Goal: Contribute content

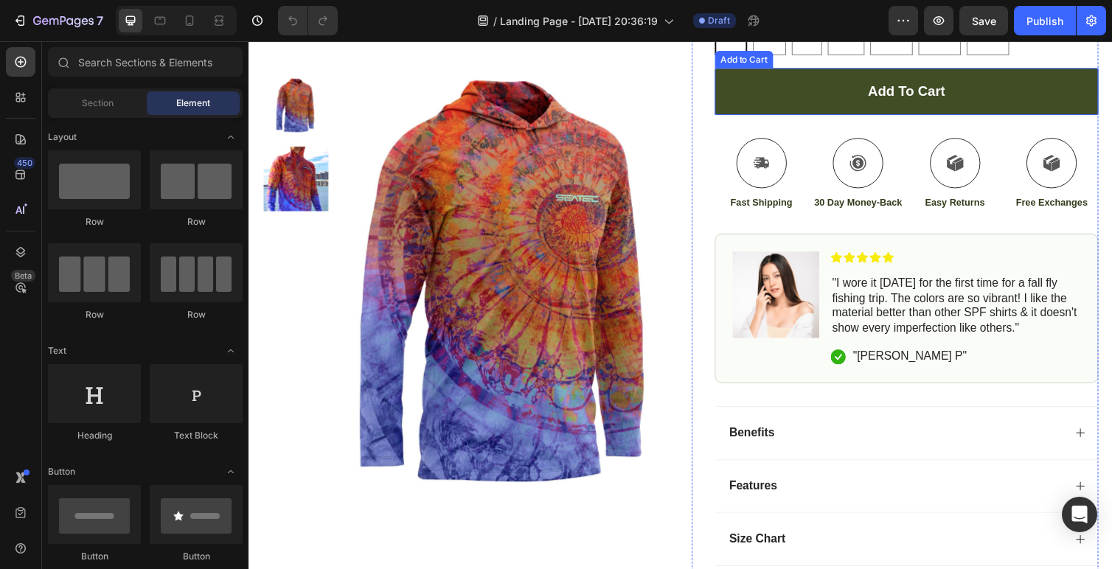
scroll to position [487, 0]
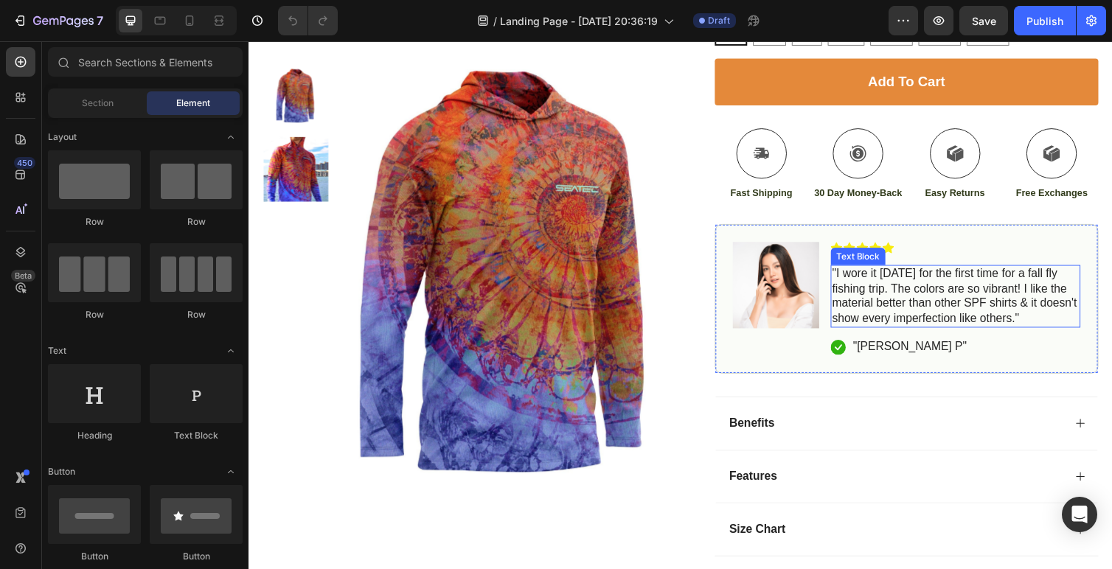
click at [915, 316] on p ""I wore it [DATE] for the first time for a fall fly fishing trip. The colors ar…" at bounding box center [972, 302] width 253 height 61
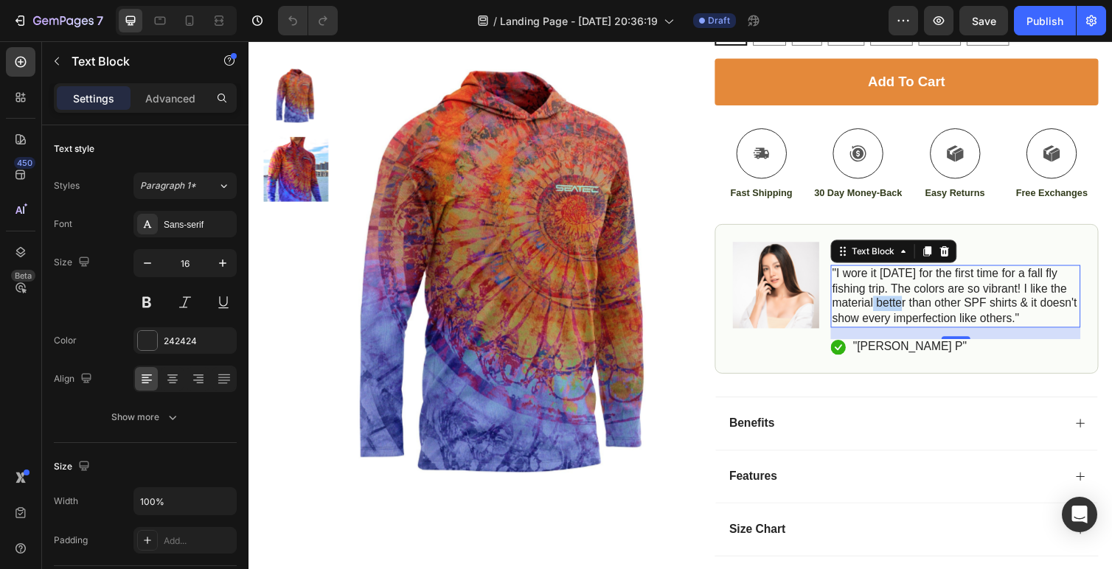
click at [890, 305] on p ""I wore it [DATE] for the first time for a fall fly fishing trip. The colors ar…" at bounding box center [972, 302] width 253 height 61
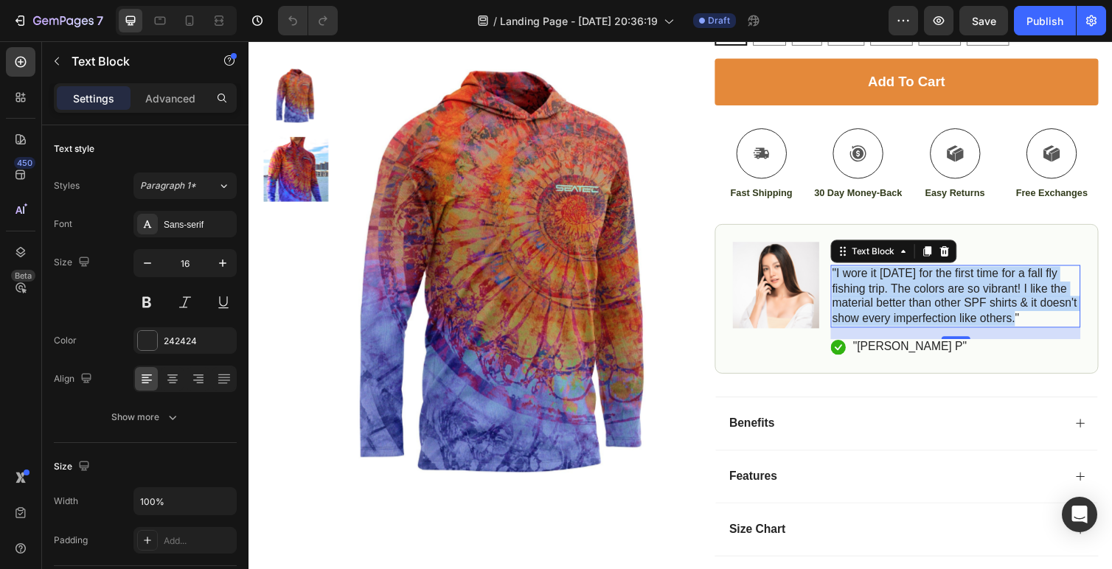
click at [890, 305] on p ""I wore it [DATE] for the first time for a fall fly fishing trip. The colors ar…" at bounding box center [972, 302] width 253 height 61
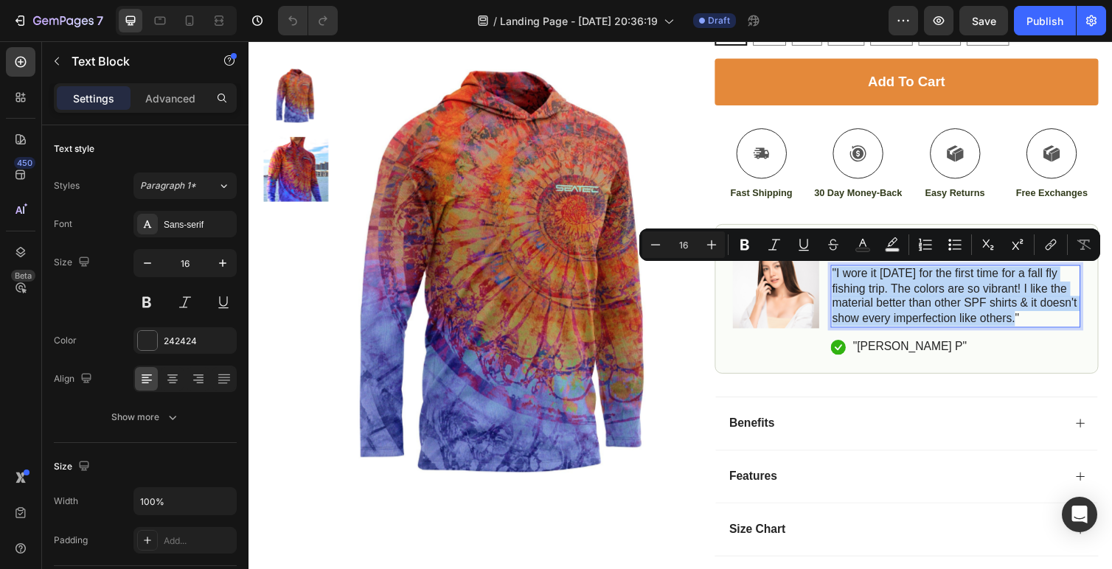
copy p ""I wore it [DATE] for the first time for a fall fly fishing trip. The colors ar…"
click at [880, 325] on p ""I wore it [DATE] for the first time for a fall fly fishing trip. The colors ar…" at bounding box center [972, 302] width 253 height 61
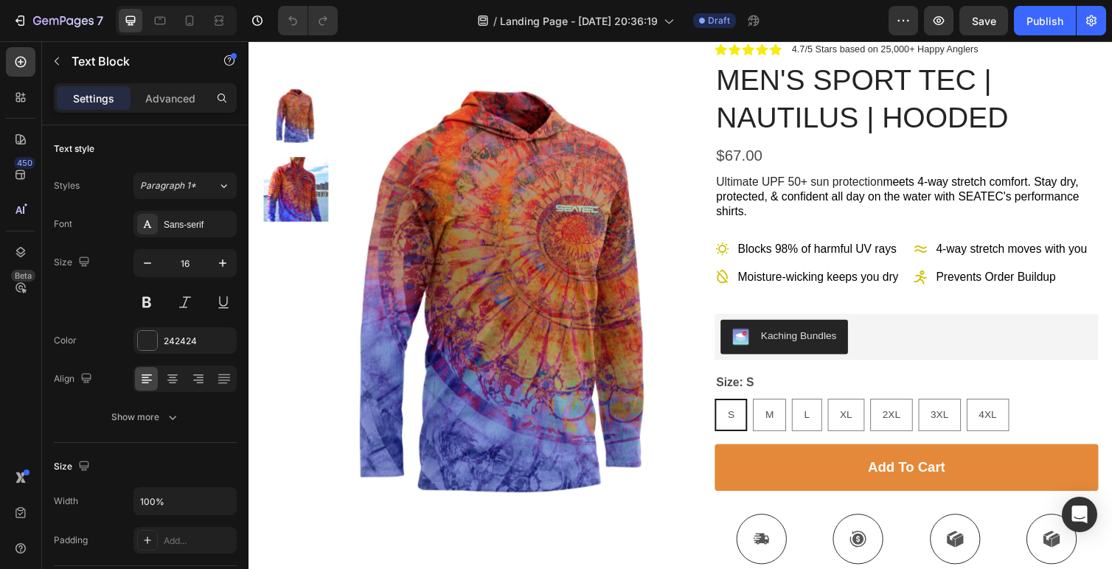
scroll to position [0, 0]
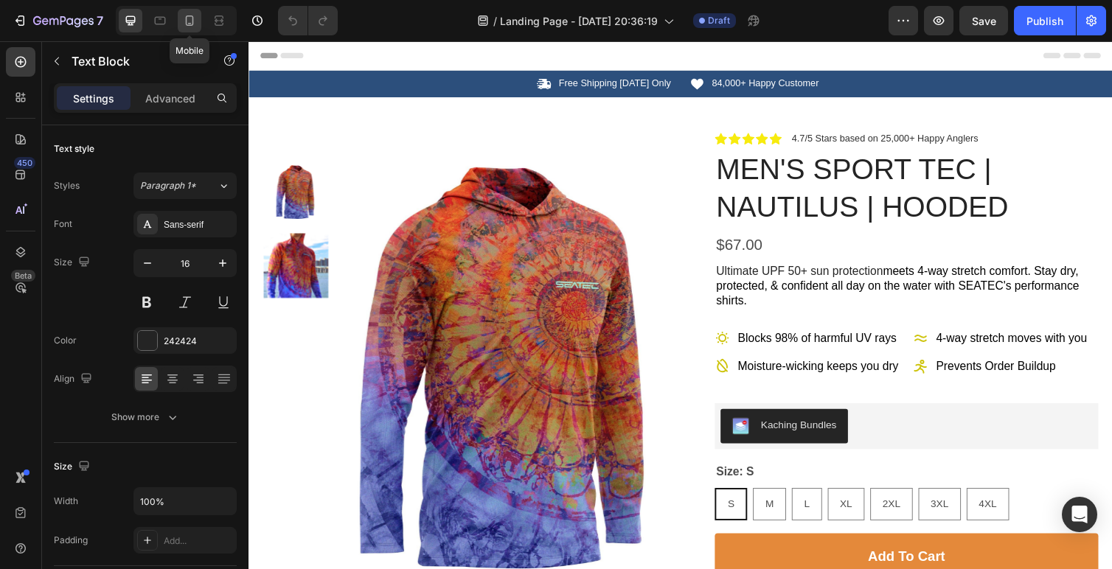
click at [192, 18] on icon at bounding box center [189, 20] width 15 height 15
type input "14"
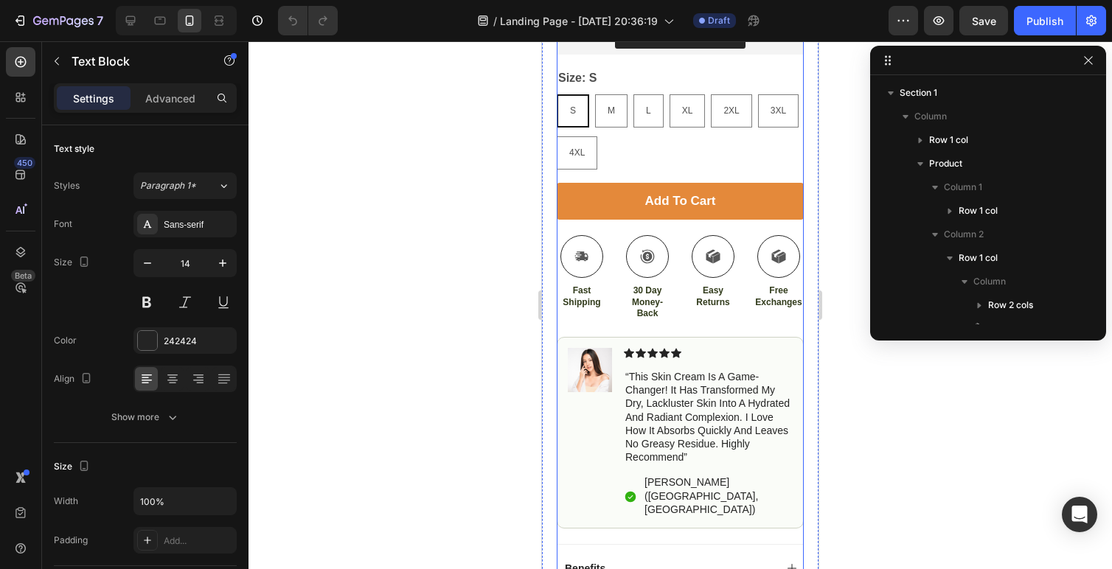
scroll to position [759, 0]
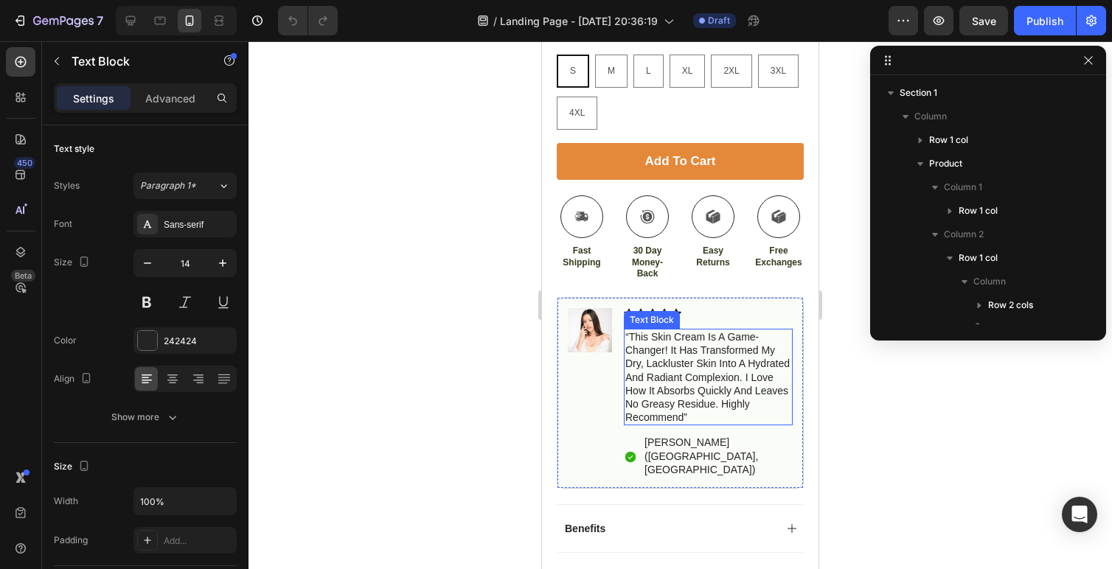
click at [690, 376] on p "“this skin cream is a game-changer! it has transformed my dry, lackluster skin …" at bounding box center [709, 377] width 166 height 94
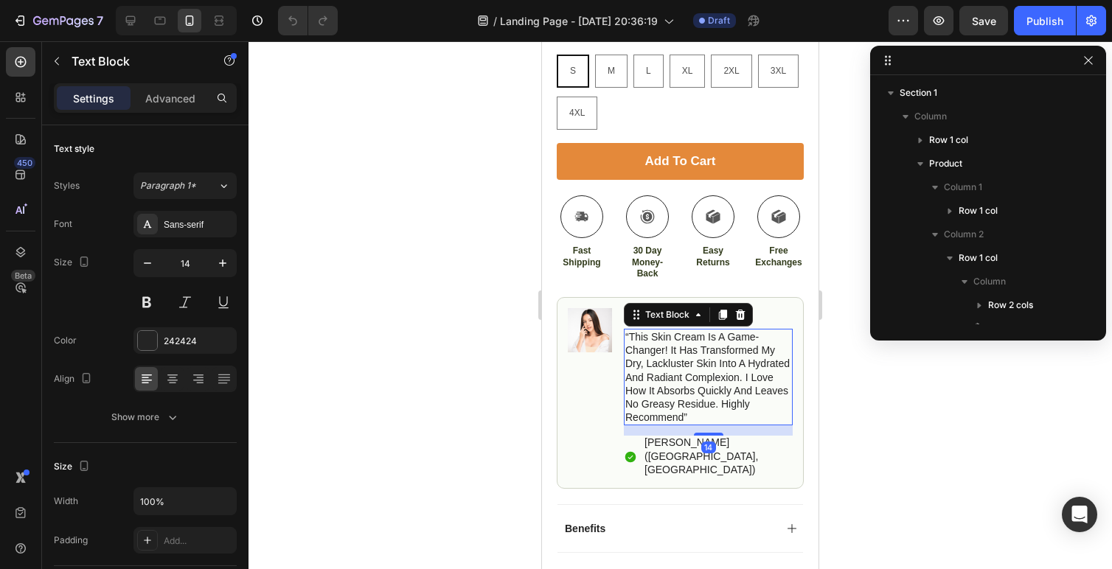
scroll to position [468, 0]
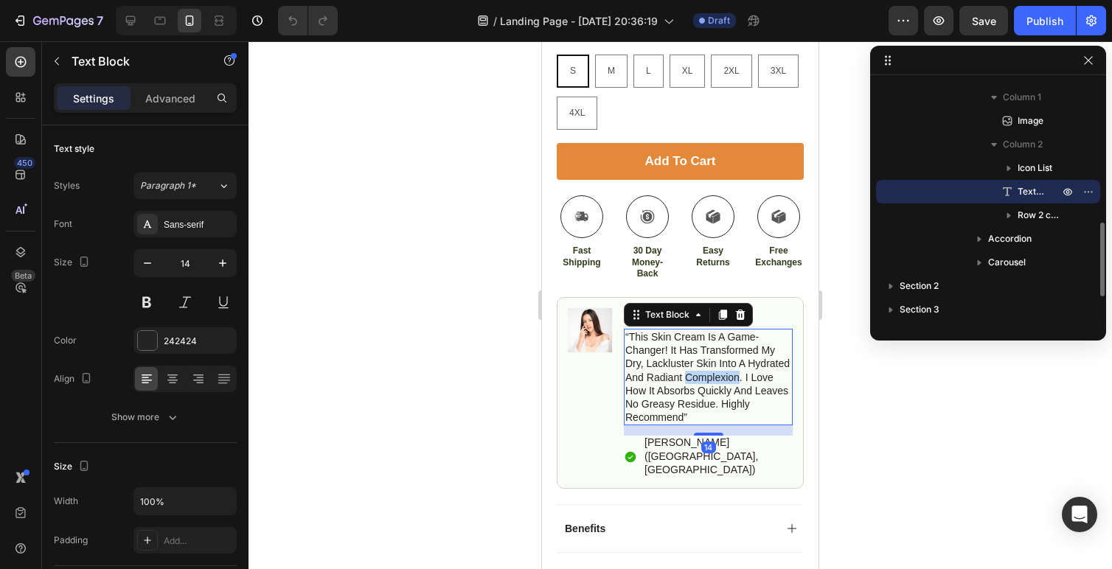
click at [690, 376] on p "“this skin cream is a game-changer! it has transformed my dry, lackluster skin …" at bounding box center [709, 377] width 166 height 94
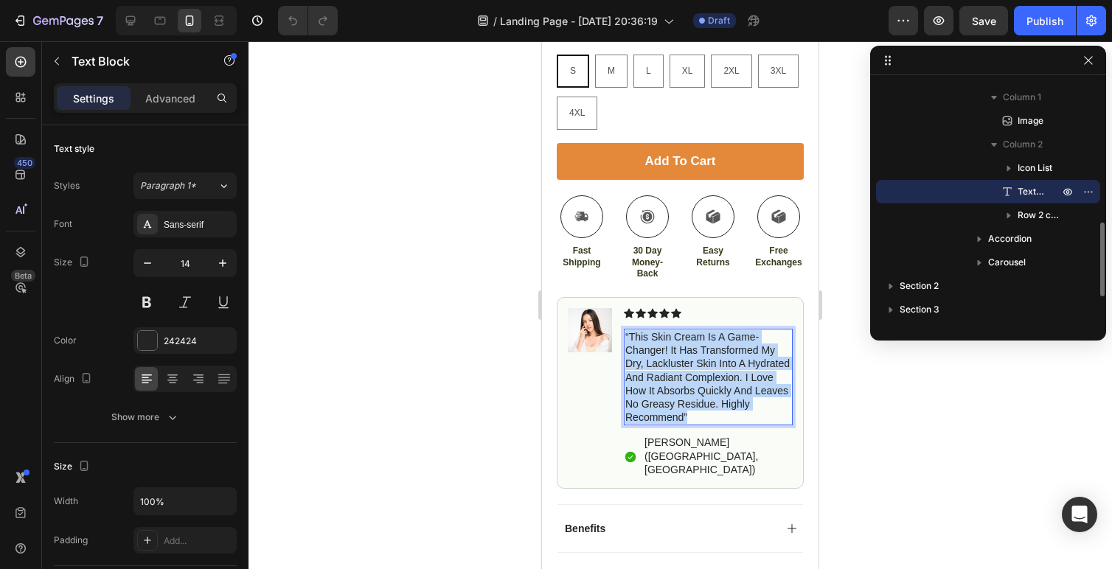
click at [690, 376] on p "“this skin cream is a game-changer! it has transformed my dry, lackluster skin …" at bounding box center [709, 377] width 166 height 94
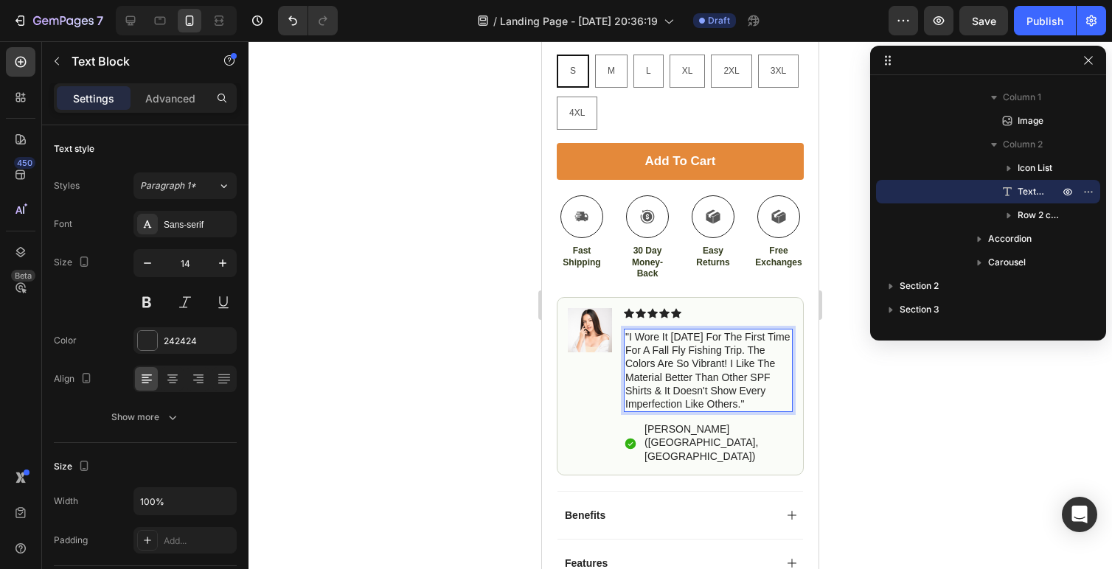
click at [674, 395] on p ""I wore it [DATE] for the first time for a fall fly fishing trip. The colors ar…" at bounding box center [709, 370] width 166 height 80
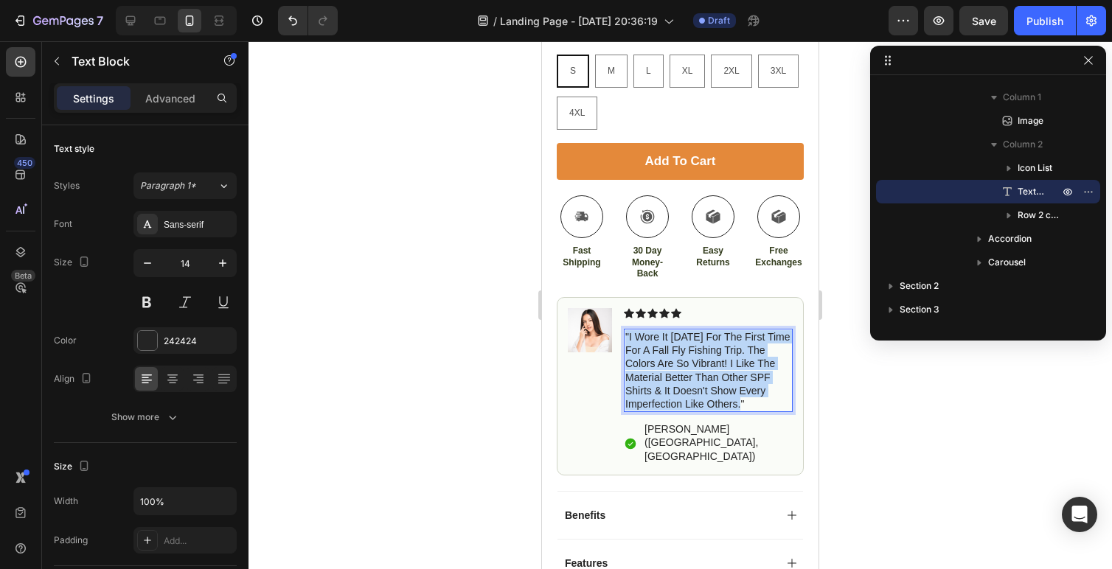
click at [674, 395] on p ""I wore it [DATE] for the first time for a fall fly fishing trip. The colors ar…" at bounding box center [709, 370] width 166 height 80
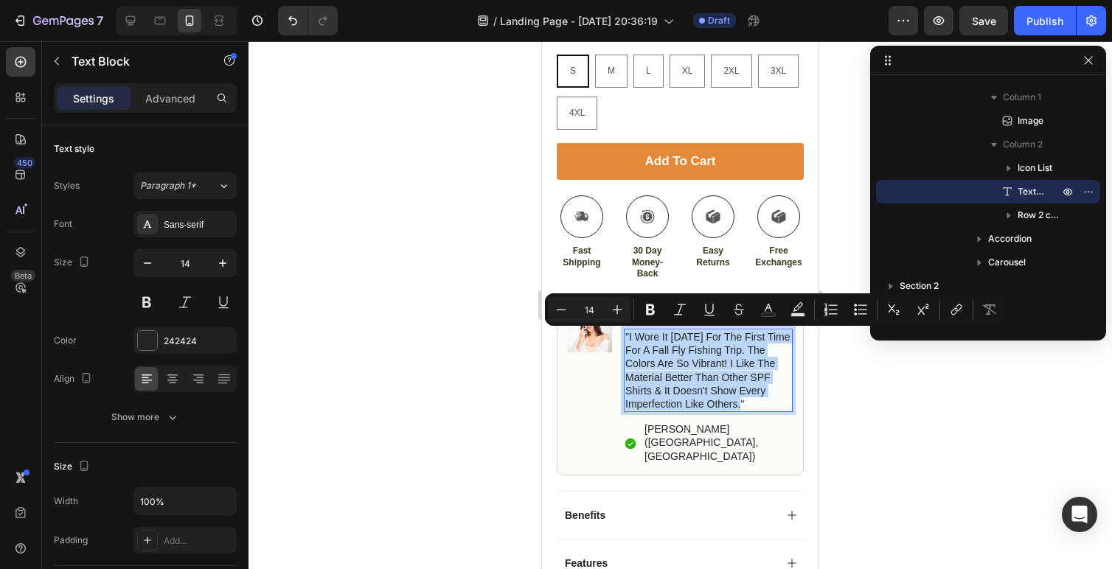
copy p ""I wore it [DATE] for the first time for a fall fly fishing trip. The colors ar…"
click at [688, 372] on p ""I wore it [DATE] for the first time for a fall fly fishing trip. The colors ar…" at bounding box center [709, 370] width 166 height 80
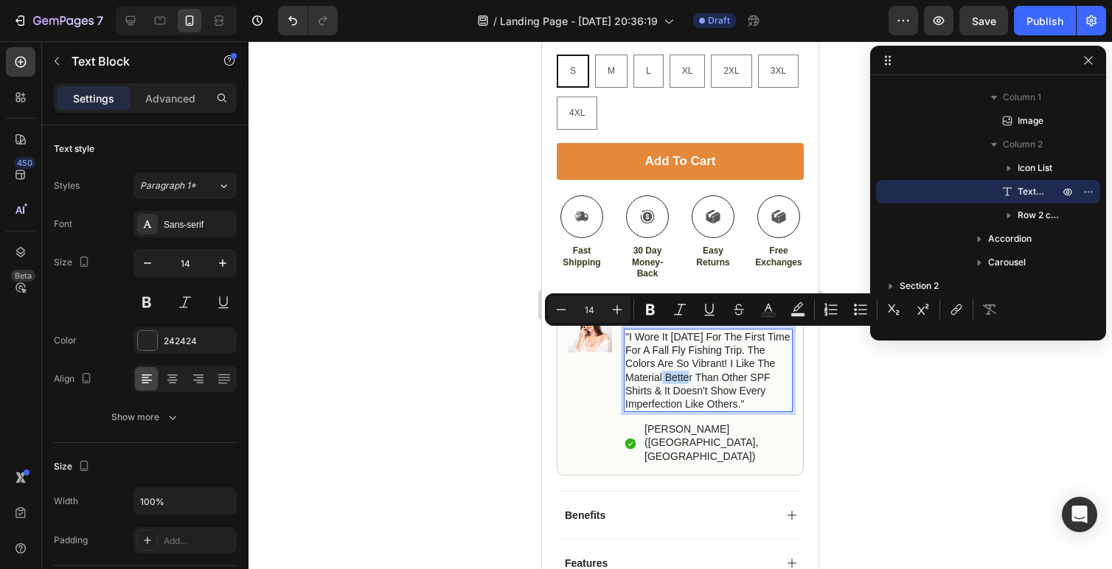
click at [688, 372] on p ""I wore it [DATE] for the first time for a fall fly fishing trip. The colors ar…" at bounding box center [709, 370] width 166 height 80
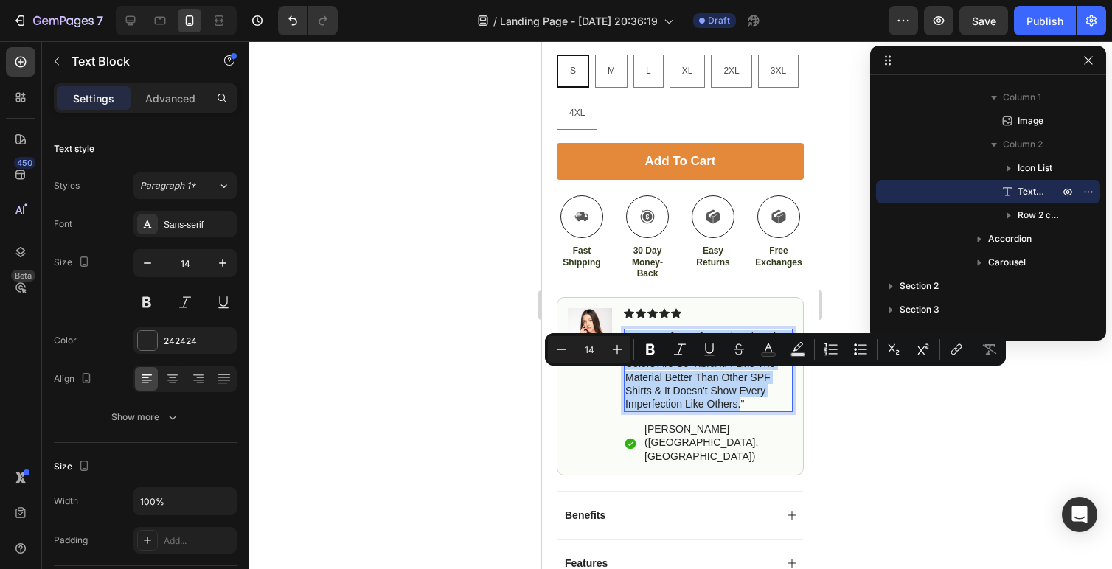
click at [688, 372] on p ""I wore it [DATE] for the first time for a fall fly fishing trip. The colors ar…" at bounding box center [709, 370] width 166 height 80
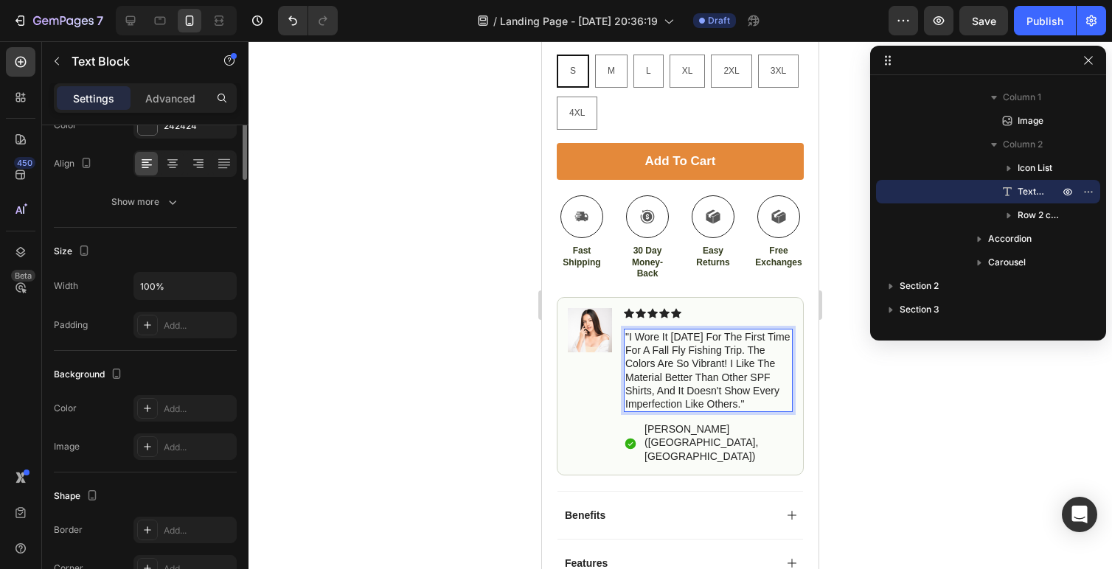
scroll to position [0, 0]
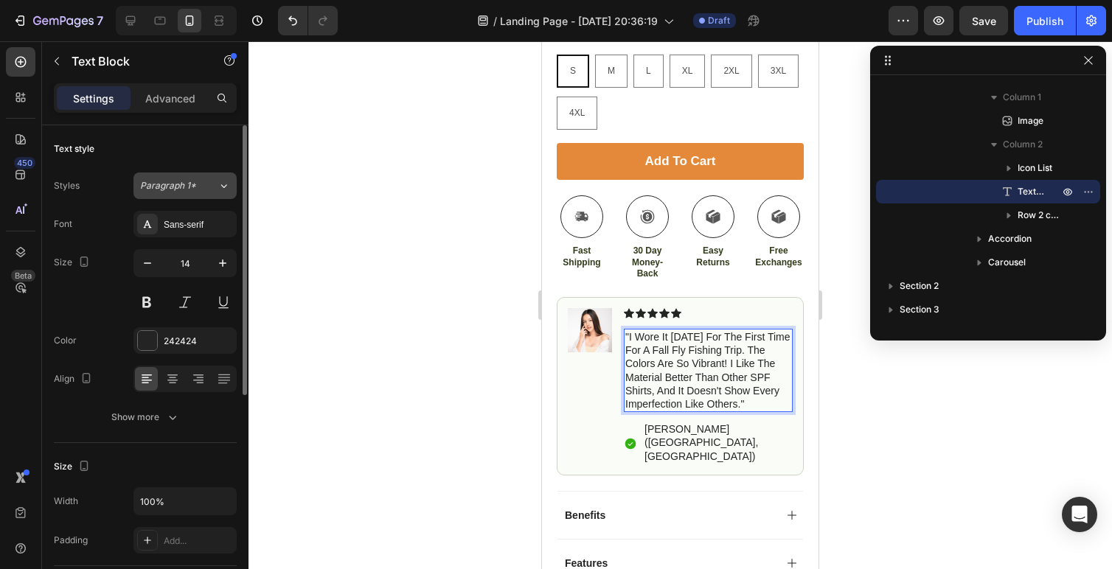
click at [173, 185] on span "Paragraph 1*" at bounding box center [168, 185] width 56 height 13
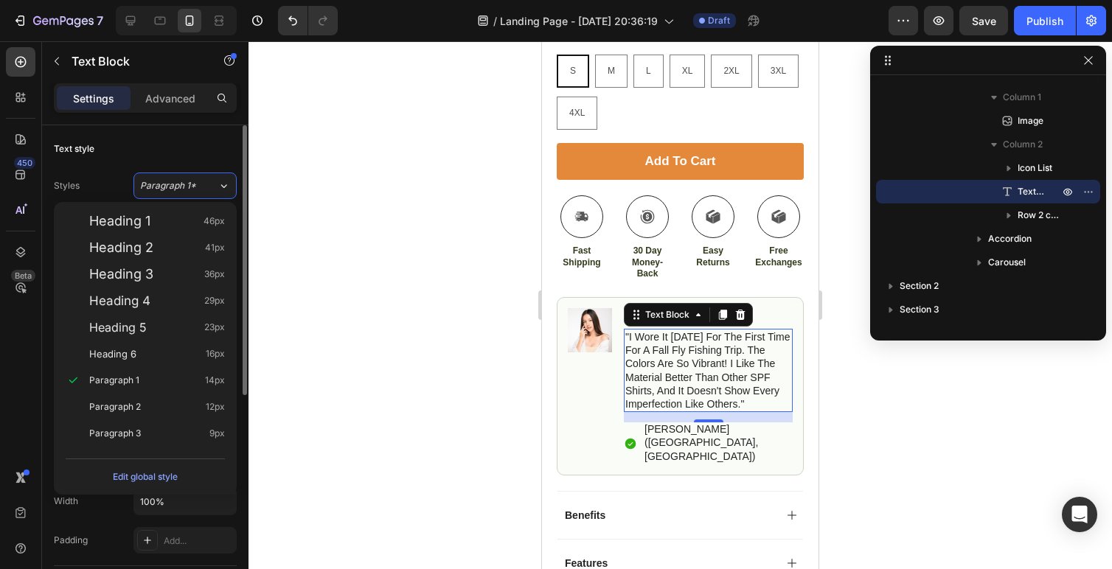
click at [170, 148] on div "Text style" at bounding box center [145, 149] width 183 height 24
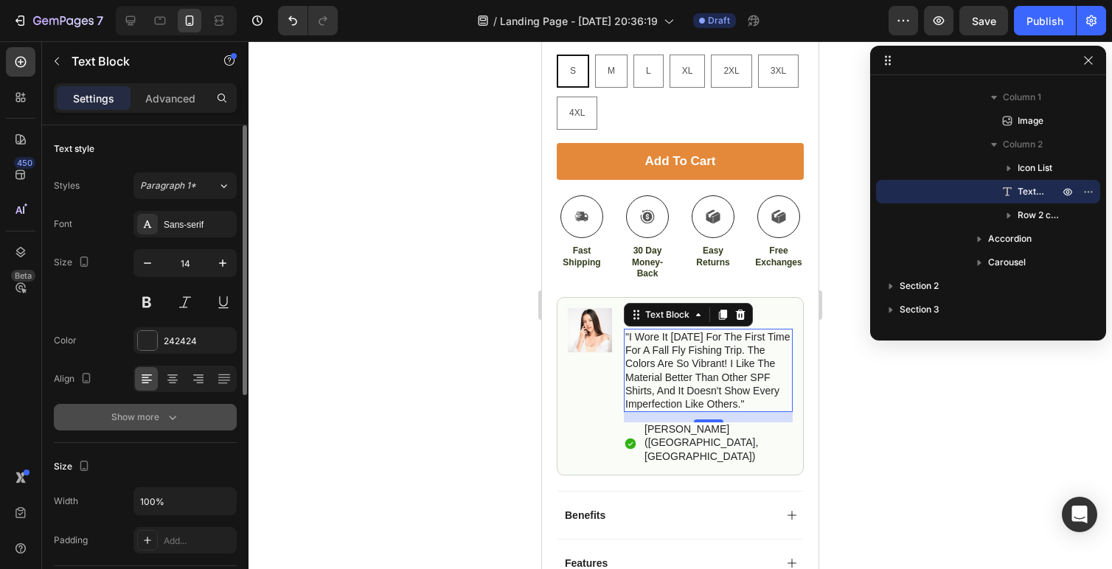
click at [169, 425] on button "Show more" at bounding box center [145, 417] width 183 height 27
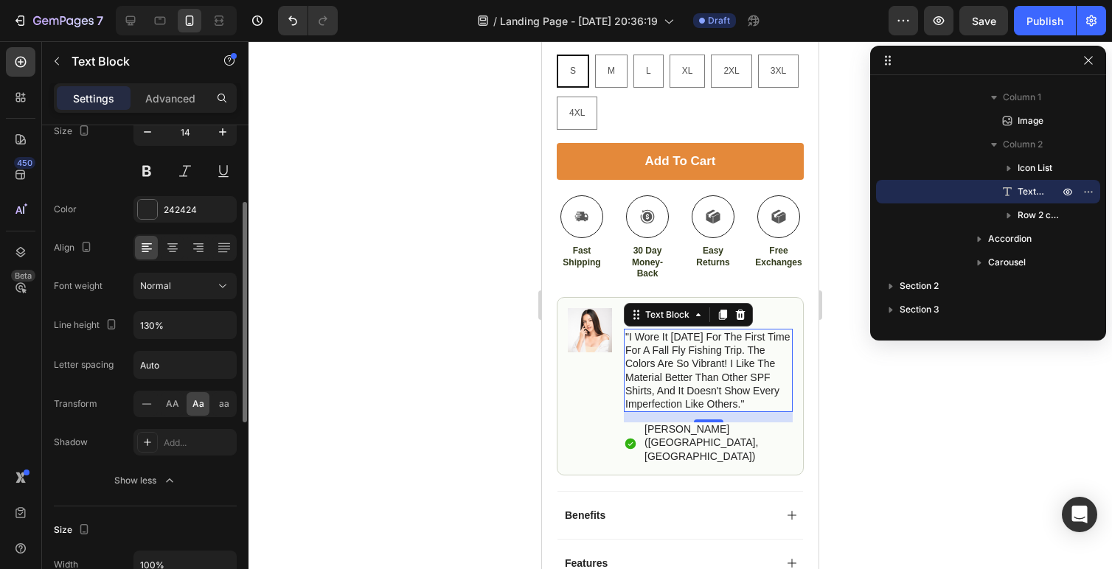
scroll to position [150, 0]
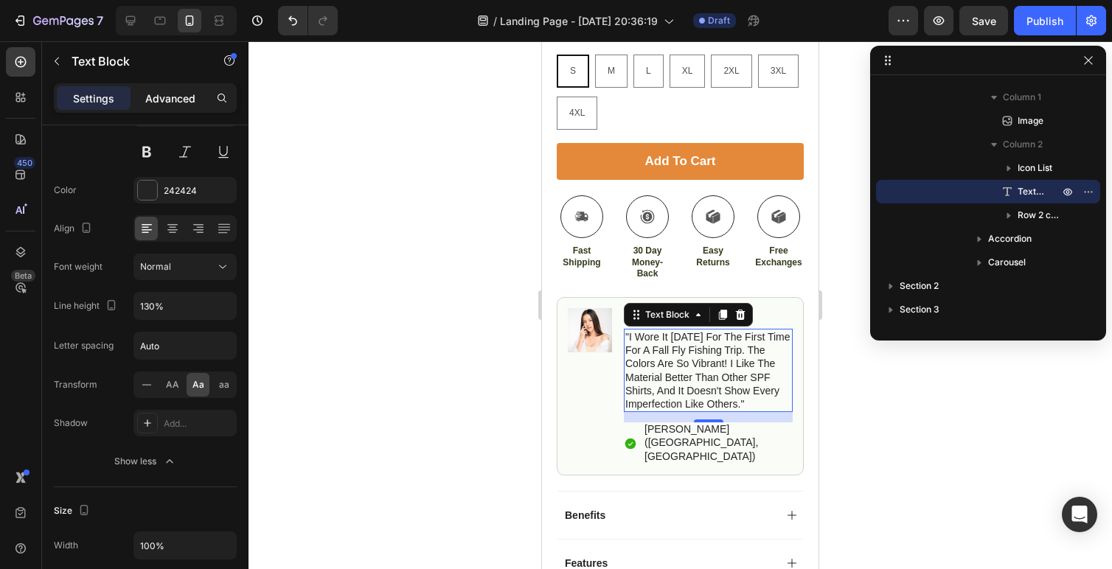
click at [181, 100] on p "Advanced" at bounding box center [170, 98] width 50 height 15
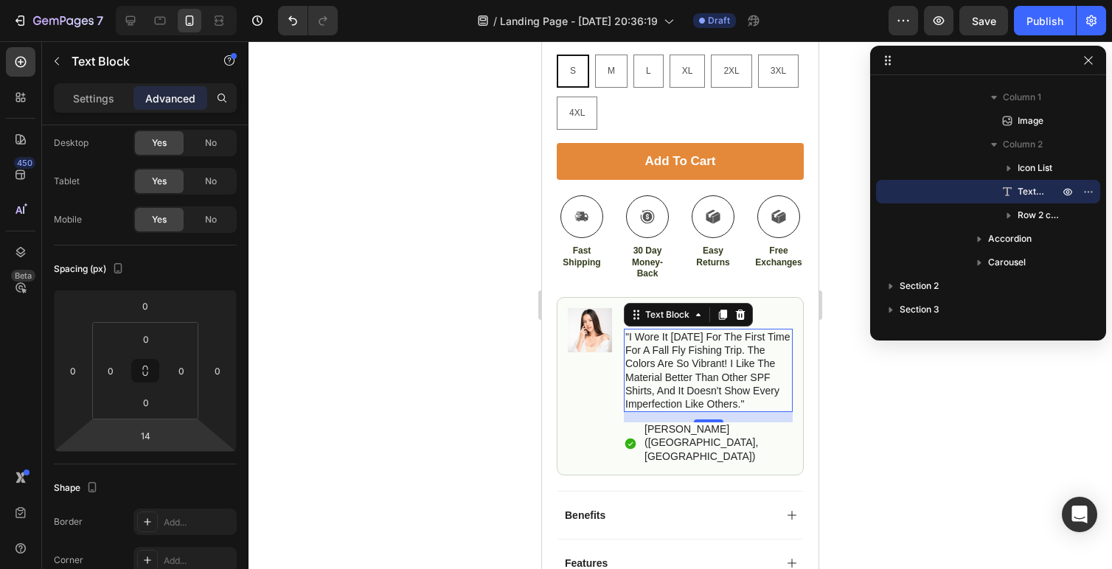
scroll to position [0, 0]
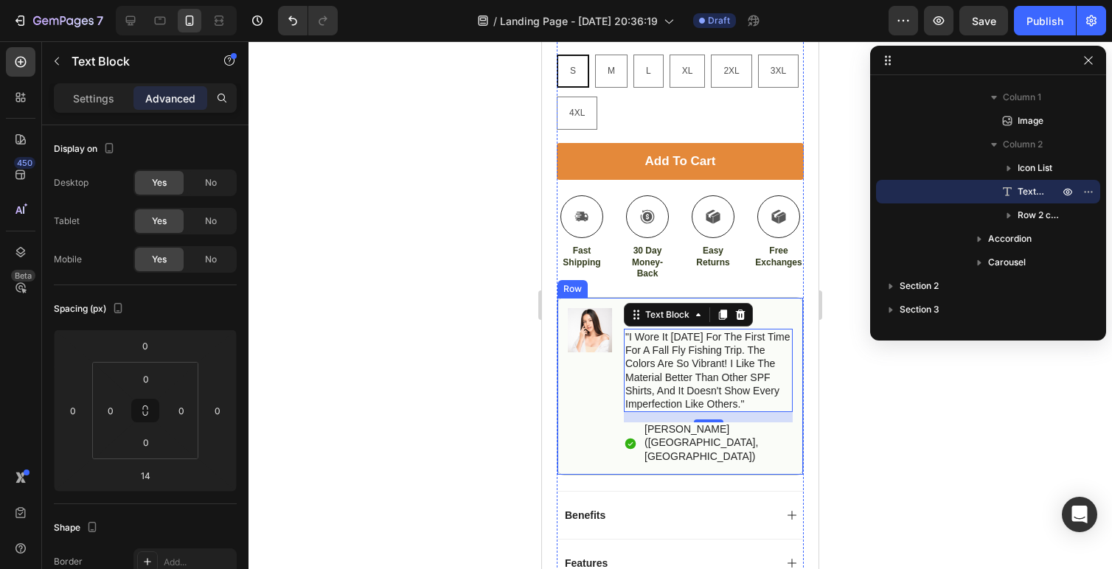
click at [580, 395] on div "Image" at bounding box center [590, 386] width 44 height 156
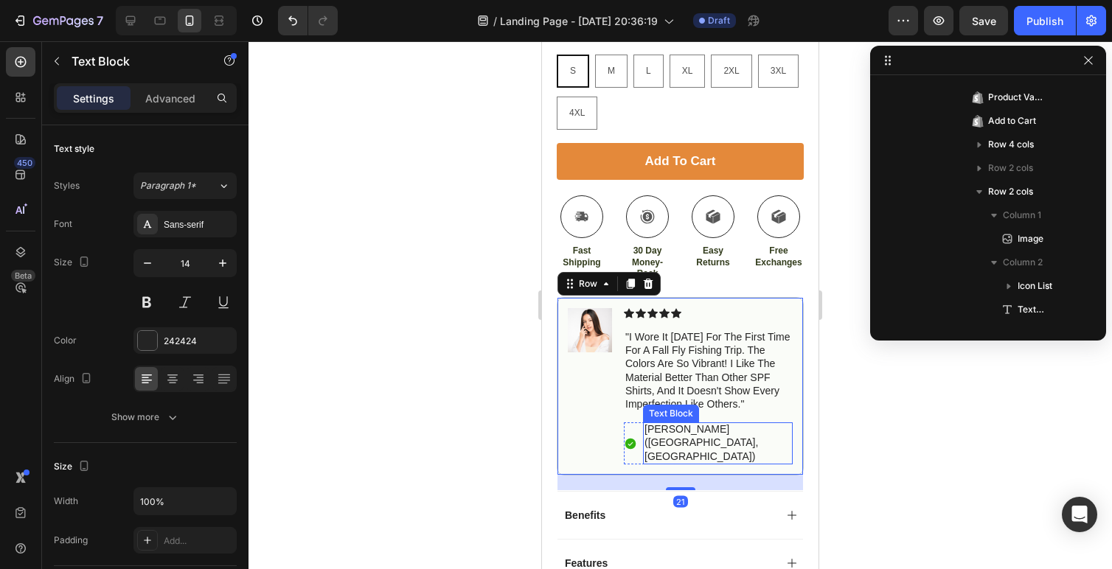
click at [657, 426] on p "[PERSON_NAME] ([GEOGRAPHIC_DATA], [GEOGRAPHIC_DATA])" at bounding box center [718, 443] width 147 height 41
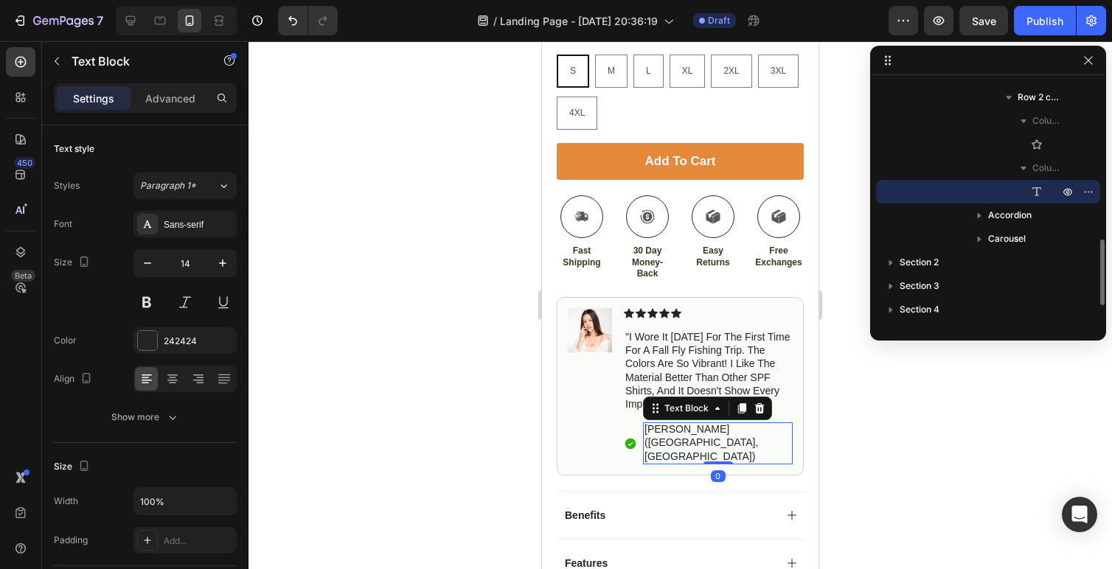
click at [670, 431] on p "[PERSON_NAME] ([GEOGRAPHIC_DATA], [GEOGRAPHIC_DATA])" at bounding box center [718, 443] width 147 height 41
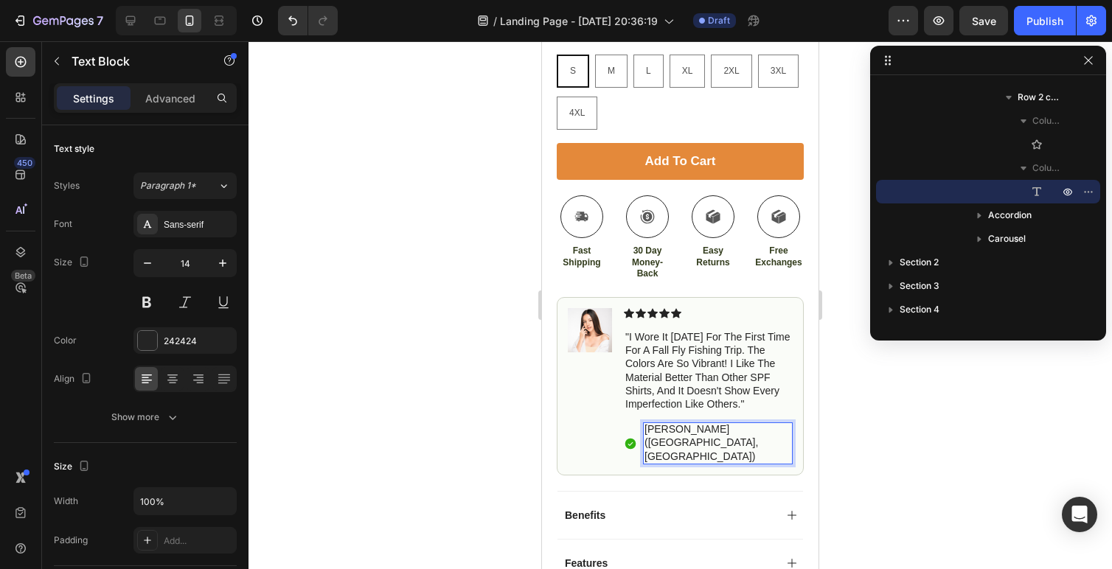
click at [684, 431] on p "[PERSON_NAME] ([GEOGRAPHIC_DATA], [GEOGRAPHIC_DATA])" at bounding box center [718, 443] width 147 height 41
click at [128, 11] on div at bounding box center [131, 21] width 24 height 24
type input "16"
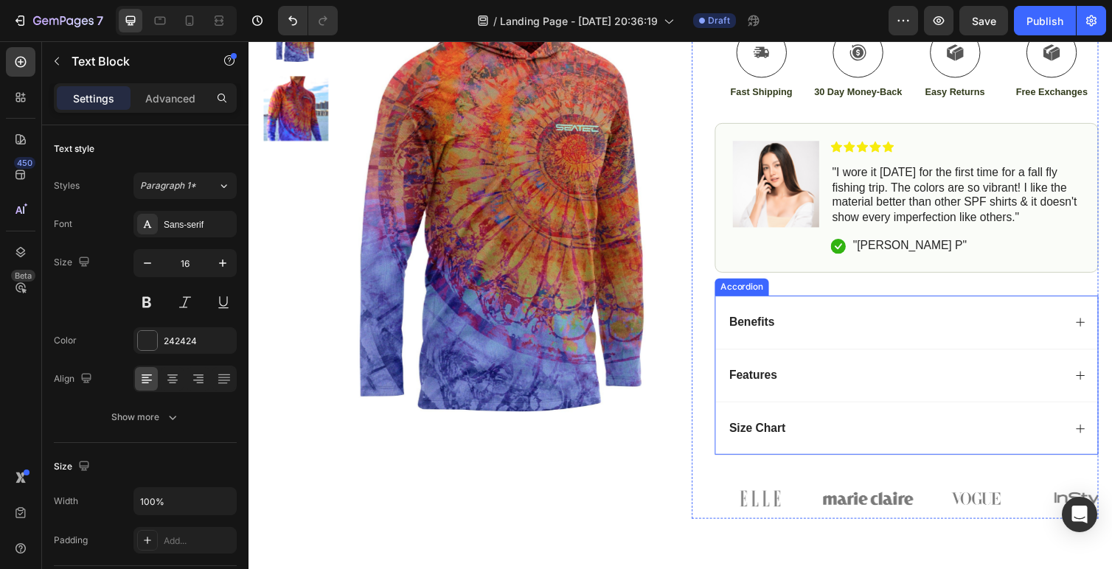
scroll to position [571, 0]
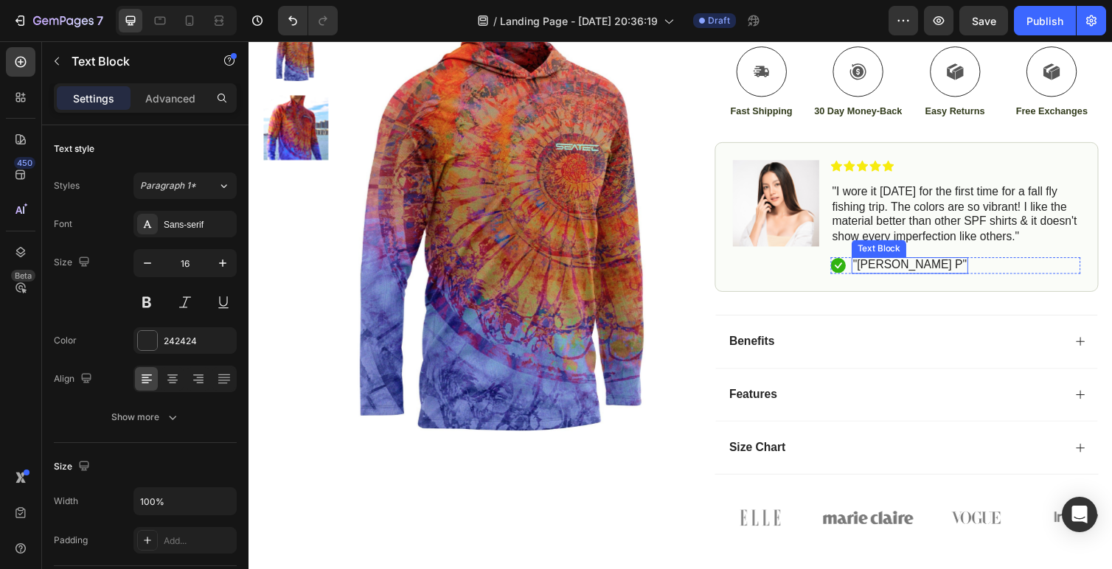
click at [896, 270] on p ""[PERSON_NAME] P"" at bounding box center [926, 270] width 117 height 15
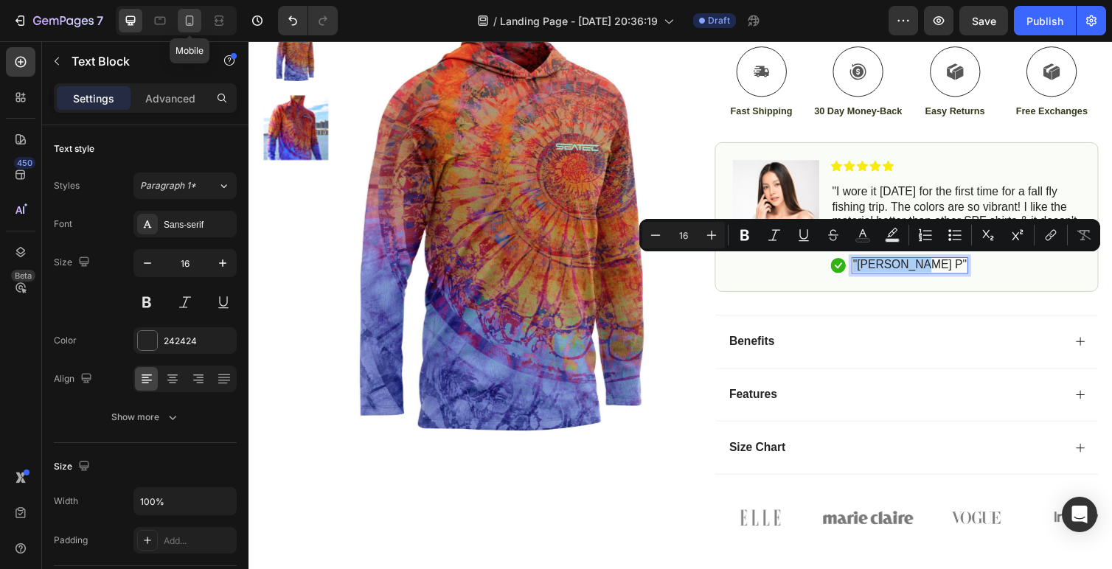
click at [189, 24] on icon at bounding box center [189, 20] width 15 height 15
type input "12"
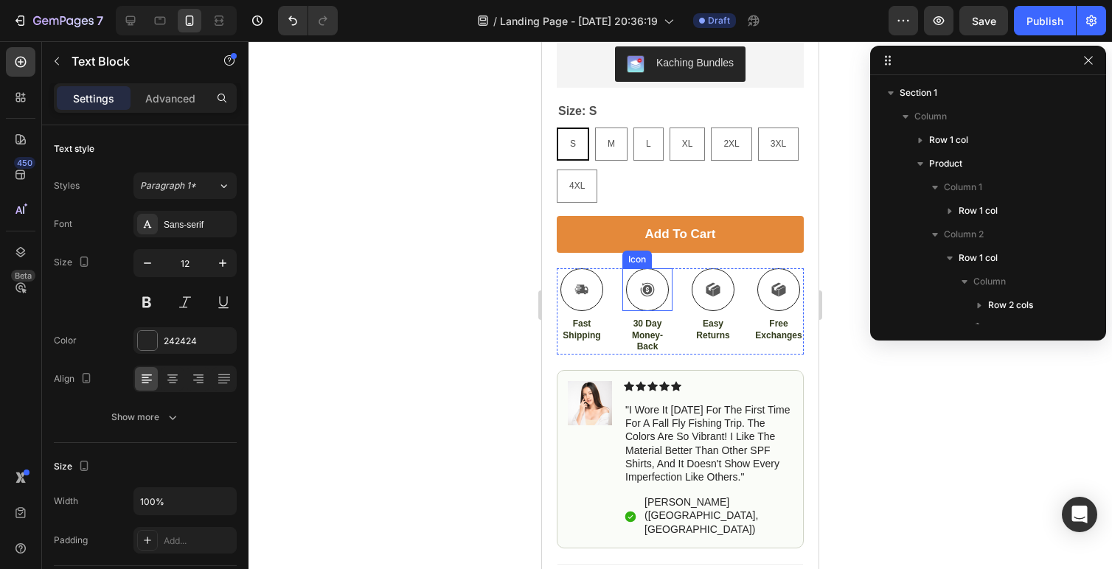
scroll to position [724, 0]
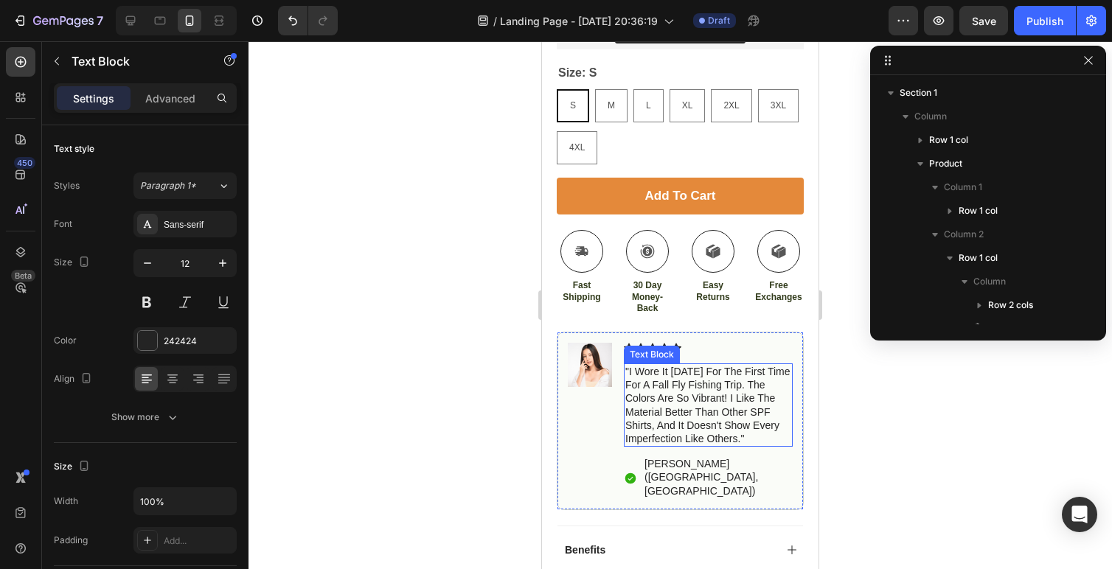
click at [661, 467] on p "[PERSON_NAME] ([GEOGRAPHIC_DATA], [GEOGRAPHIC_DATA])" at bounding box center [718, 477] width 147 height 41
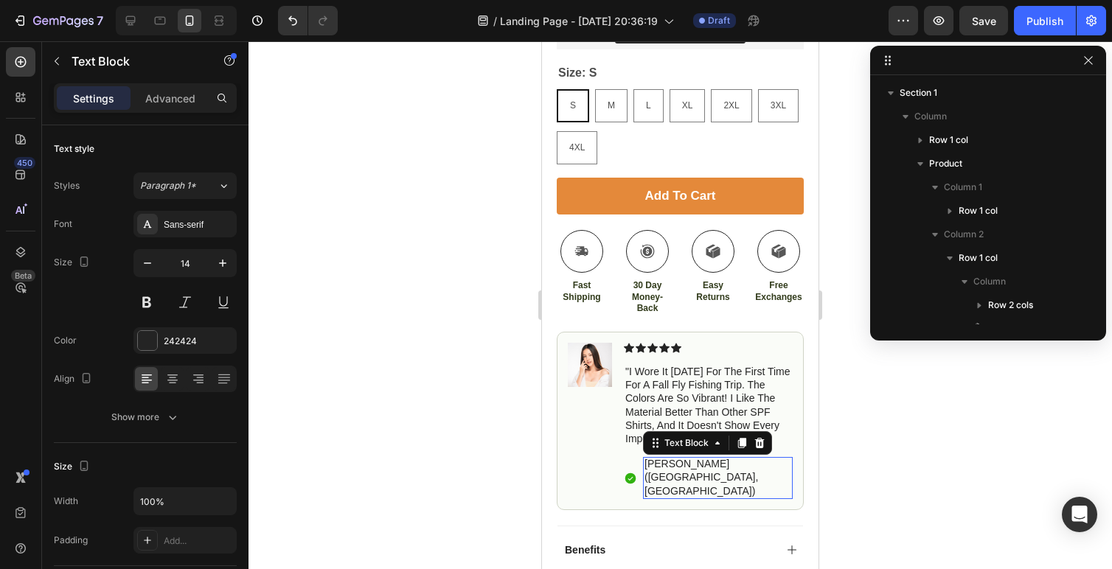
scroll to position [586, 0]
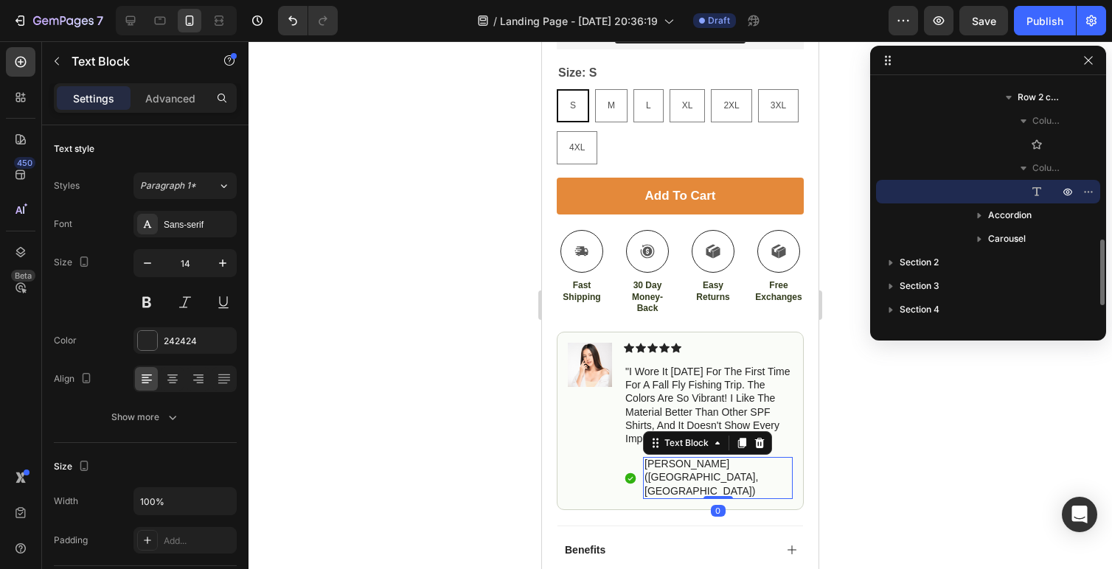
click at [696, 467] on p "[PERSON_NAME] ([GEOGRAPHIC_DATA], [GEOGRAPHIC_DATA])" at bounding box center [718, 477] width 147 height 41
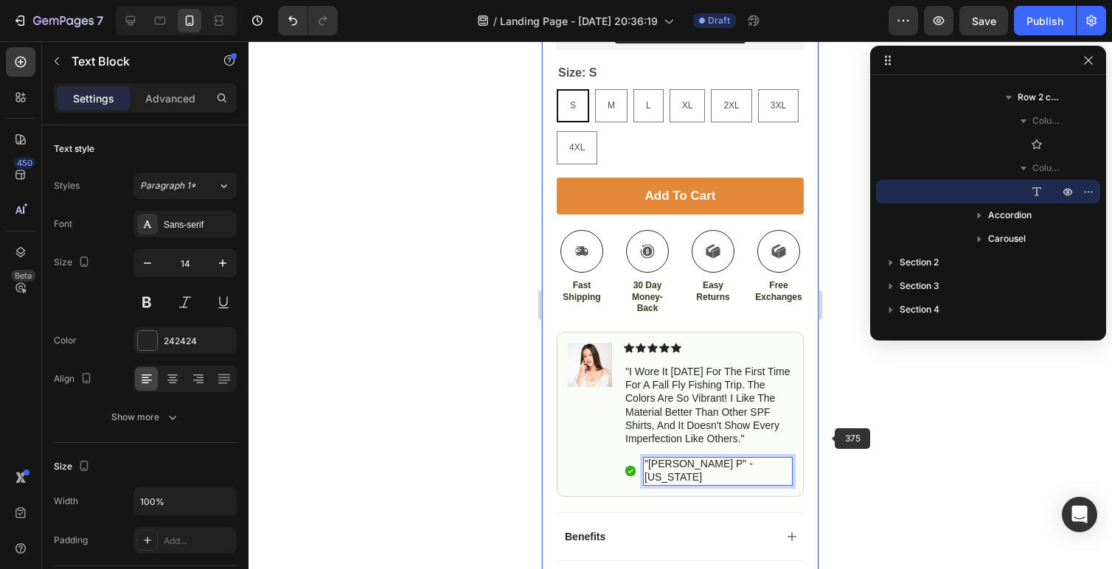
click at [853, 440] on div at bounding box center [681, 305] width 864 height 528
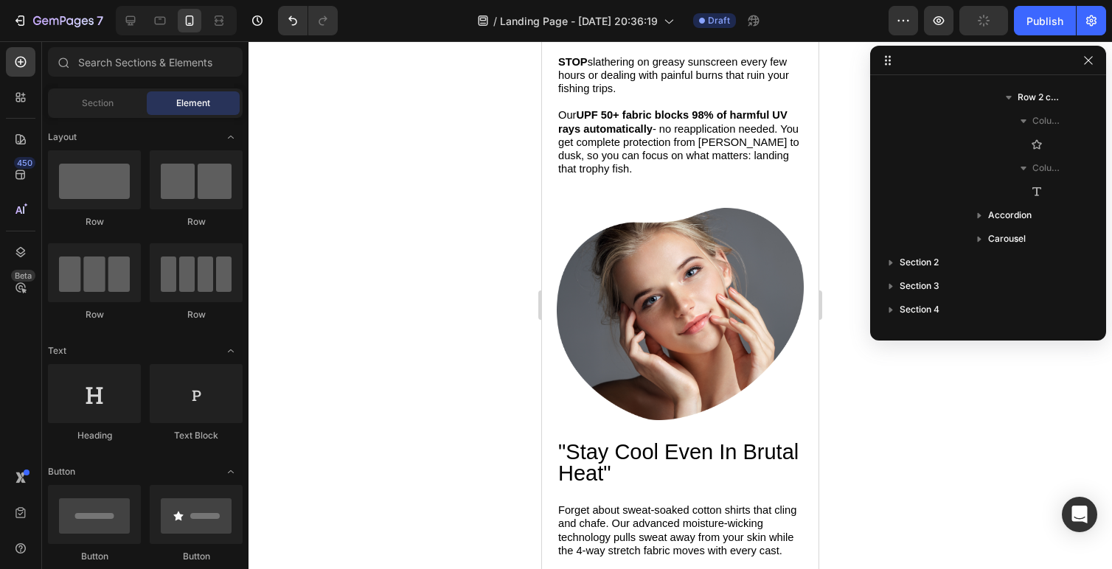
scroll to position [1623, 0]
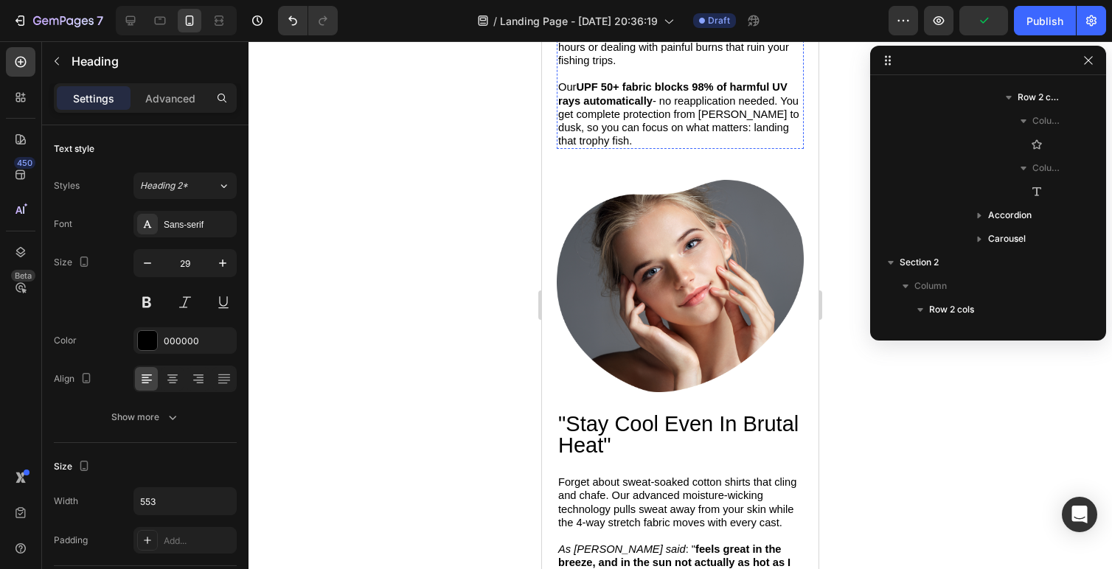
scroll to position [798, 0]
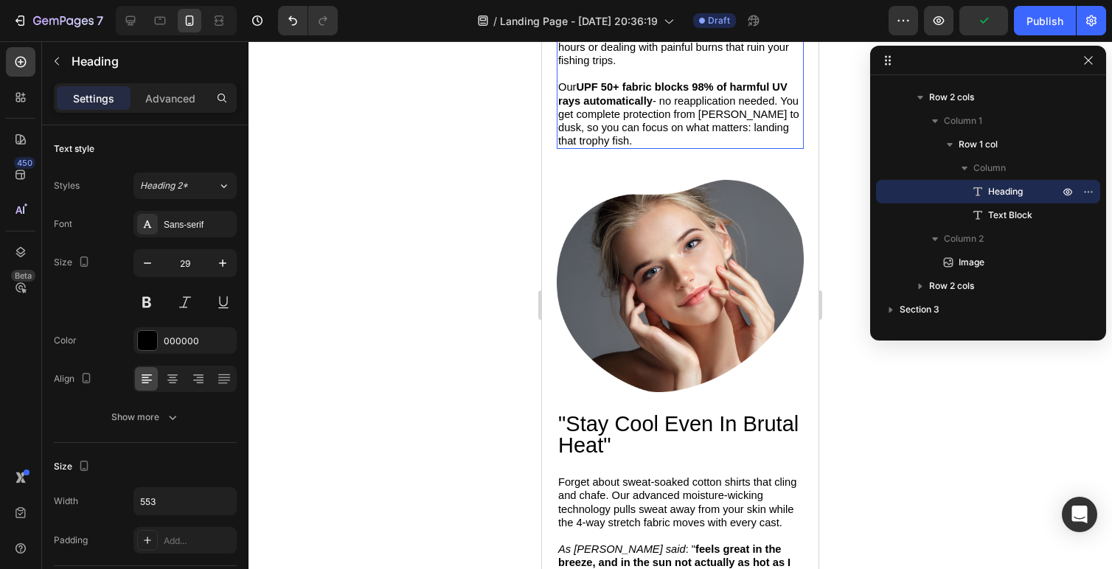
click at [619, 66] on span "STOP slathering on greasy sunscreen every few hours or dealing with painful bur…" at bounding box center [673, 47] width 231 height 38
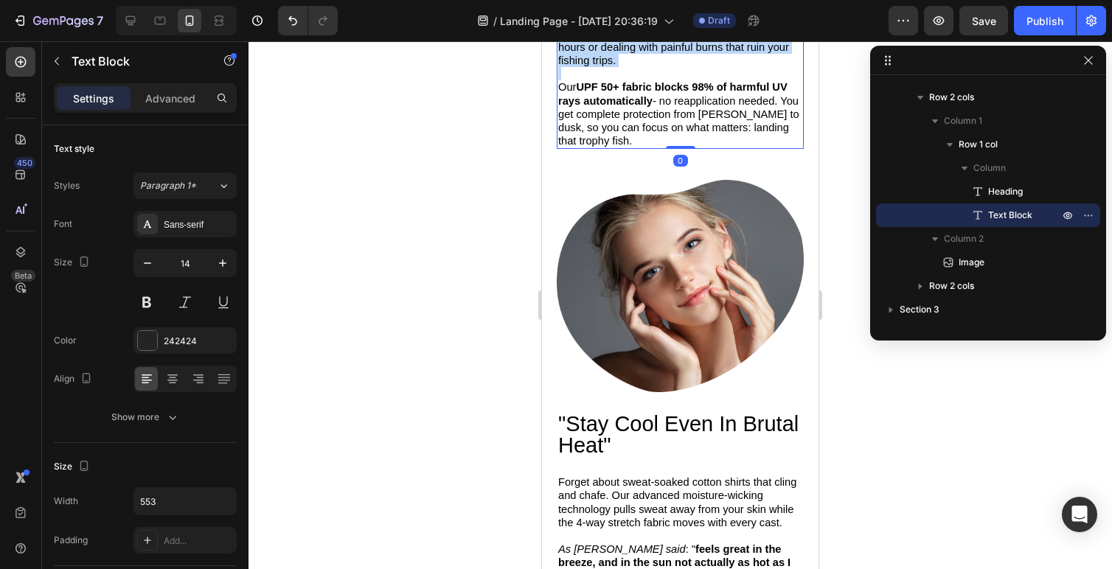
click at [619, 66] on span "STOP slathering on greasy sunscreen every few hours or dealing with painful bur…" at bounding box center [673, 47] width 231 height 38
click at [631, 147] on span "Our UPF 50+ fabric blocks 98% of harmful UV rays automatically - no reapplicati…" at bounding box center [678, 114] width 241 height 66
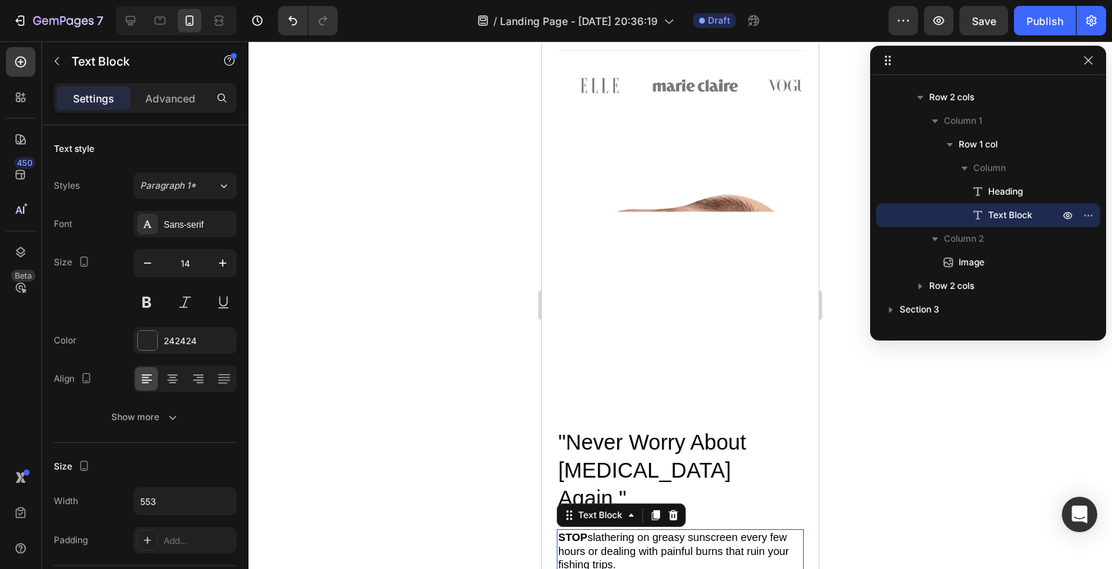
scroll to position [1324, 0]
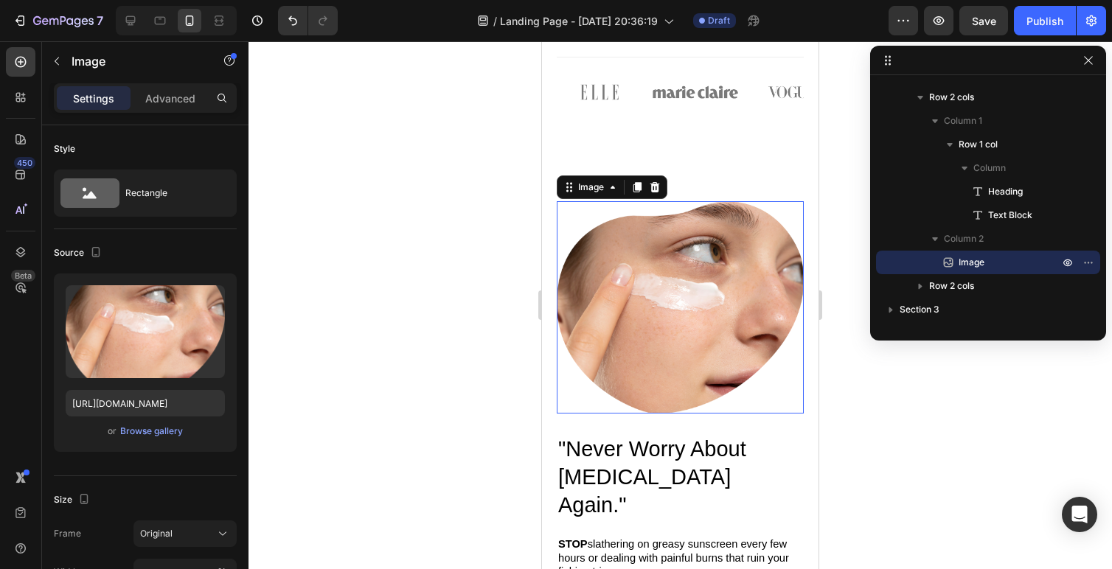
click at [637, 328] on img at bounding box center [680, 307] width 247 height 212
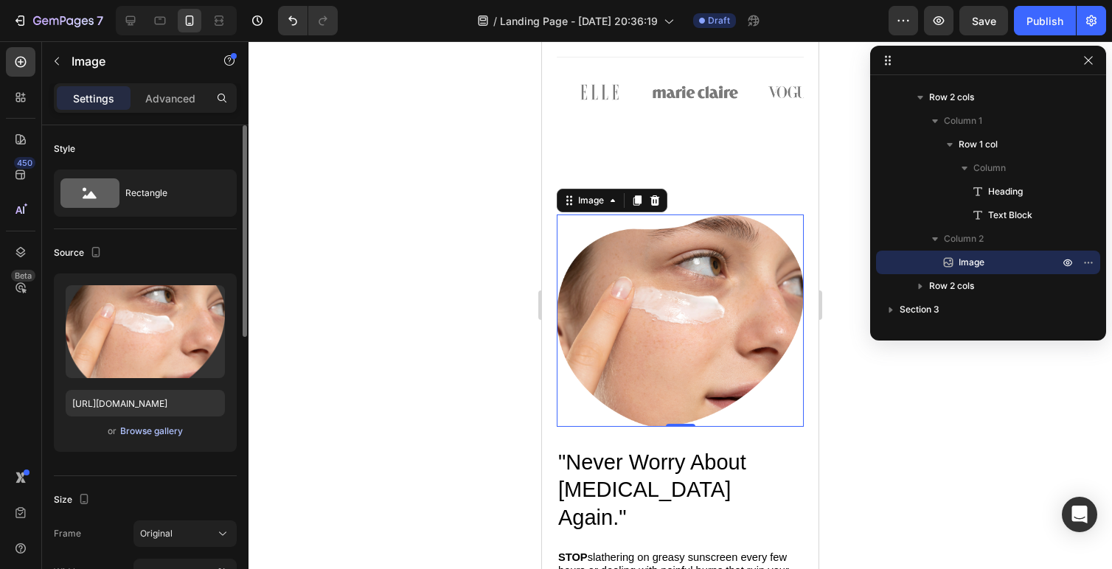
click at [137, 429] on div "Browse gallery" at bounding box center [151, 431] width 63 height 13
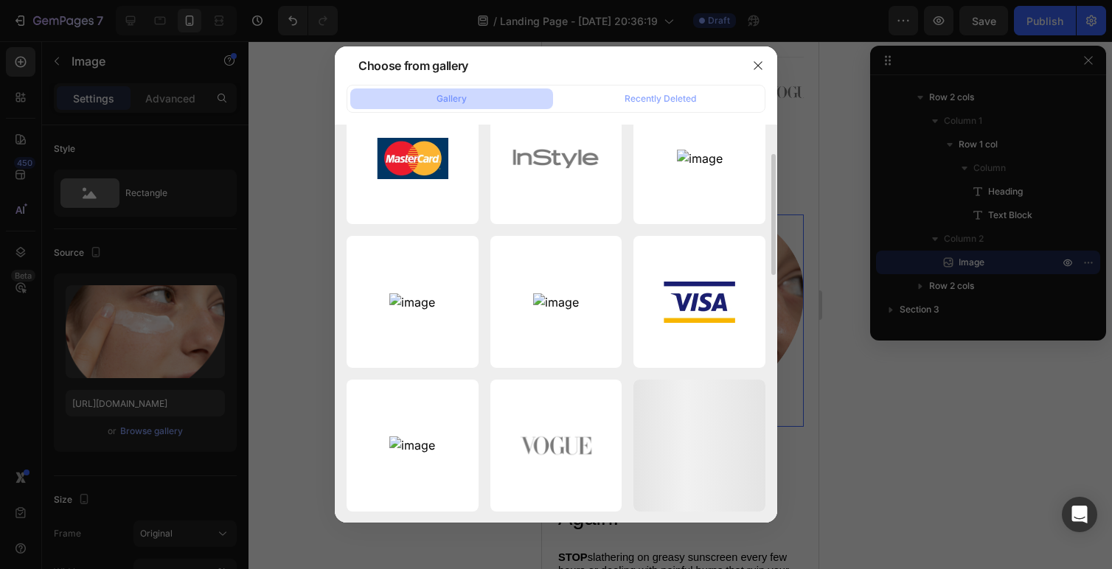
scroll to position [0, 0]
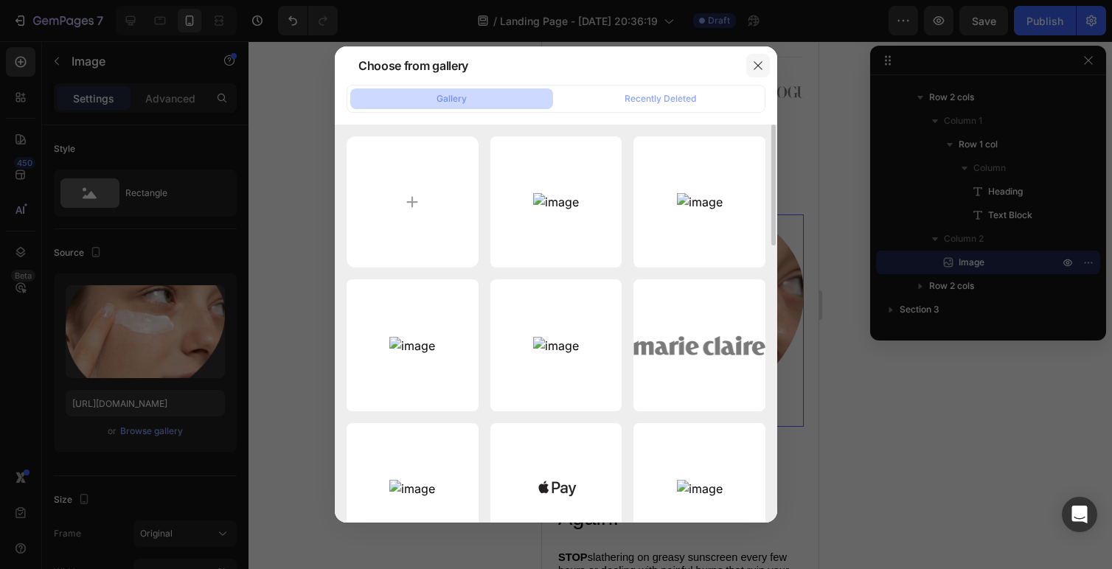
click at [755, 64] on icon "button" at bounding box center [758, 66] width 12 height 12
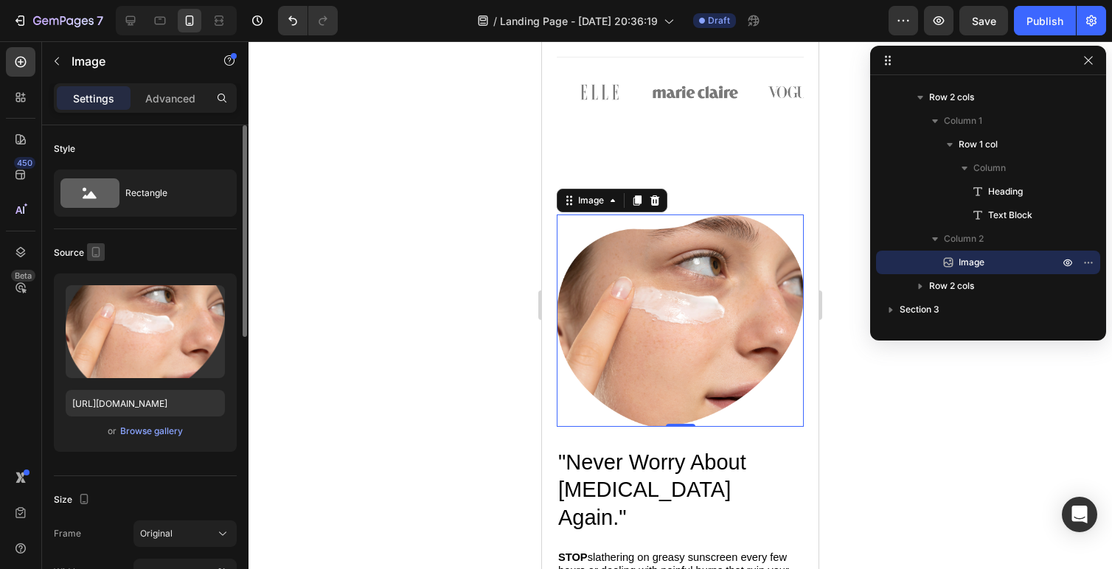
click at [99, 249] on icon "button" at bounding box center [96, 252] width 8 height 10
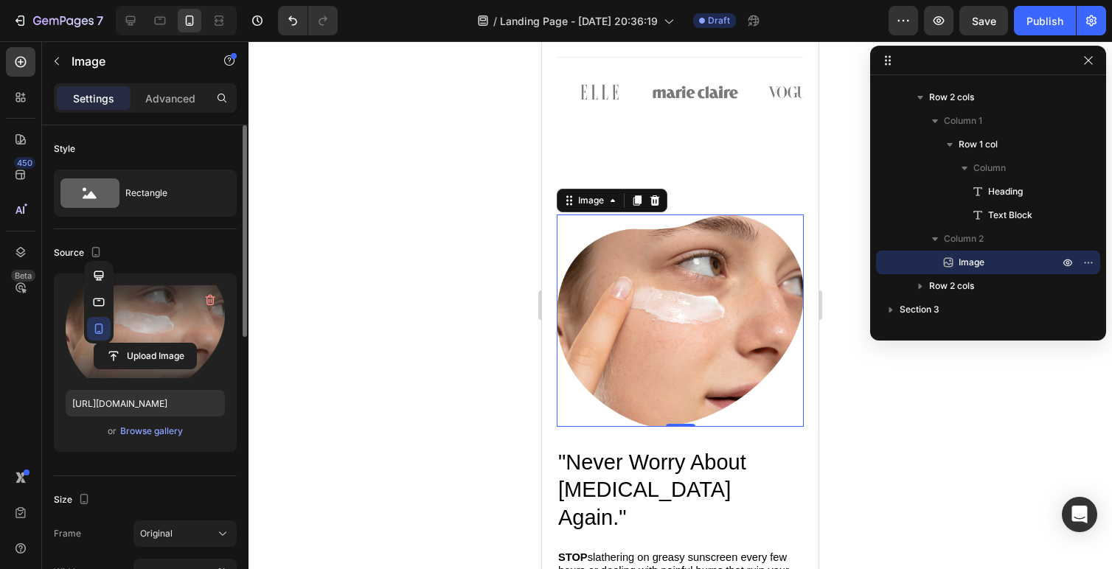
click at [174, 326] on label at bounding box center [145, 331] width 159 height 93
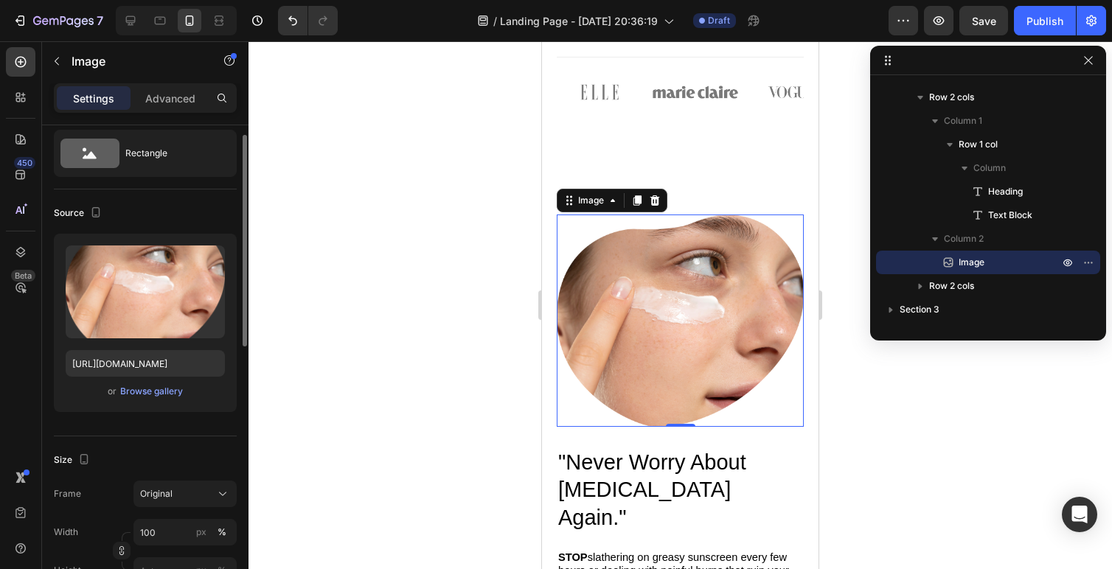
scroll to position [35, 0]
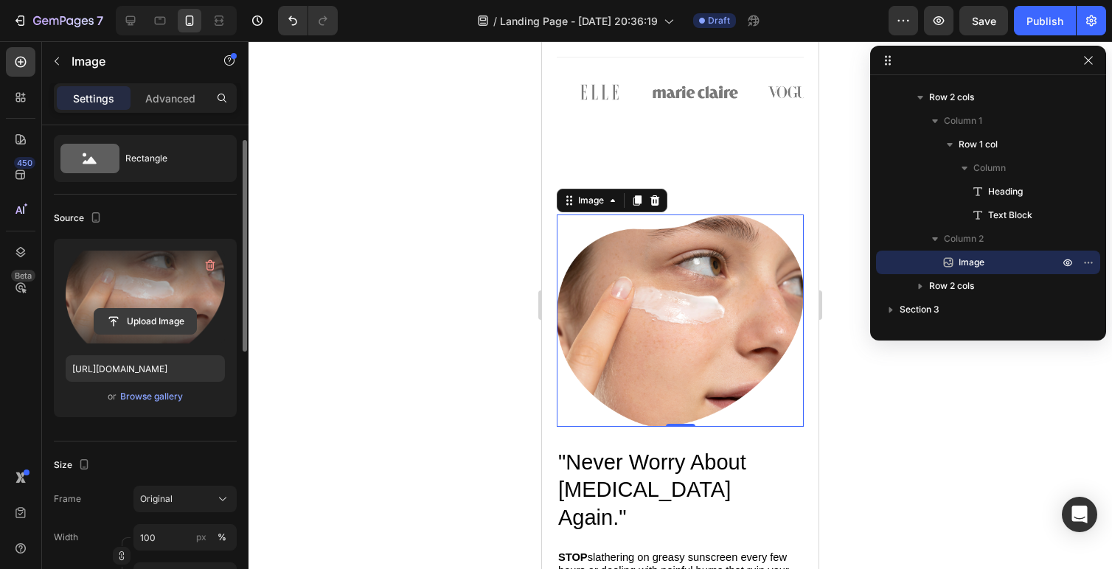
click at [152, 312] on input "file" at bounding box center [145, 321] width 102 height 25
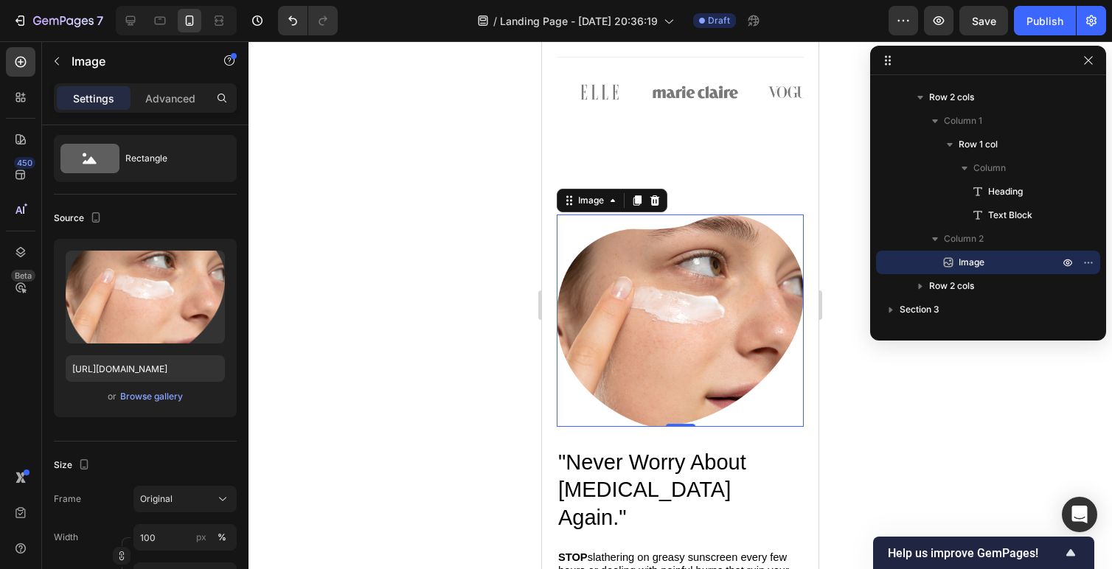
click at [662, 326] on img at bounding box center [680, 321] width 247 height 212
click at [140, 364] on input "[URL][DOMAIN_NAME]" at bounding box center [145, 369] width 159 height 27
paste input "mens-sport-tec-hooded-long-sleeve-sailfish-model.jpg?v=1739417982"
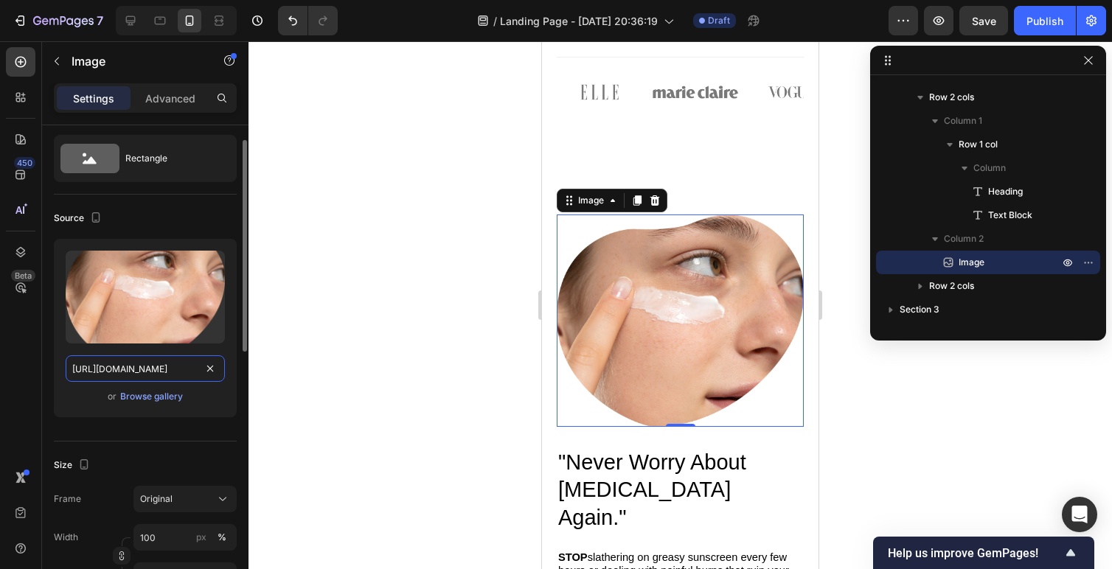
type input "[URL][DOMAIN_NAME]"
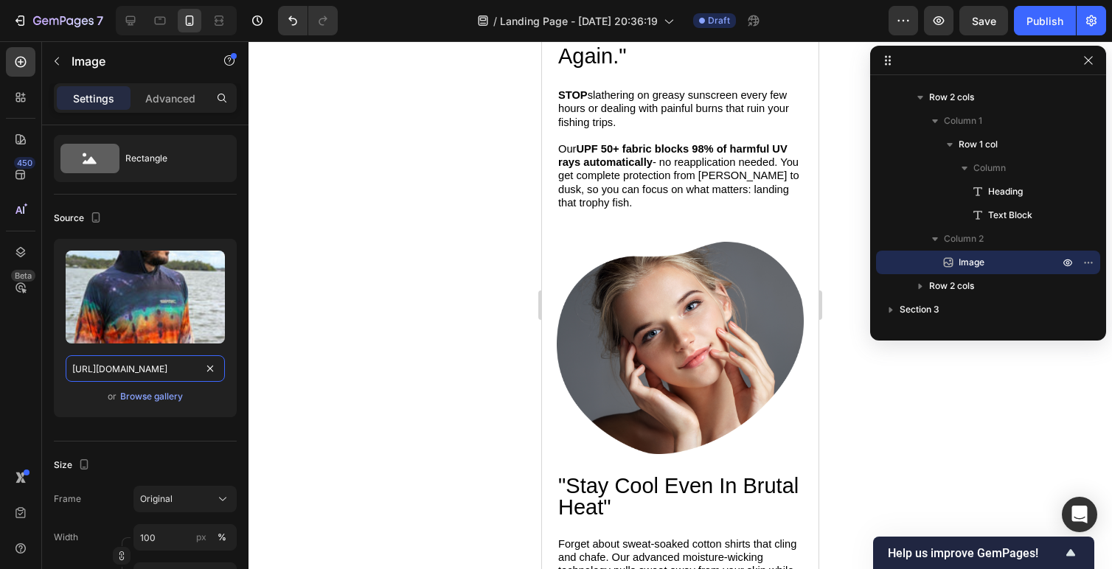
scroll to position [1921, 0]
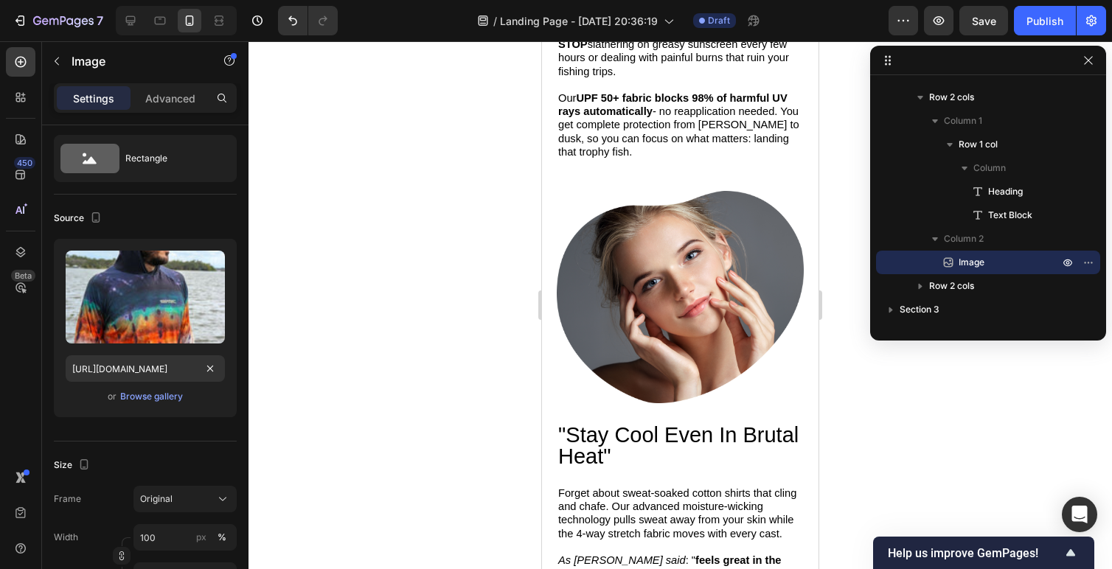
click at [640, 272] on img at bounding box center [680, 297] width 247 height 212
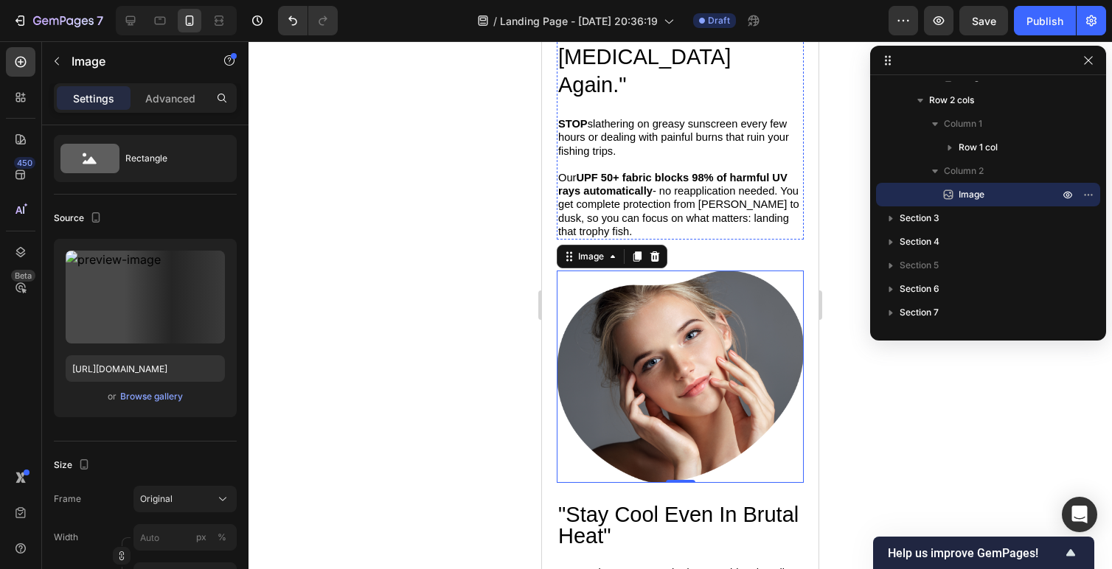
scroll to position [1852, 0]
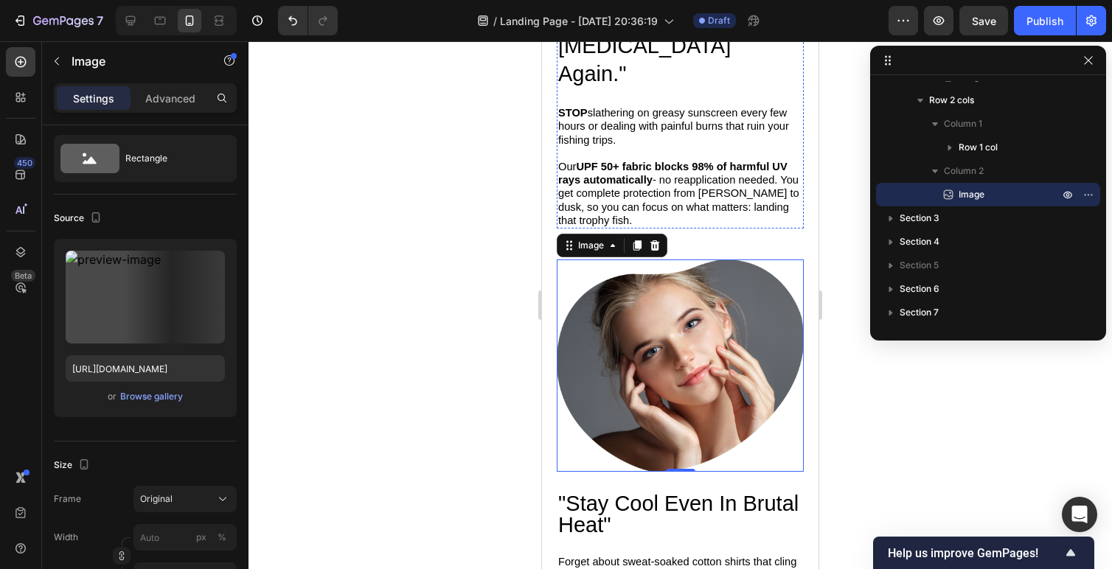
click at [654, 348] on img at bounding box center [680, 366] width 247 height 212
click at [654, 322] on img at bounding box center [680, 366] width 247 height 212
click at [658, 323] on img at bounding box center [680, 366] width 247 height 212
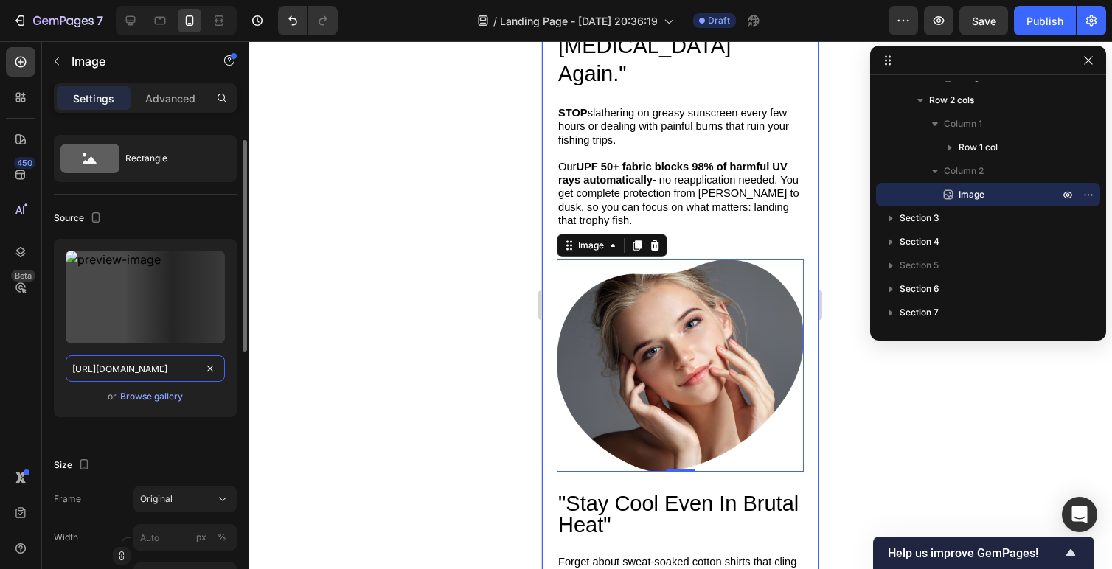
click at [116, 369] on input "[URL][DOMAIN_NAME]" at bounding box center [145, 369] width 159 height 27
paste input "Seatec_Sandbar_May_22_Edited-83.jpg?v=1755994161"
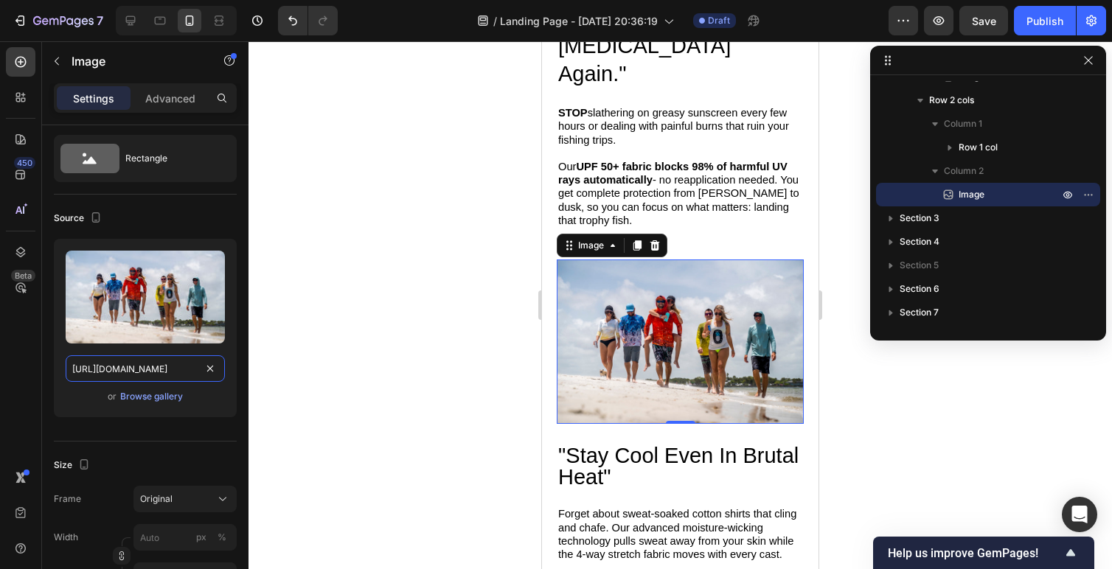
type input "[URL][DOMAIN_NAME]"
click at [679, 373] on img at bounding box center [680, 342] width 247 height 165
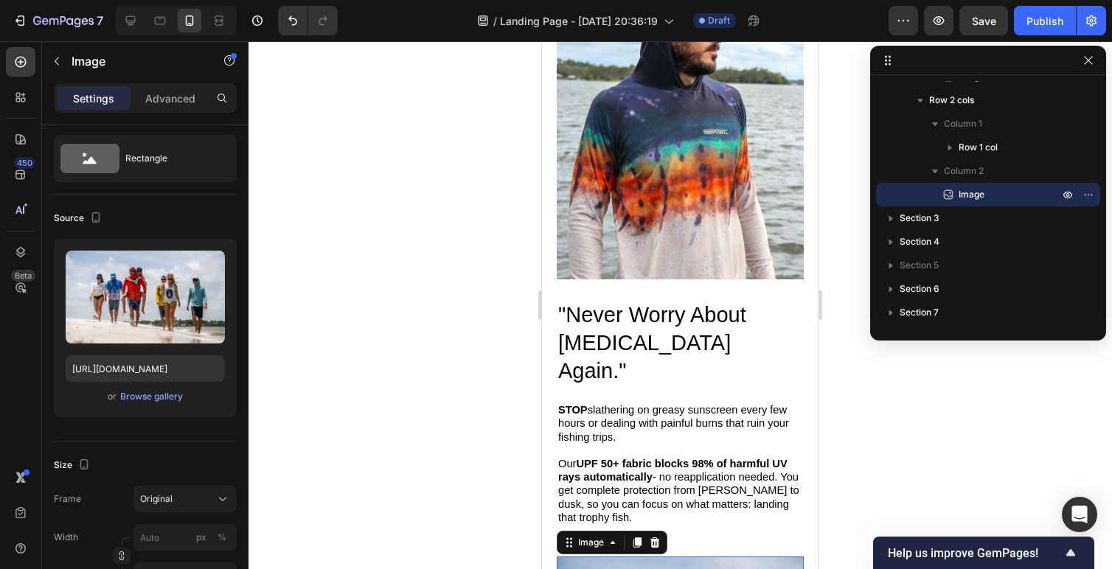
scroll to position [1543, 0]
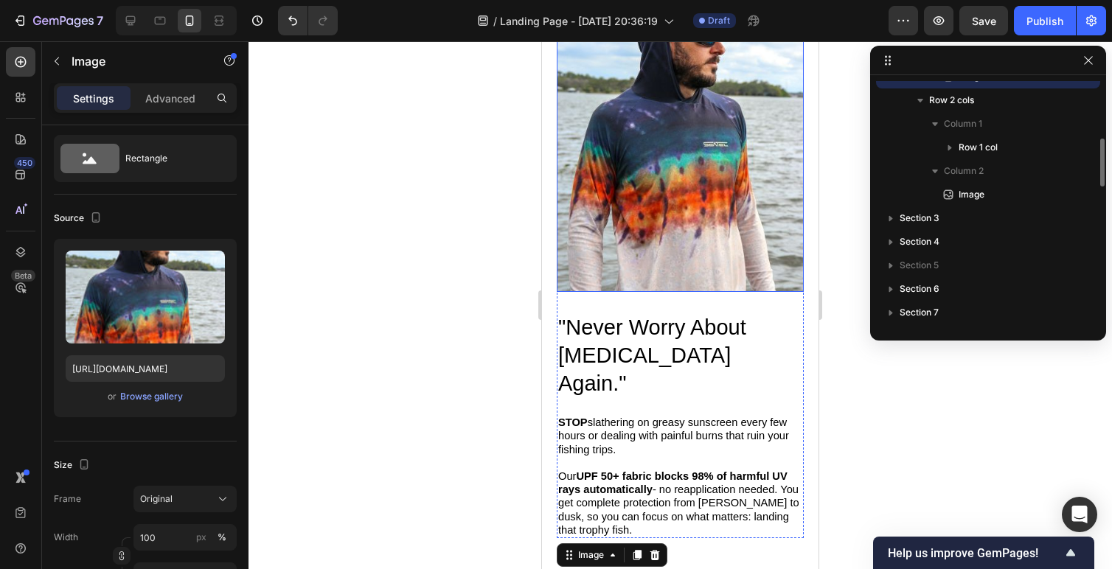
click at [629, 244] on img at bounding box center [680, 137] width 247 height 309
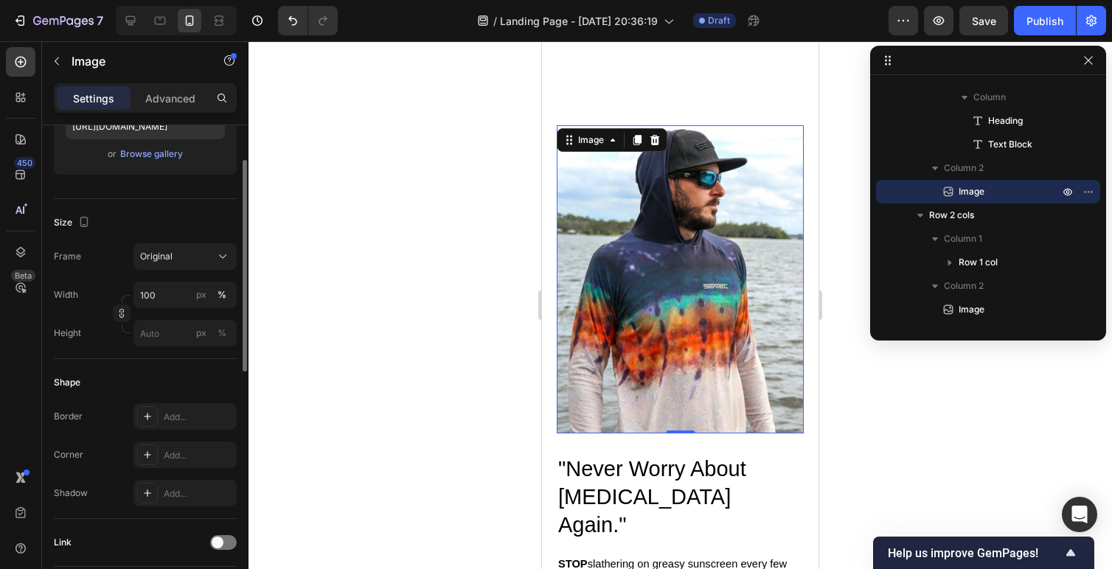
scroll to position [363, 0]
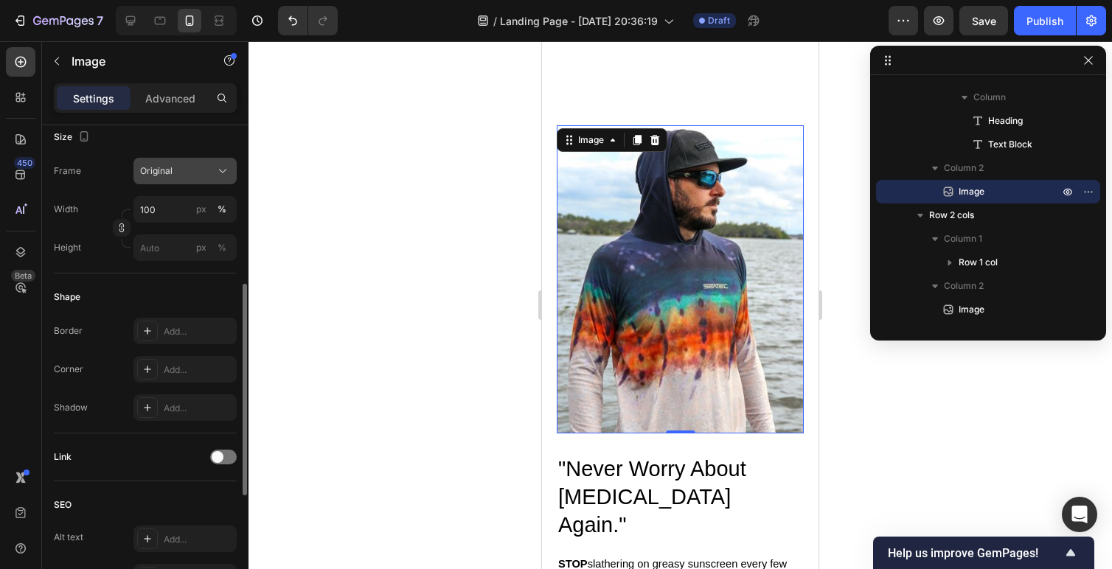
click at [176, 160] on button "Original" at bounding box center [185, 171] width 103 height 27
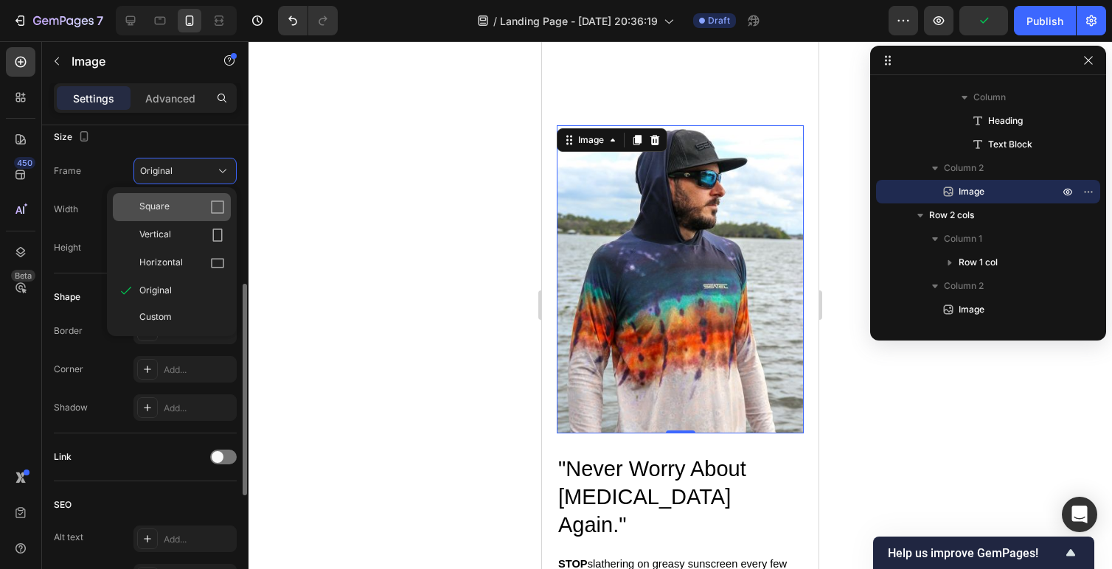
click at [176, 208] on div "Square" at bounding box center [182, 207] width 86 height 15
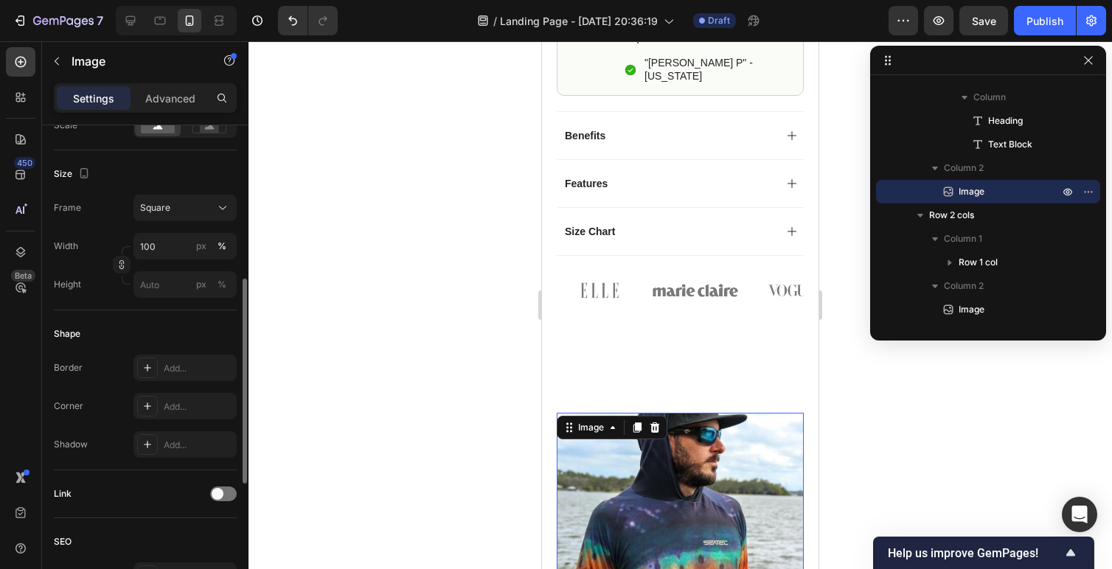
scroll to position [1114, 0]
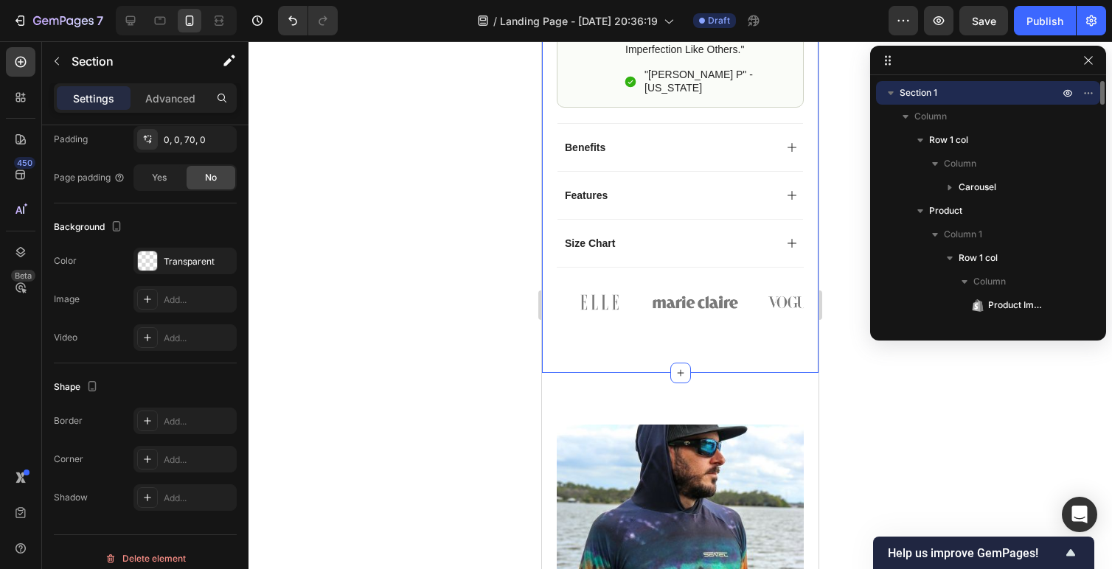
scroll to position [0, 0]
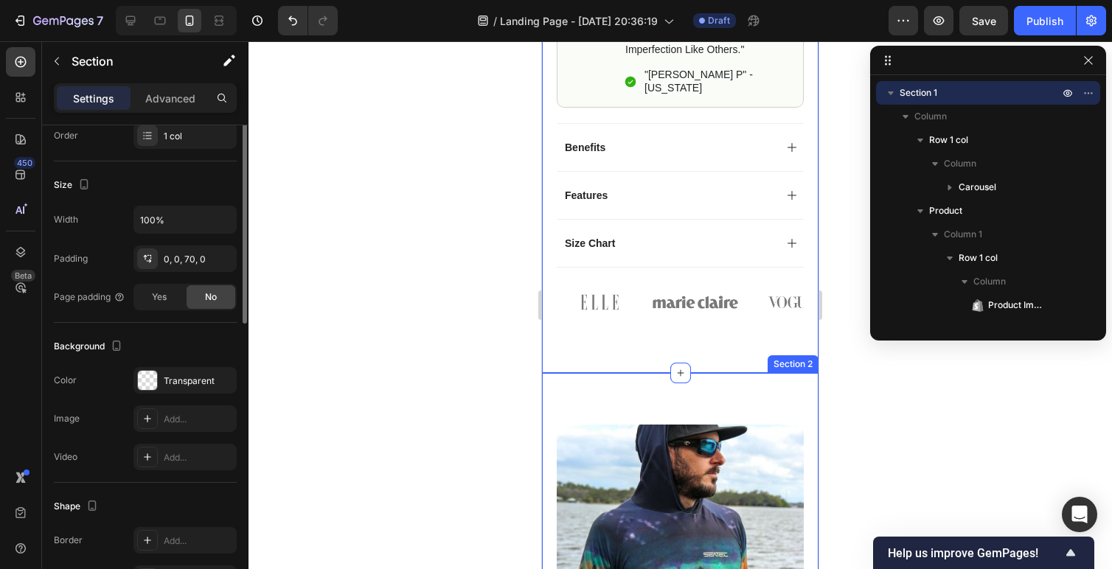
scroll to position [327, 0]
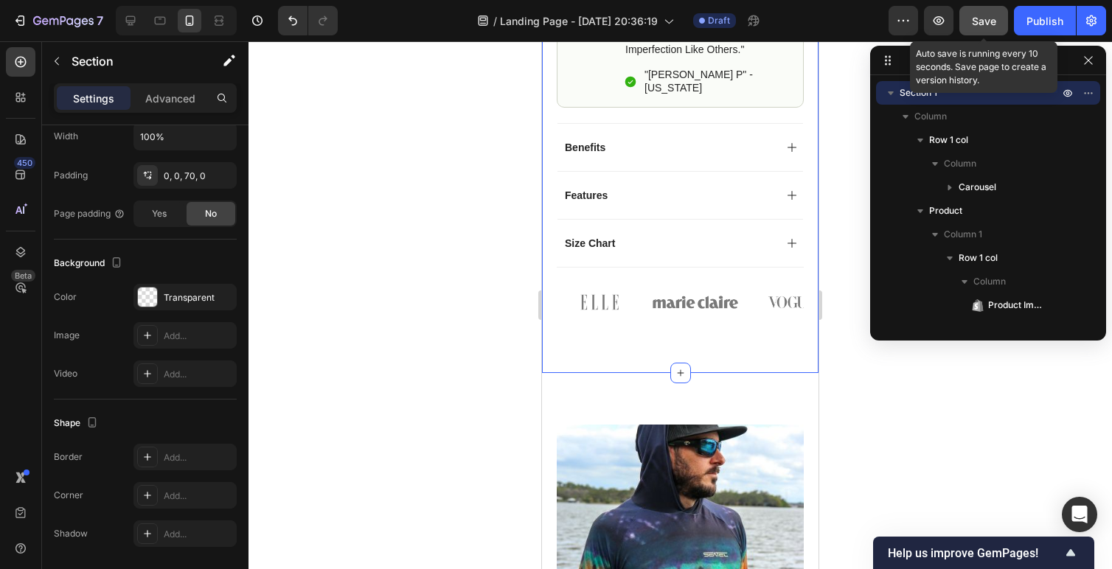
click at [980, 20] on span "Save" at bounding box center [984, 21] width 24 height 13
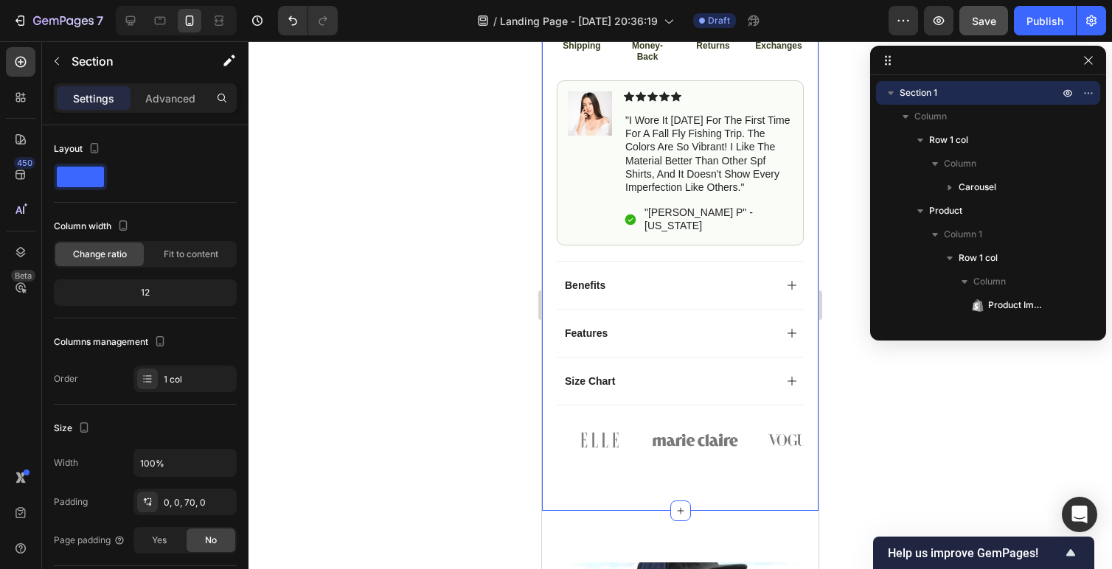
scroll to position [938, 0]
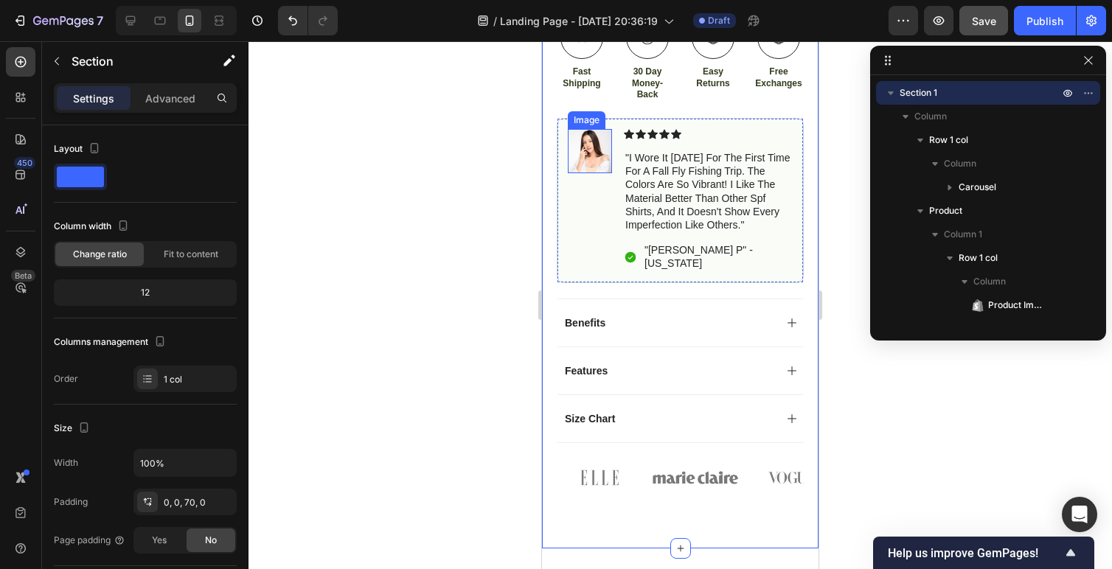
click at [585, 151] on img at bounding box center [590, 151] width 44 height 44
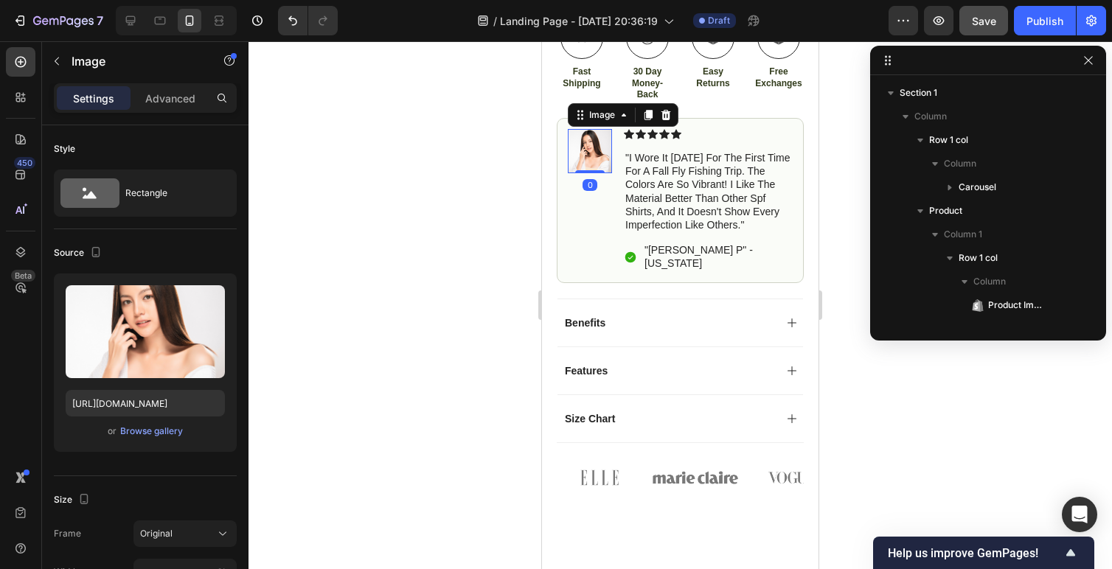
scroll to position [963, 0]
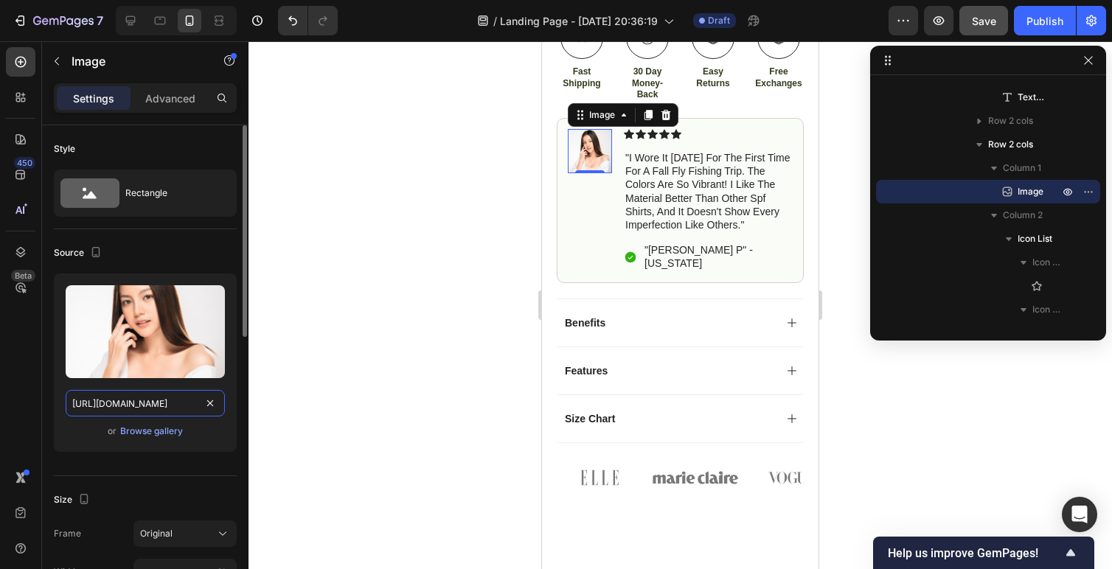
click at [128, 406] on input "[URL][DOMAIN_NAME]" at bounding box center [145, 403] width 159 height 27
paste input "Photo_Jun_22_2024_3_44_58_AM.jpg?v=1725544909"
type input "[URL][DOMAIN_NAME]"
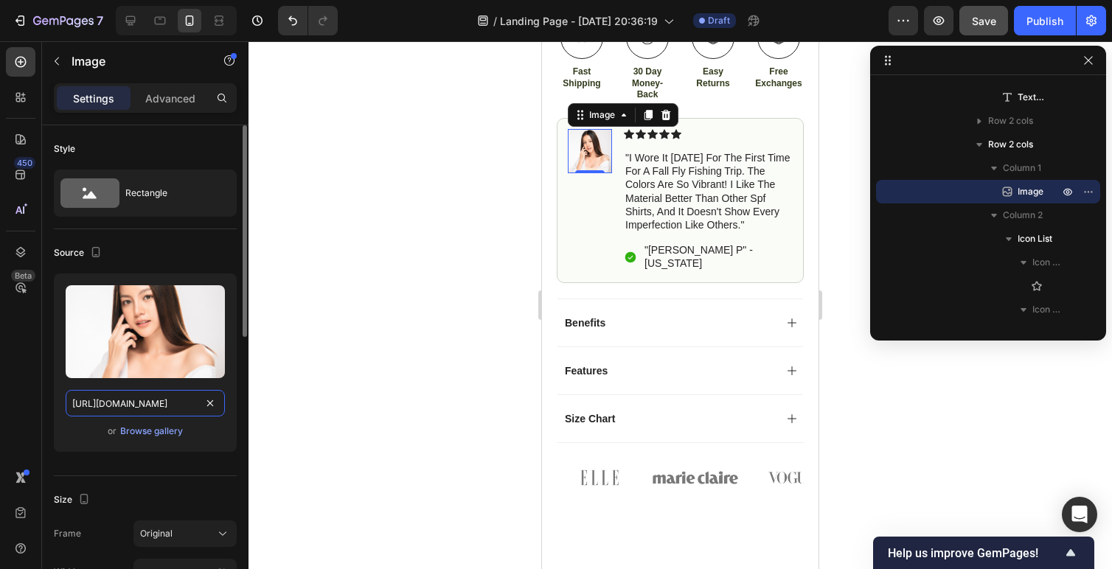
scroll to position [0, 335]
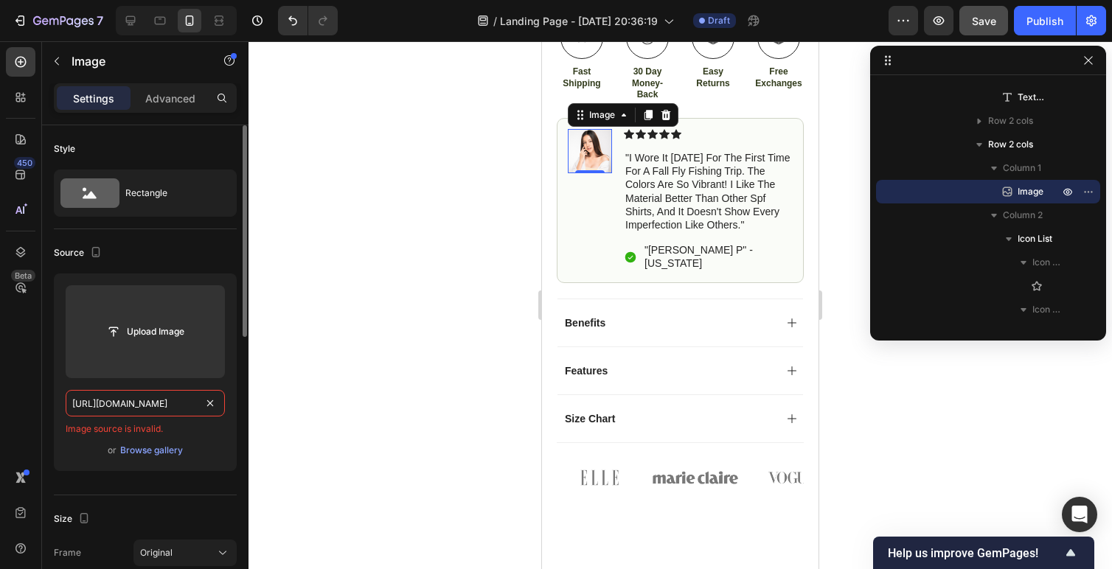
click at [162, 404] on input "[URL][DOMAIN_NAME]" at bounding box center [145, 403] width 159 height 27
paste input "[URL][DOMAIN_NAME]"
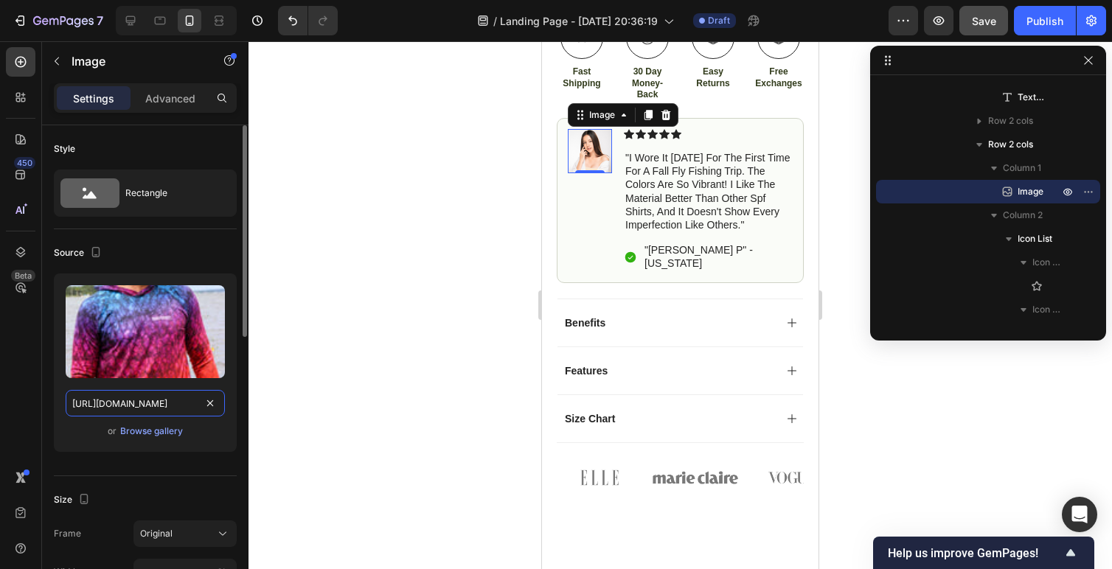
scroll to position [0, 335]
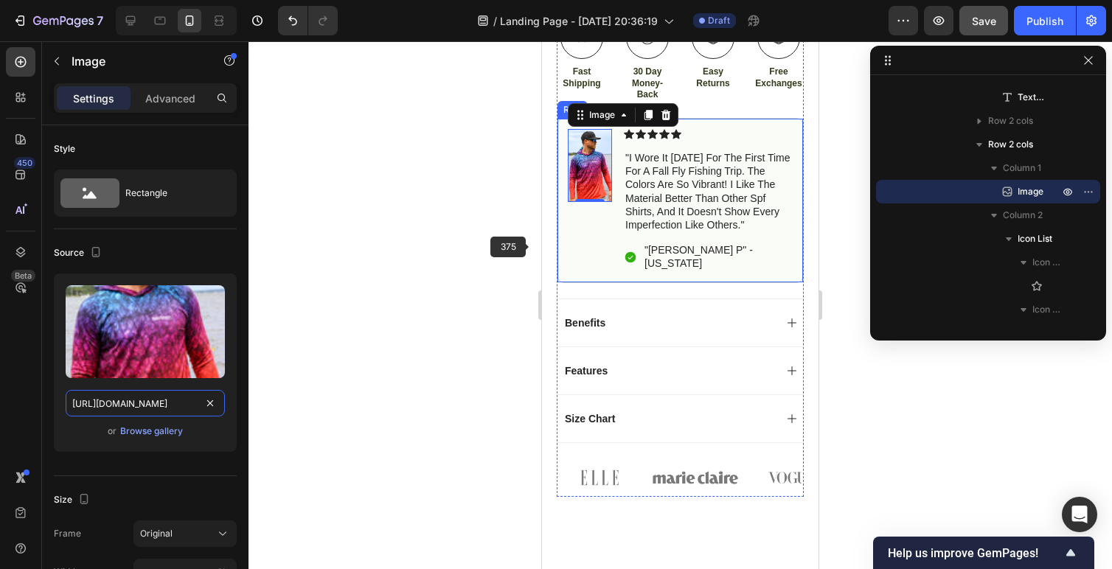
type input "[URL][DOMAIN_NAME]"
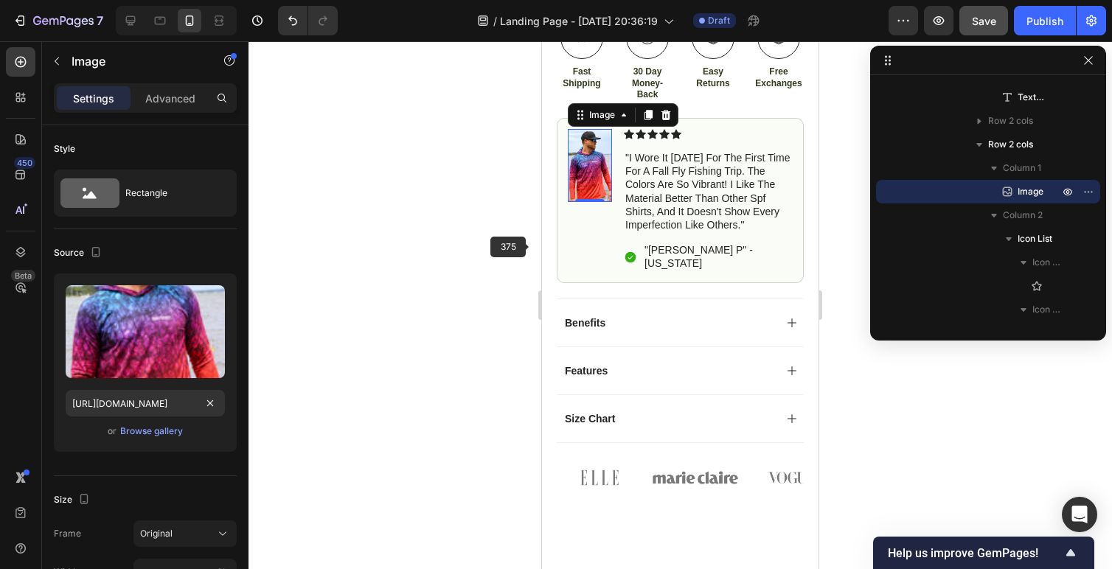
click at [524, 249] on div at bounding box center [681, 305] width 864 height 528
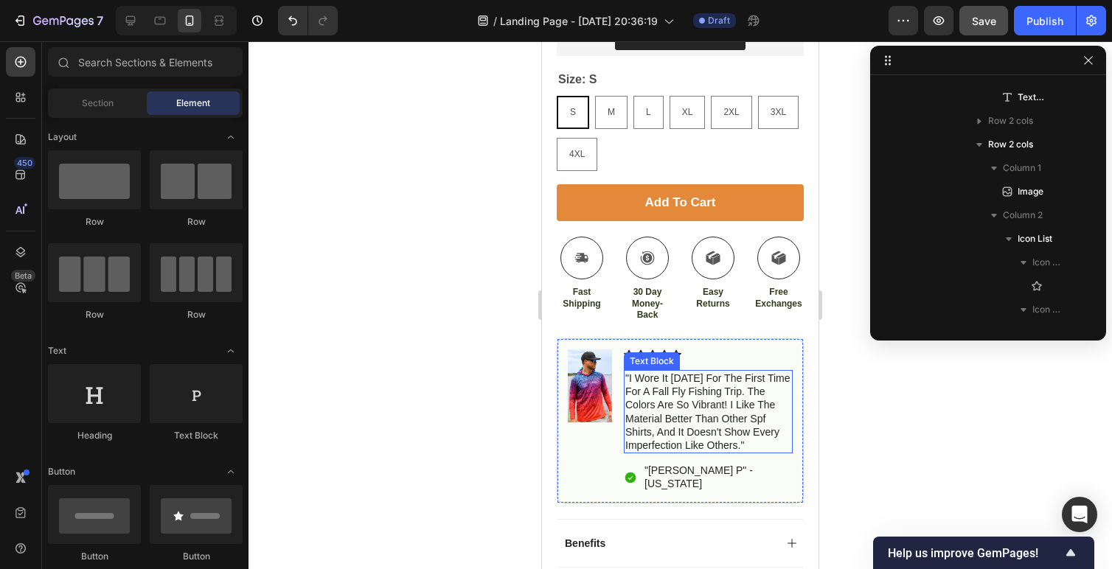
scroll to position [714, 0]
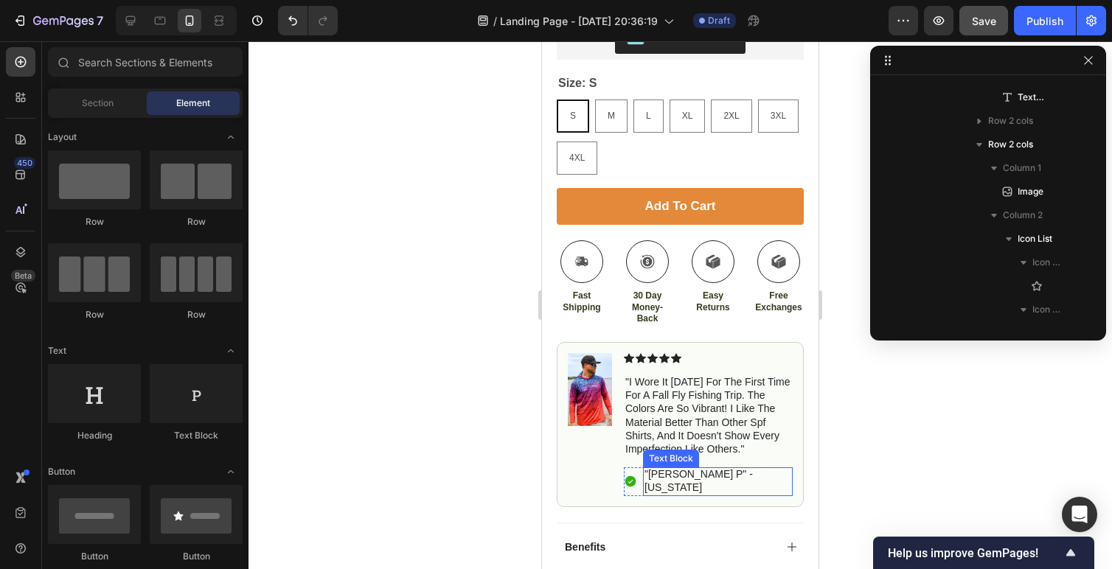
click at [674, 477] on p ""[PERSON_NAME] P" - [US_STATE]" at bounding box center [718, 481] width 147 height 27
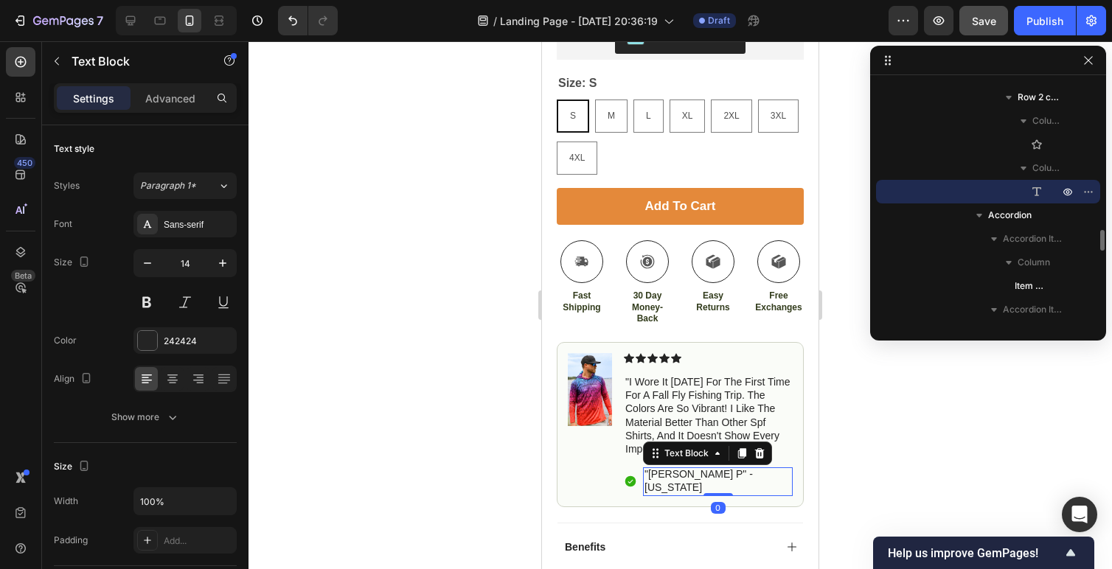
click at [688, 477] on p ""[PERSON_NAME] P" - [US_STATE]" at bounding box center [718, 481] width 147 height 27
click at [700, 477] on p ""[PERSON_NAME]" - [US_STATE]" at bounding box center [718, 481] width 147 height 27
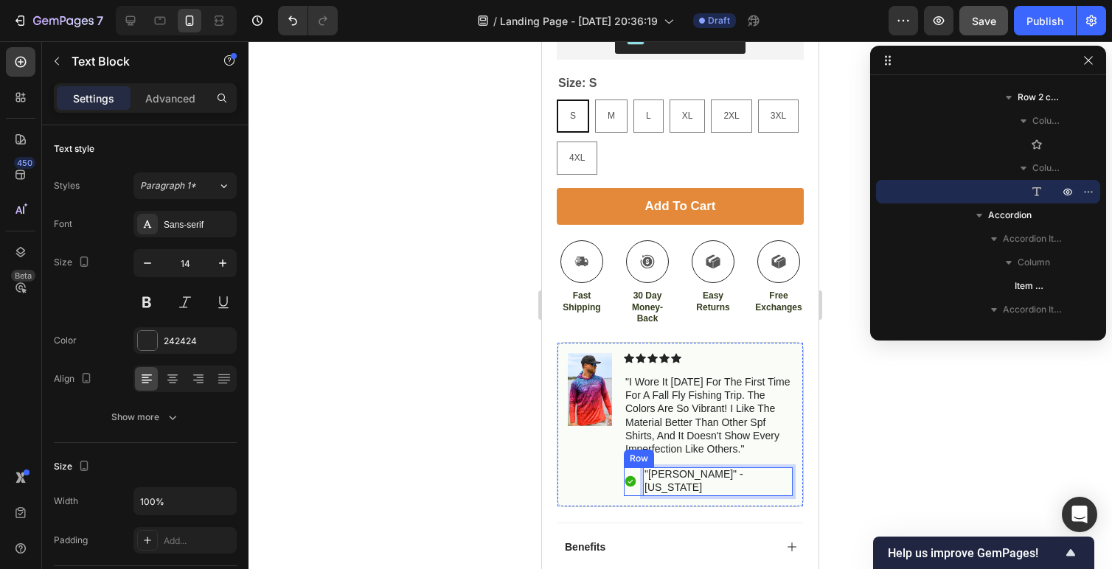
click at [792, 469] on div "Icon "[PERSON_NAME]" - [US_STATE] Text Block 0 Row" at bounding box center [708, 482] width 169 height 28
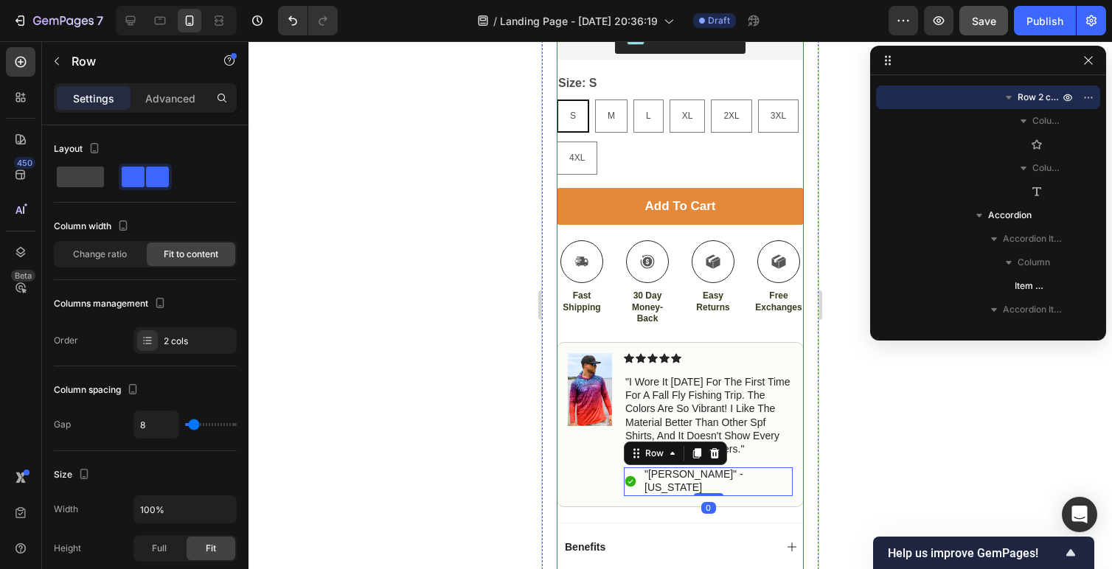
click at [443, 513] on div at bounding box center [681, 305] width 864 height 528
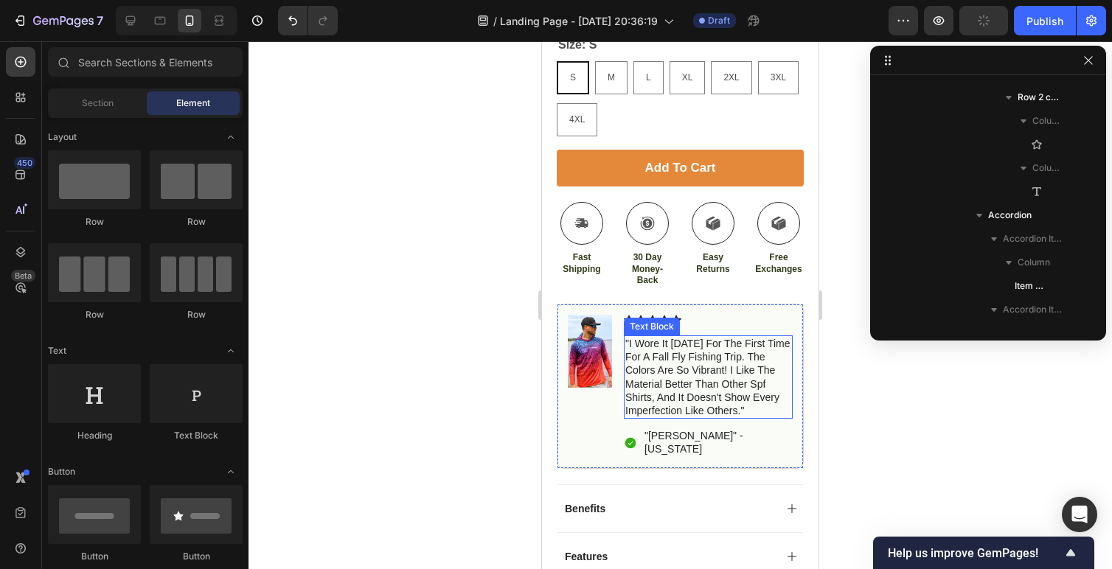
scroll to position [662, 0]
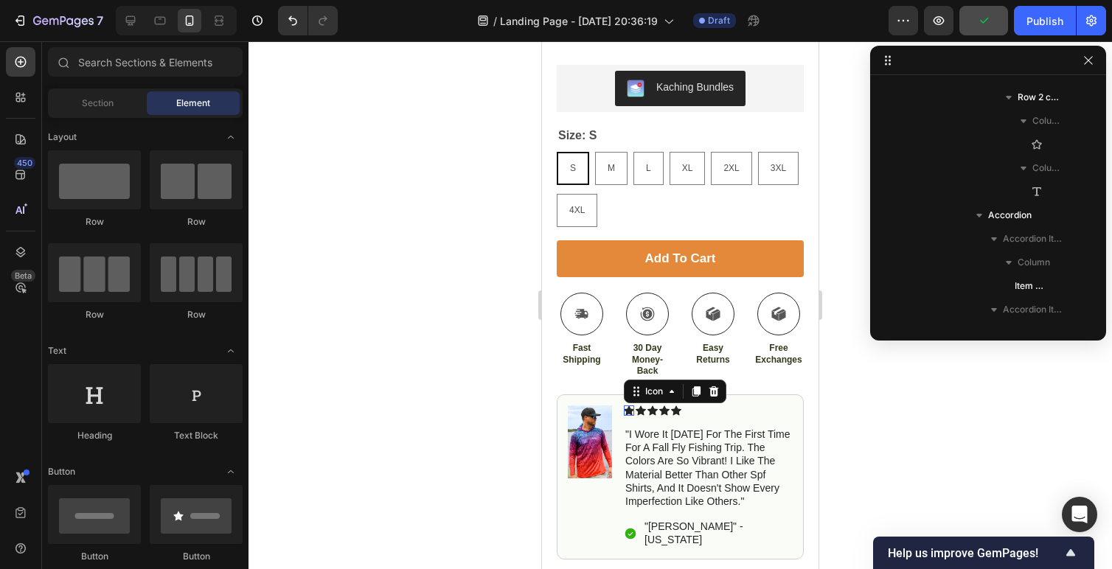
click at [627, 415] on icon at bounding box center [629, 411] width 10 height 10
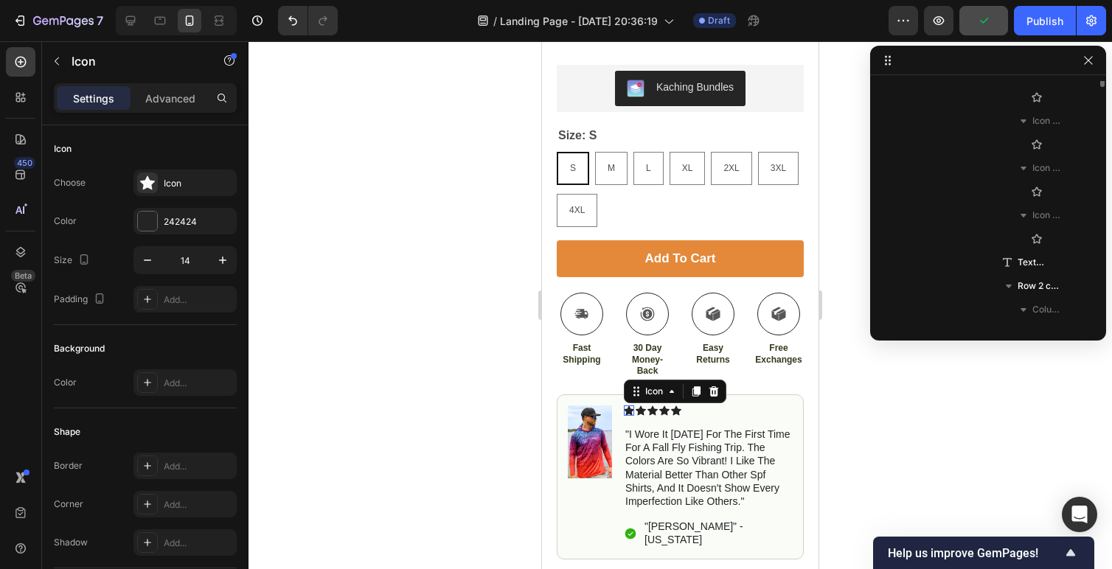
scroll to position [1577, 0]
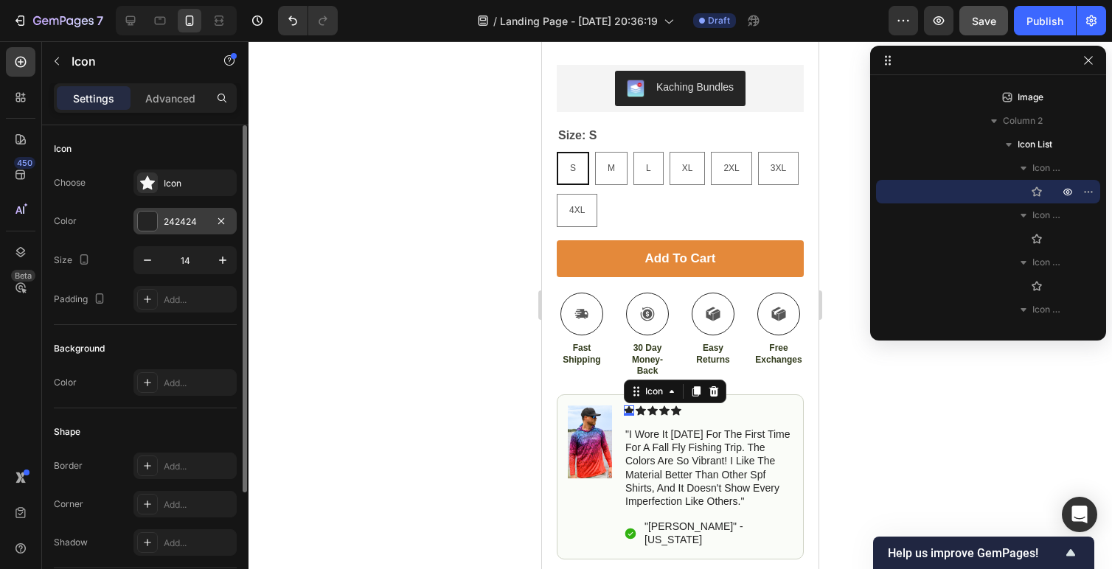
click at [147, 220] on div at bounding box center [147, 221] width 19 height 19
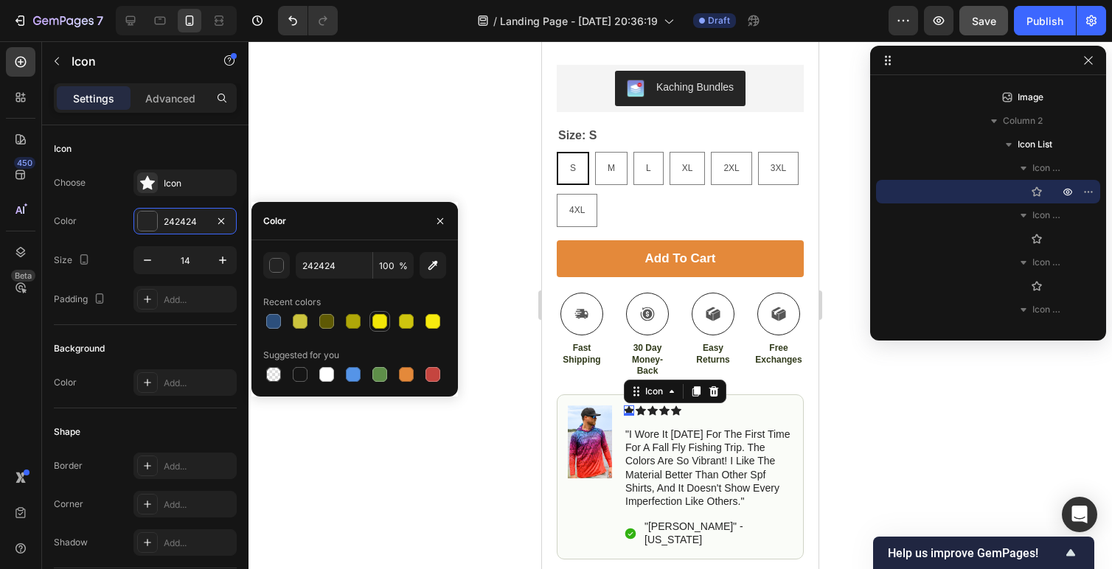
click at [376, 327] on div at bounding box center [380, 321] width 15 height 15
type input "F2E607"
click at [640, 411] on div "Icon 0" at bounding box center [641, 411] width 10 height 10
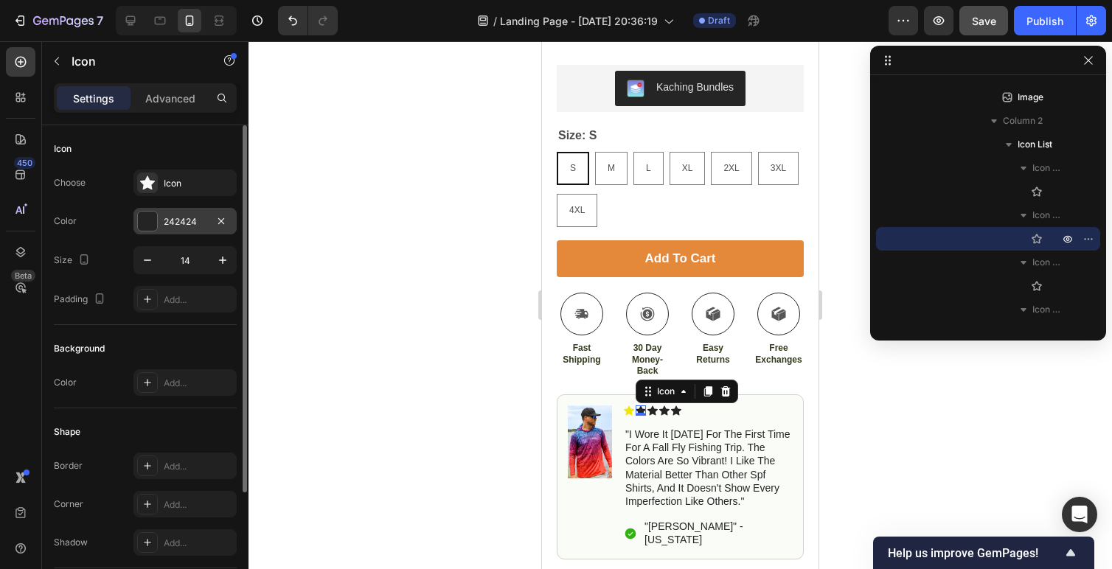
click at [155, 226] on div at bounding box center [147, 221] width 19 height 19
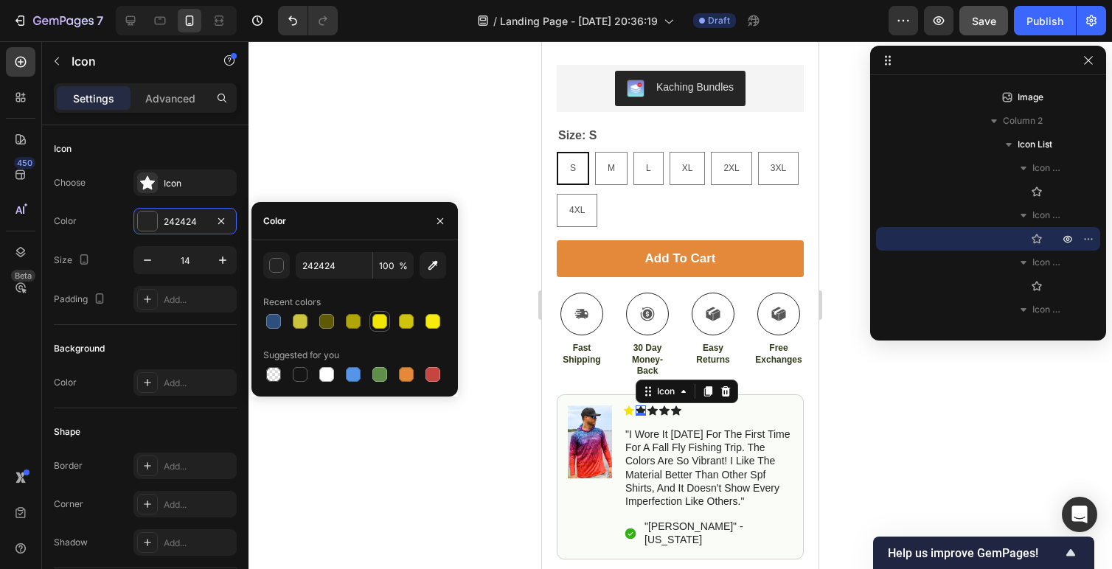
click at [378, 324] on div at bounding box center [380, 321] width 15 height 15
type input "F2E607"
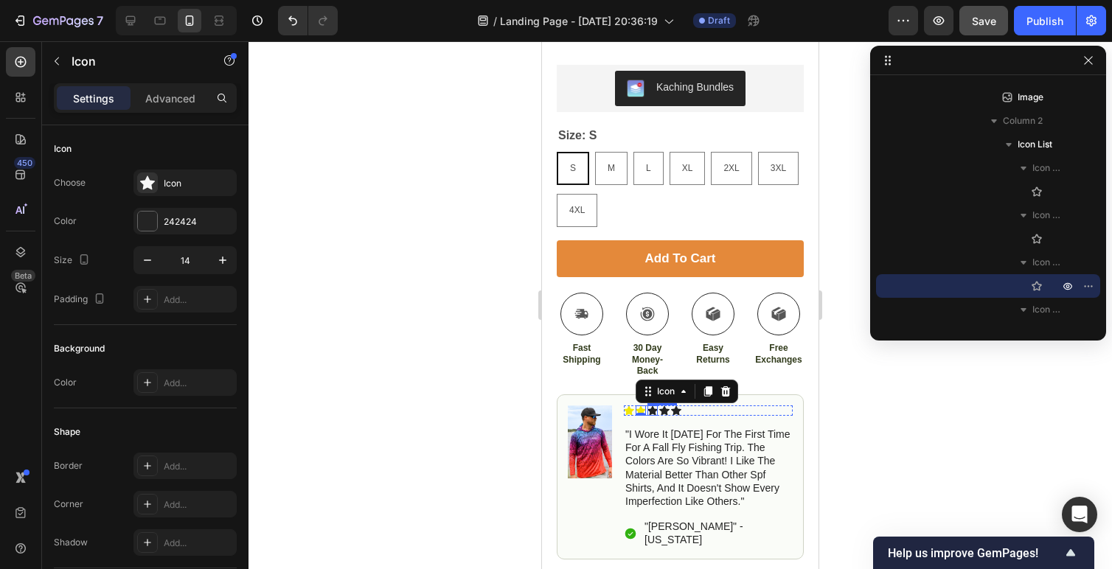
click at [654, 409] on icon at bounding box center [653, 411] width 10 height 10
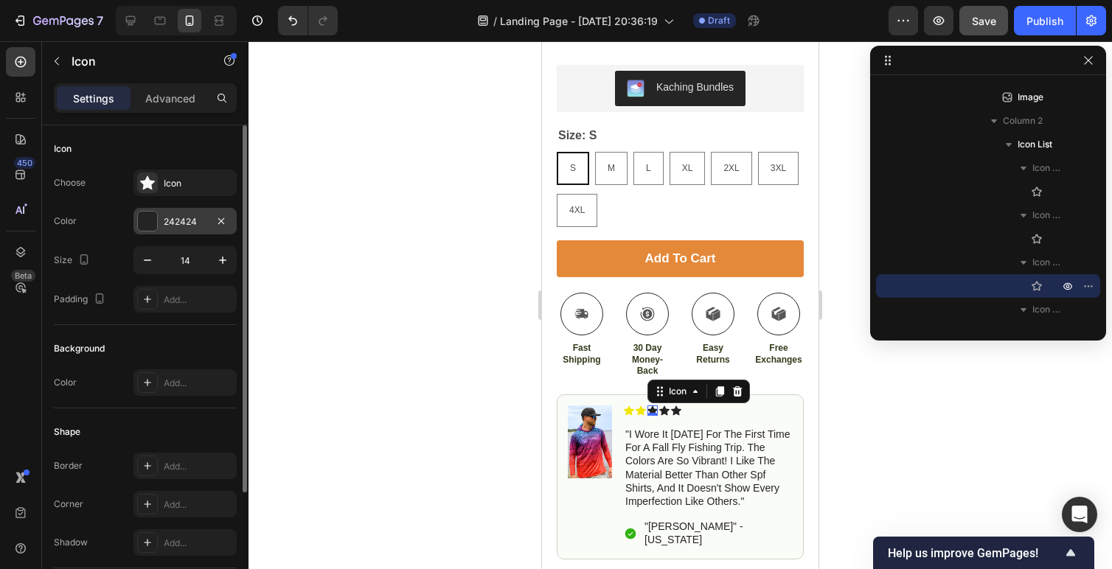
click at [149, 223] on div at bounding box center [147, 221] width 19 height 19
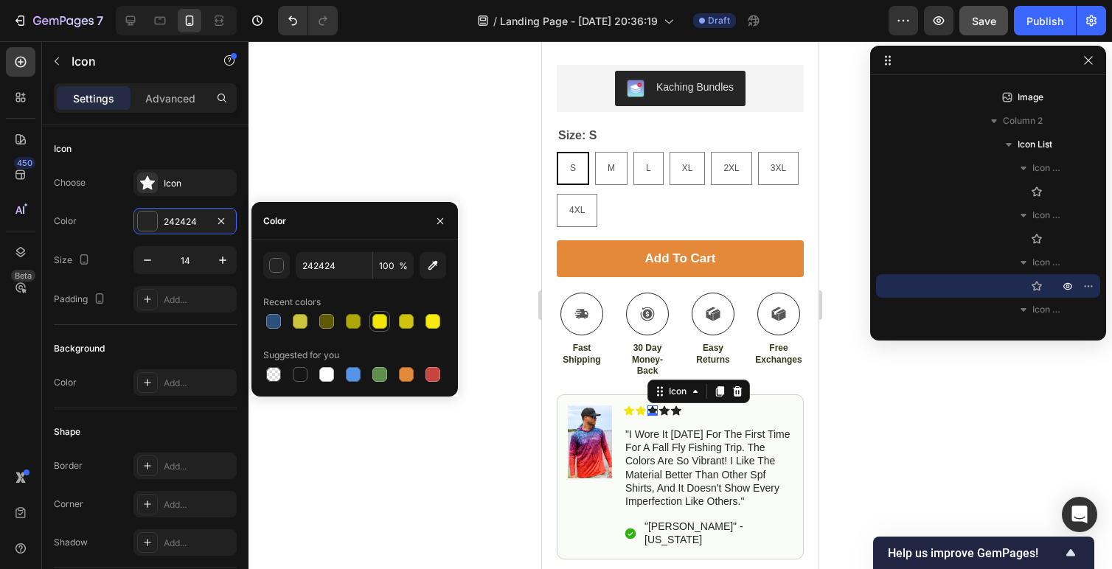
click at [385, 329] on div at bounding box center [380, 322] width 18 height 18
type input "F2E607"
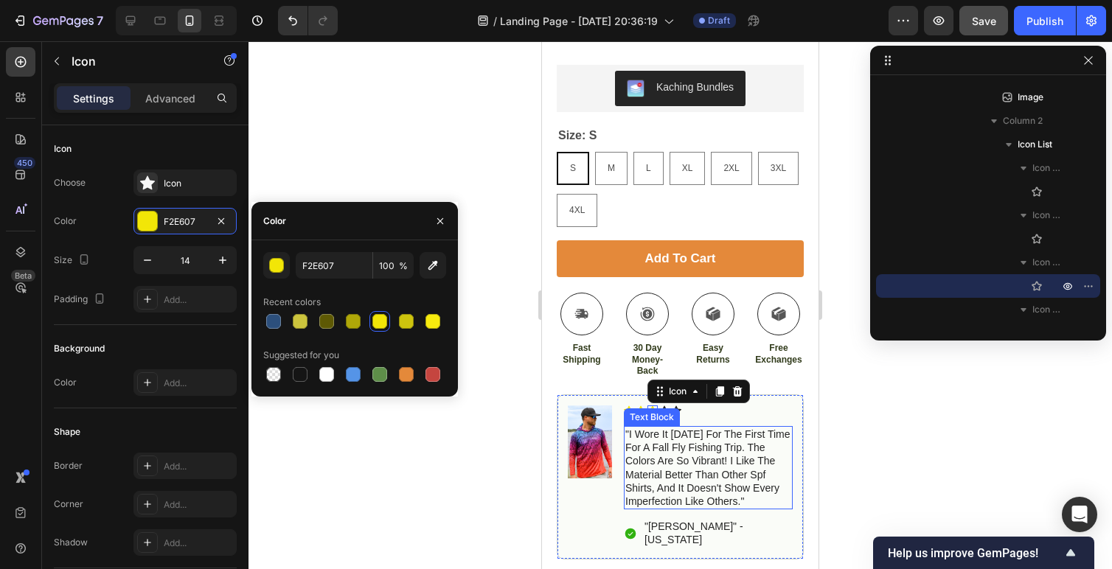
click at [692, 432] on p ""i wore it [DATE] for the first time for a fall fly fishing trip. the colors ar…" at bounding box center [709, 468] width 166 height 80
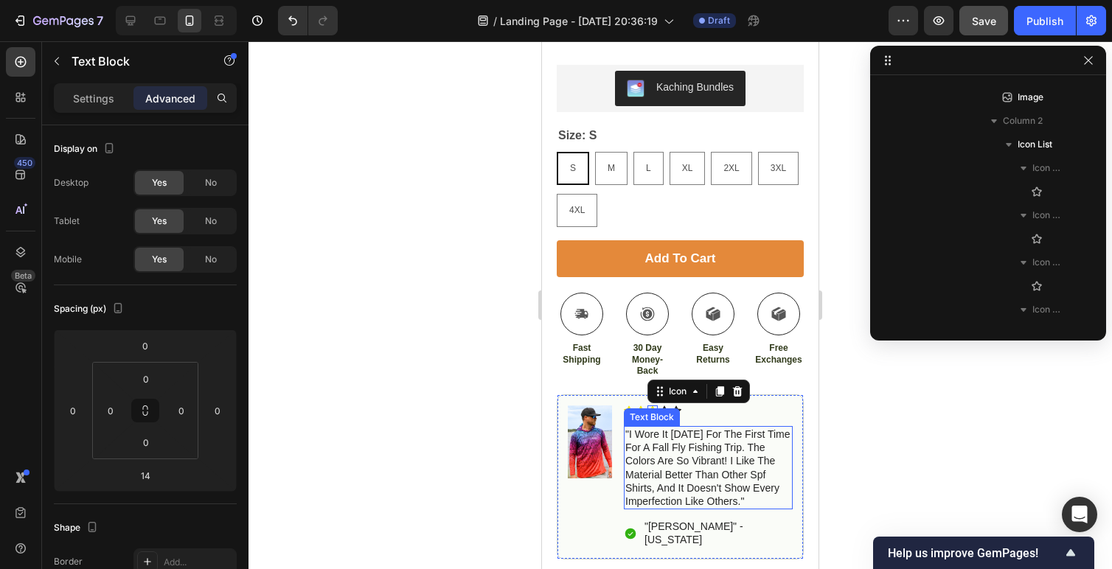
scroll to position [1790, 0]
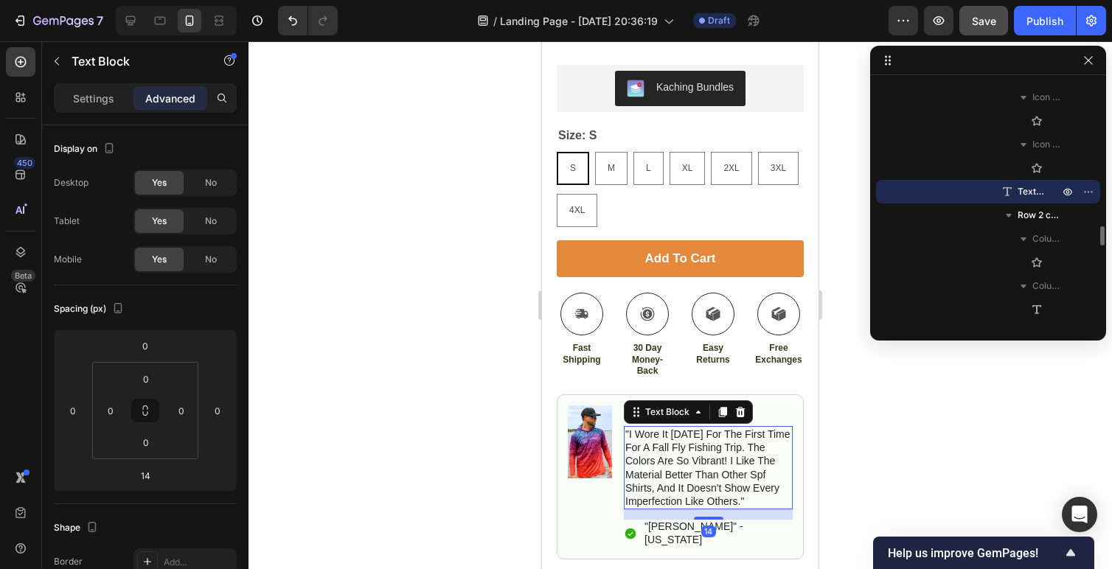
click at [675, 474] on p ""i wore it [DATE] for the first time for a fall fly fishing trip. the colors ar…" at bounding box center [709, 468] width 166 height 80
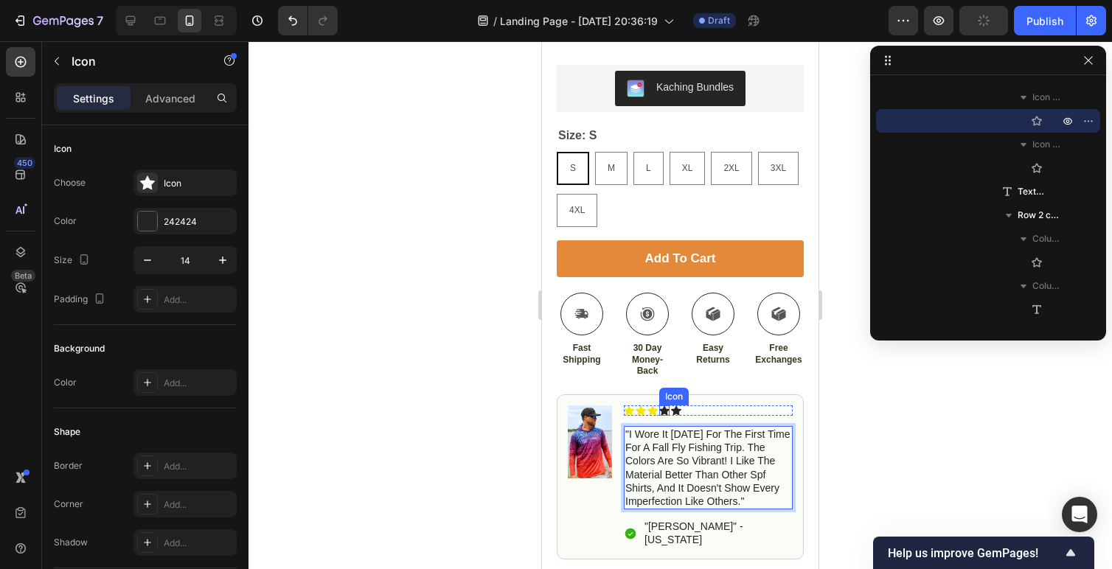
click at [667, 411] on div "Icon" at bounding box center [664, 411] width 10 height 10
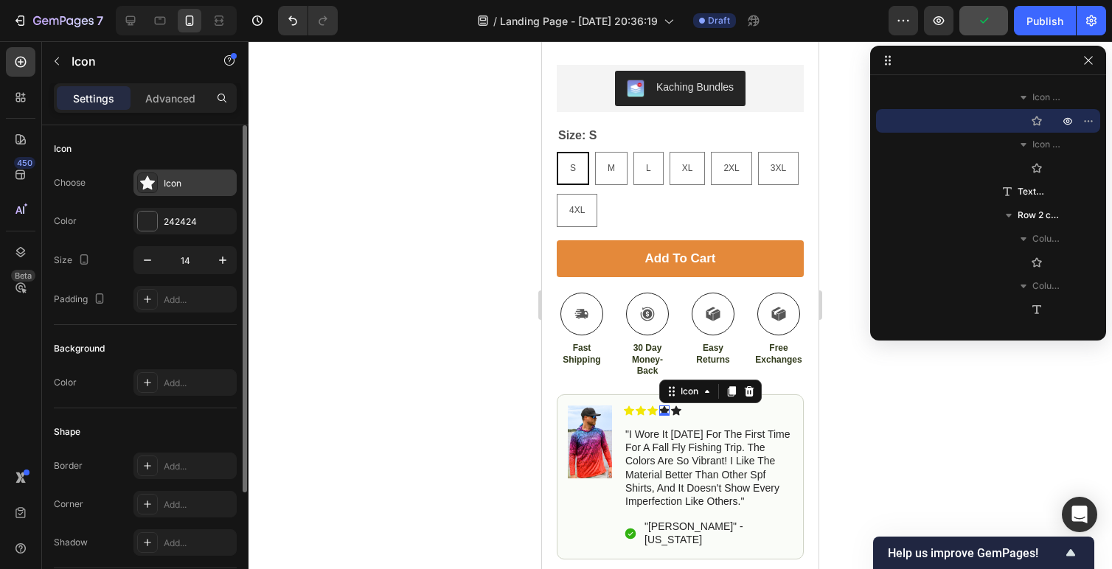
click at [155, 193] on div at bounding box center [147, 183] width 21 height 21
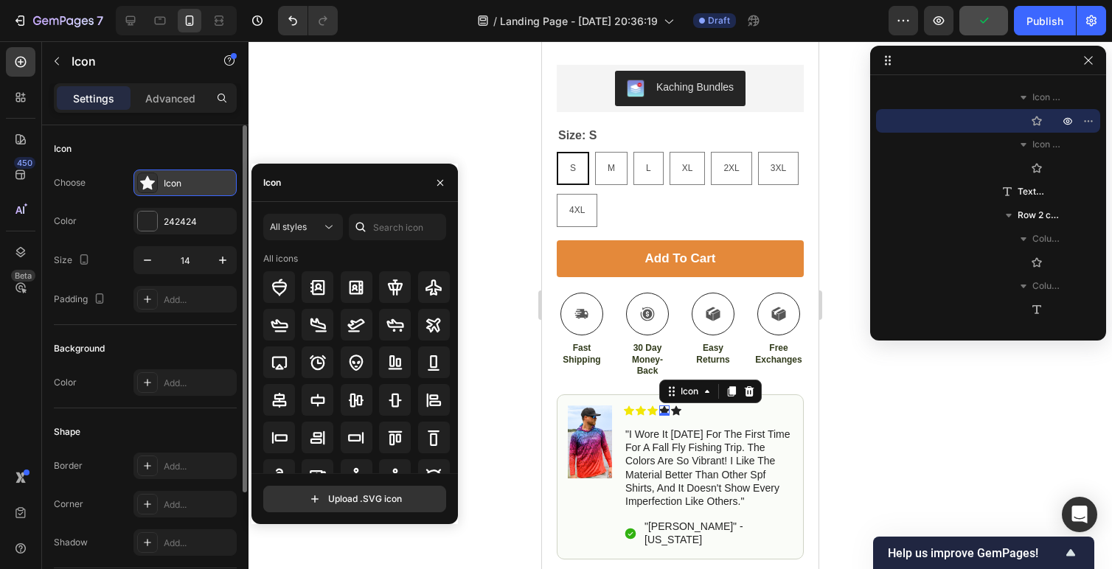
click at [187, 190] on div "Icon" at bounding box center [185, 183] width 103 height 27
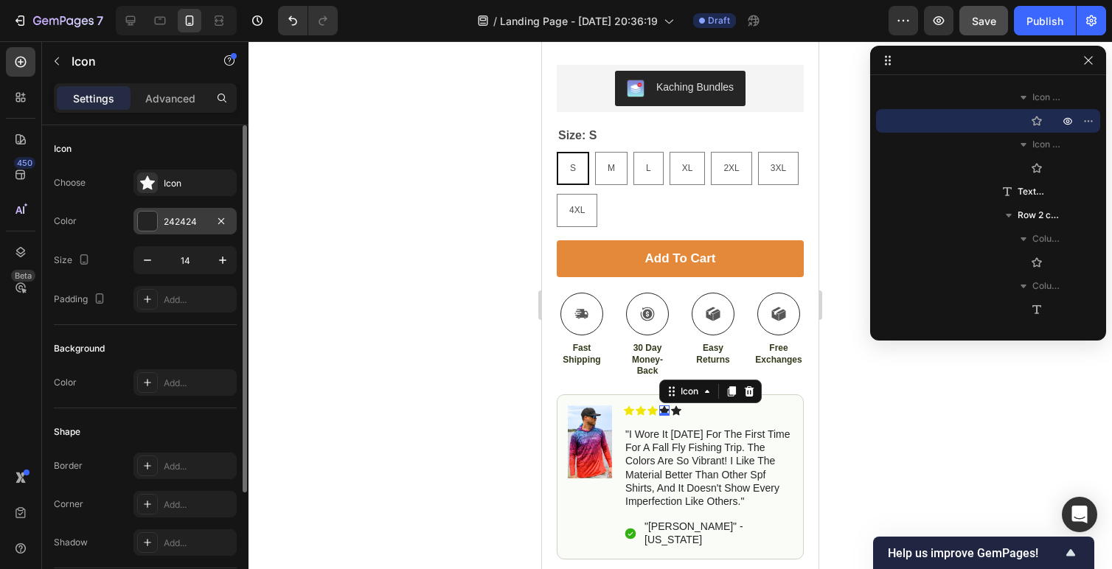
click at [153, 215] on div at bounding box center [147, 221] width 19 height 19
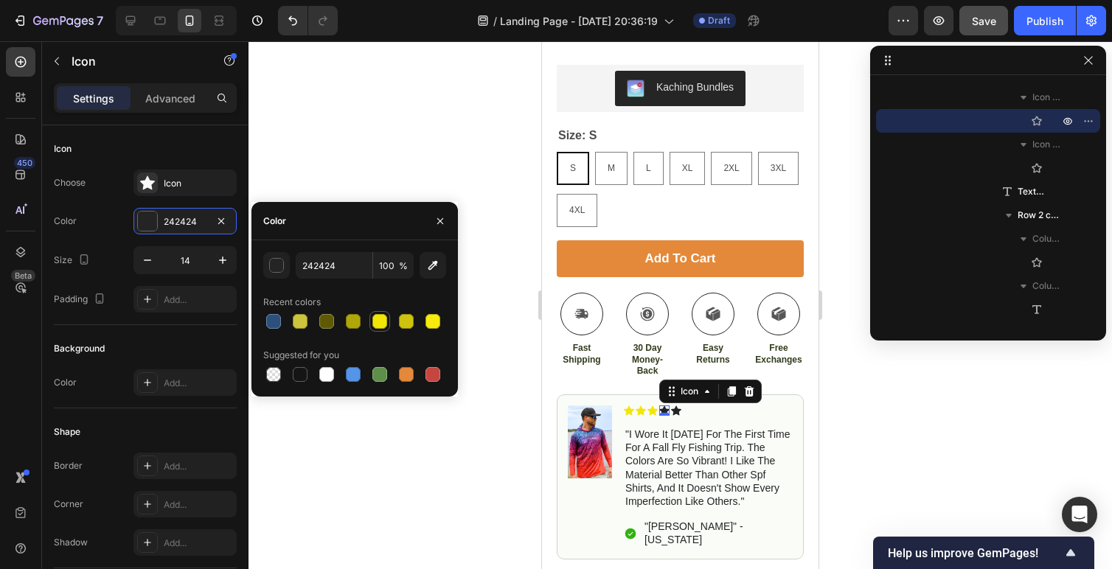
click at [384, 323] on div at bounding box center [380, 321] width 15 height 15
type input "F2E607"
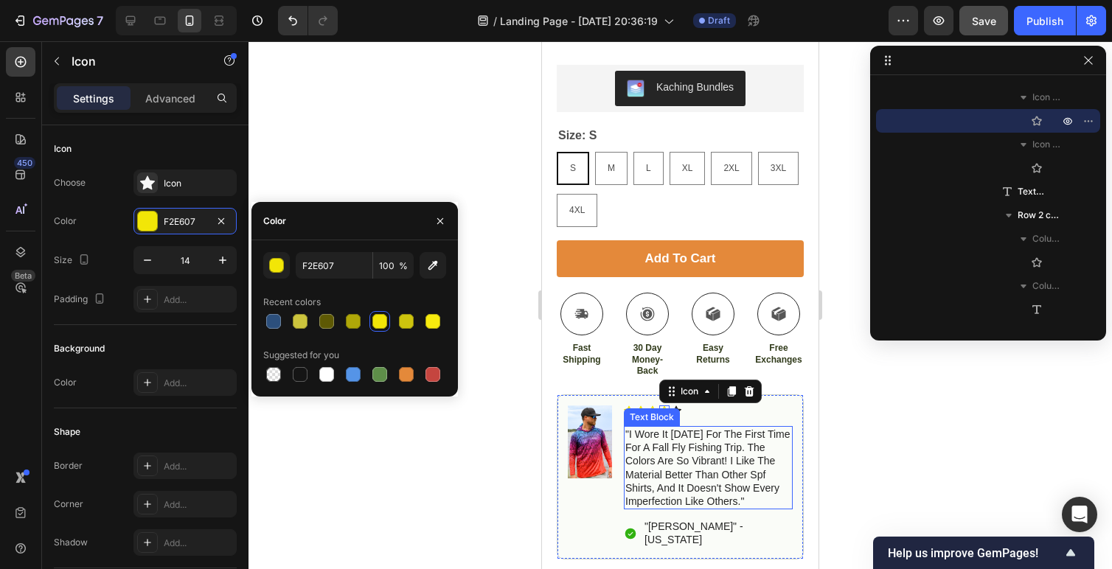
click at [699, 454] on p ""i wore it [DATE] for the first time for a fall fly fishing trip. the colors ar…" at bounding box center [709, 468] width 166 height 80
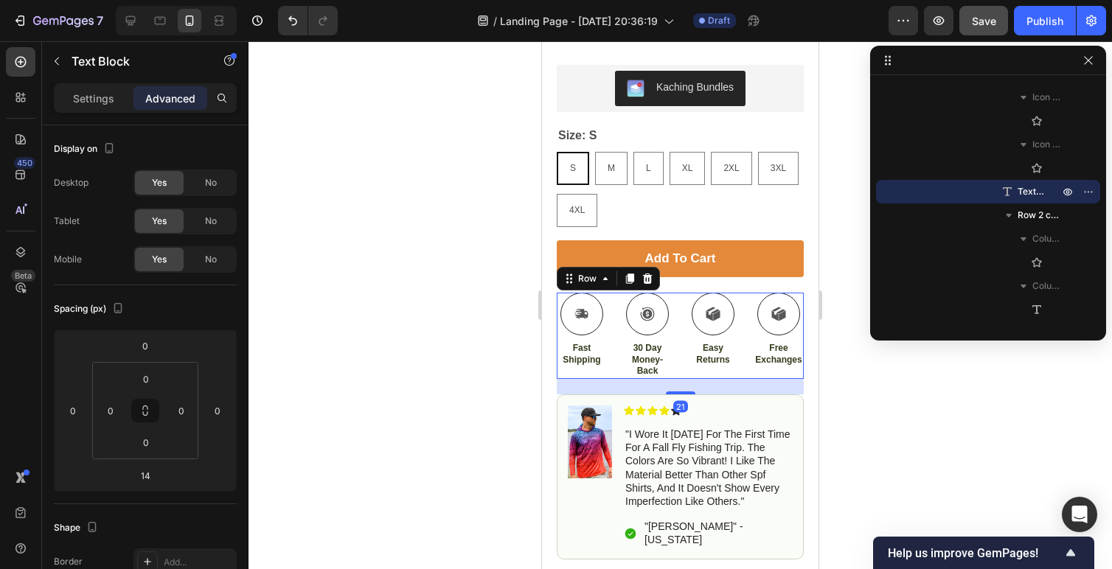
click at [690, 379] on div "Icon Fast Shipping Text Block Icon 30 Day Money-Back Text Block Icon Easy Retur…" at bounding box center [680, 336] width 247 height 86
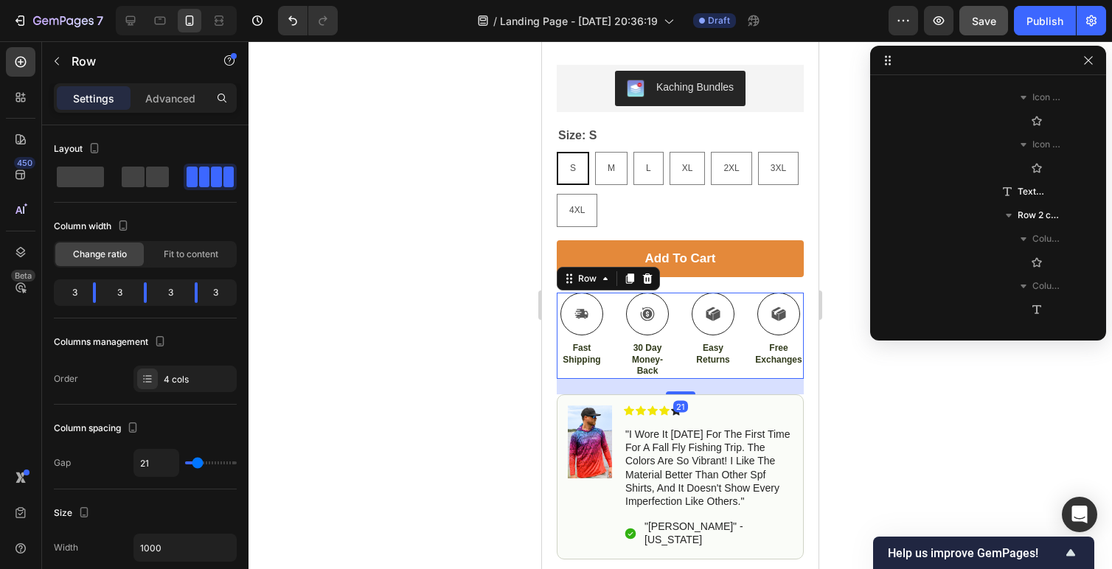
scroll to position [1105, 0]
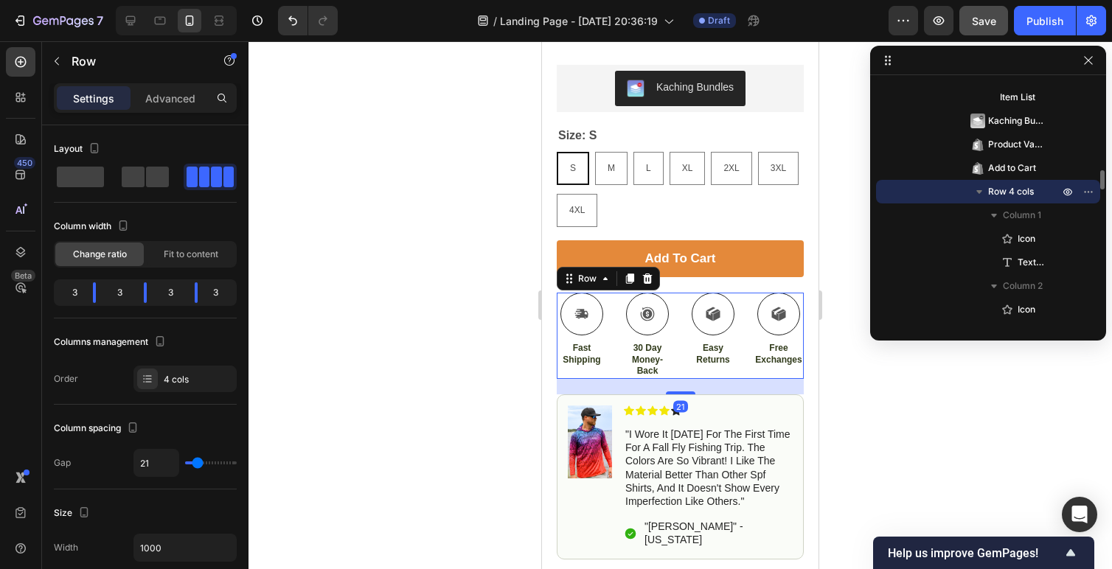
click at [676, 412] on div "21" at bounding box center [681, 407] width 15 height 12
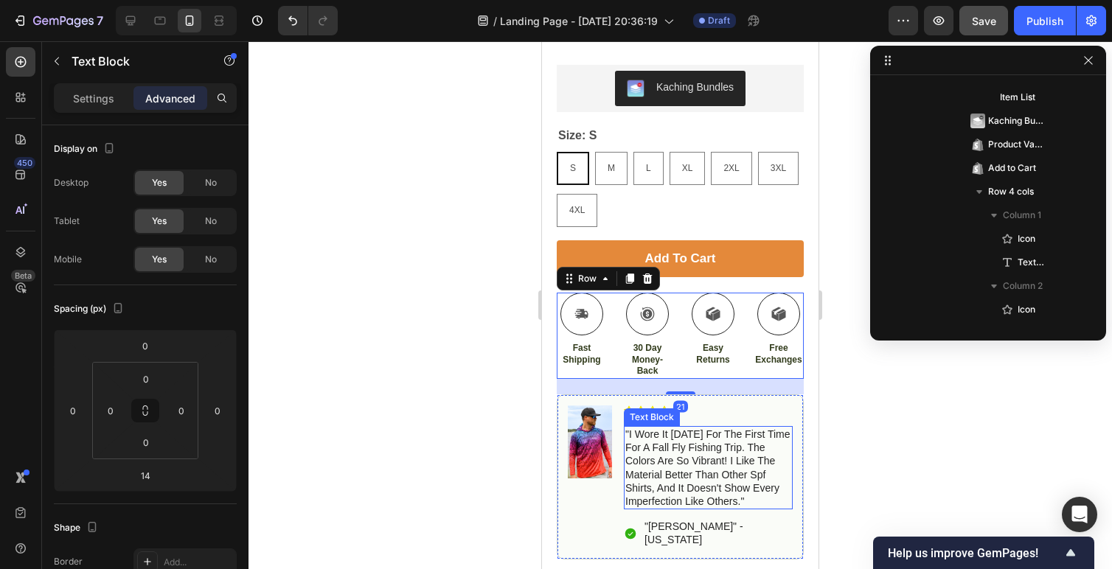
click at [676, 418] on div "Text Block" at bounding box center [652, 417] width 50 height 13
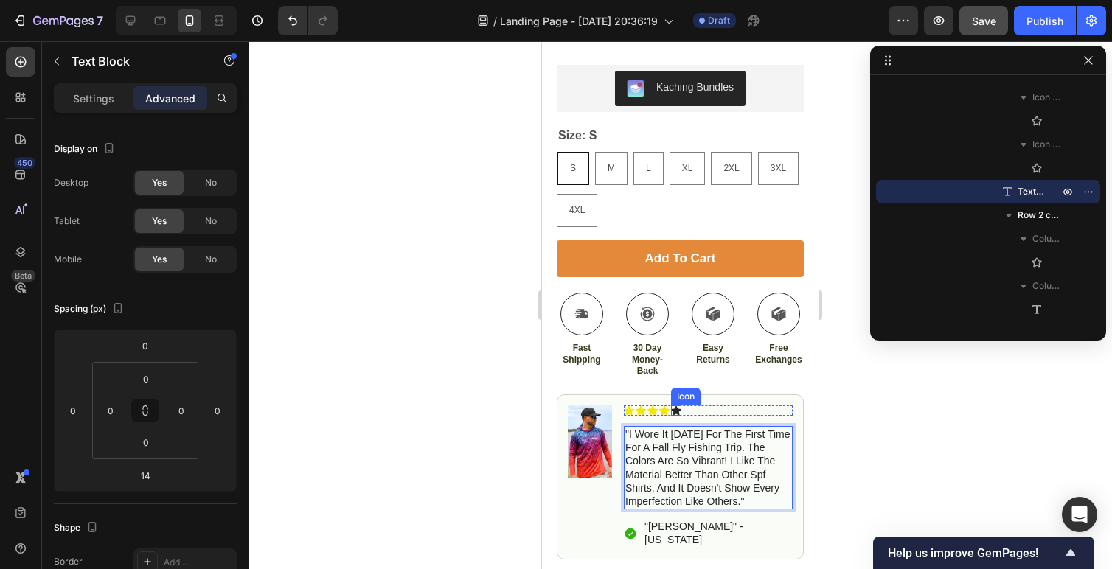
click at [673, 411] on icon at bounding box center [676, 411] width 10 height 10
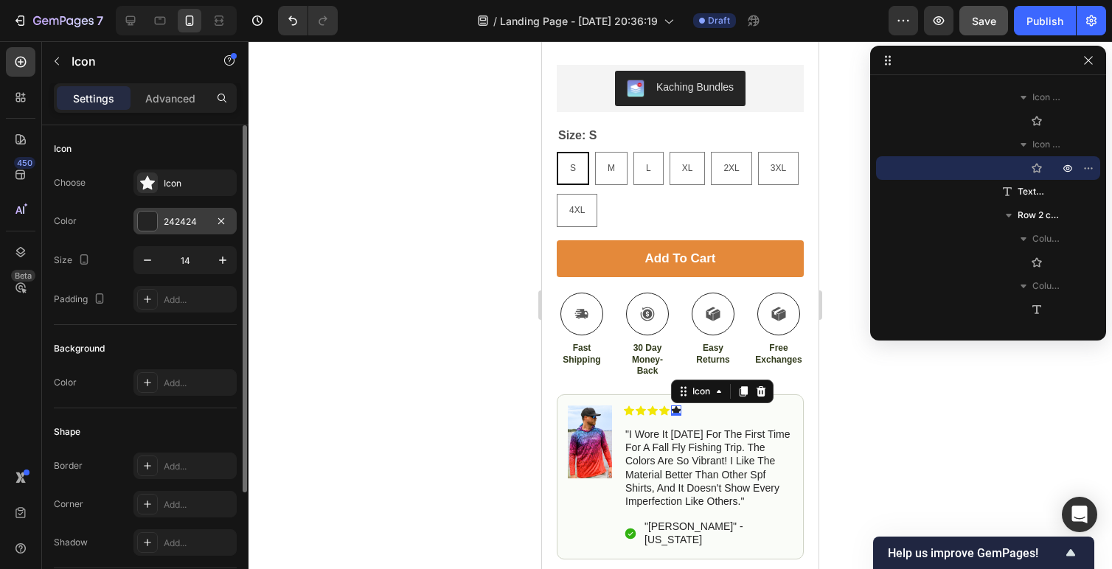
click at [152, 215] on div at bounding box center [147, 221] width 19 height 19
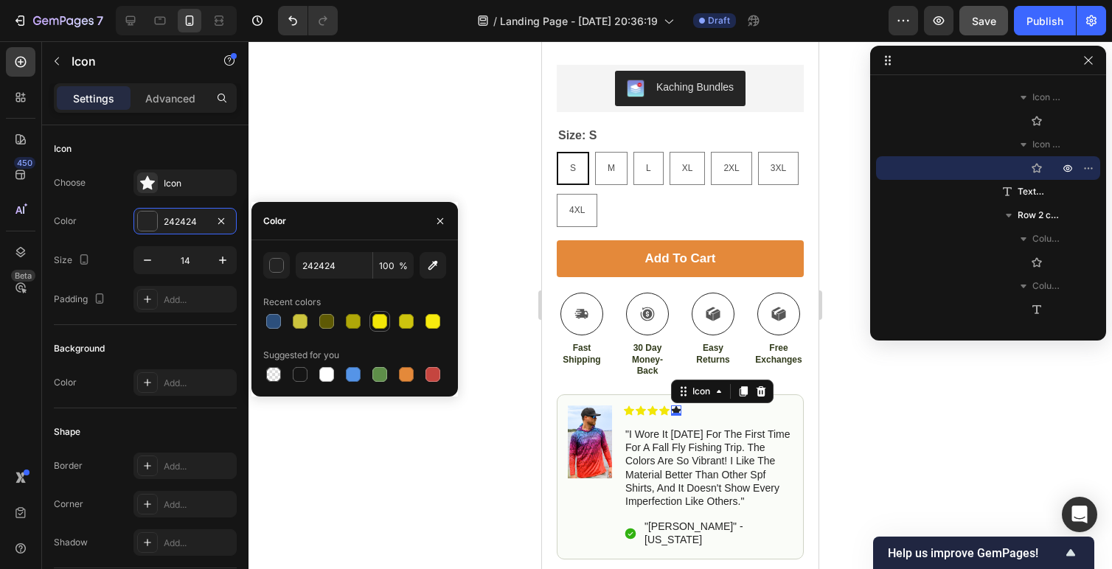
click at [383, 325] on div at bounding box center [380, 321] width 15 height 15
type input "F2E607"
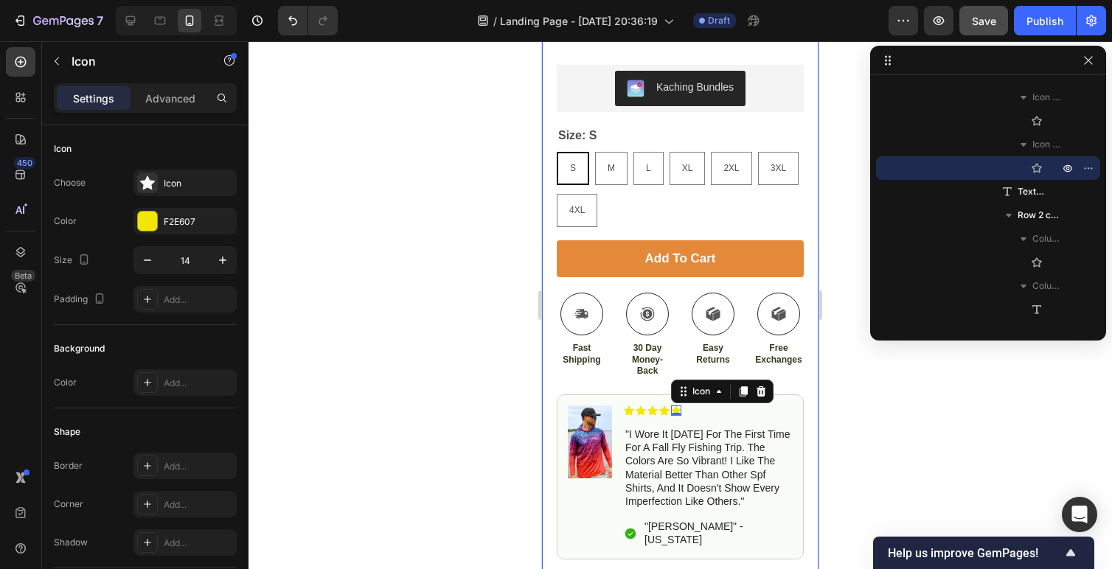
click at [865, 442] on div at bounding box center [681, 305] width 864 height 528
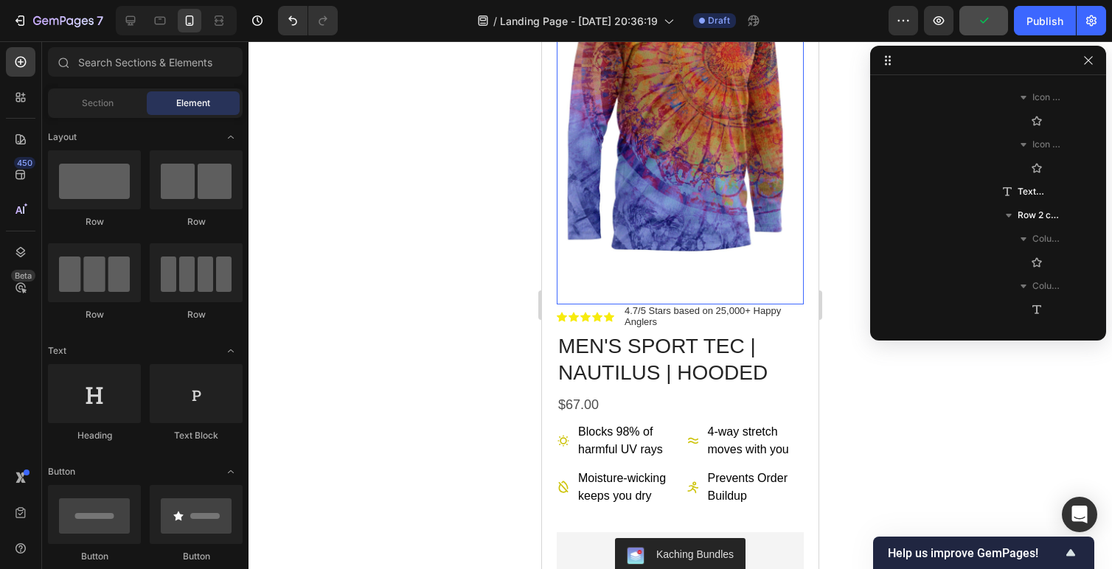
scroll to position [0, 0]
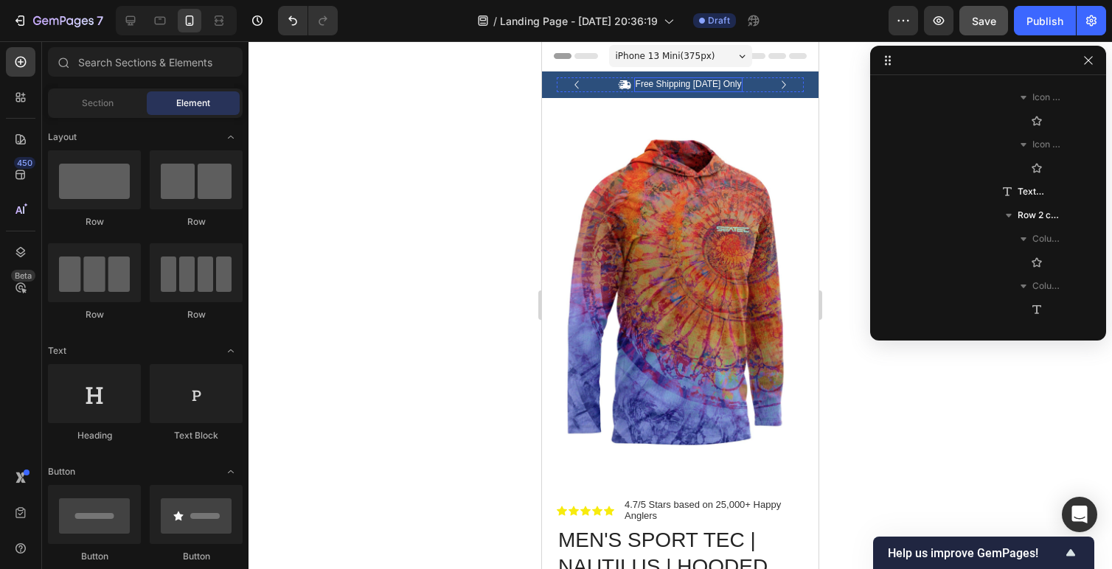
click at [688, 86] on p "Free Shipping [DATE] Only" at bounding box center [689, 85] width 106 height 12
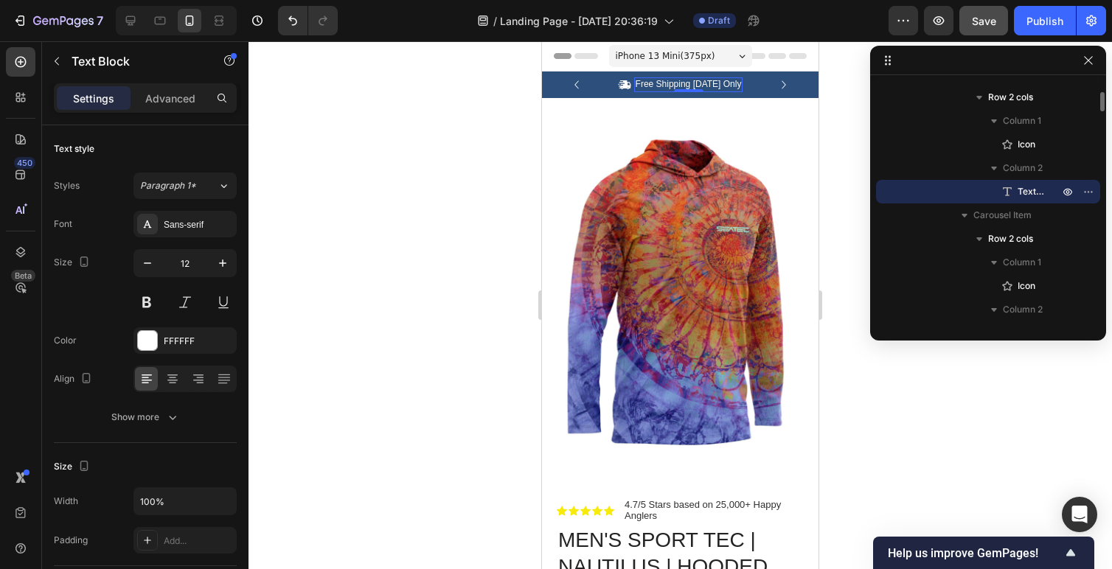
click at [736, 85] on p "Free Shipping [DATE] Only" at bounding box center [689, 85] width 106 height 12
click at [733, 86] on p "Free Shipping [DATE] Only" at bounding box center [689, 85] width 106 height 12
click at [719, 77] on div "Free Shipping on Orders $125+" at bounding box center [688, 84] width 127 height 15
click at [711, 88] on p "Free Shipping on Orders $125+" at bounding box center [688, 85] width 124 height 12
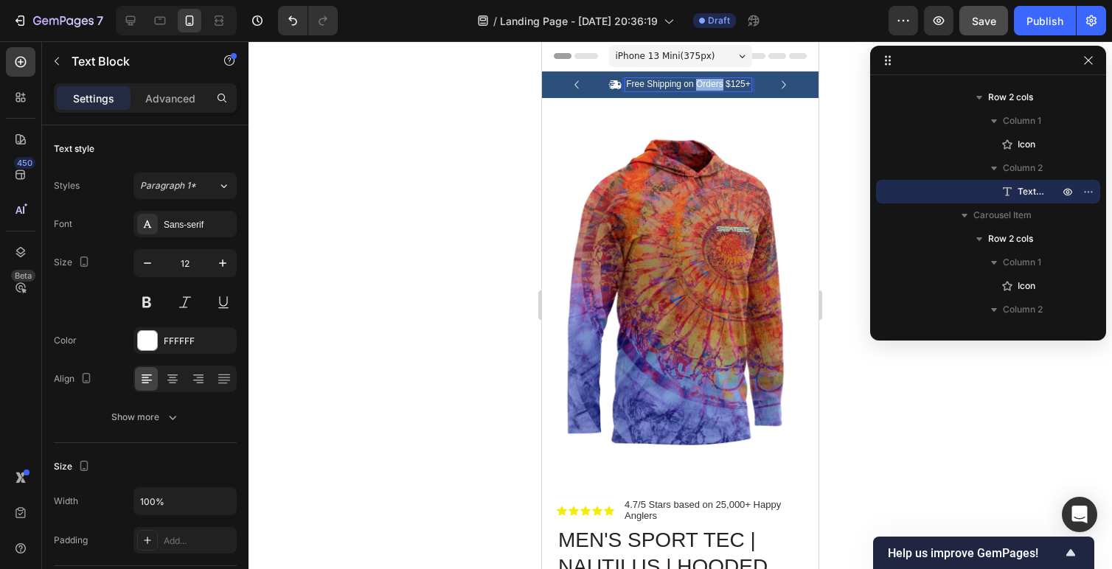
click at [711, 88] on p "Free Shipping on Orders $125+" at bounding box center [688, 85] width 124 height 12
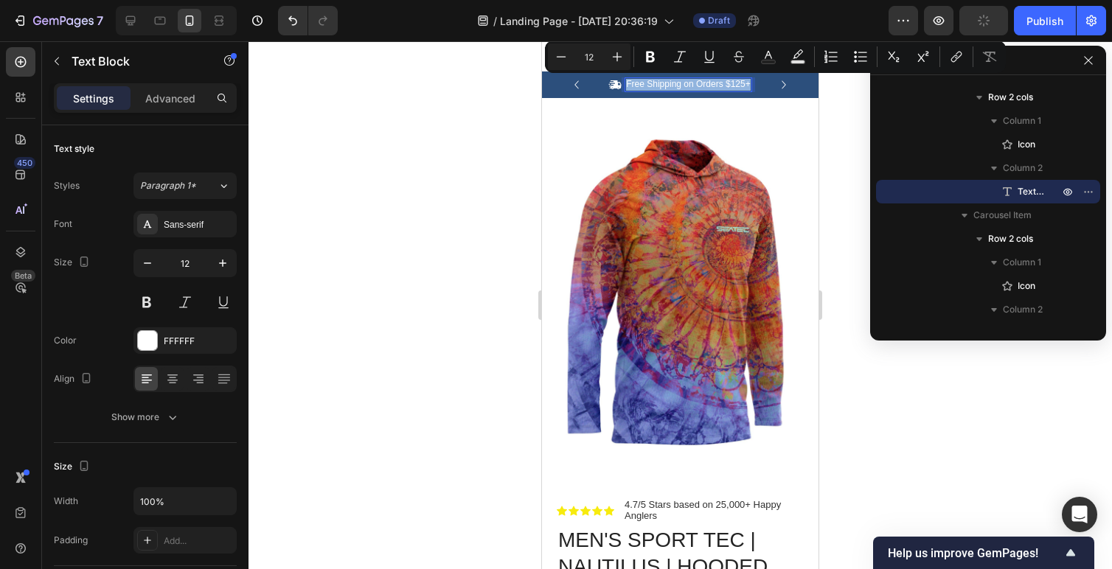
copy p "Free Shipping on Orders $125+"
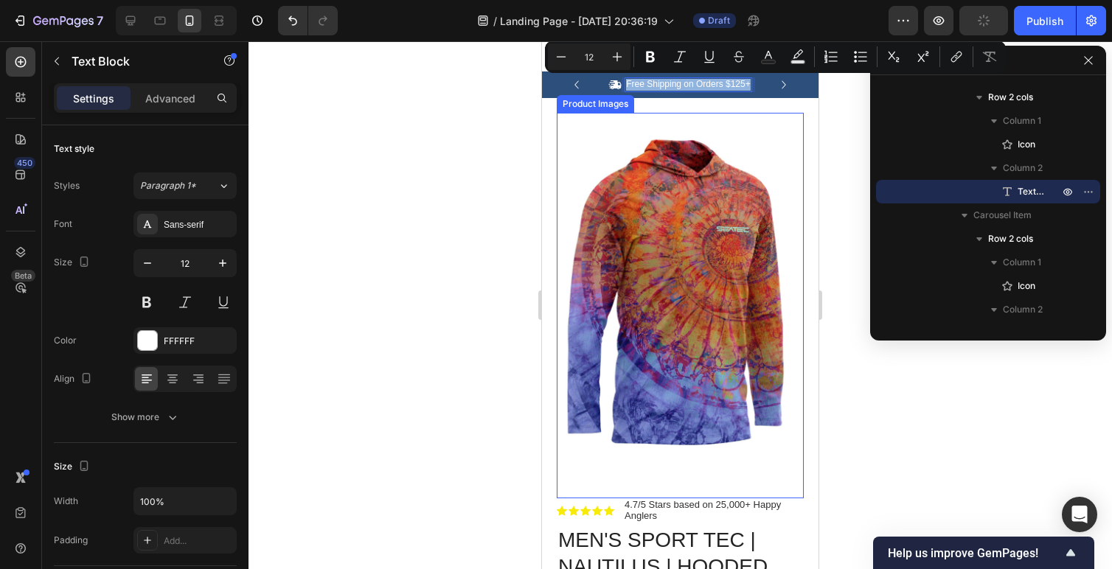
click at [633, 134] on img at bounding box center [680, 298] width 247 height 371
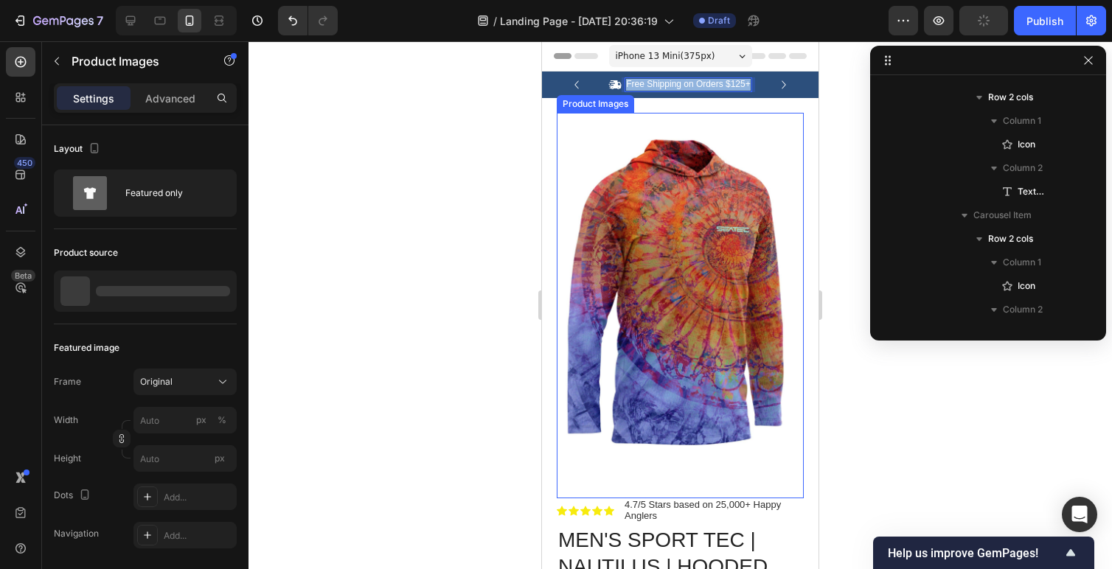
scroll to position [397, 0]
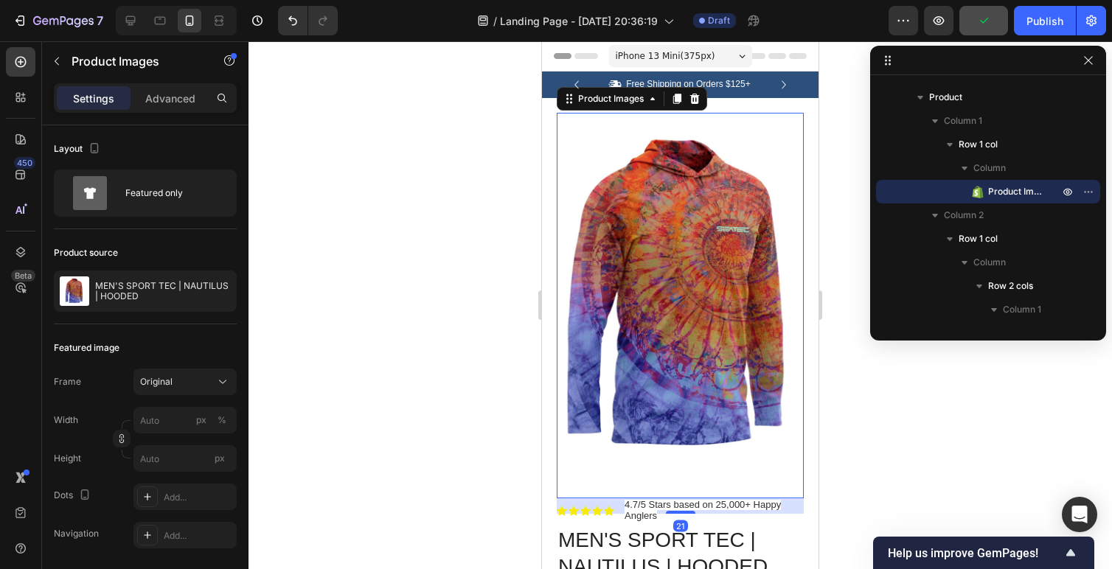
click at [832, 181] on div at bounding box center [681, 305] width 864 height 528
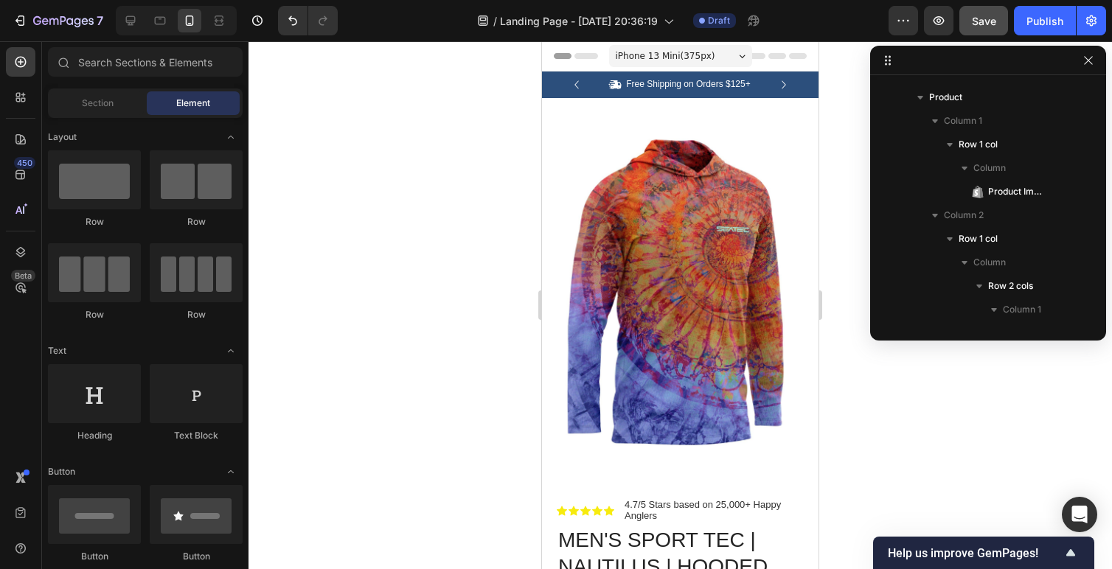
click at [975, 38] on div "7 / Landing Page - [DATE] 20:36:19 Draft Preview Save Publish" at bounding box center [556, 21] width 1112 height 42
click at [976, 22] on span "Save" at bounding box center [984, 21] width 24 height 13
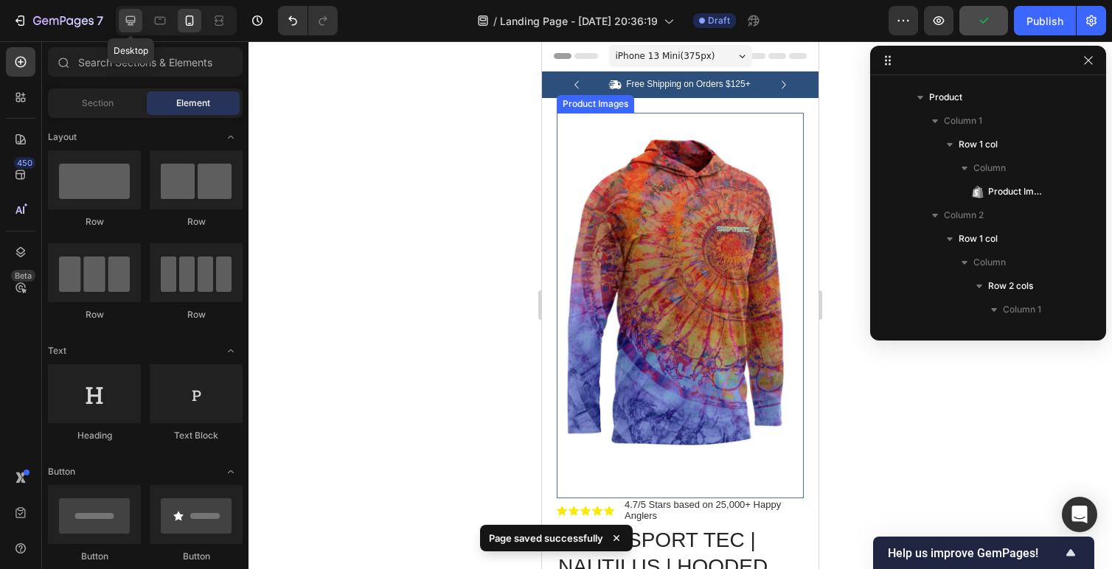
click at [129, 23] on icon at bounding box center [131, 21] width 10 height 10
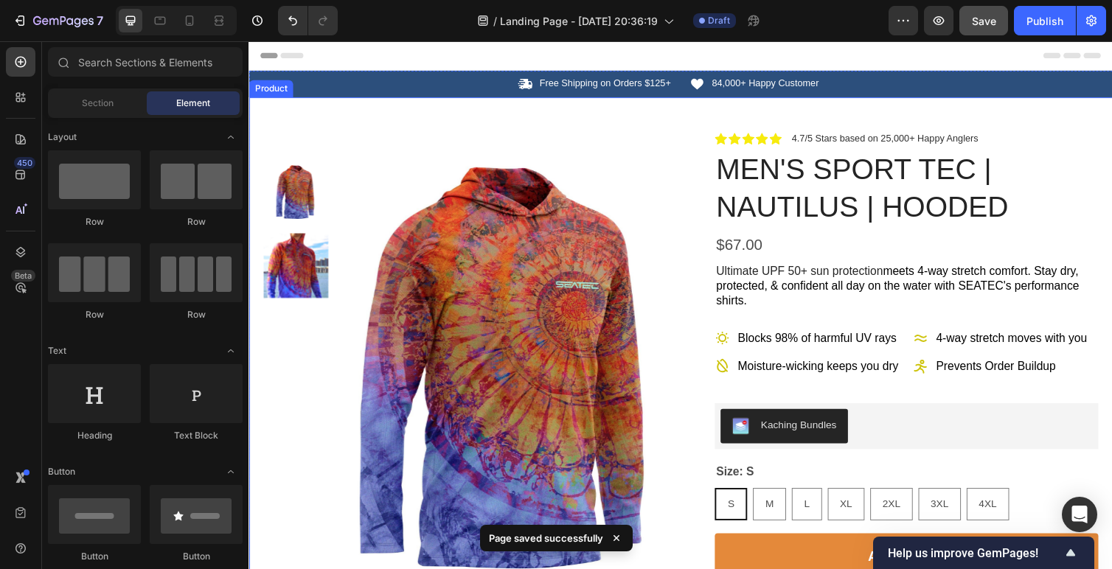
click at [641, 91] on div "Free Shipping on Orders $125+" at bounding box center [613, 84] width 137 height 15
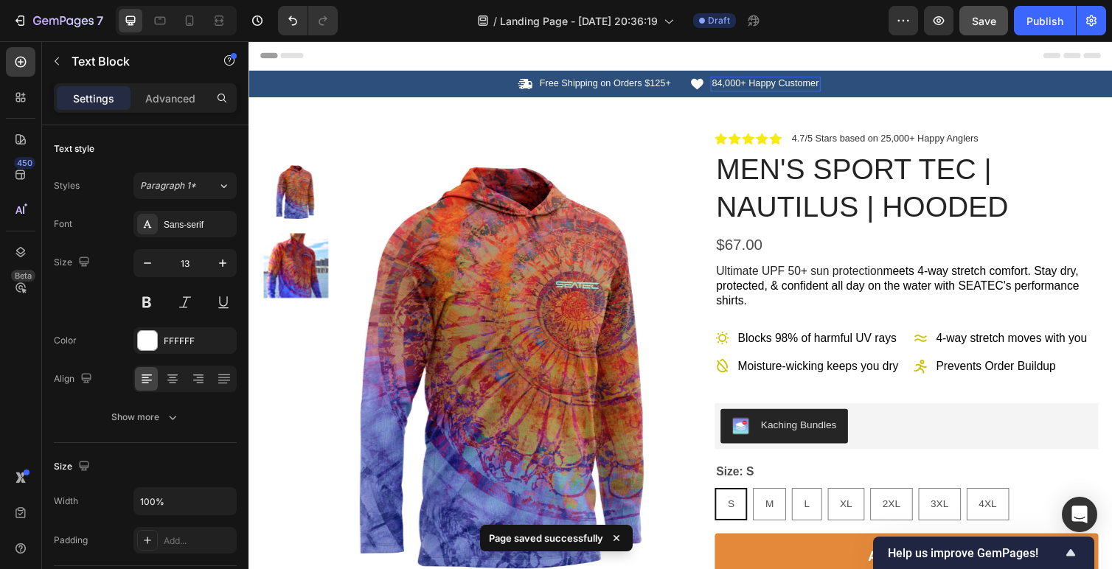
click at [748, 89] on p "84,000+ Happy Customer" at bounding box center [778, 85] width 110 height 13
click at [738, 86] on p "84,000+ Happy Customer" at bounding box center [778, 85] width 110 height 13
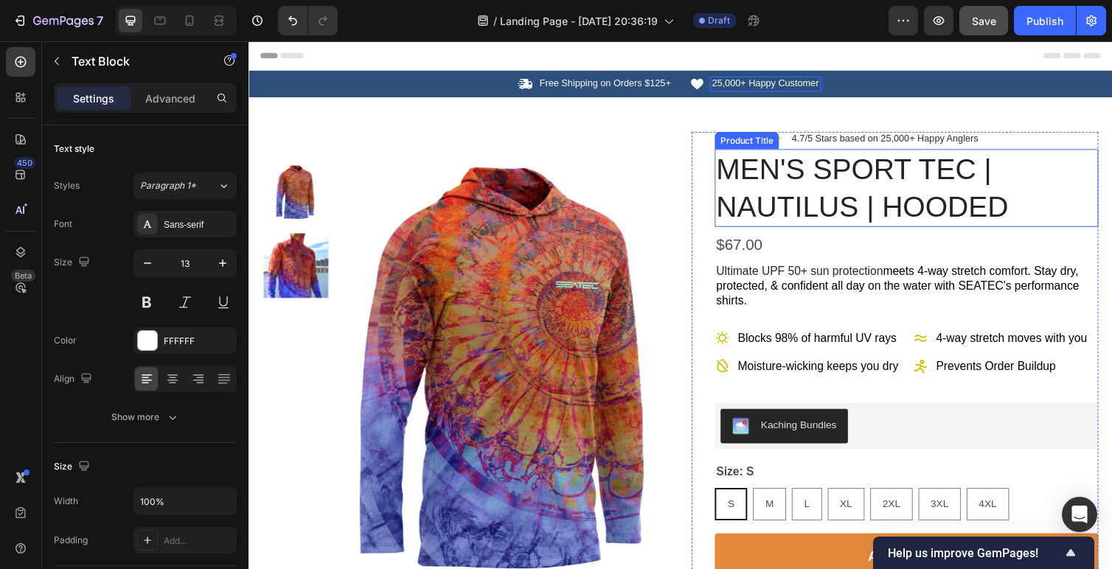
click at [766, 197] on h1 "MEN'S SPORT TEC | NAUTILUS | HOODED" at bounding box center [922, 192] width 393 height 80
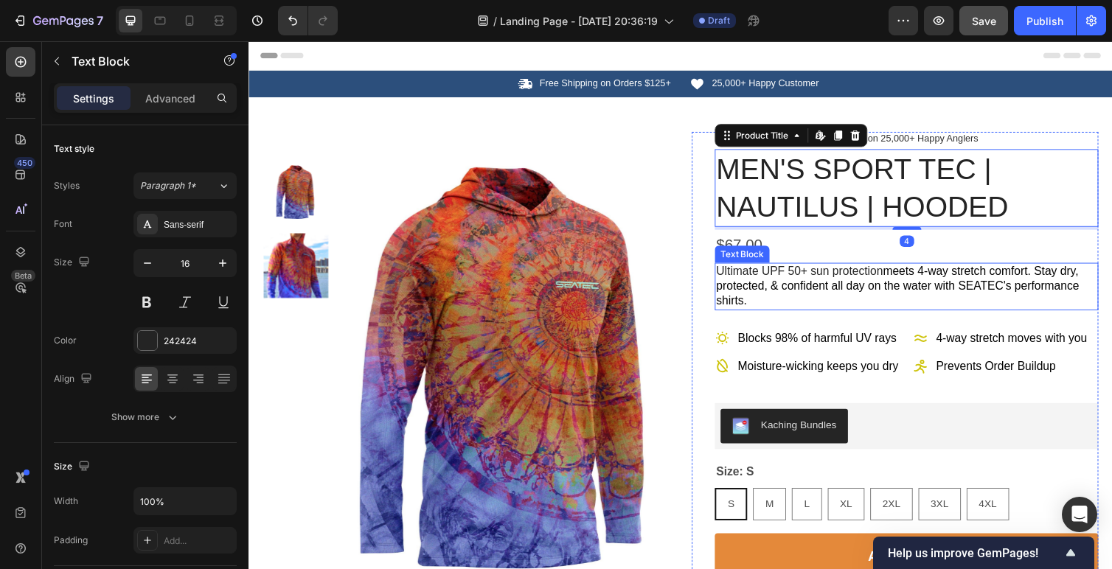
click at [806, 292] on span "meets 4-way stretch comfort. Stay dry, protected, & confident all day on the wa…" at bounding box center [913, 293] width 372 height 44
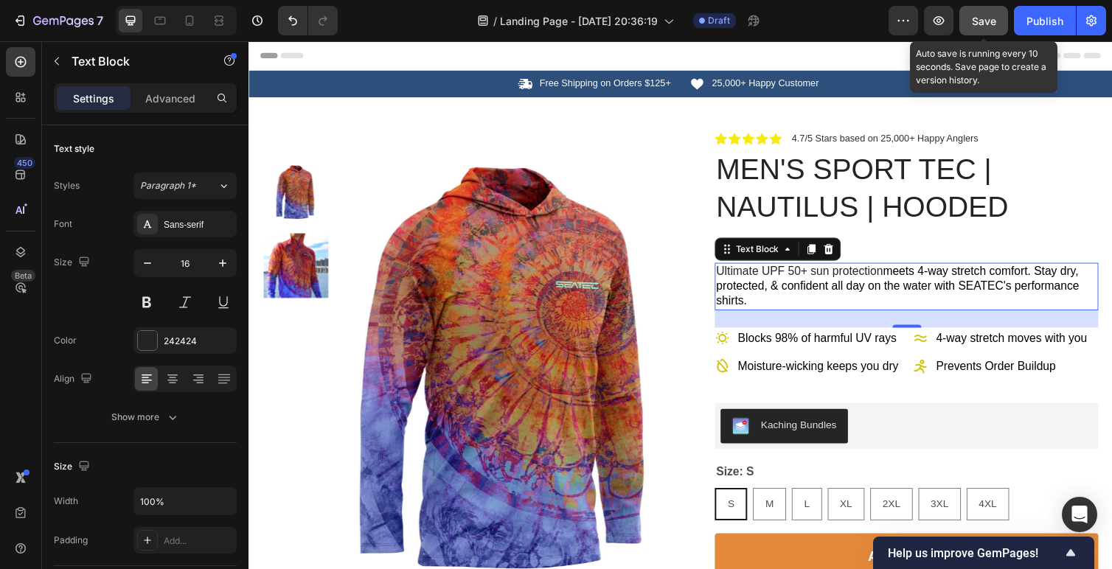
click at [973, 15] on span "Save" at bounding box center [984, 21] width 24 height 13
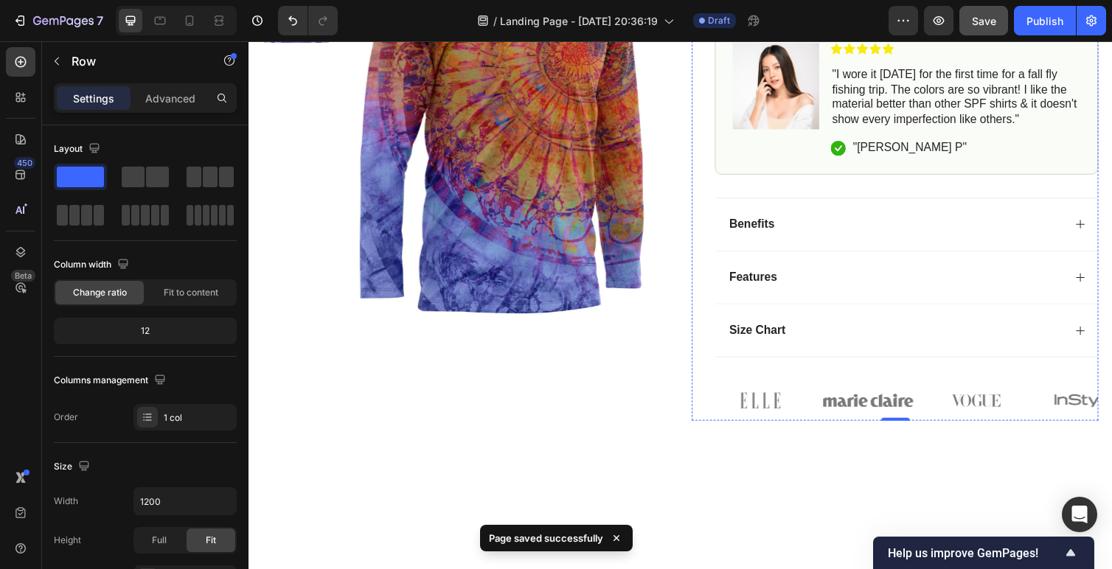
scroll to position [433, 0]
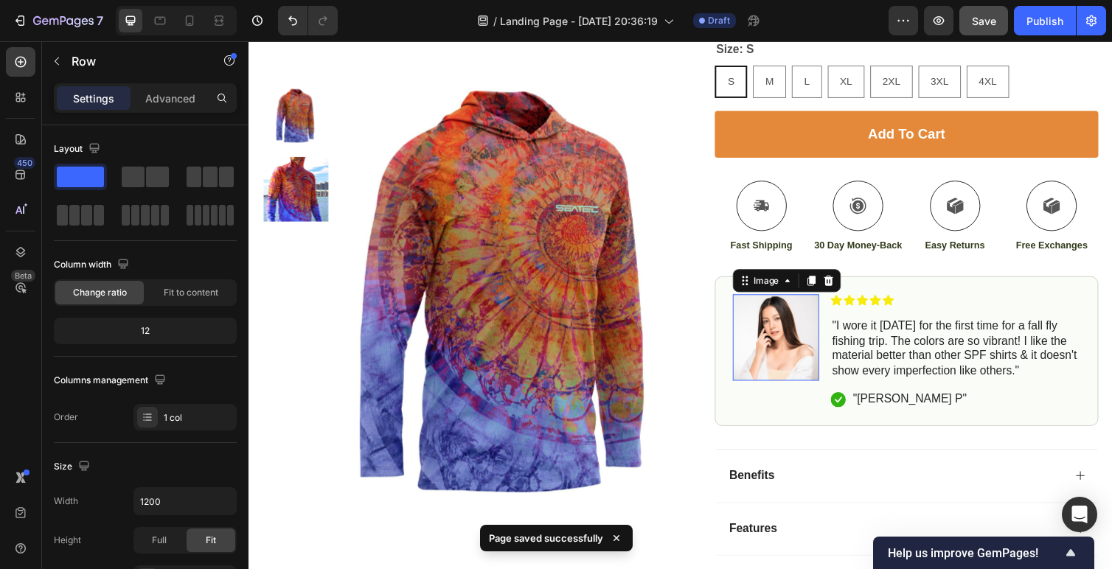
click at [772, 342] on img at bounding box center [788, 345] width 89 height 89
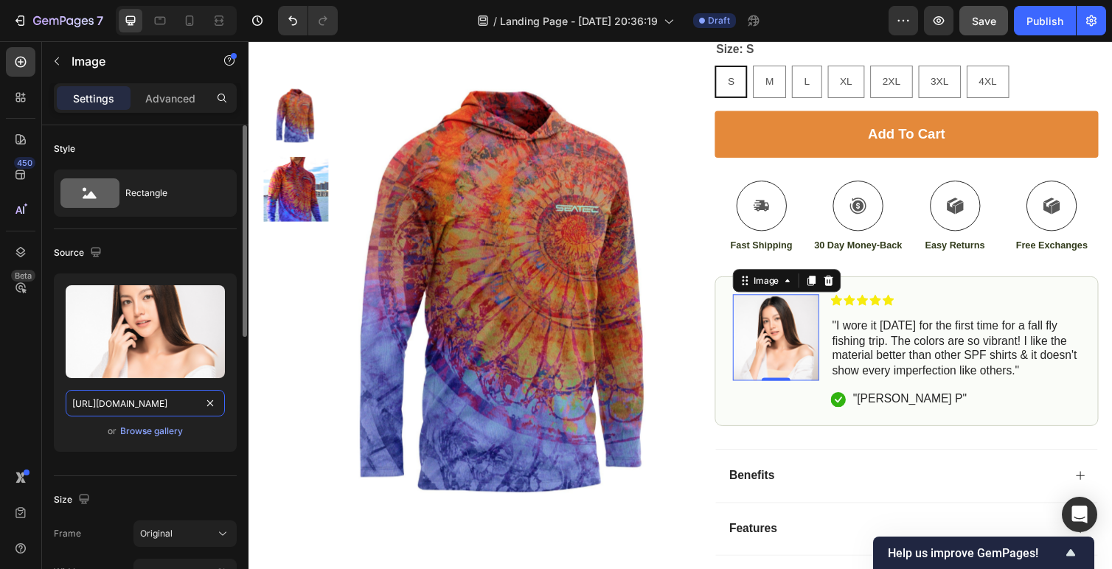
click at [122, 406] on input "[URL][DOMAIN_NAME]" at bounding box center [145, 403] width 159 height 27
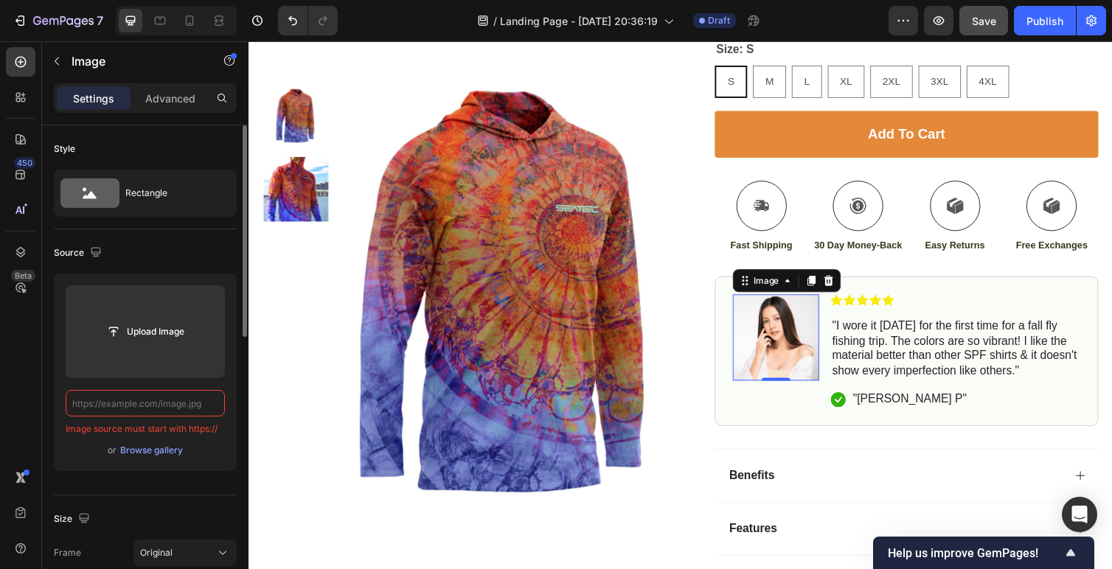
paste input "[URL][DOMAIN_NAME]"
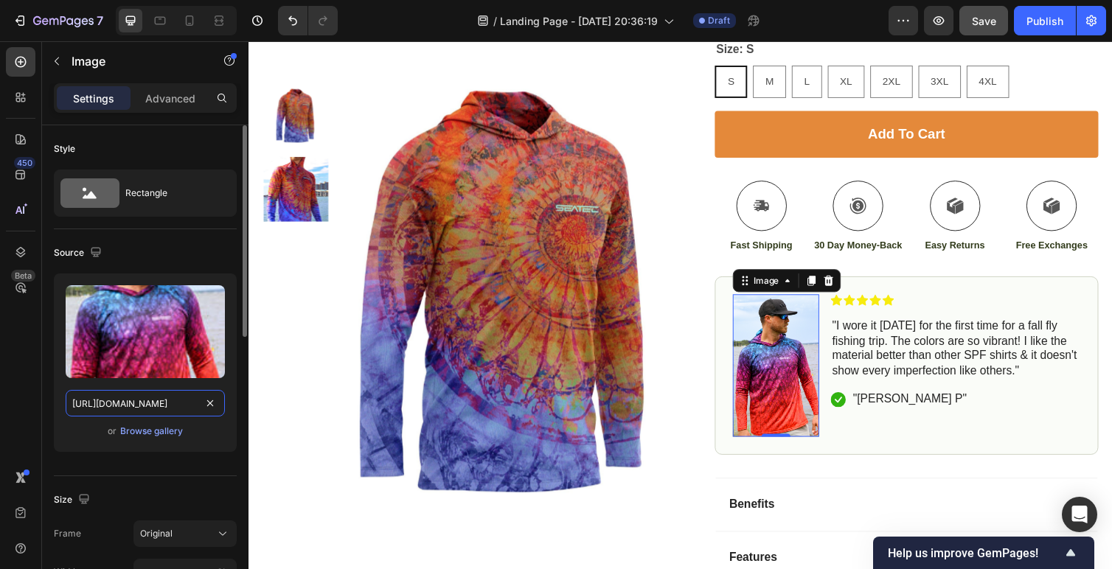
scroll to position [0, 335]
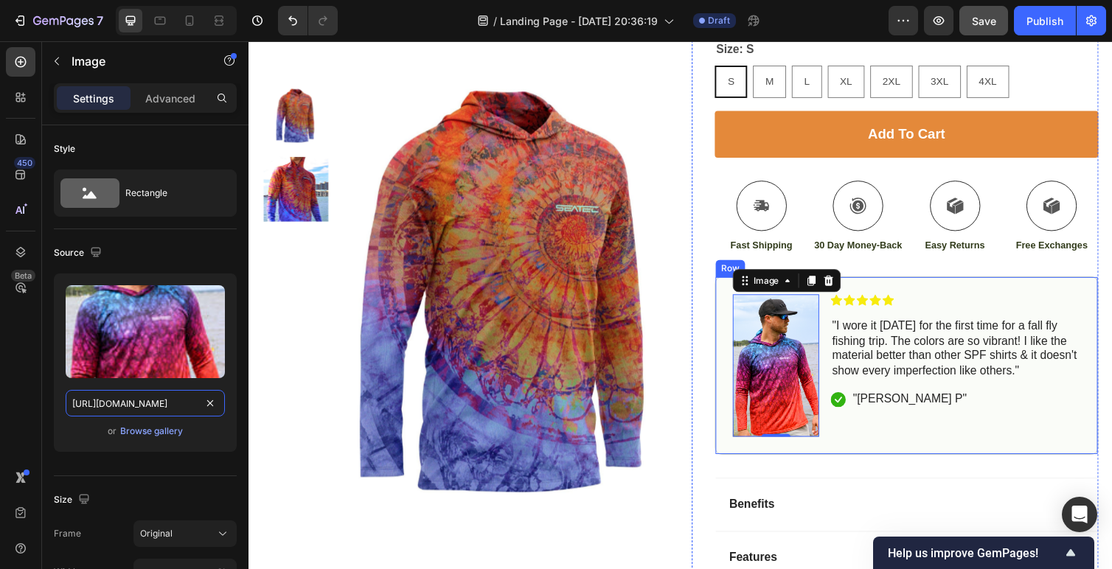
type input "[URL][DOMAIN_NAME]"
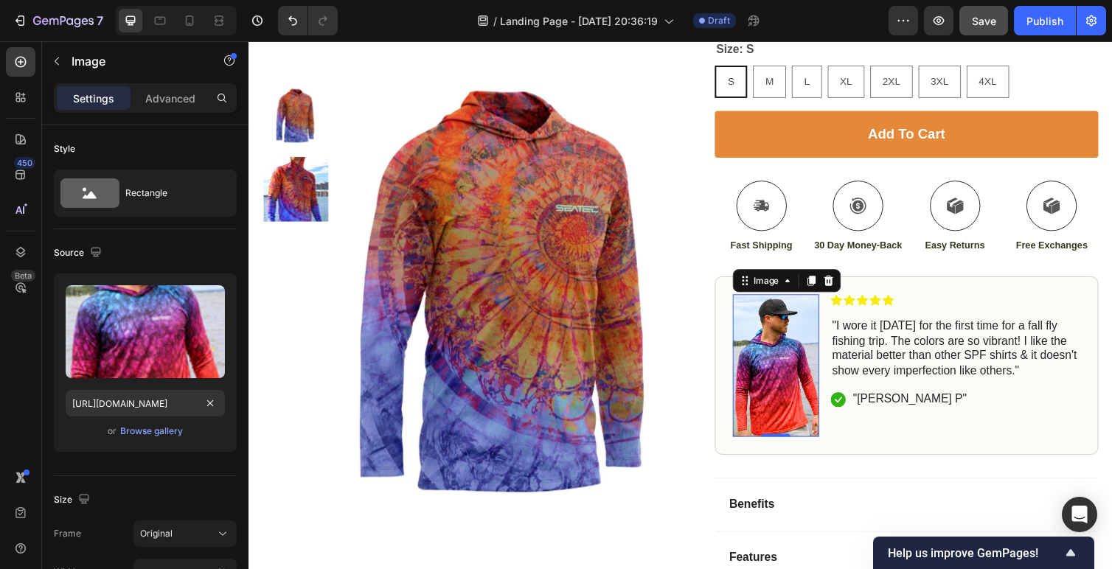
click at [785, 415] on img at bounding box center [788, 374] width 89 height 146
click at [159, 99] on p "Advanced" at bounding box center [170, 98] width 50 height 15
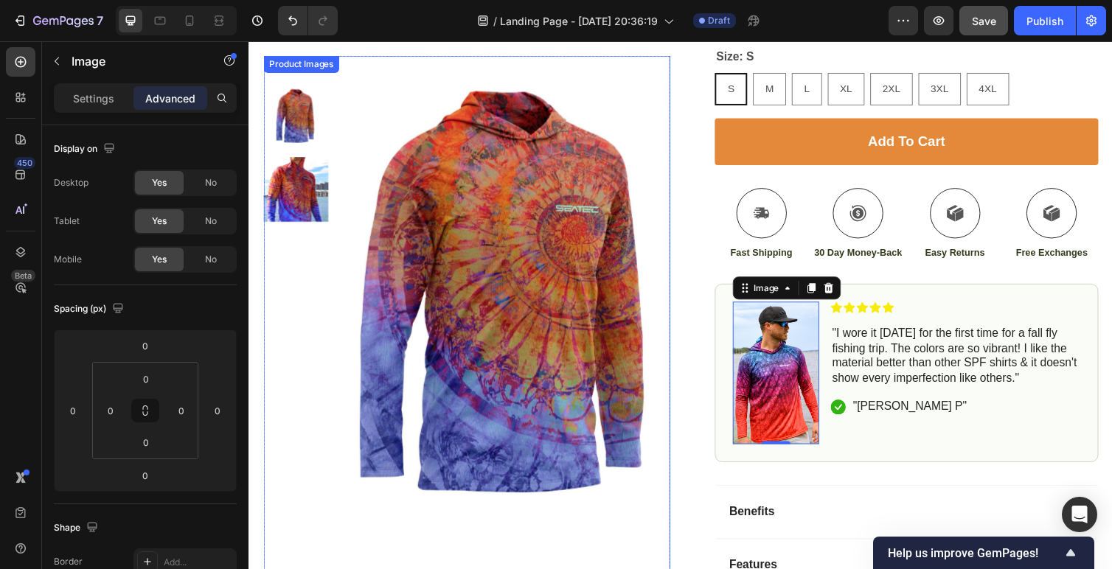
scroll to position [471, 0]
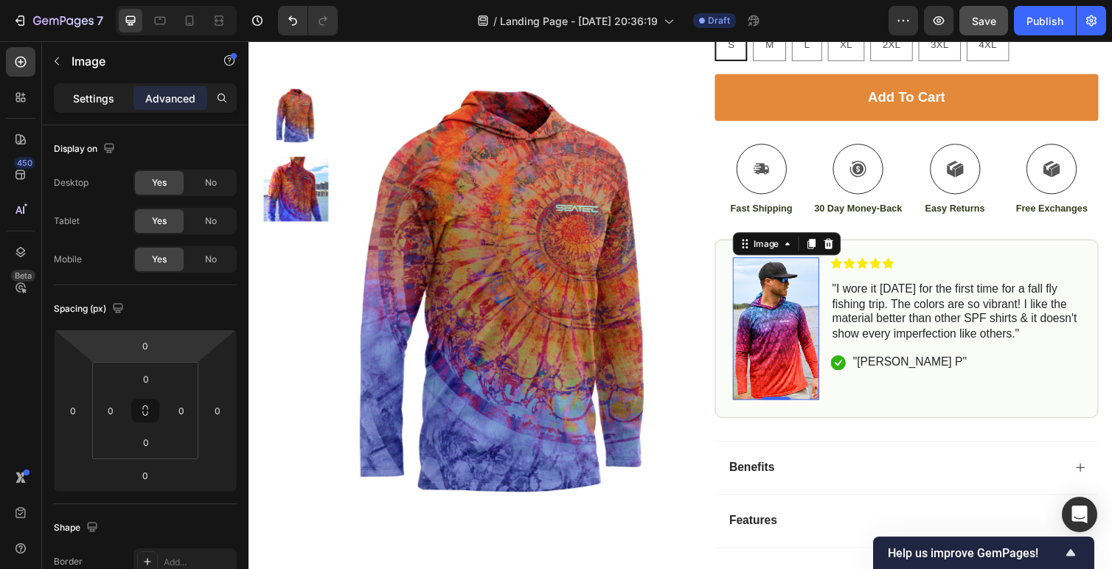
click at [89, 105] on p "Settings" at bounding box center [93, 98] width 41 height 15
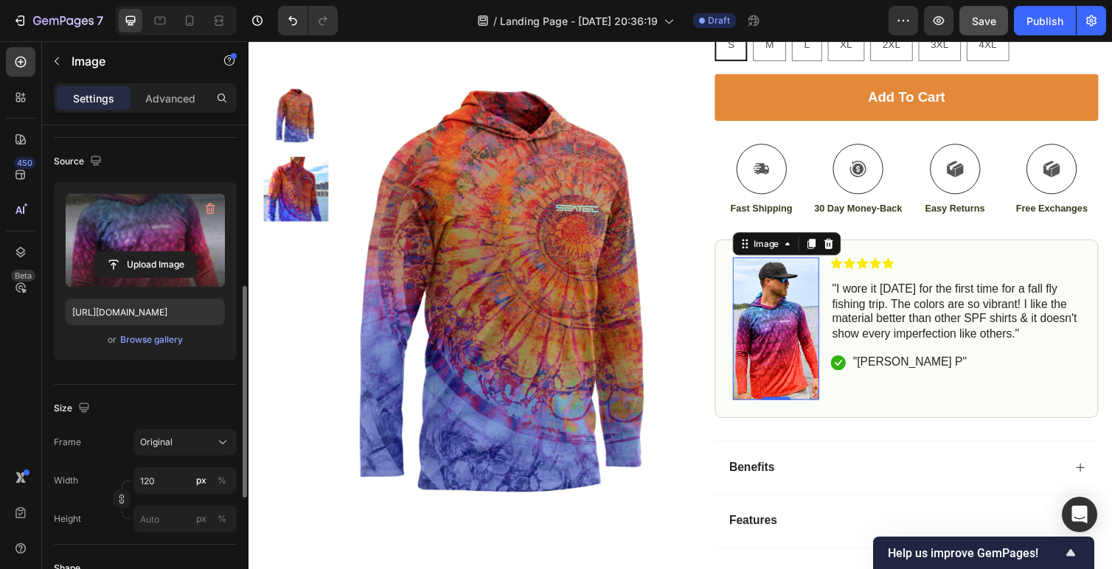
scroll to position [0, 0]
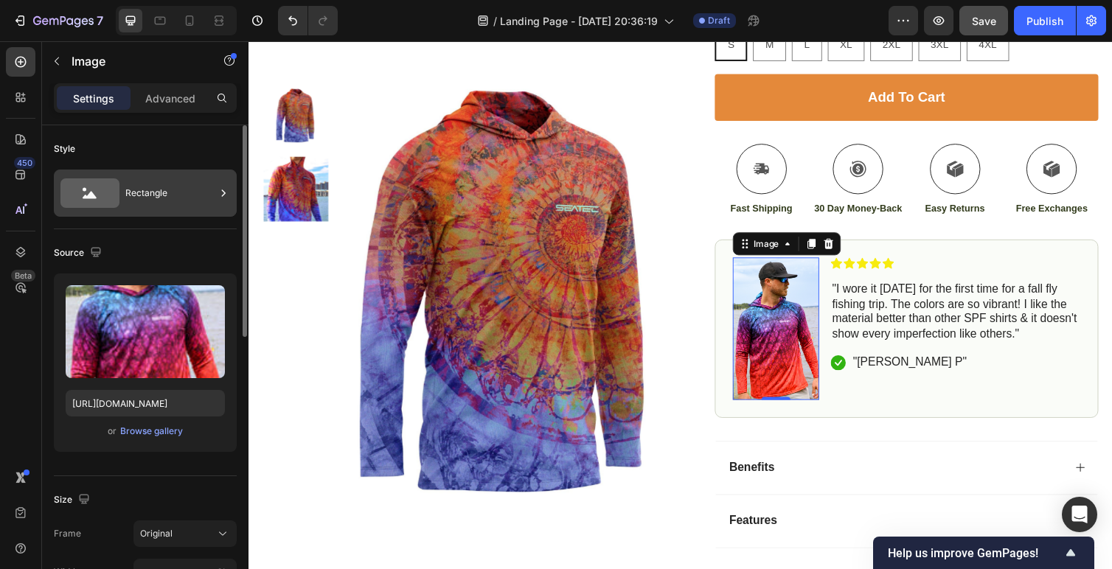
click at [126, 190] on div "Rectangle" at bounding box center [170, 193] width 90 height 34
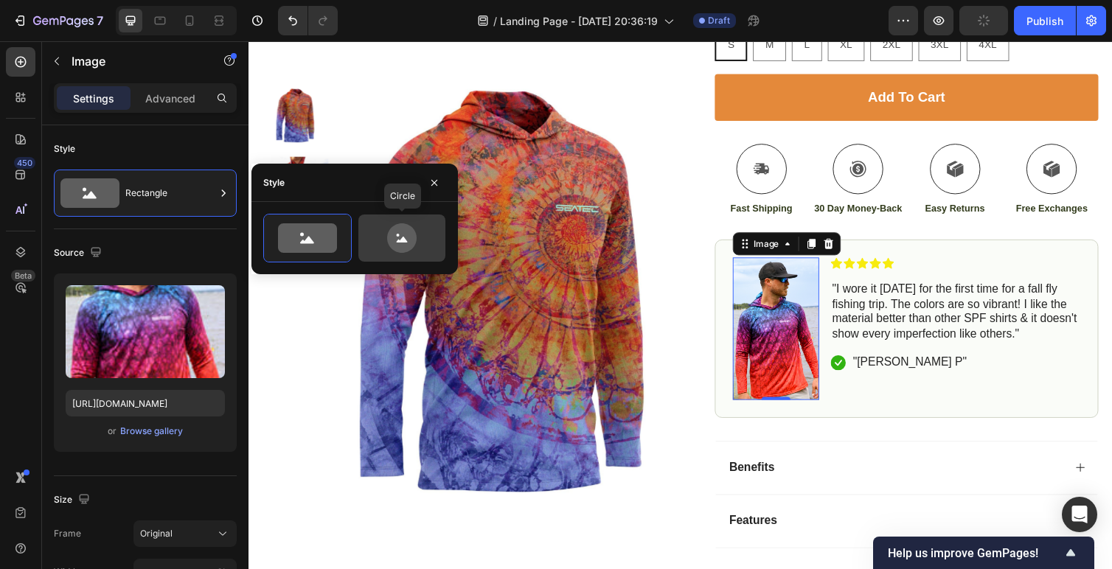
click at [406, 228] on icon at bounding box center [402, 239] width 30 height 30
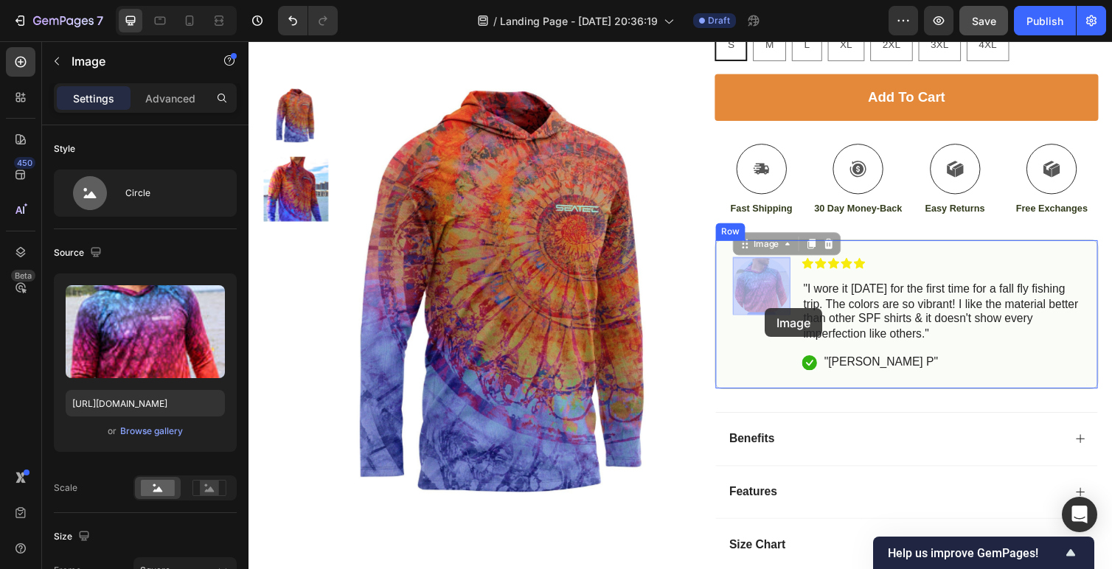
drag, startPoint x: 777, startPoint y: 294, endPoint x: 777, endPoint y: 312, distance: 17.7
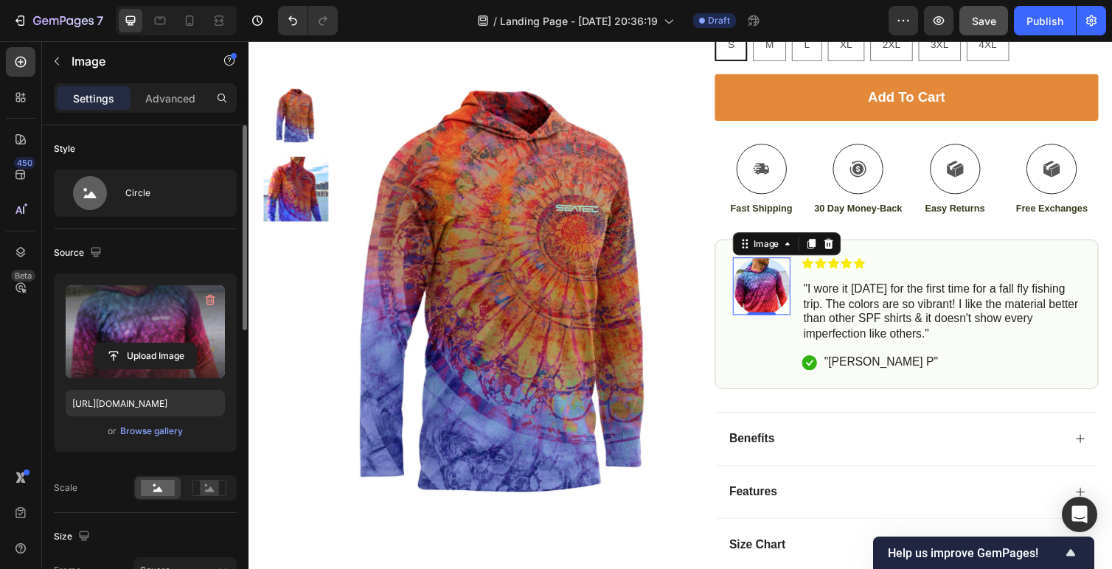
drag, startPoint x: 145, startPoint y: 308, endPoint x: 139, endPoint y: 305, distance: 7.6
click at [139, 305] on label at bounding box center [145, 331] width 159 height 93
click at [139, 344] on input "file" at bounding box center [145, 356] width 102 height 25
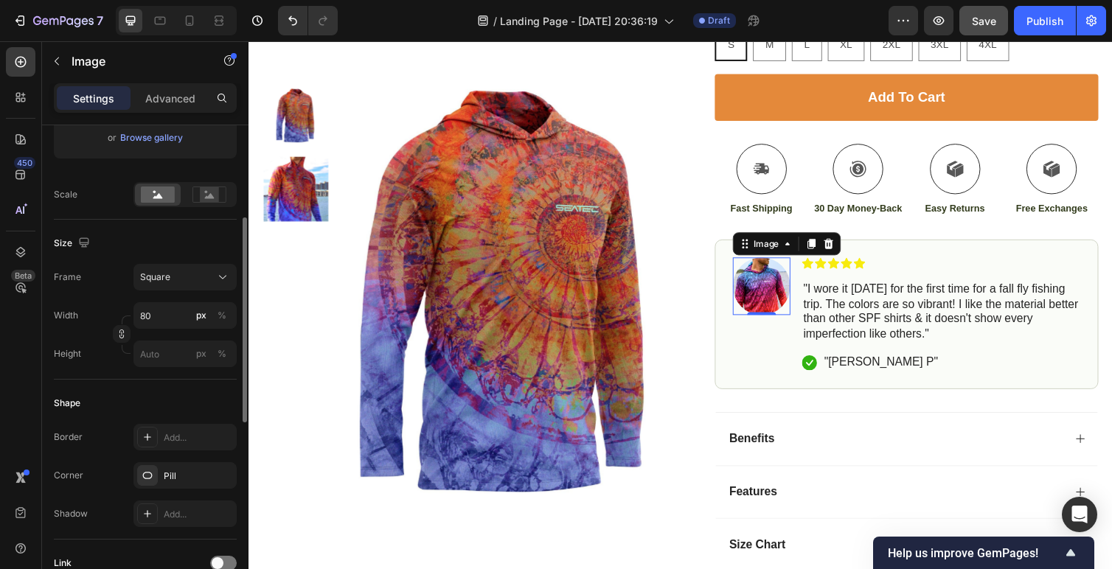
scroll to position [300, 0]
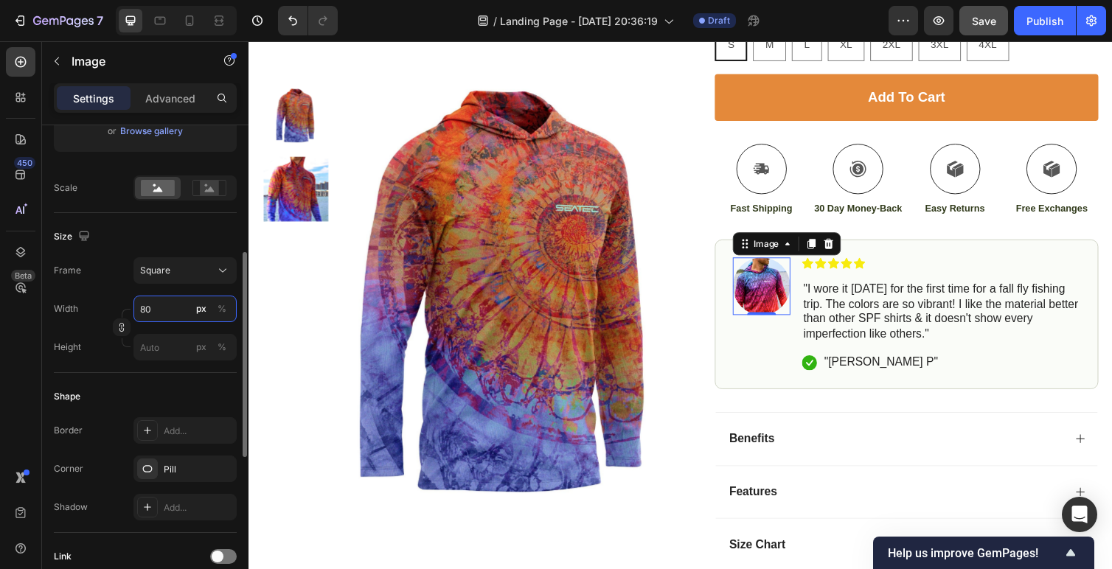
click at [155, 315] on input "80" at bounding box center [185, 309] width 103 height 27
type input "1"
type input "10"
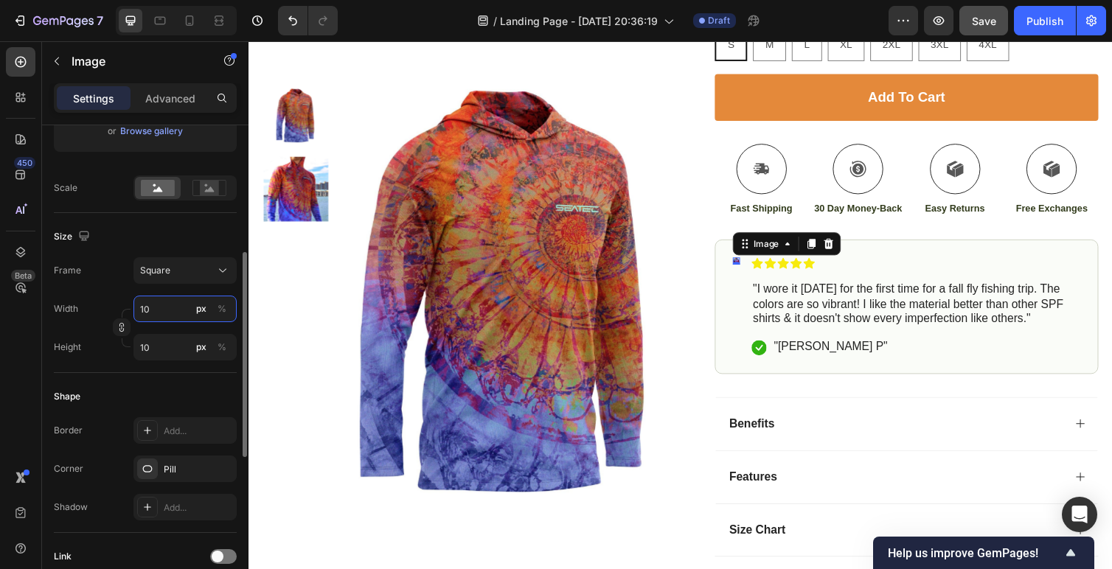
type input "100"
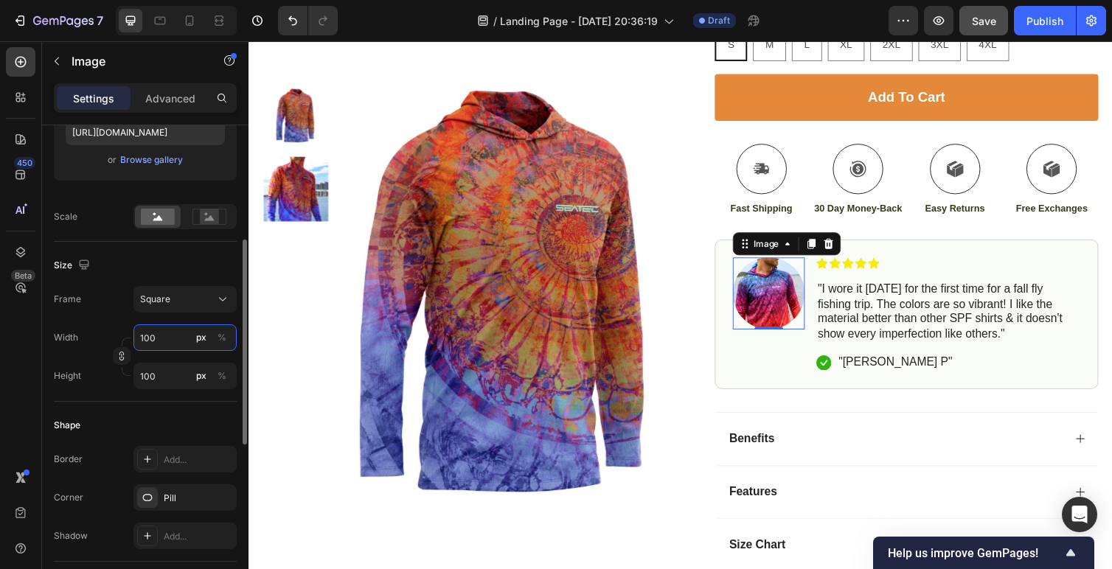
scroll to position [265, 0]
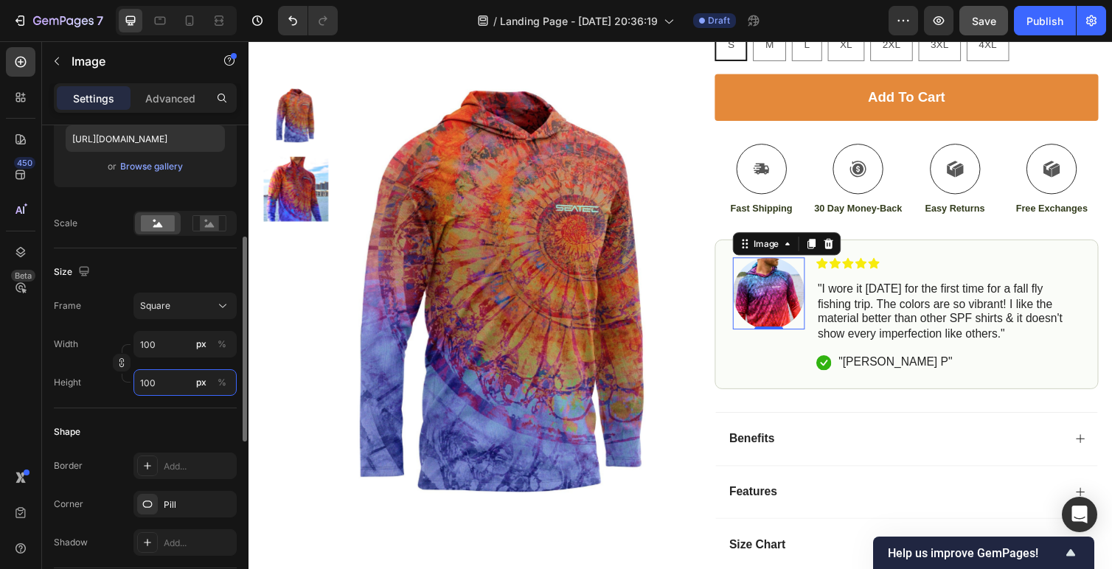
click at [158, 381] on input "100" at bounding box center [185, 383] width 103 height 27
type input "1"
type input "12"
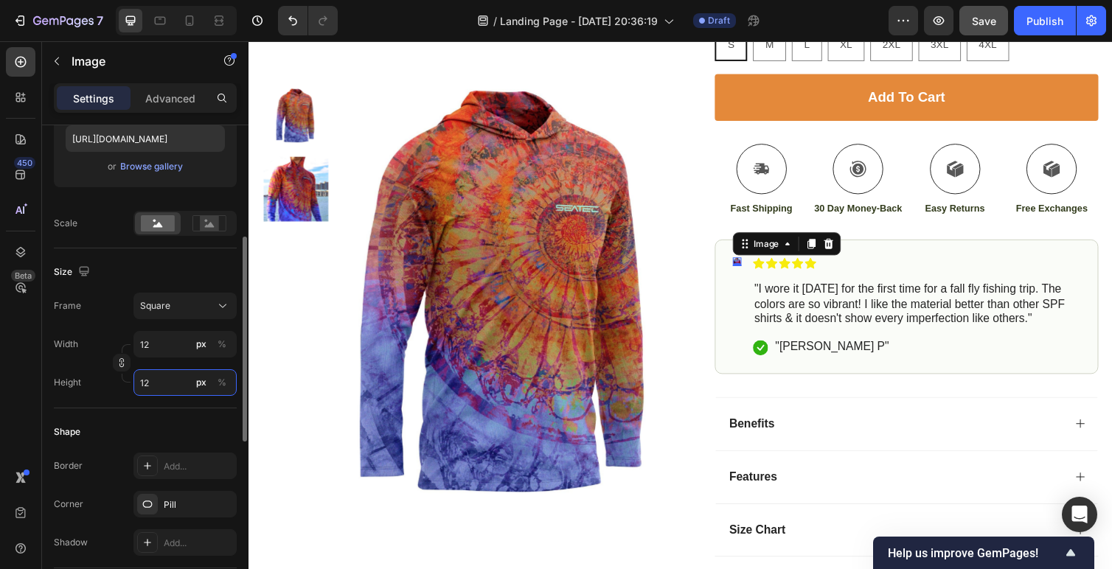
type input "120"
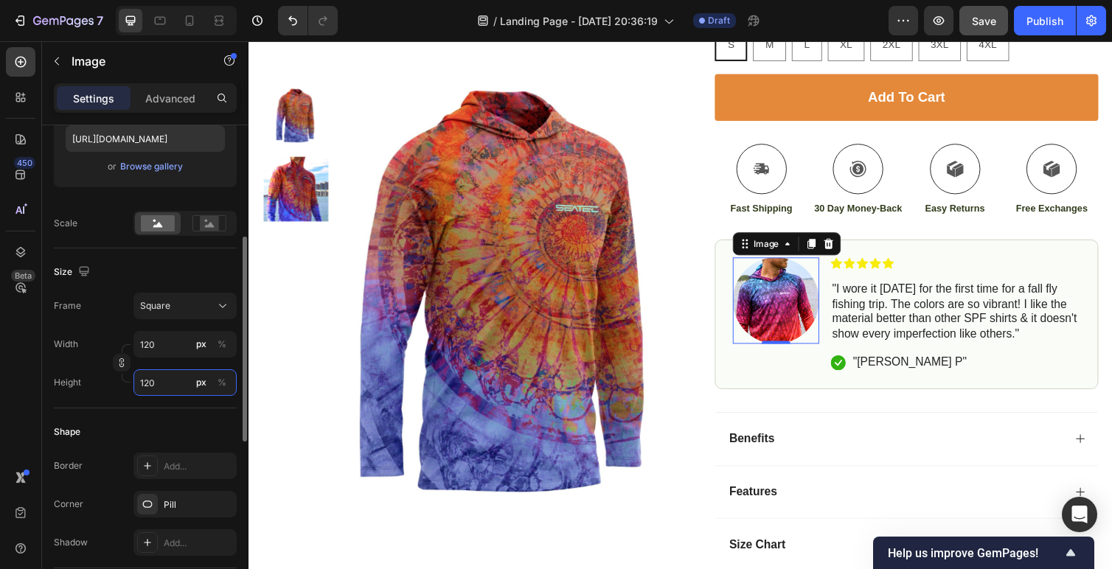
type input "12"
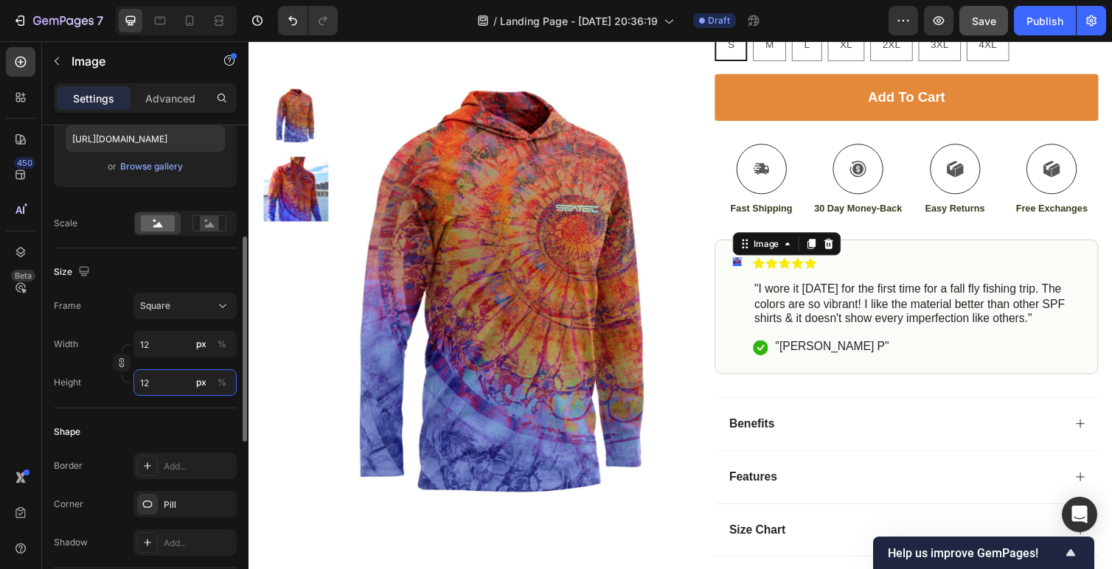
type input "1"
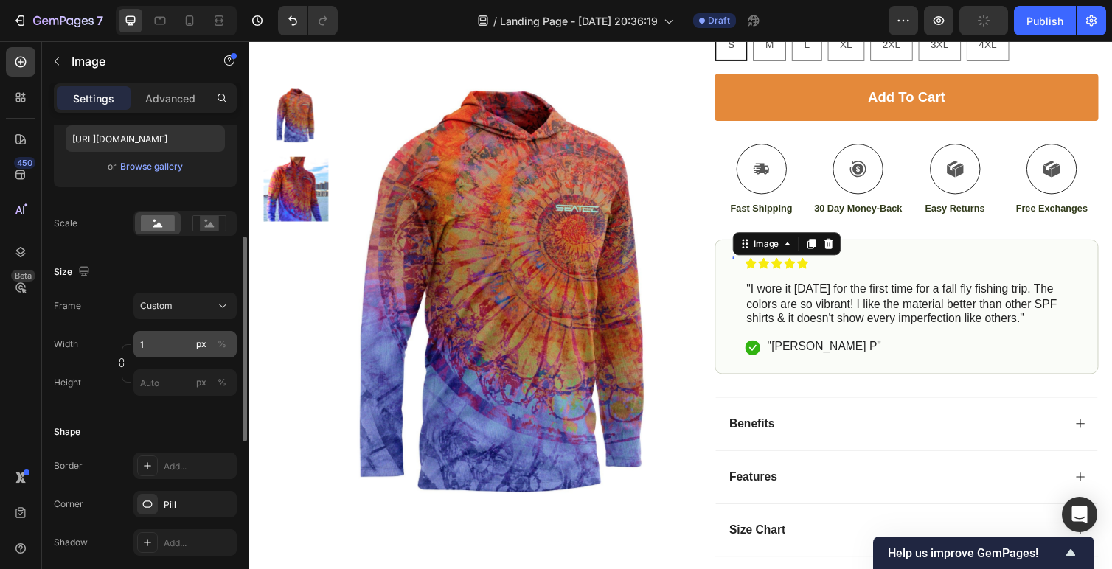
click at [176, 308] on div "Frame Custom Width 1 px % Height px %" at bounding box center [145, 344] width 183 height 103
type input "1"
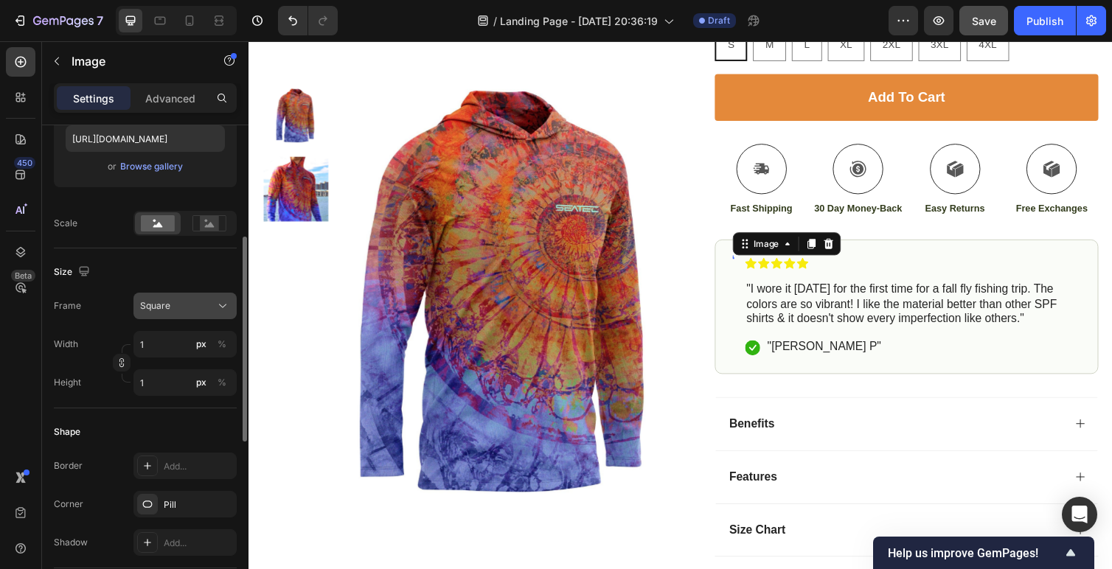
click at [179, 316] on button "Square" at bounding box center [185, 306] width 103 height 27
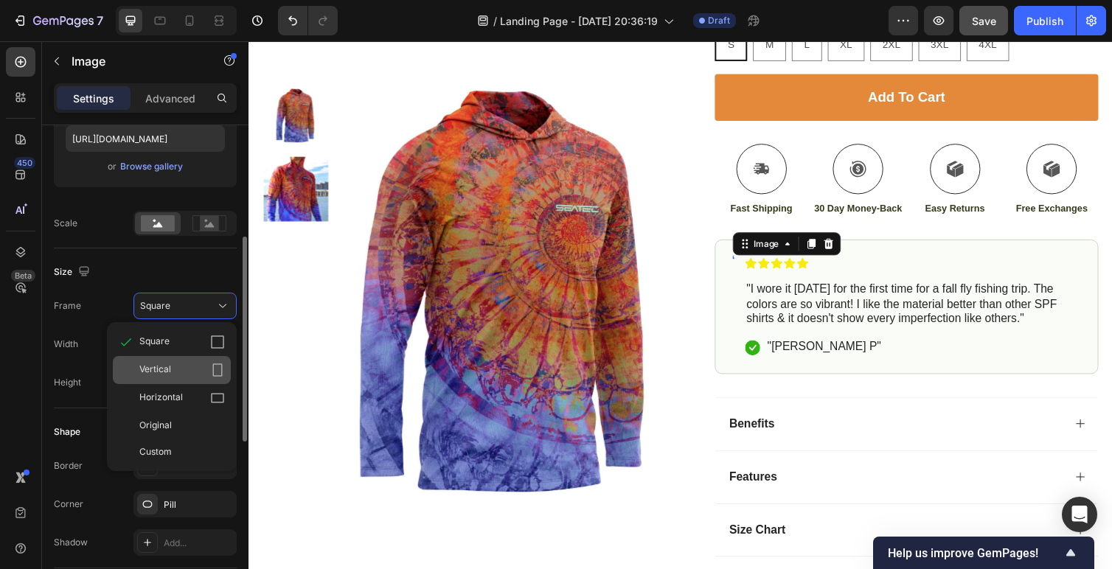
click at [218, 367] on icon at bounding box center [217, 370] width 15 height 15
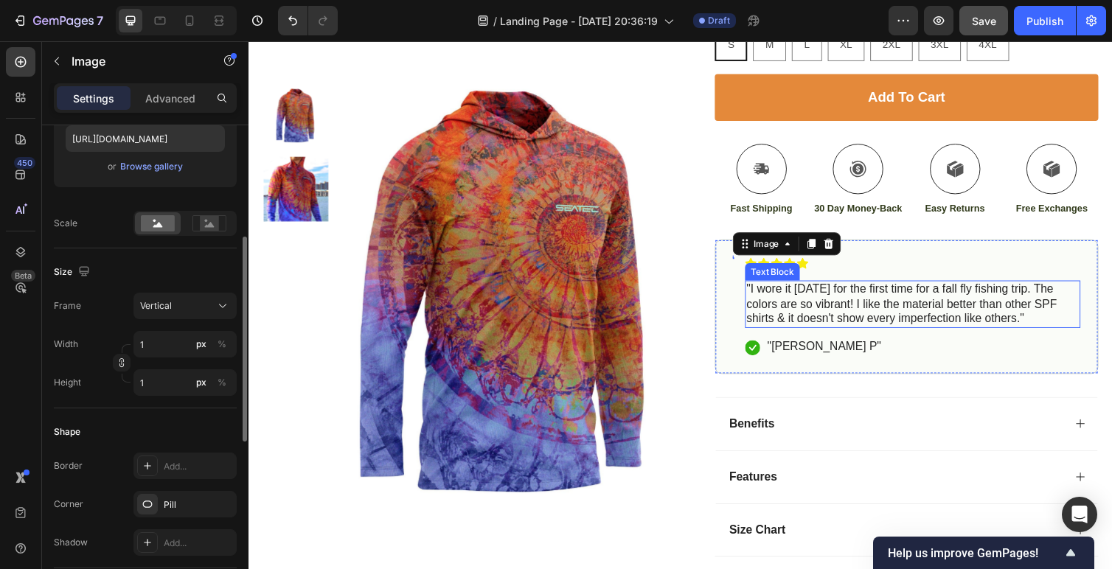
click at [782, 334] on div ""I wore it [DATE] for the first time for a fall fly fishing trip. The colors ar…" at bounding box center [929, 311] width 344 height 49
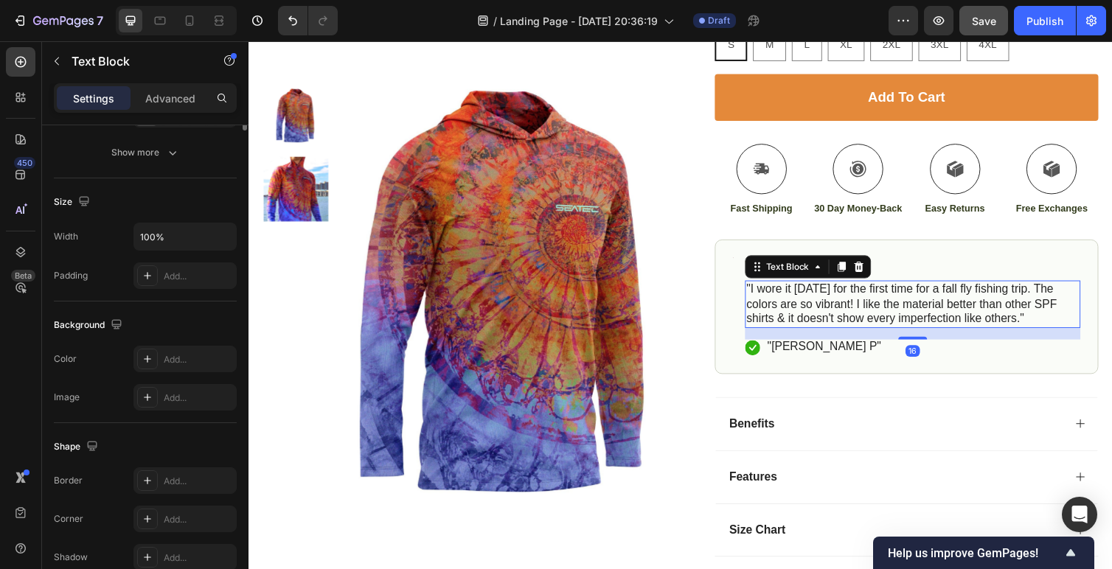
scroll to position [0, 0]
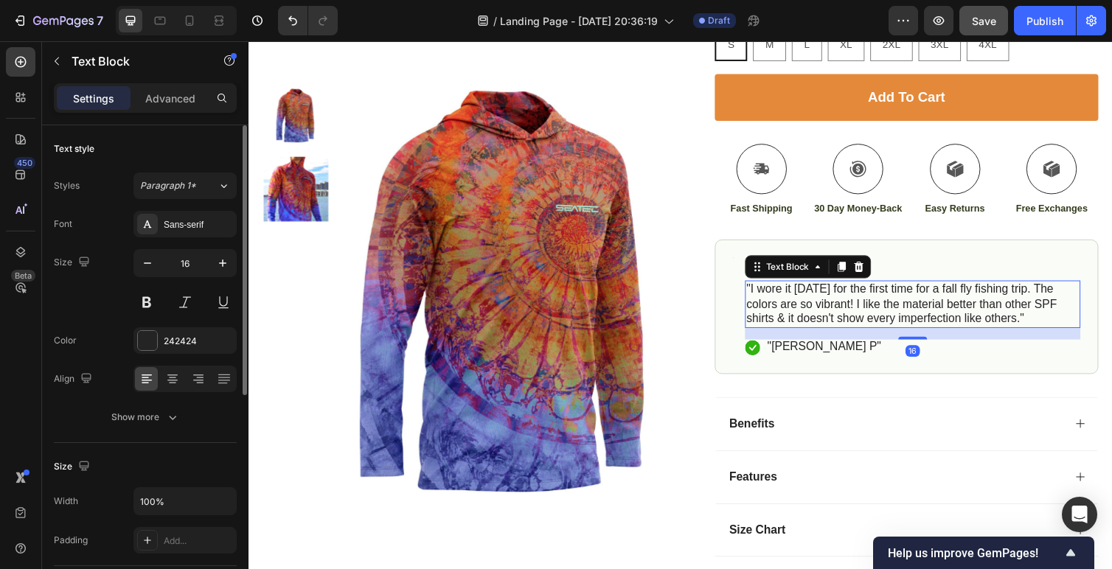
click at [129, 436] on div "Text style Styles Paragraph 1* Font Sans-serif Size 16 Color 242424 Align Show …" at bounding box center [145, 284] width 183 height 318
click at [276, 24] on div at bounding box center [305, 21] width 66 height 30
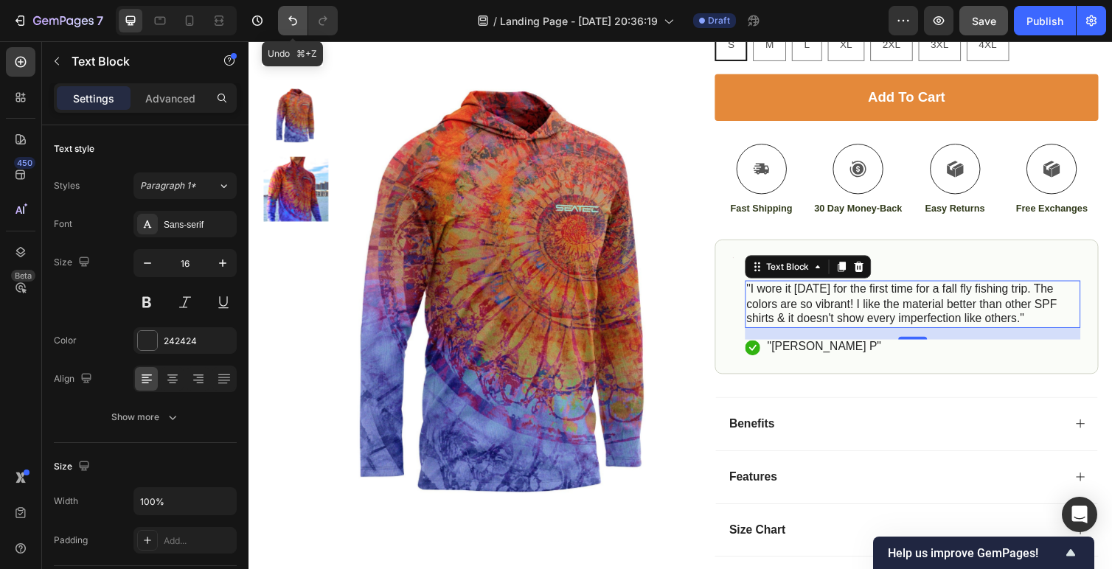
click at [285, 24] on icon "Undo/Redo" at bounding box center [292, 20] width 15 height 15
click at [289, 24] on icon "Undo/Redo" at bounding box center [292, 20] width 15 height 15
click at [286, 22] on icon "Undo/Redo" at bounding box center [292, 20] width 15 height 15
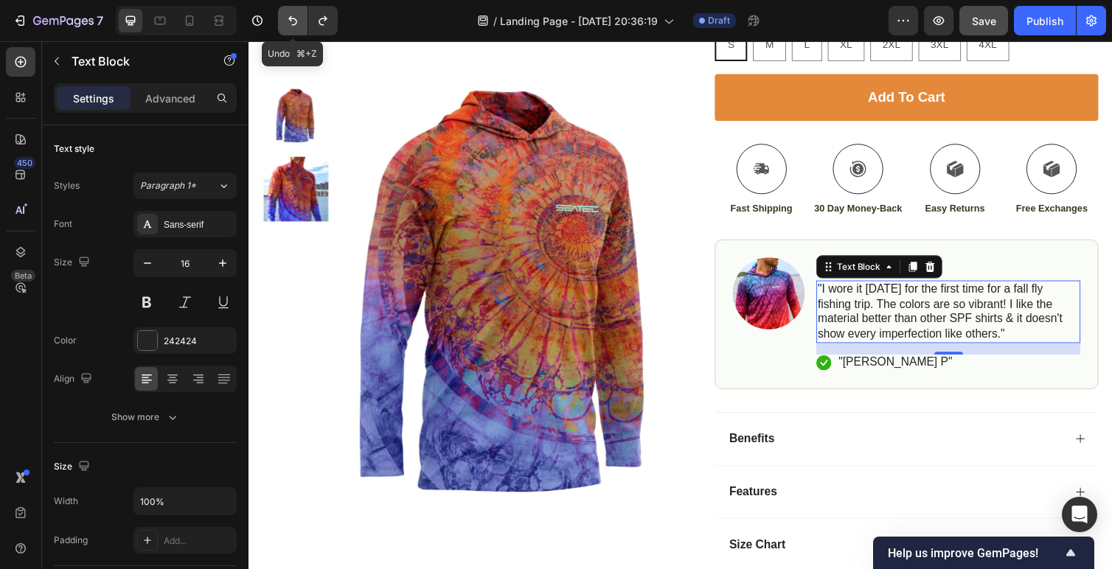
click at [285, 15] on icon "Undo/Redo" at bounding box center [292, 20] width 15 height 15
click at [287, 21] on icon "Undo/Redo" at bounding box center [292, 20] width 15 height 15
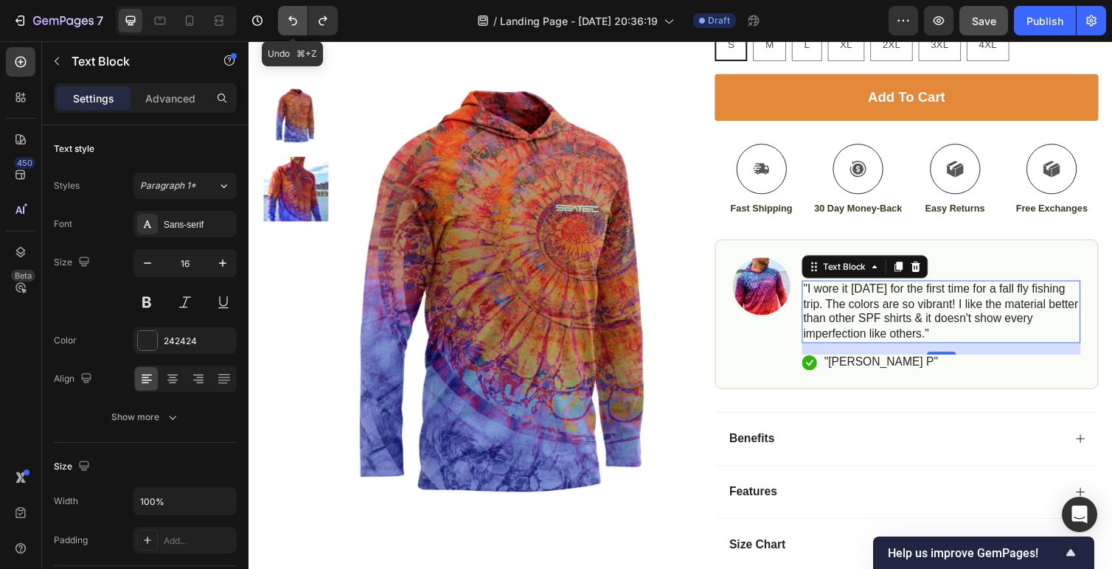
click at [287, 21] on icon "Undo/Redo" at bounding box center [292, 20] width 15 height 15
click at [288, 24] on icon "Undo/Redo" at bounding box center [292, 20] width 15 height 15
click at [319, 24] on icon "Undo/Redo" at bounding box center [323, 20] width 15 height 15
click at [320, 24] on icon "Undo/Redo" at bounding box center [323, 21] width 8 height 10
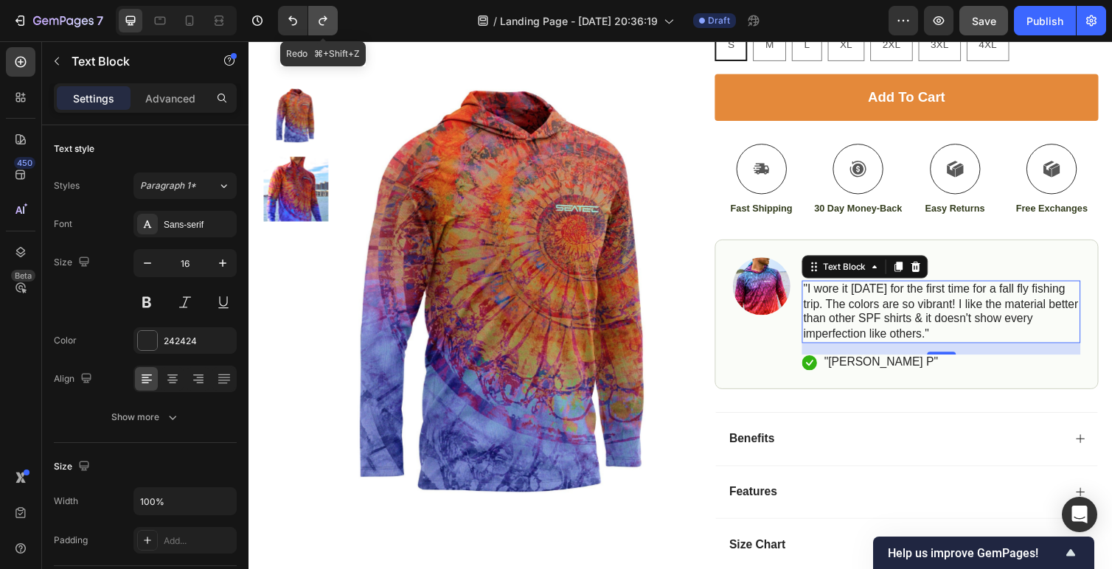
click at [320, 24] on icon "Undo/Redo" at bounding box center [323, 21] width 8 height 10
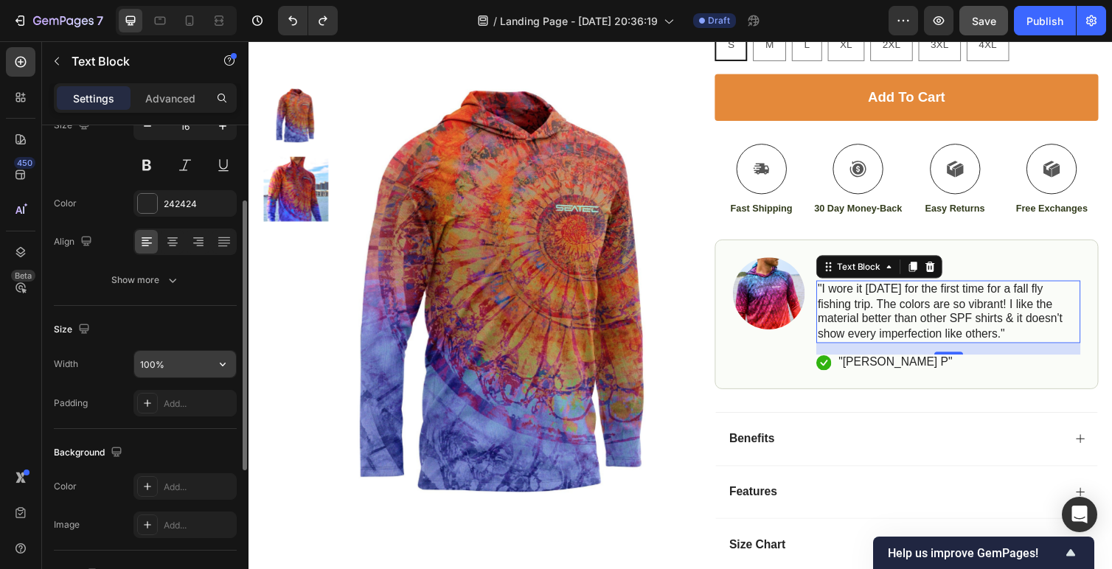
scroll to position [128, 0]
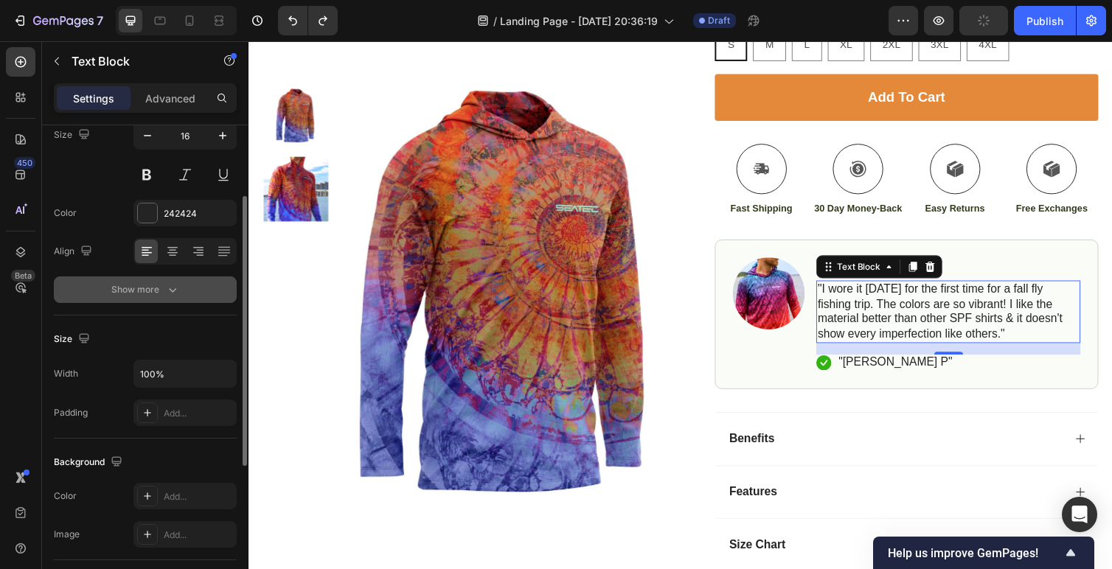
click at [172, 293] on icon "button" at bounding box center [172, 290] width 15 height 15
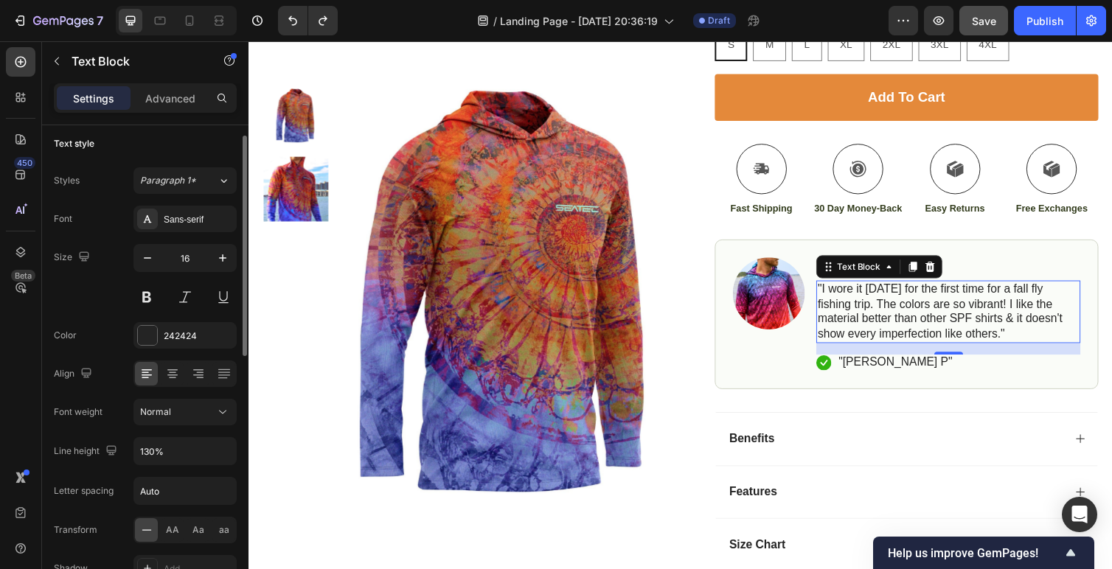
scroll to position [0, 0]
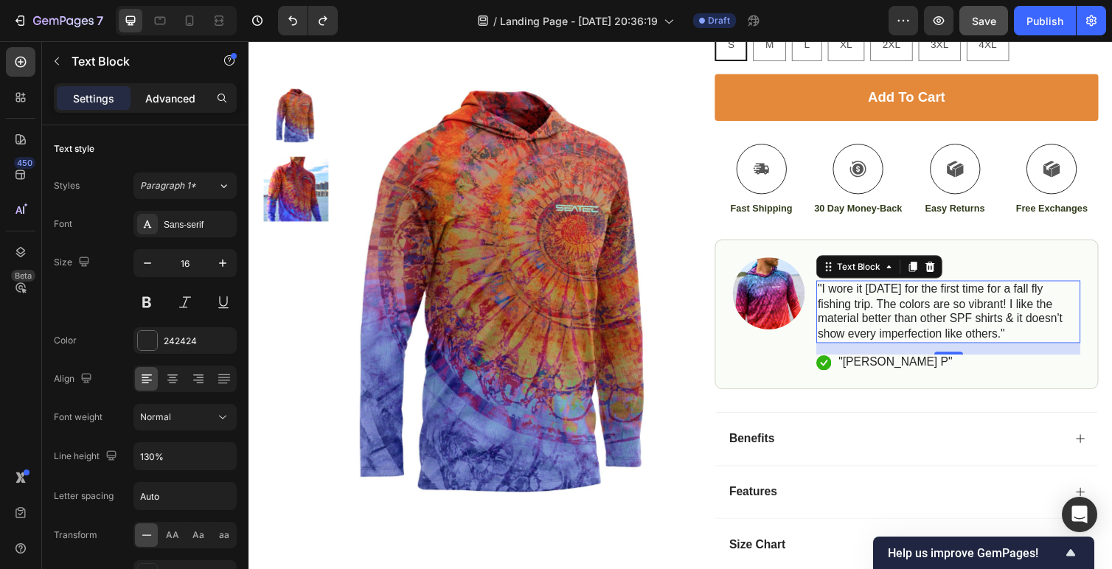
click at [181, 97] on p "Advanced" at bounding box center [170, 98] width 50 height 15
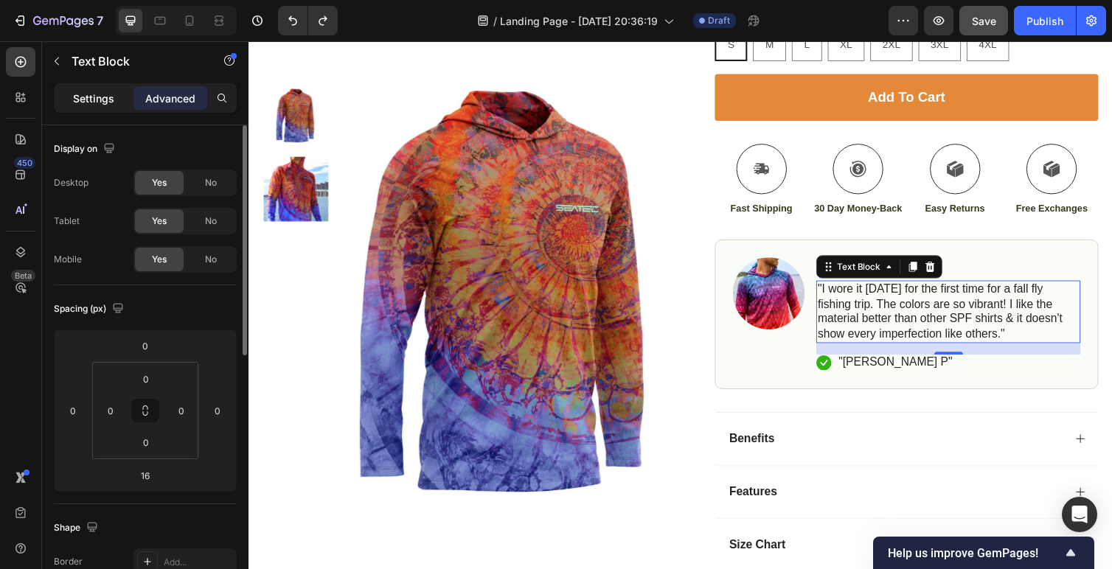
click at [93, 98] on p "Settings" at bounding box center [93, 98] width 41 height 15
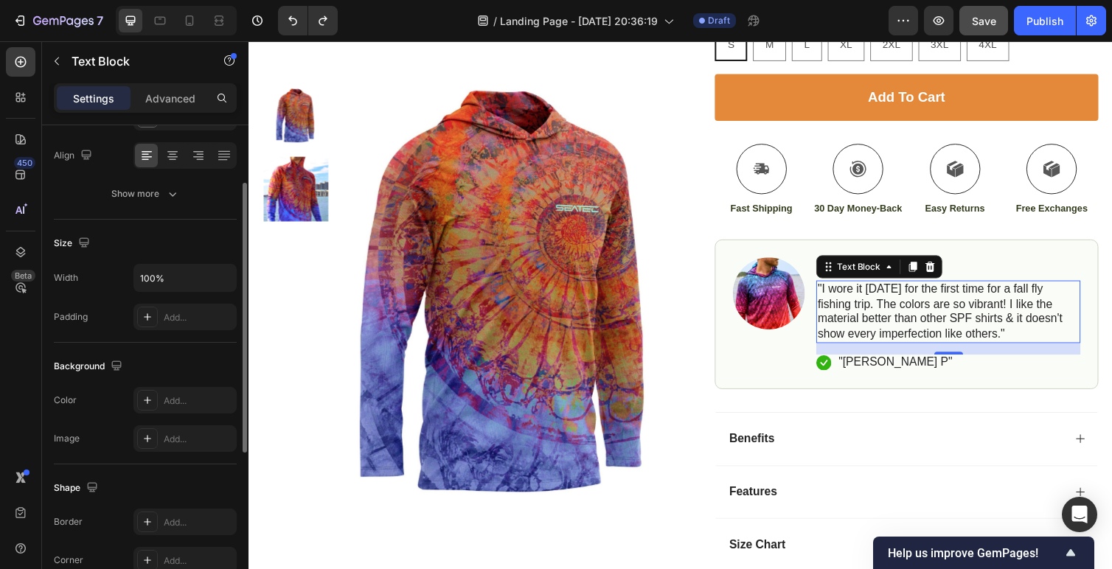
scroll to position [181, 0]
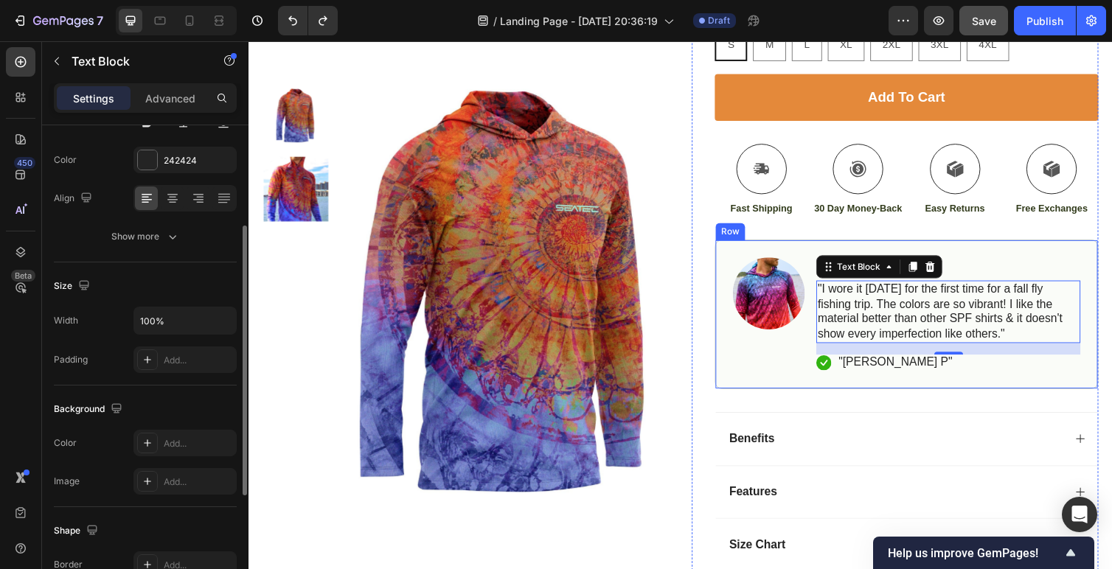
click at [780, 314] on img at bounding box center [781, 300] width 74 height 74
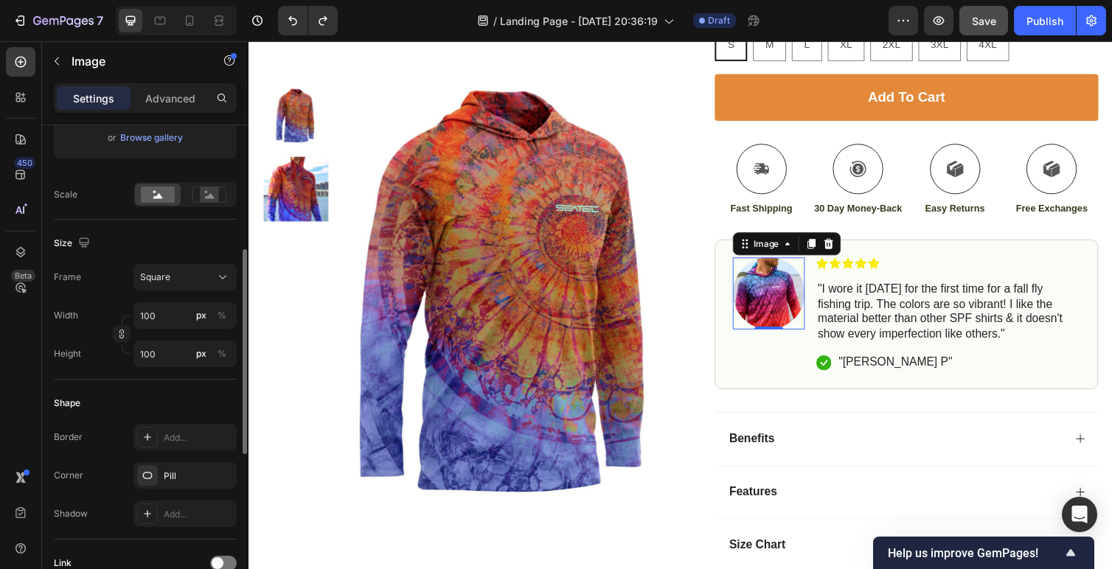
scroll to position [302, 0]
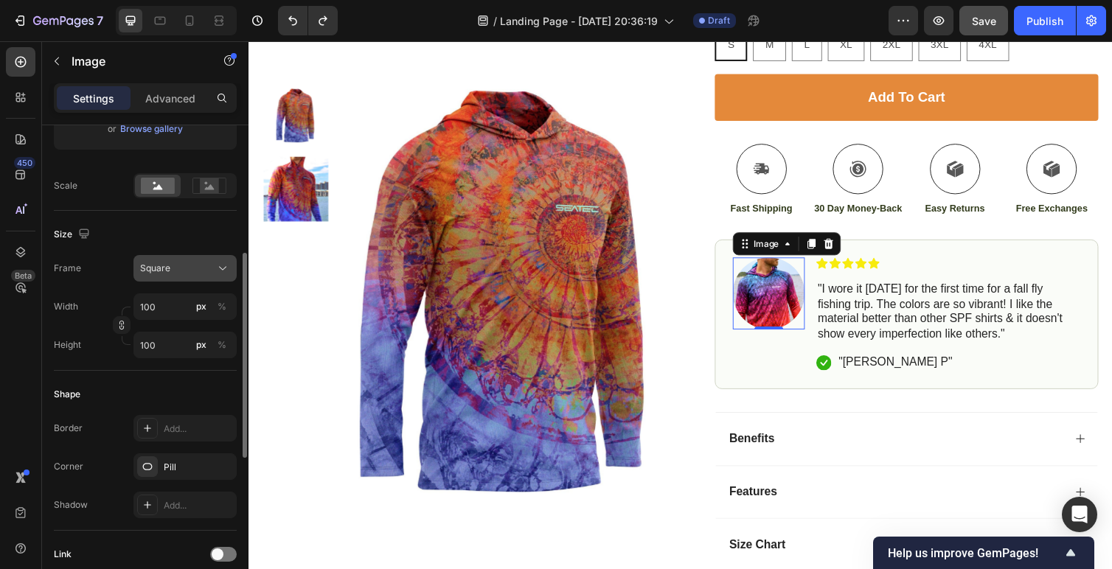
click at [175, 267] on div "Square" at bounding box center [176, 268] width 72 height 13
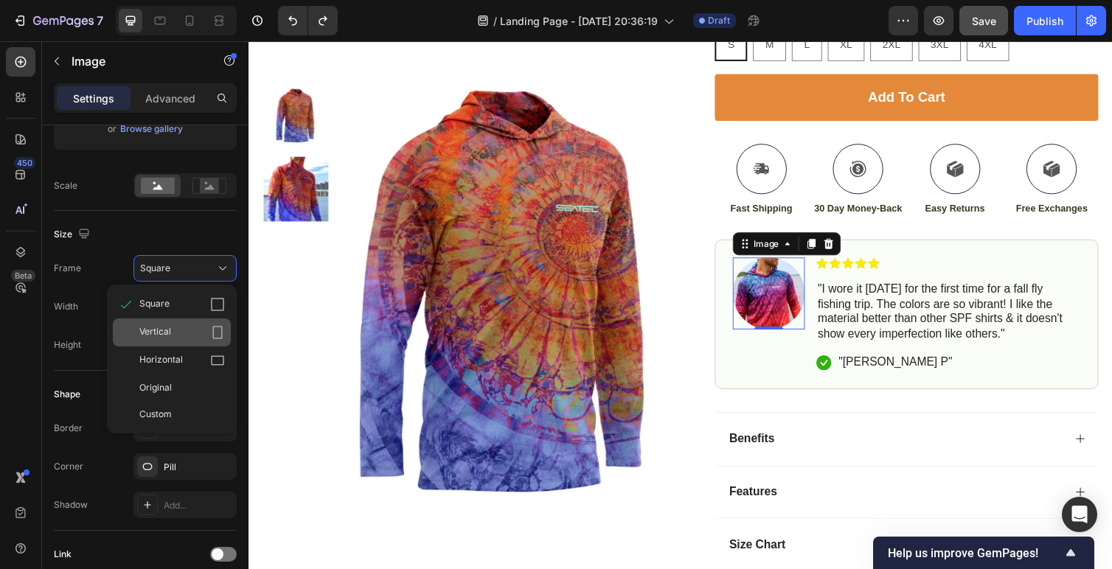
click at [221, 333] on icon at bounding box center [217, 332] width 15 height 15
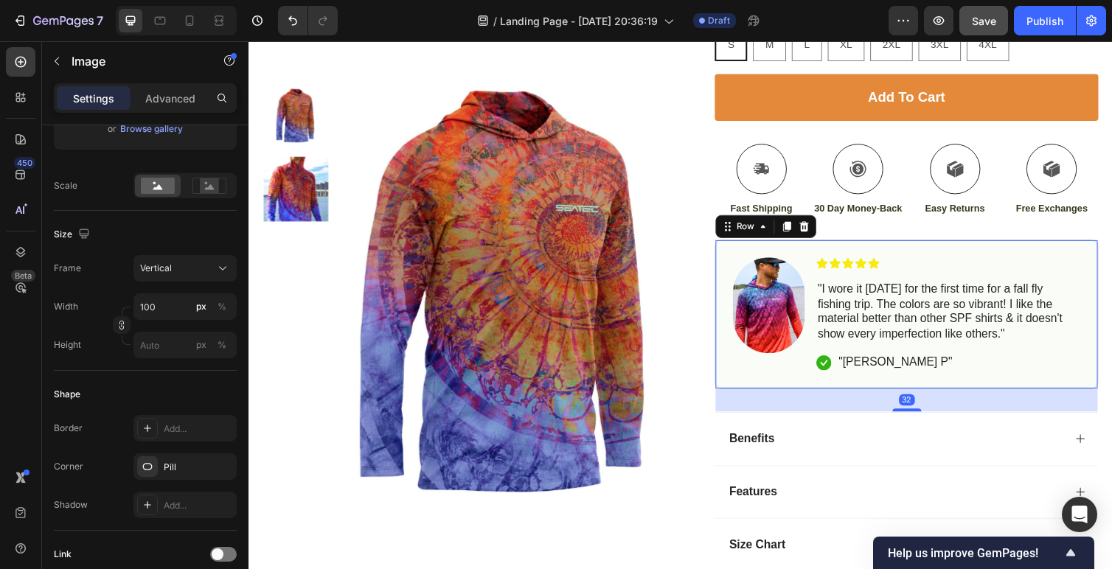
click at [902, 397] on div "Image Icon Icon Icon Icon Icon Icon List "I wore it [DATE] for the first time f…" at bounding box center [922, 321] width 393 height 153
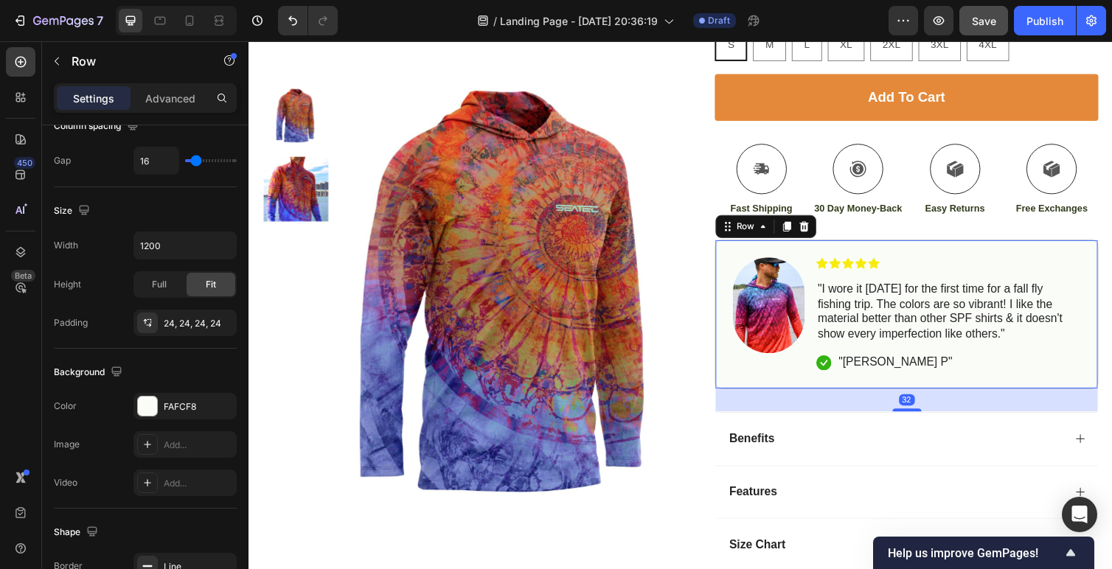
scroll to position [0, 0]
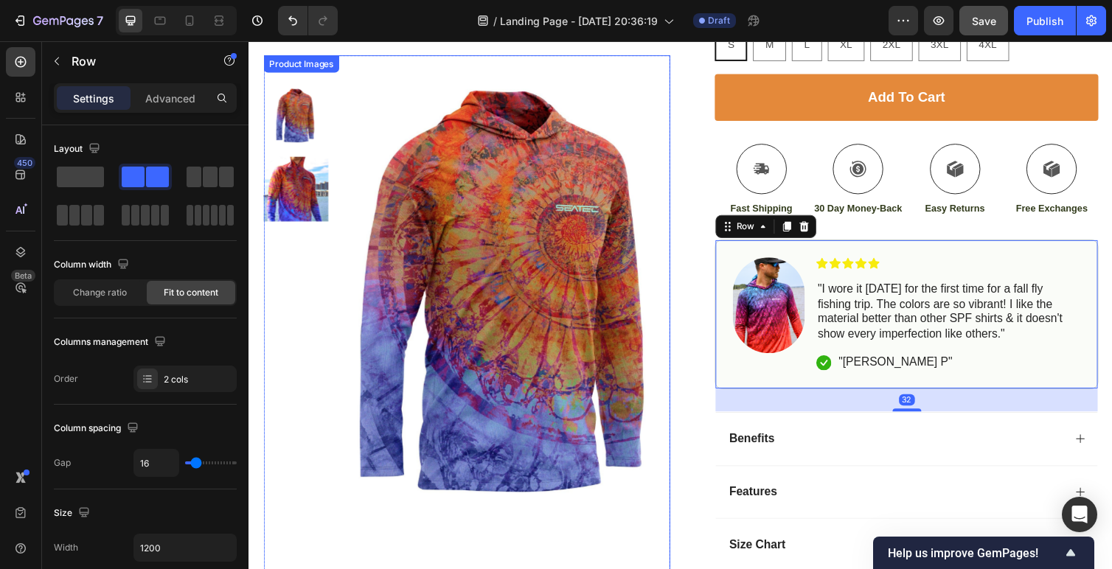
click at [289, 203] on img at bounding box center [296, 193] width 66 height 66
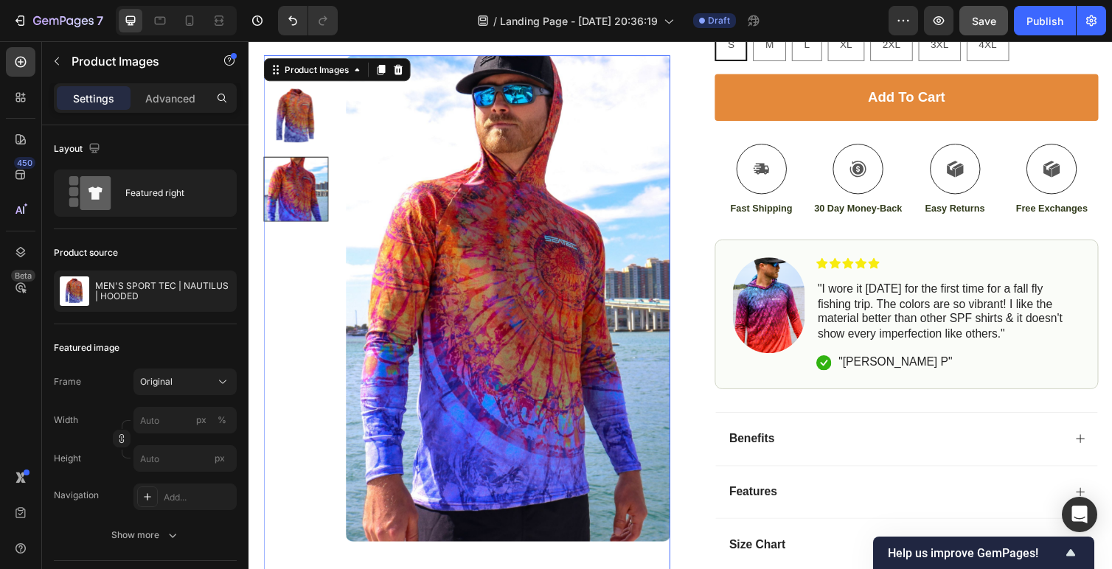
click at [293, 113] on img at bounding box center [296, 119] width 66 height 66
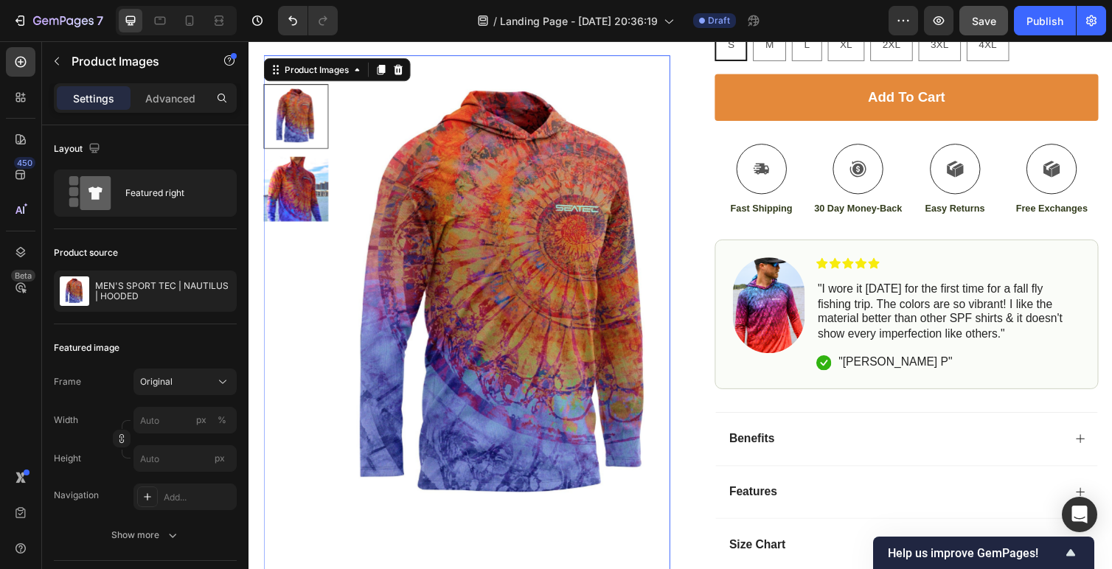
click at [296, 193] on img at bounding box center [296, 193] width 66 height 66
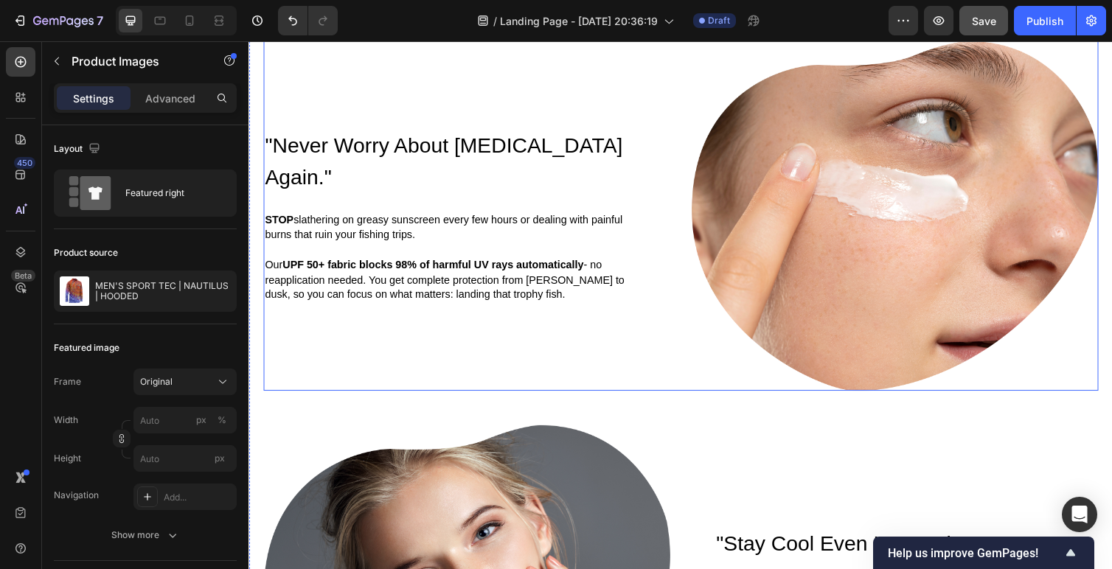
scroll to position [1236, 0]
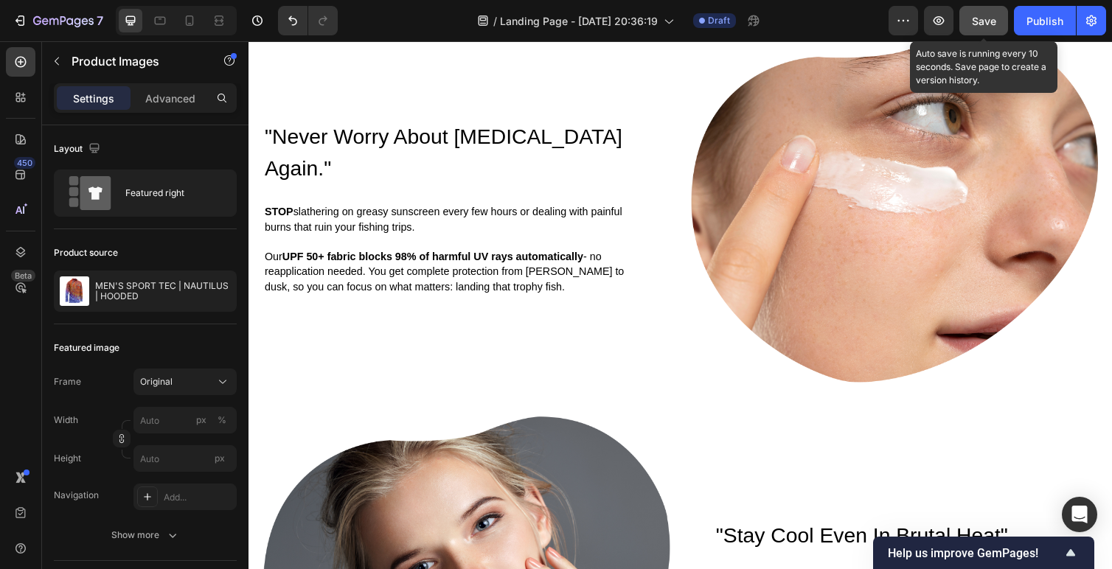
click at [997, 17] on button "Save" at bounding box center [984, 21] width 49 height 30
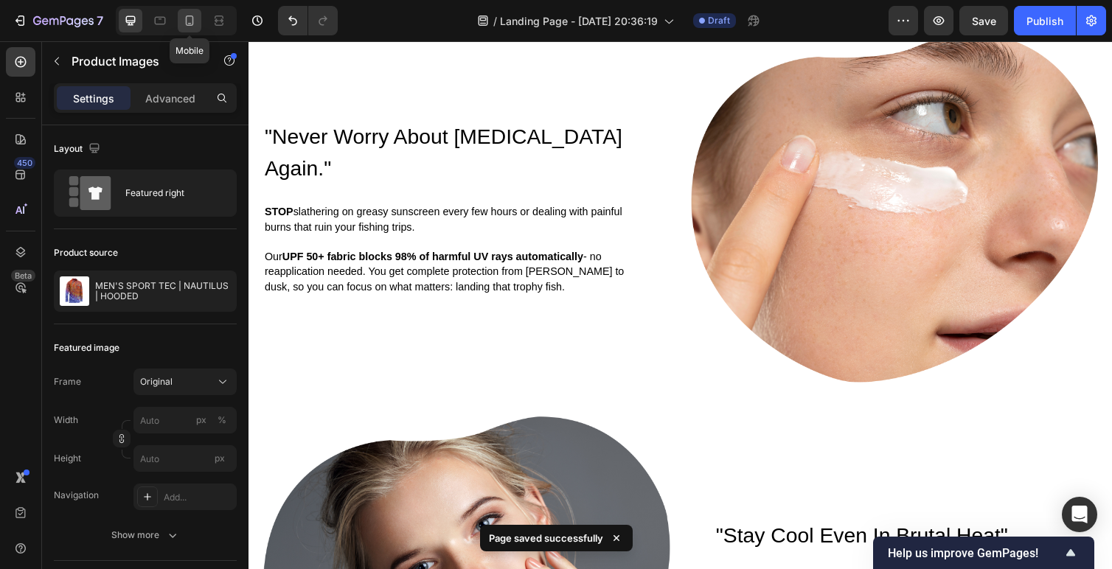
click at [191, 24] on icon at bounding box center [189, 20] width 15 height 15
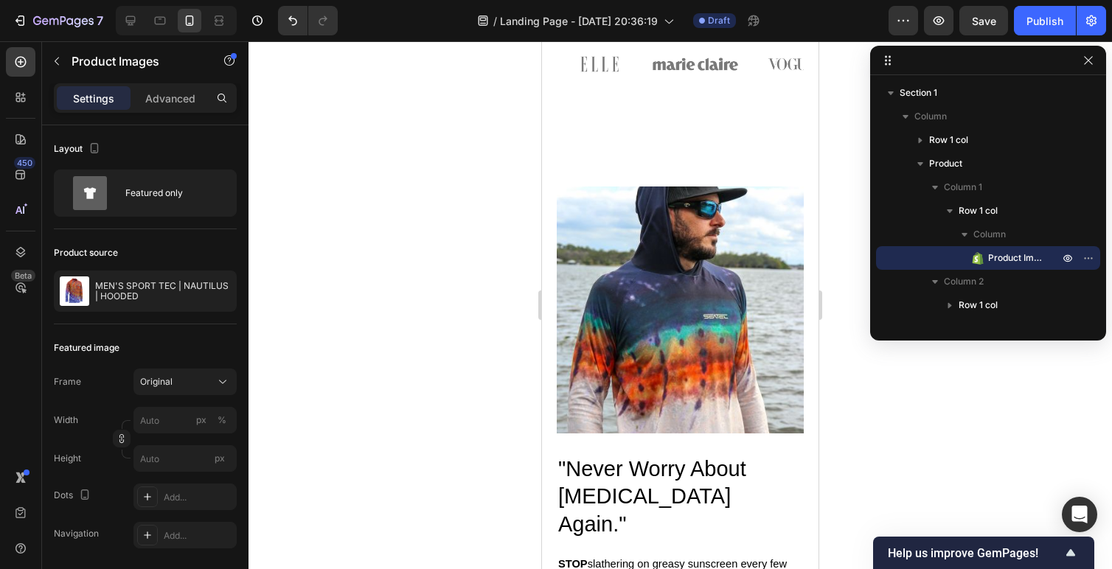
scroll to position [1380, 0]
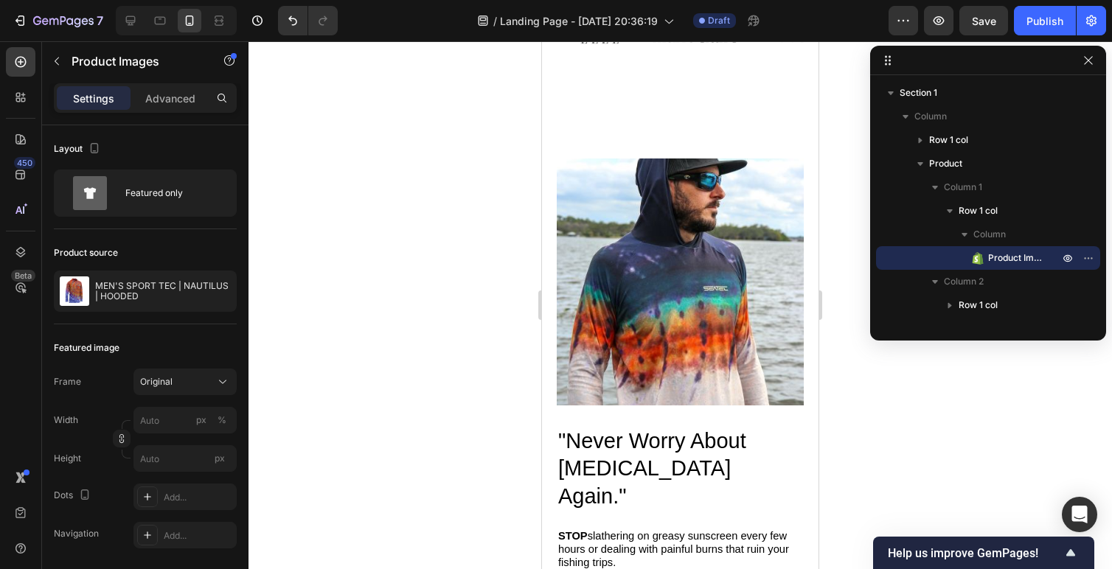
click at [626, 285] on img at bounding box center [680, 282] width 247 height 247
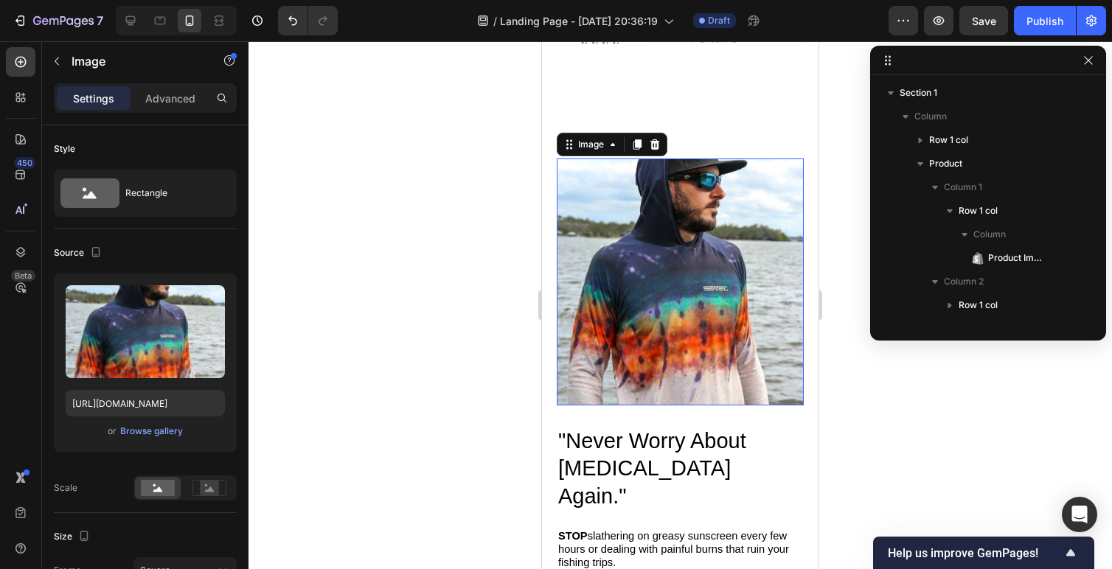
scroll to position [279, 0]
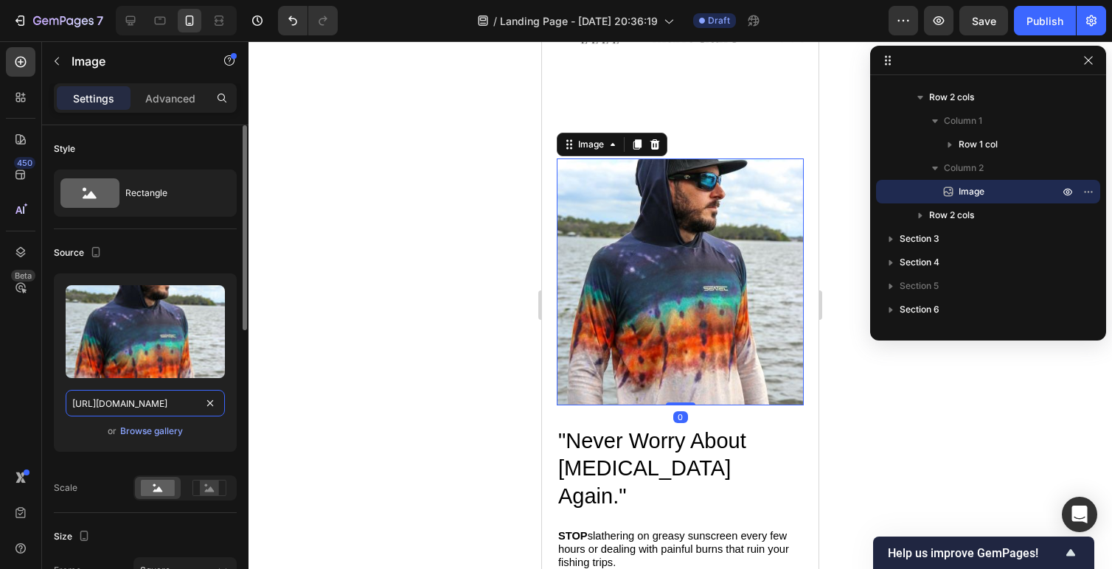
click at [139, 401] on input "[URL][DOMAIN_NAME]" at bounding box center [145, 403] width 159 height 27
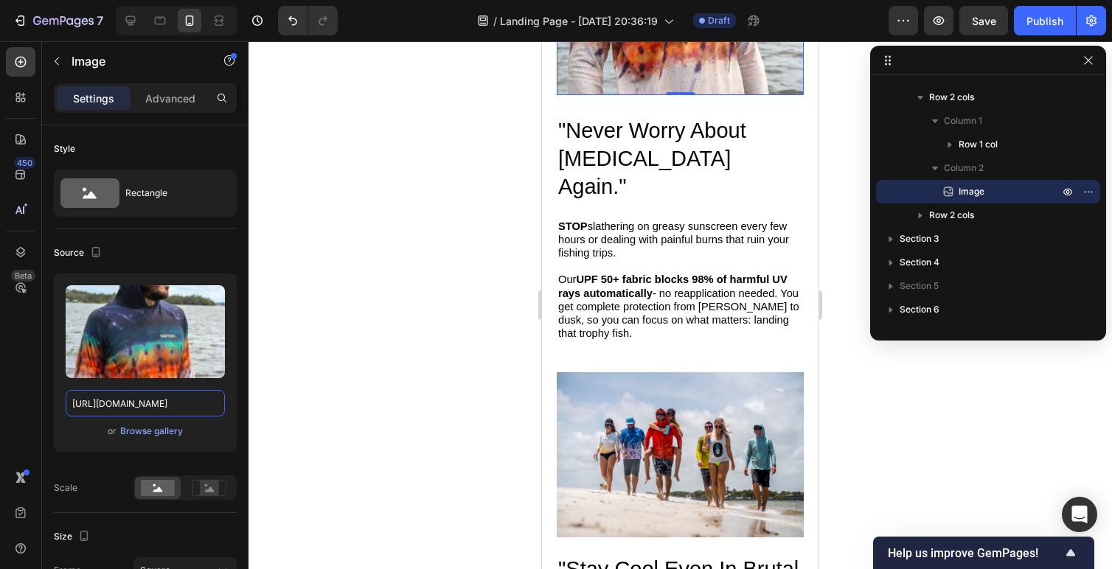
scroll to position [1787, 0]
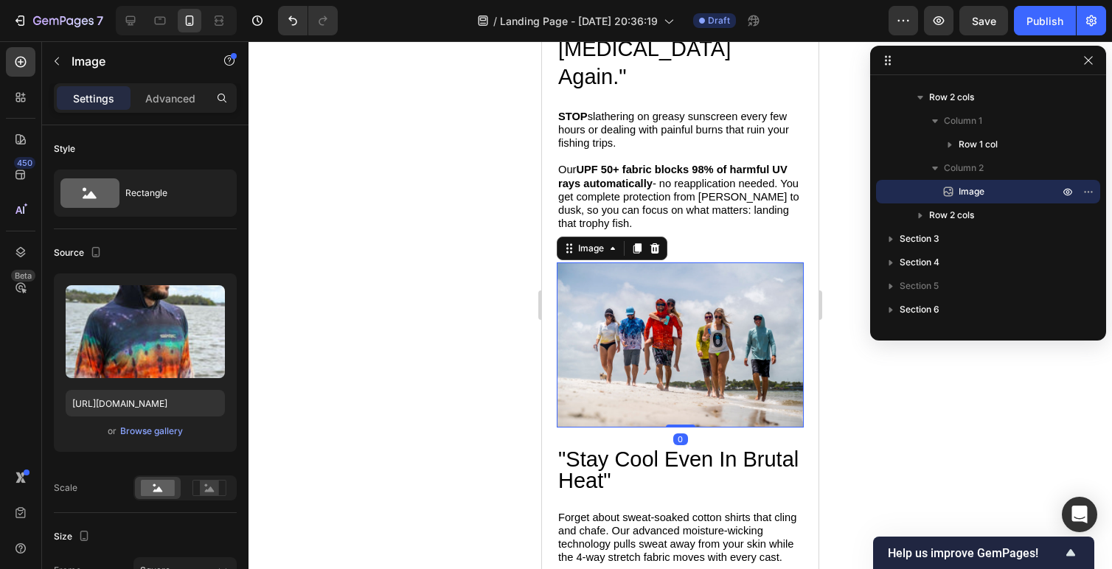
click at [651, 301] on img at bounding box center [680, 345] width 247 height 165
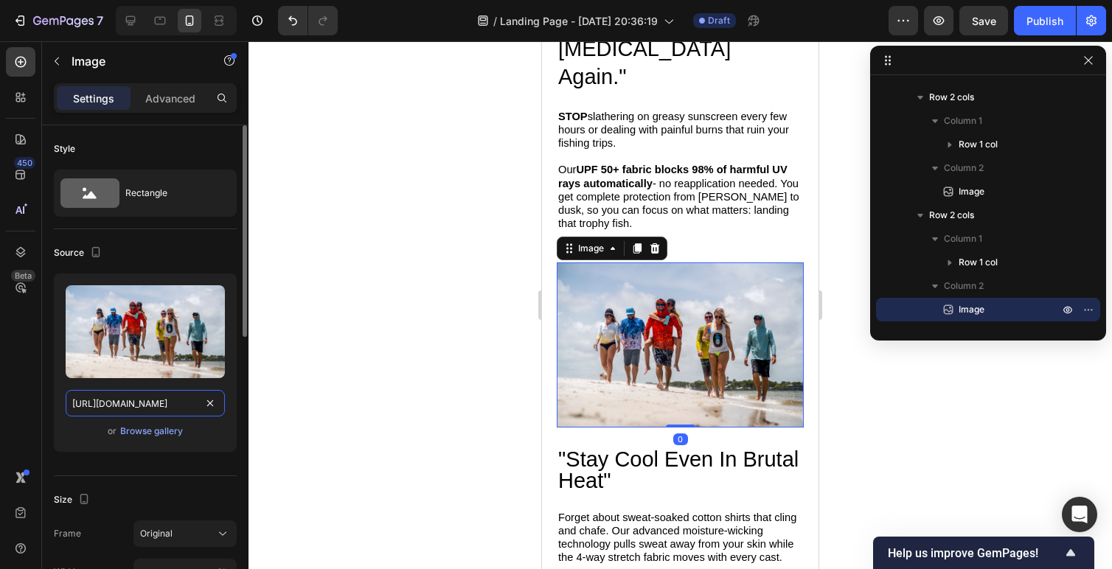
click at [173, 400] on input "[URL][DOMAIN_NAME]" at bounding box center [145, 403] width 159 height 27
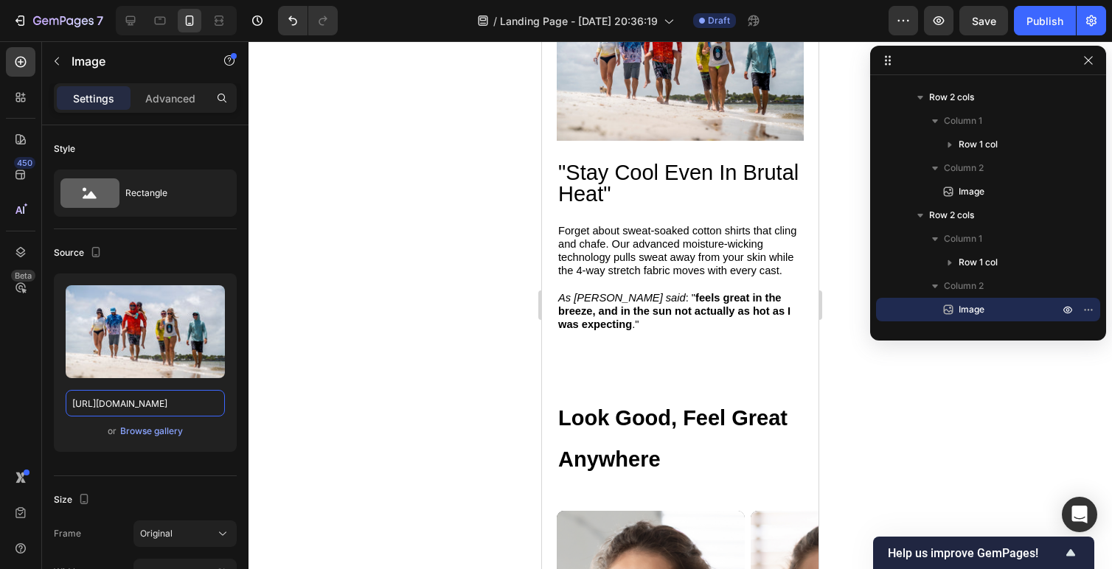
scroll to position [1923, 0]
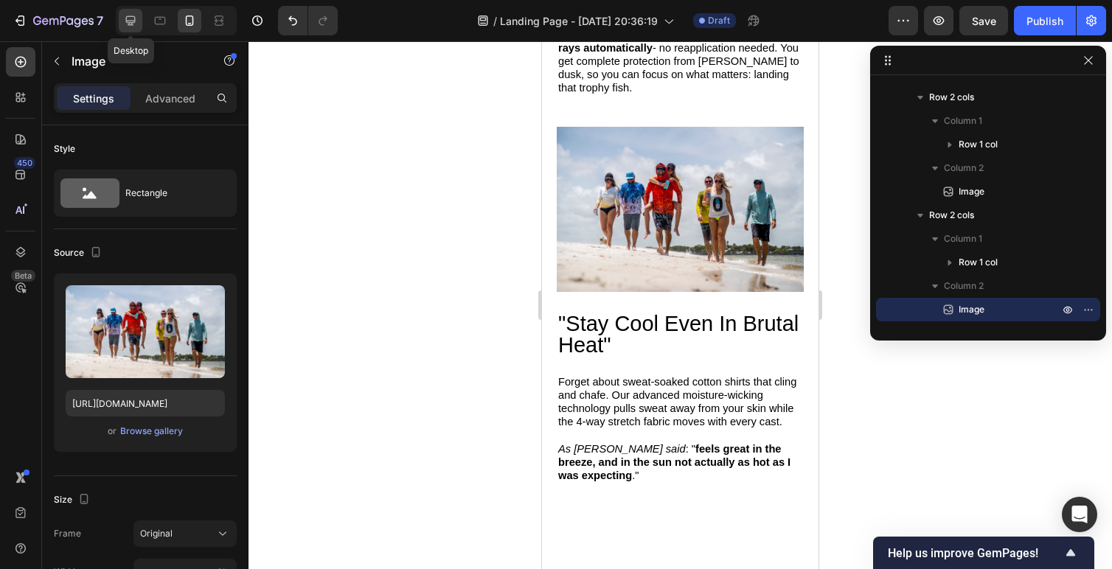
click at [138, 27] on div at bounding box center [131, 21] width 24 height 24
type input "[URL][DOMAIN_NAME]"
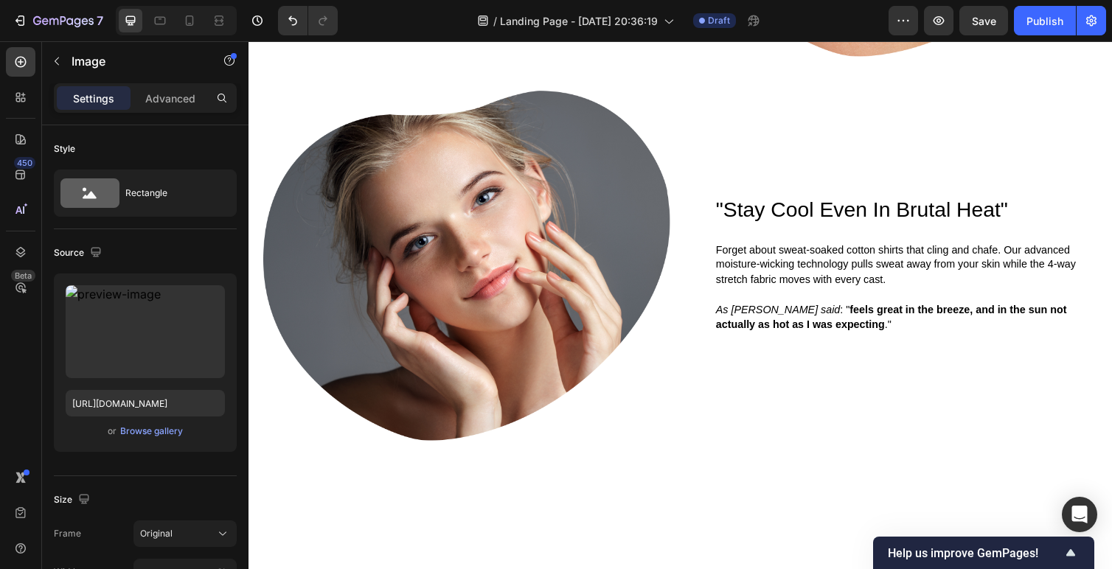
scroll to position [1849, 0]
click at [527, 269] on img at bounding box center [471, 272] width 417 height 359
click at [449, 248] on img at bounding box center [471, 272] width 417 height 359
click at [569, 209] on img at bounding box center [471, 272] width 417 height 359
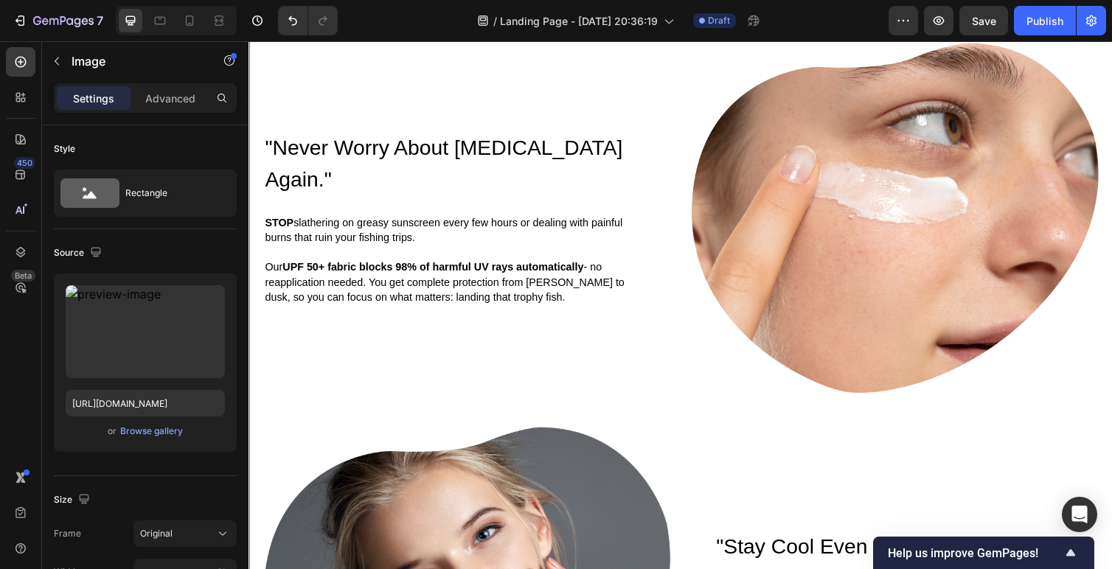
scroll to position [1416, 0]
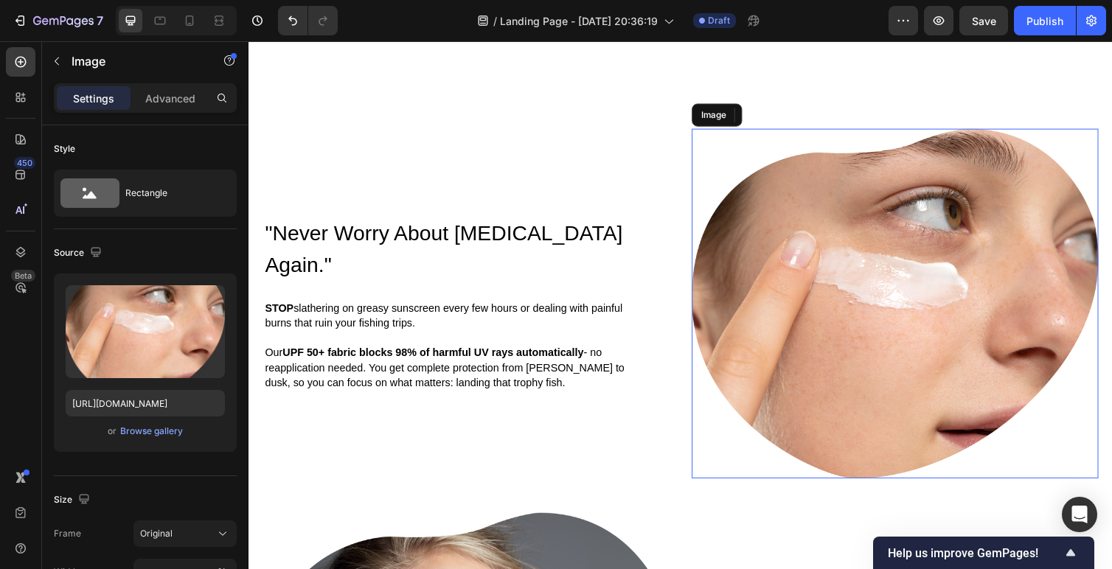
click at [823, 308] on img at bounding box center [910, 310] width 417 height 359
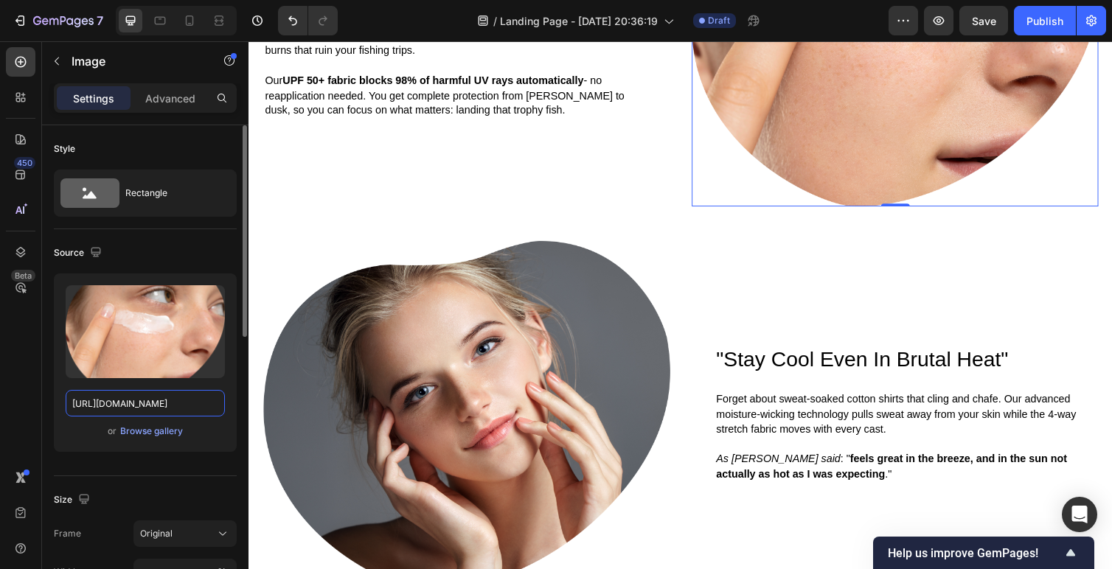
click at [180, 403] on input "[URL][DOMAIN_NAME]" at bounding box center [145, 403] width 159 height 27
paste input "mens-sport-tec-hooded-long-sleeve-sailfish-model.jpg?v=1739417982"
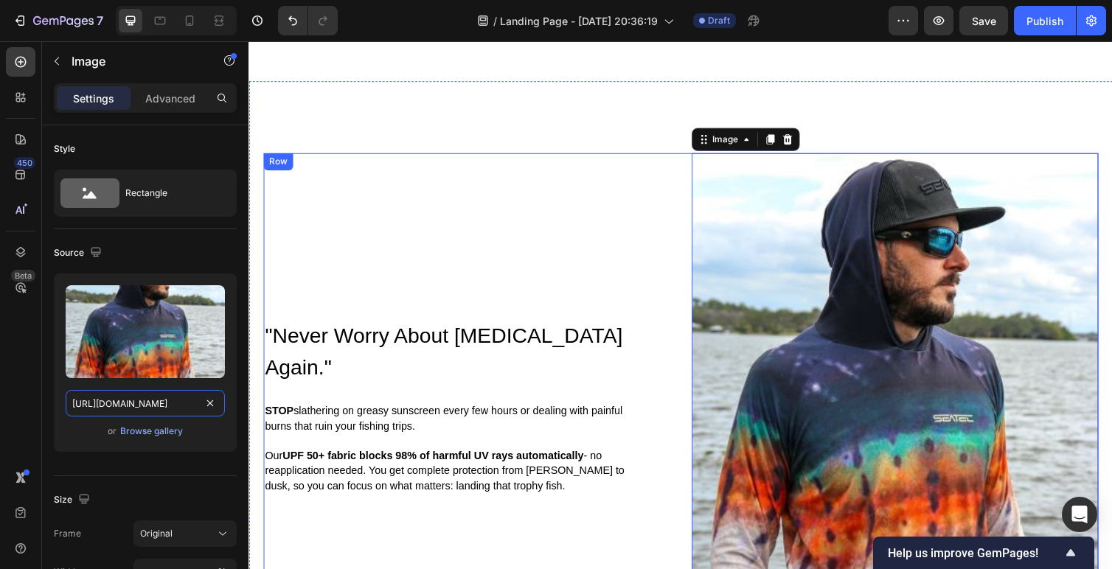
scroll to position [1088, 0]
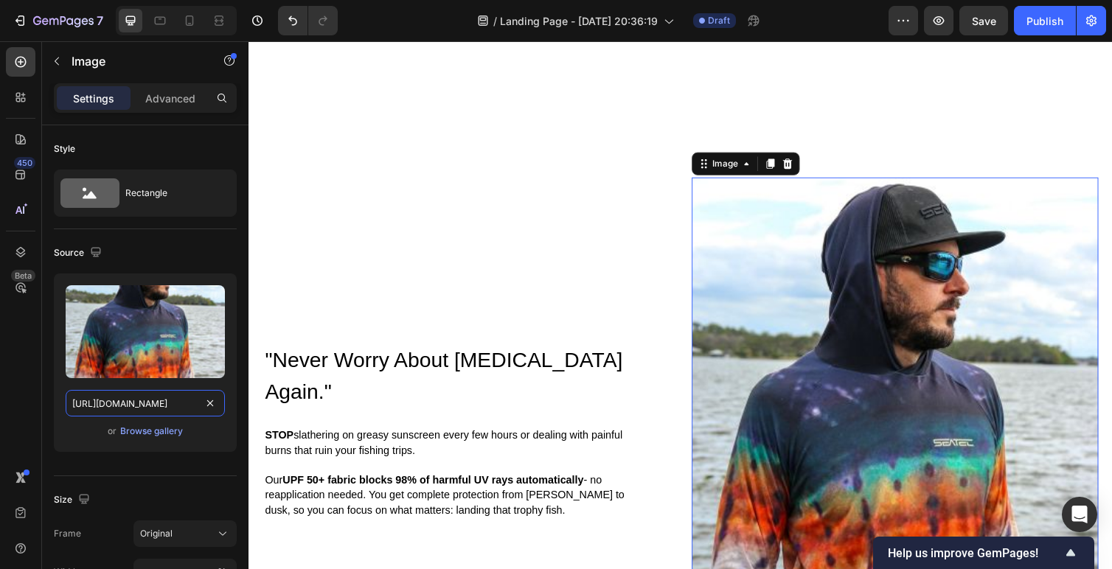
type input "[URL][DOMAIN_NAME]"
click at [843, 332] on img at bounding box center [910, 441] width 417 height 521
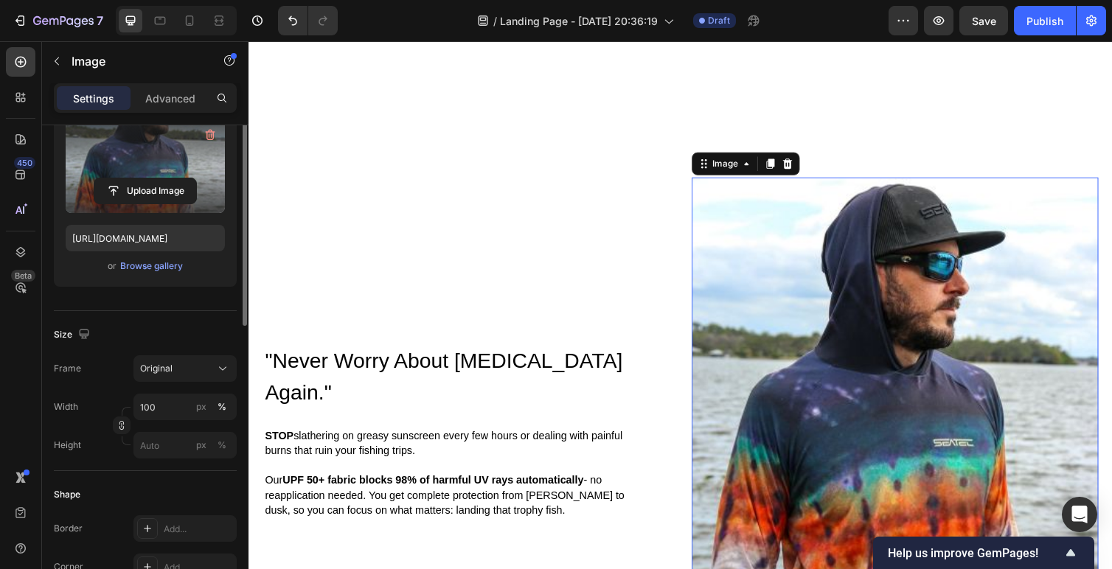
scroll to position [194, 0]
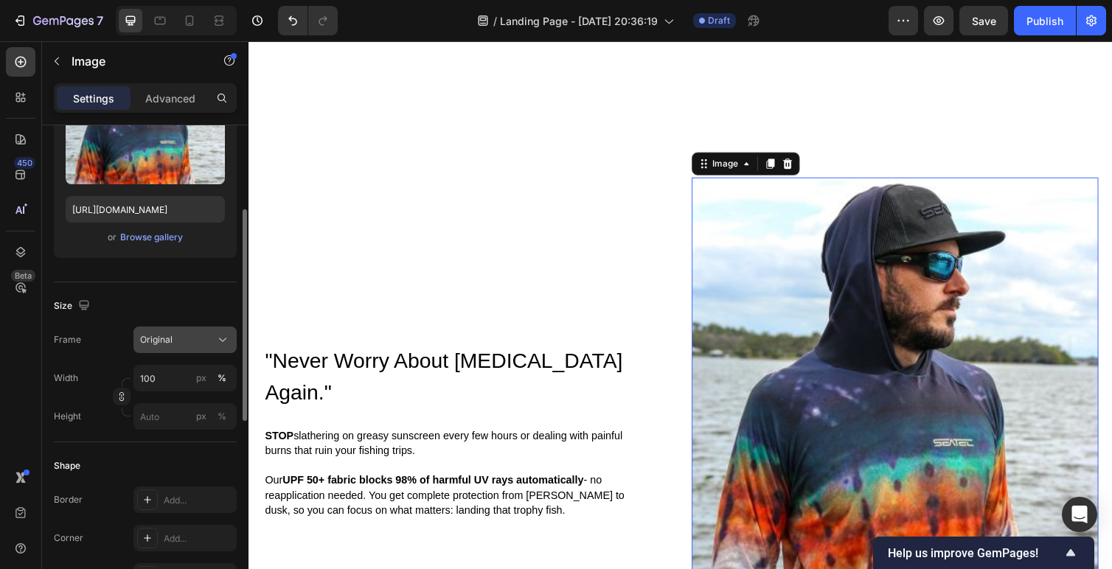
click at [179, 340] on div "Original" at bounding box center [176, 339] width 72 height 13
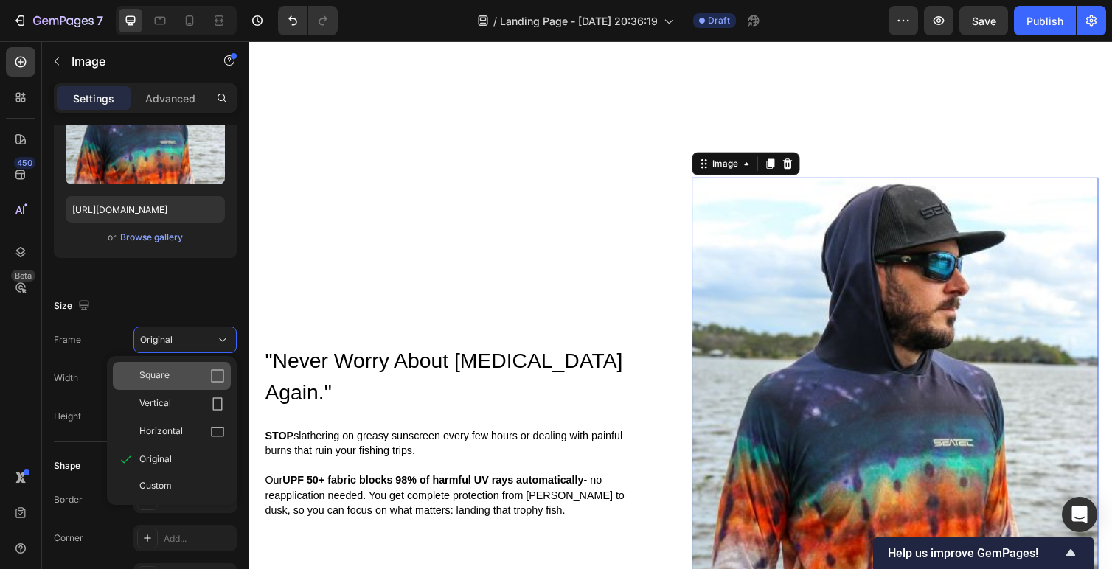
click at [217, 380] on icon at bounding box center [217, 376] width 15 height 15
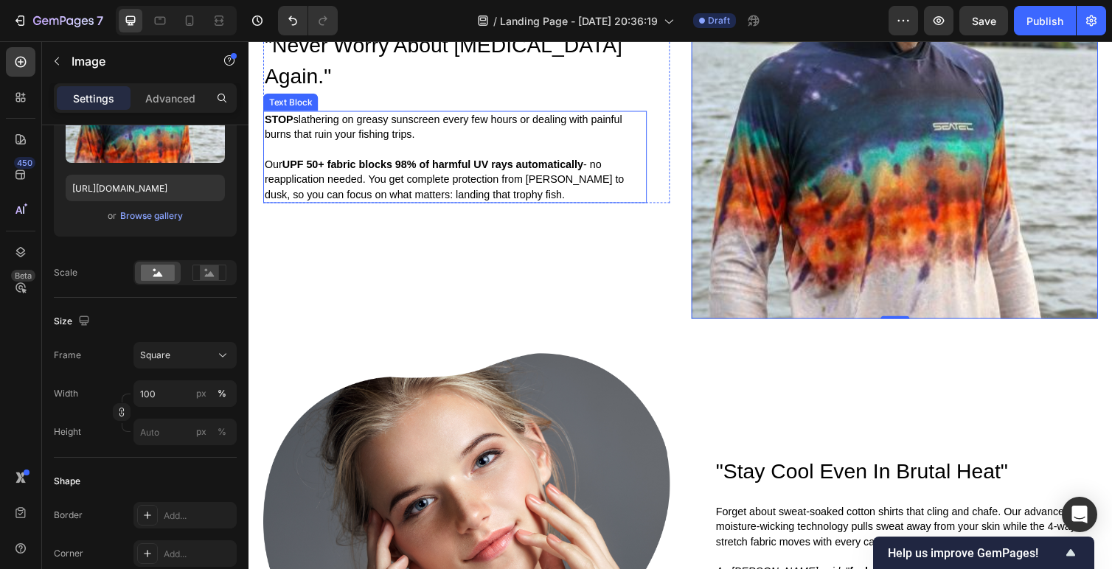
scroll to position [1554, 0]
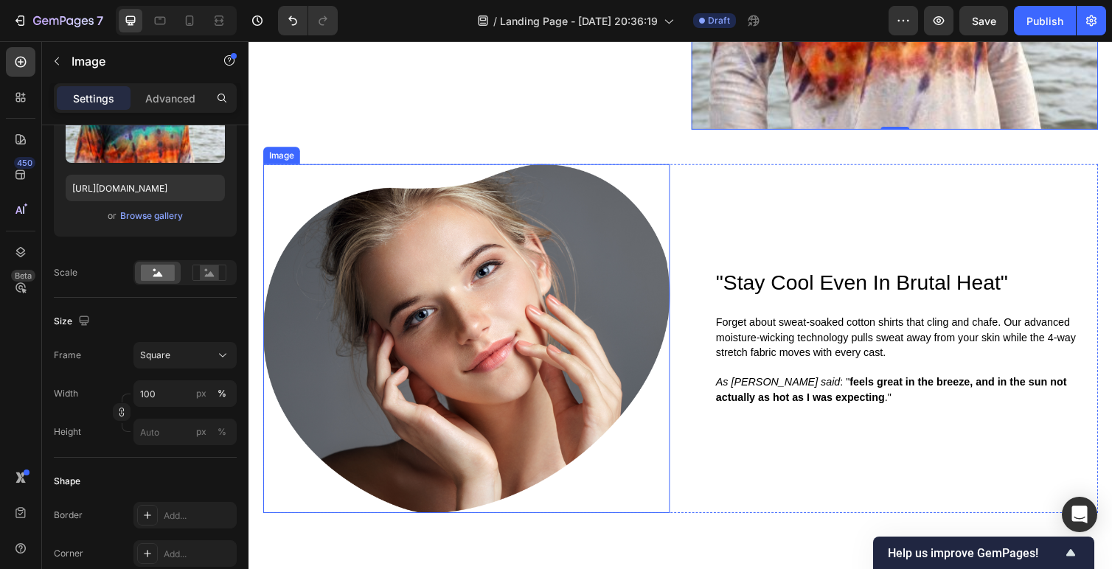
click at [449, 332] on img at bounding box center [471, 346] width 417 height 359
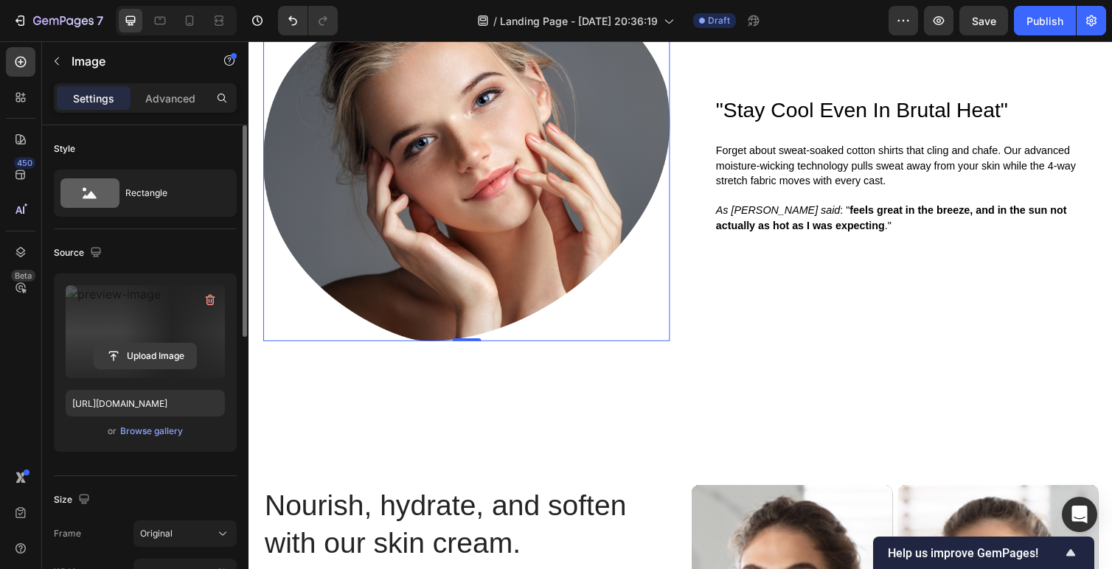
scroll to position [21, 0]
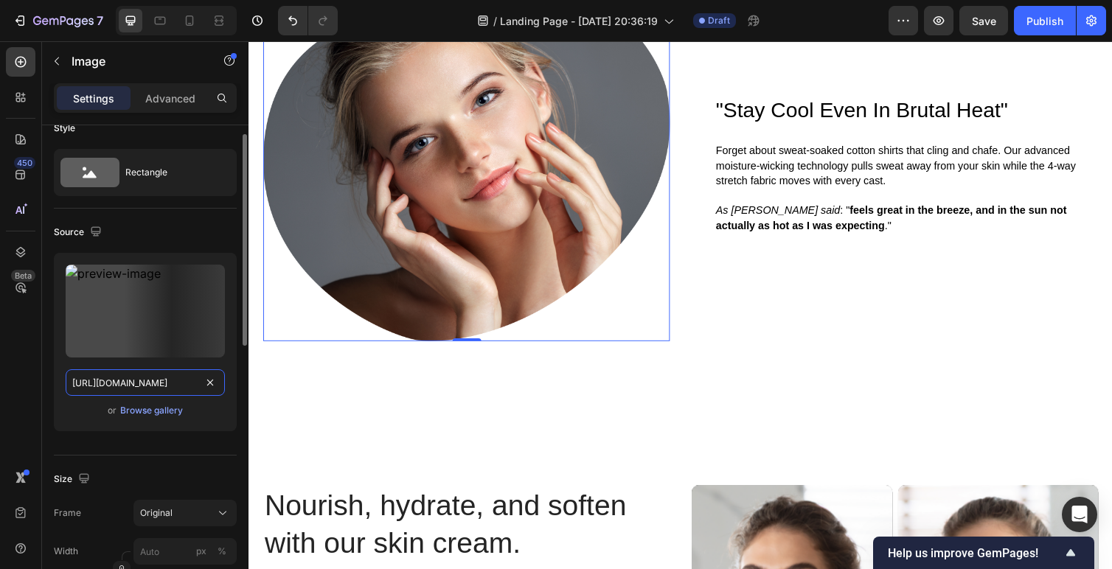
click at [134, 381] on input "[URL][DOMAIN_NAME]" at bounding box center [145, 383] width 159 height 27
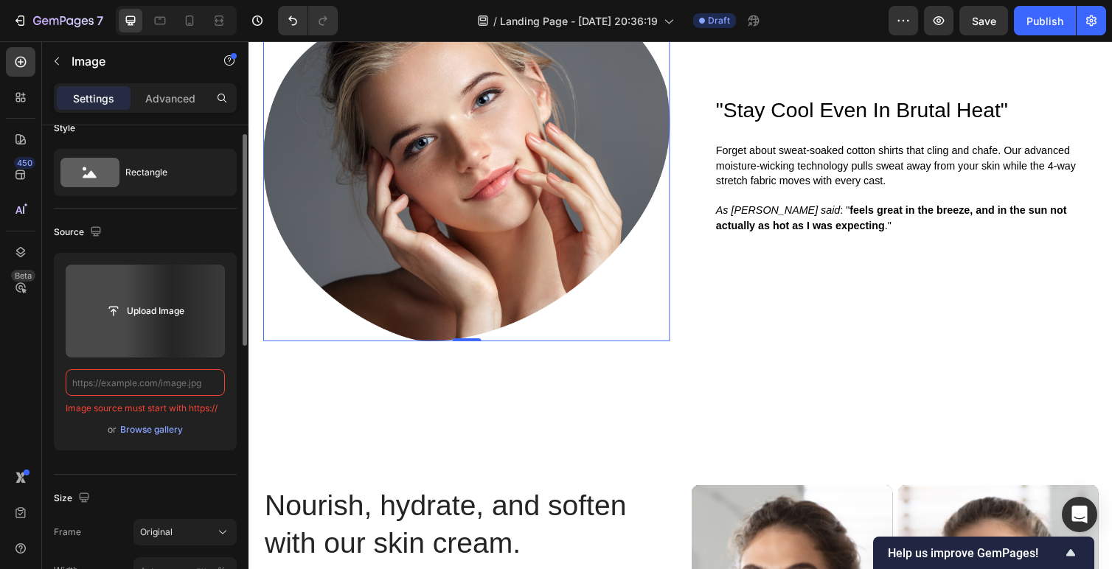
paste input "[URL][DOMAIN_NAME]"
type input "[URL][DOMAIN_NAME]"
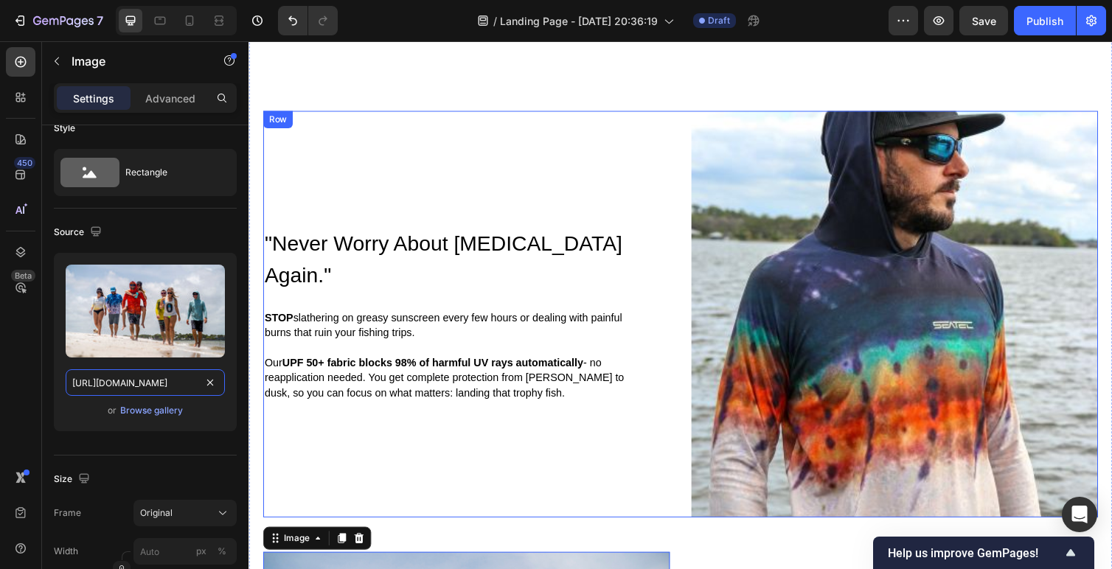
scroll to position [1154, 0]
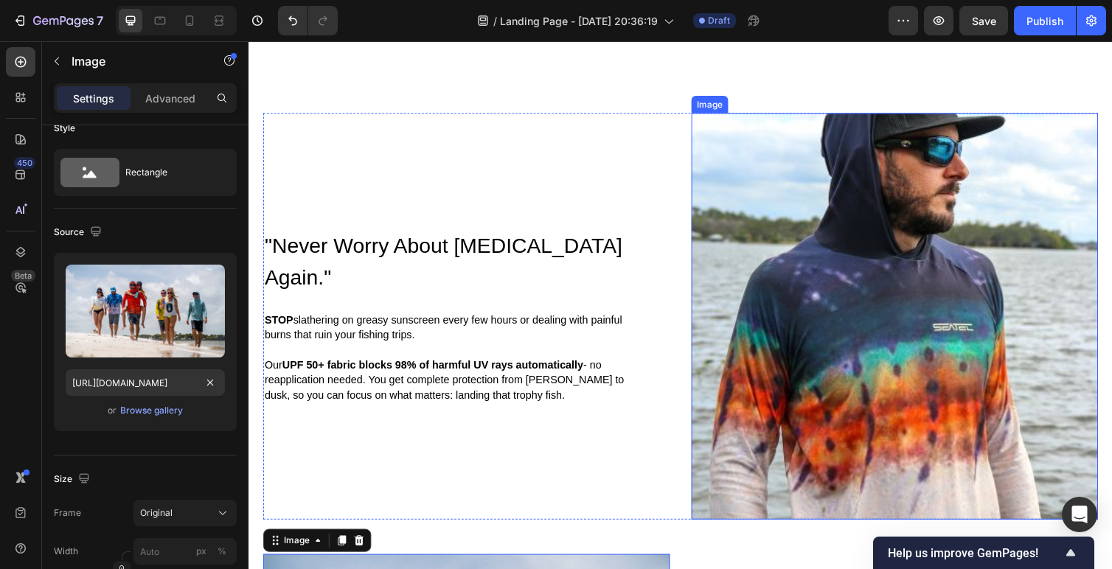
click at [811, 308] on img at bounding box center [910, 323] width 417 height 417
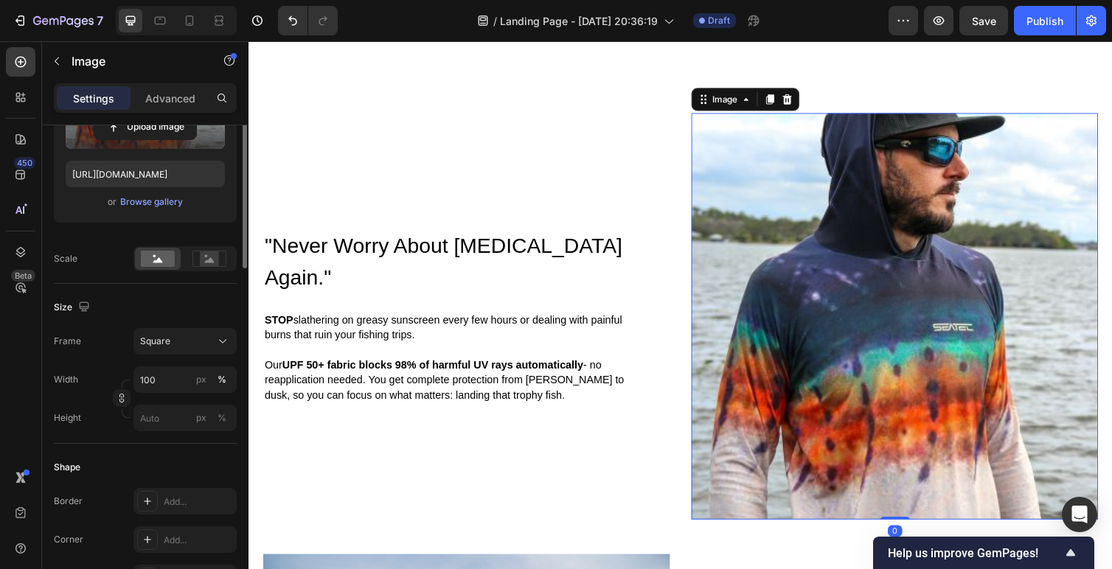
scroll to position [313, 0]
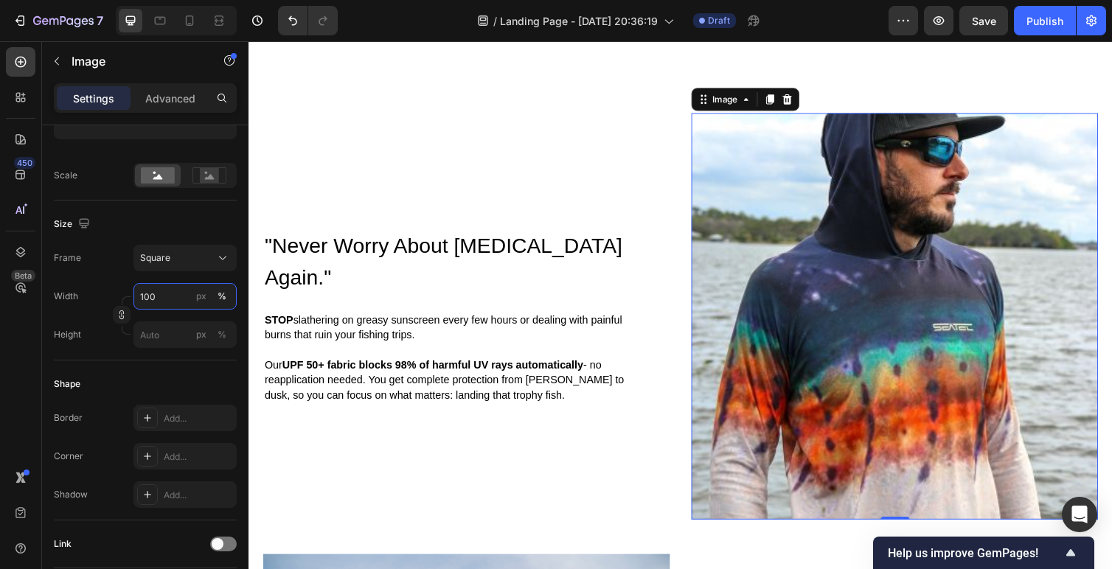
click at [160, 297] on input "100" at bounding box center [185, 296] width 103 height 27
click at [105, 274] on div "Frame Square Width 100 px % Height px %" at bounding box center [145, 296] width 183 height 103
click at [159, 342] on input "px %" at bounding box center [185, 335] width 103 height 27
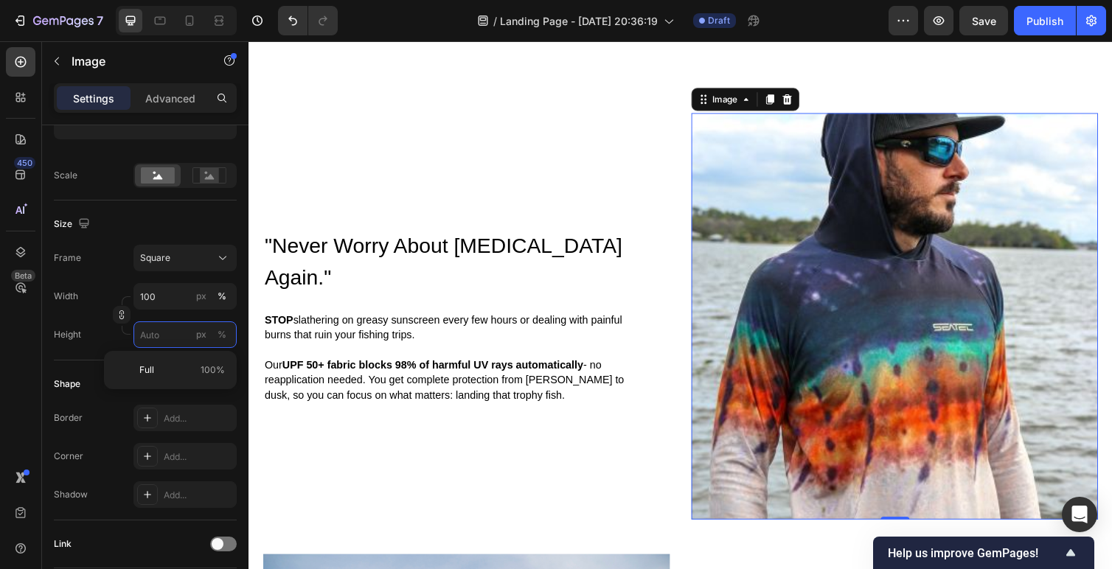
click at [159, 342] on input "px %" at bounding box center [185, 335] width 103 height 27
type input "8"
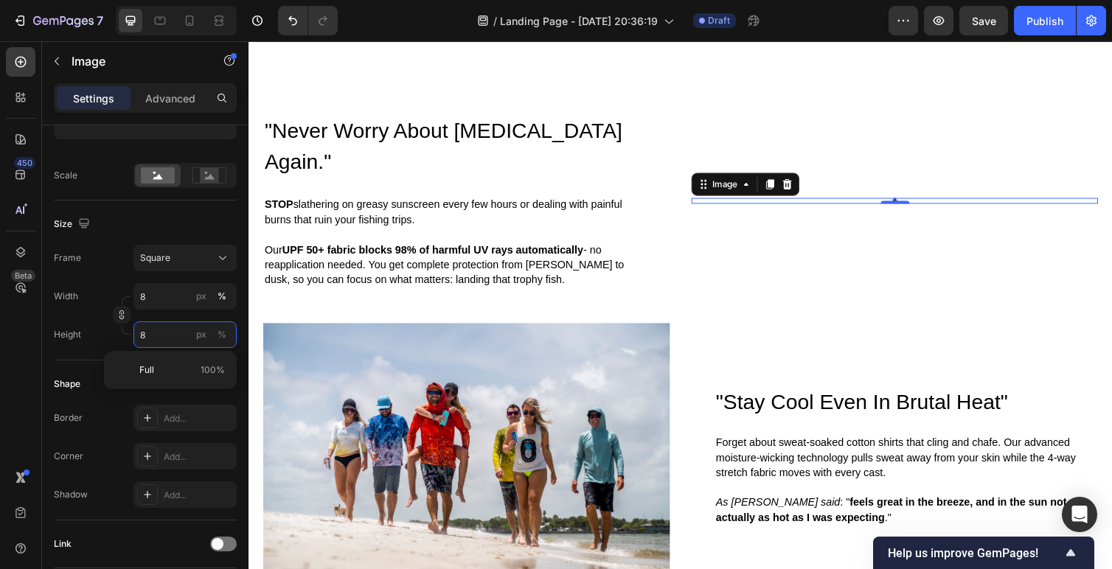
type input "80"
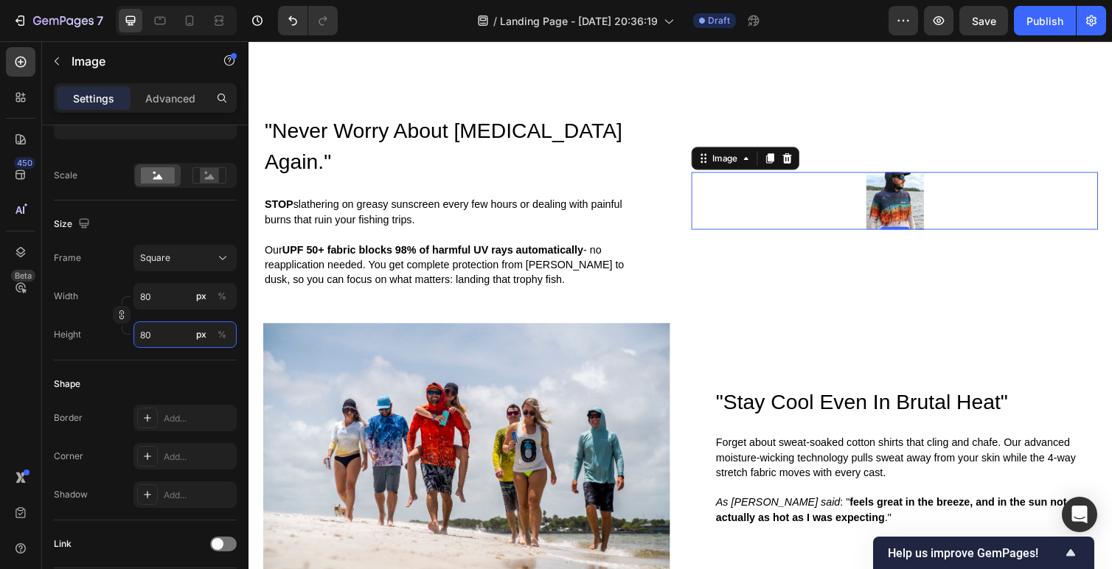
type input "8"
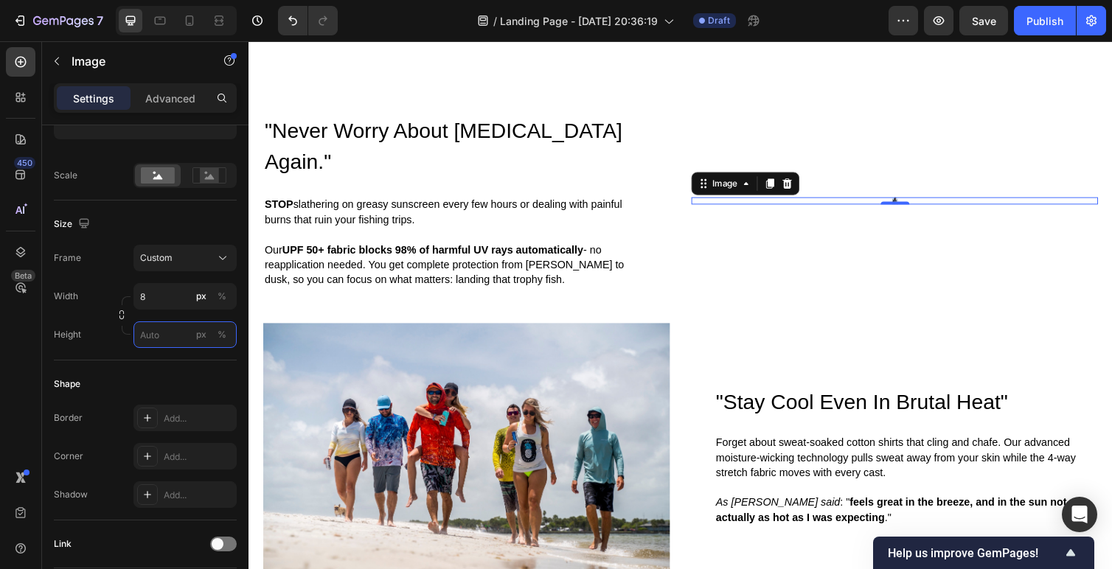
type input "8"
click at [151, 361] on div "Shape Border Add... Corner Add... Shadow Add..." at bounding box center [145, 441] width 183 height 160
click at [162, 333] on input "8" at bounding box center [185, 335] width 103 height 27
click at [133, 350] on div "Style Rectangle Source Upload Image [URL][DOMAIN_NAME] or Browse gallery Scale …" at bounding box center [145, 338] width 183 height 1050
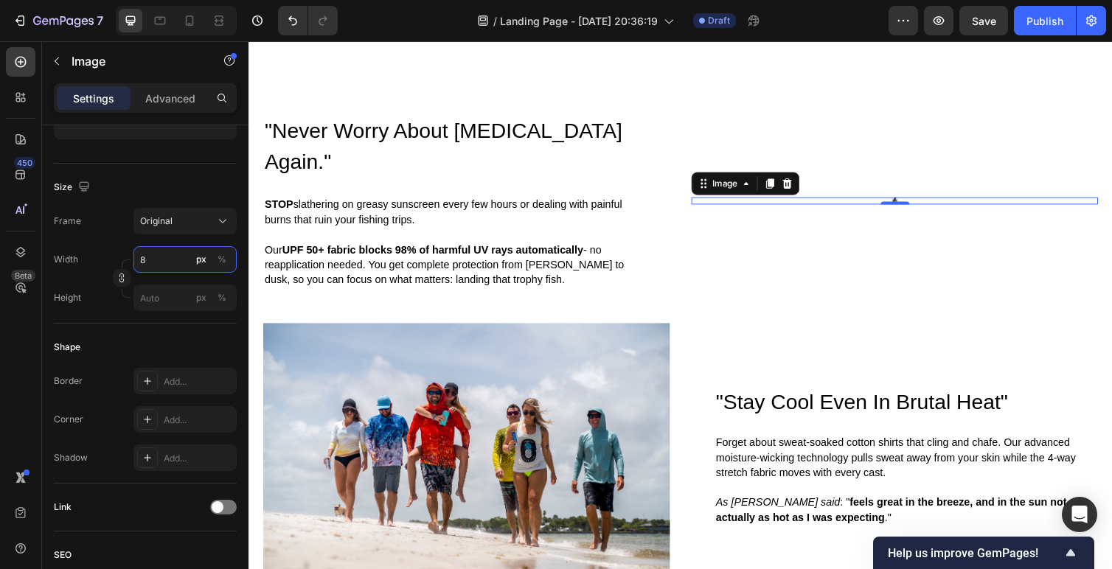
click at [176, 259] on input "8" at bounding box center [185, 259] width 103 height 27
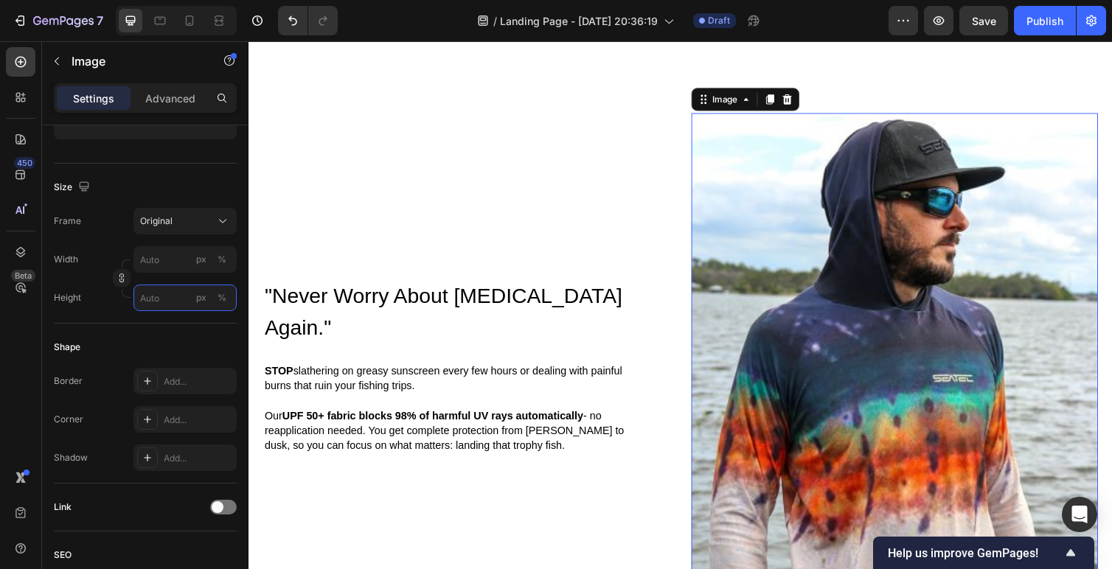
click at [176, 305] on input "px %" at bounding box center [185, 298] width 103 height 27
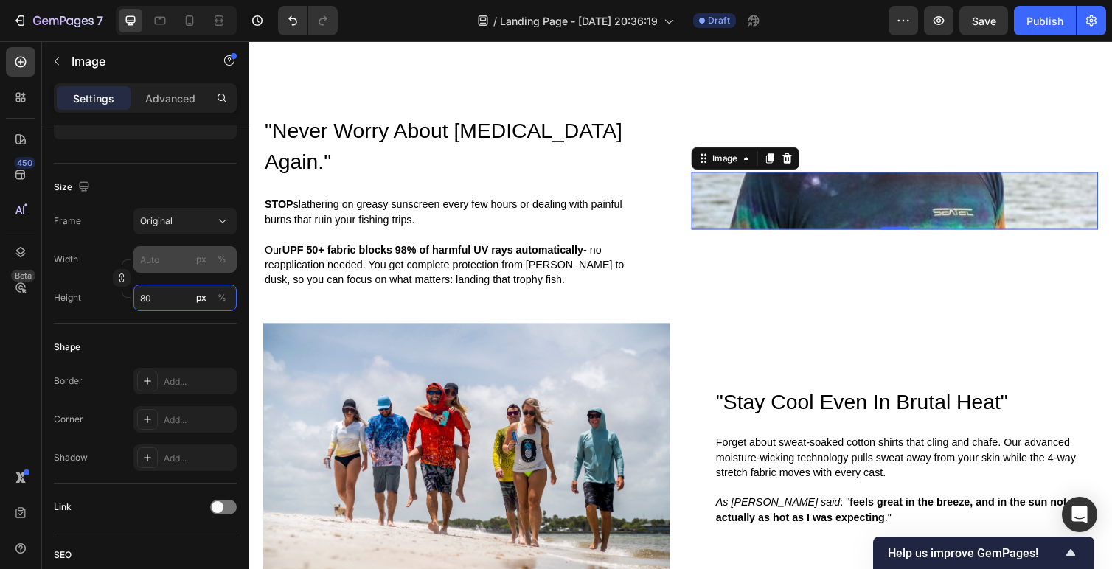
type input "80"
click at [159, 270] on input "px %" at bounding box center [185, 259] width 103 height 27
type input "8"
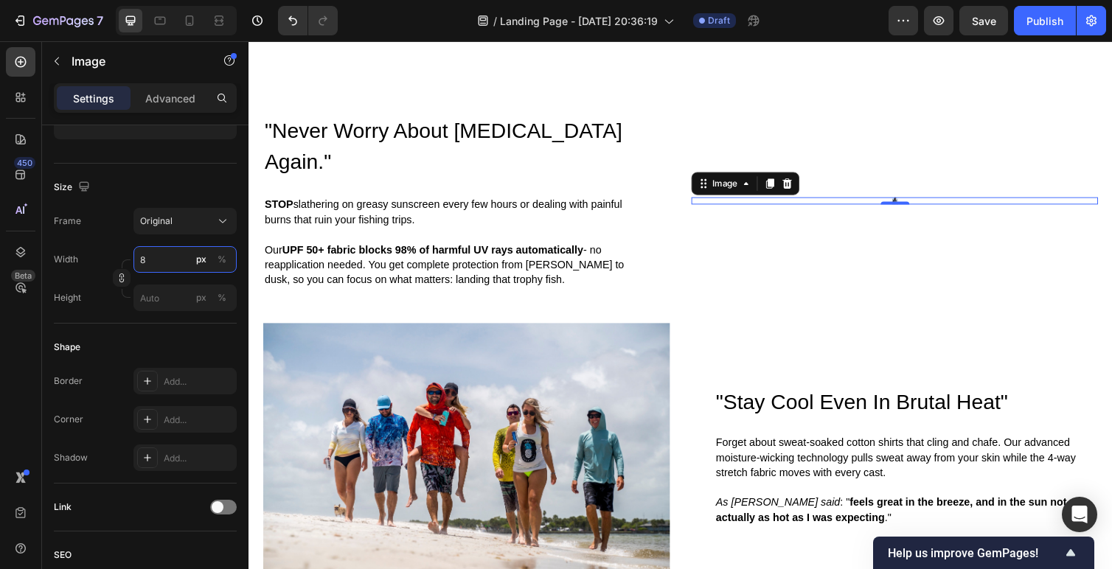
type input "80"
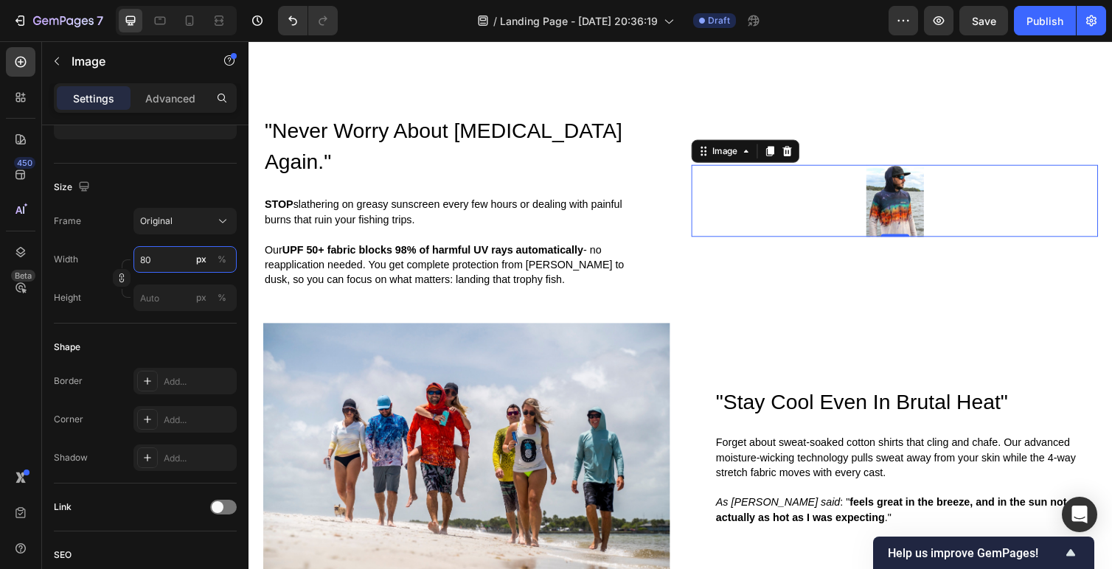
click at [160, 260] on input "80" at bounding box center [185, 259] width 103 height 27
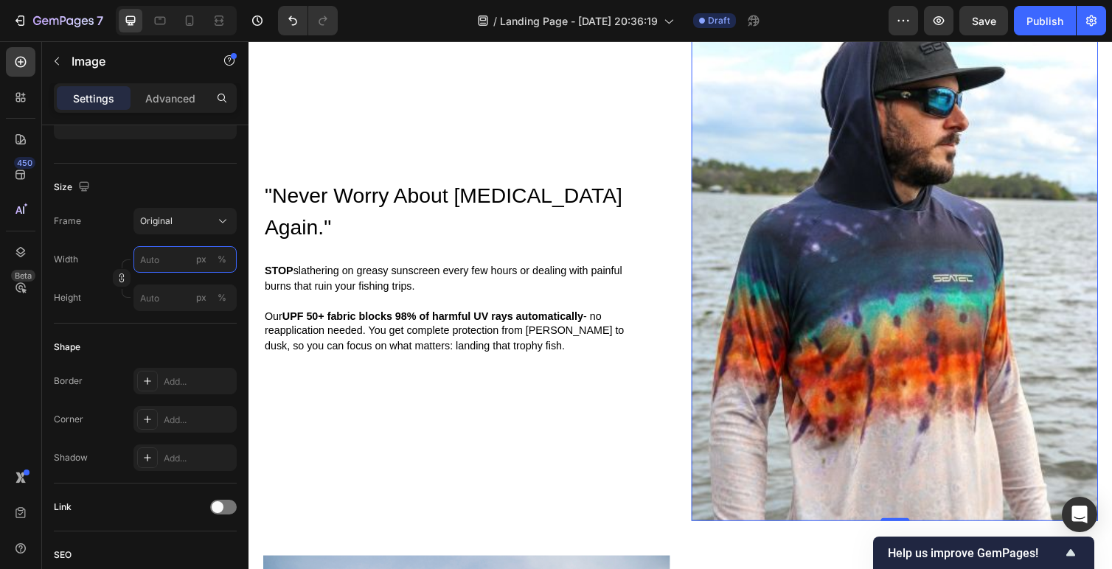
scroll to position [1247, 0]
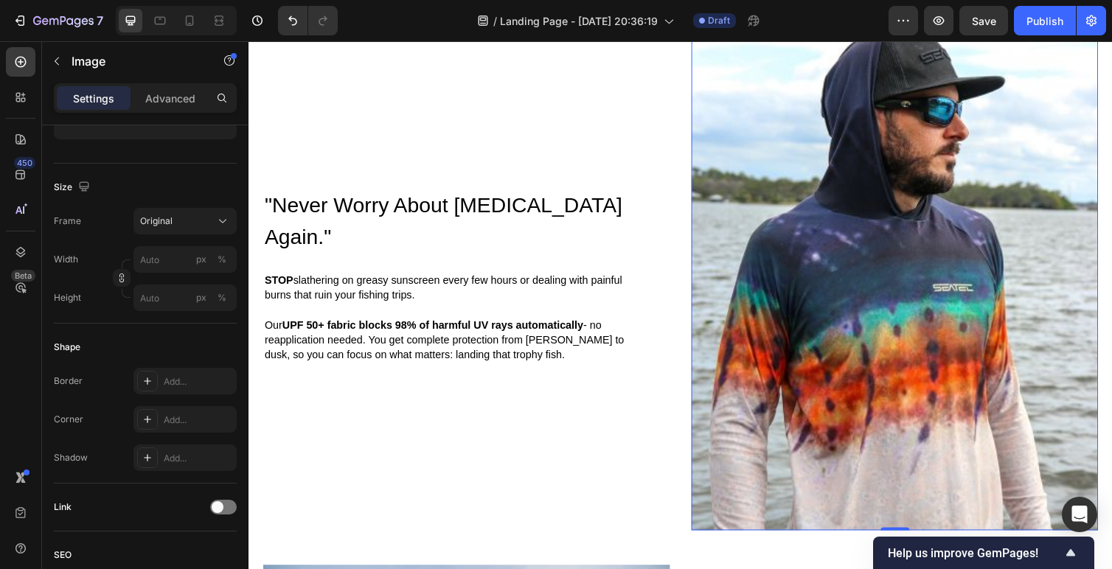
click at [890, 277] on img at bounding box center [910, 282] width 417 height 521
click at [181, 221] on div "Original" at bounding box center [176, 221] width 72 height 13
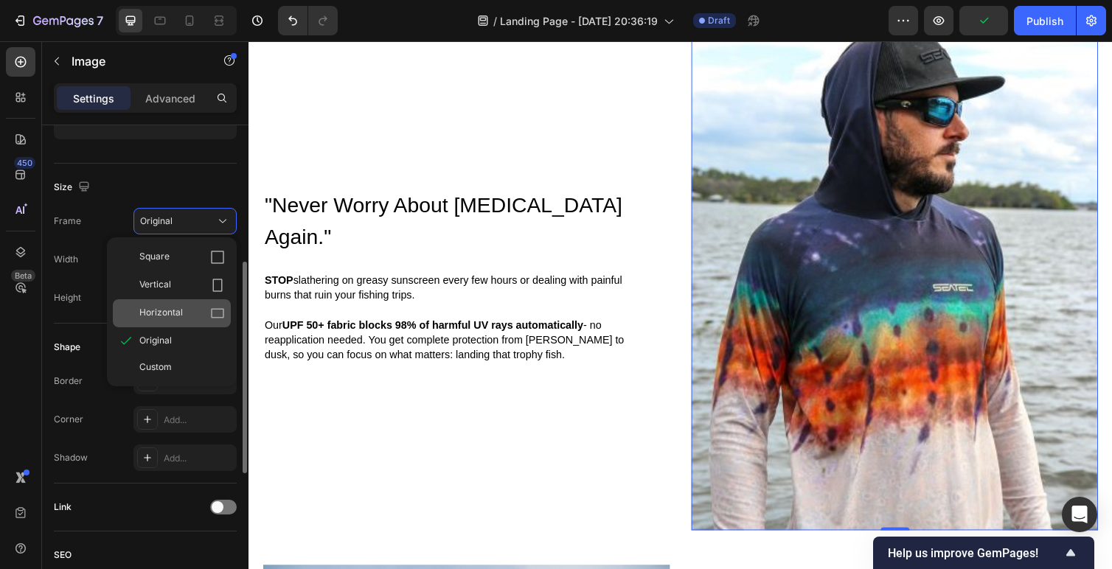
click at [221, 314] on icon at bounding box center [217, 313] width 15 height 15
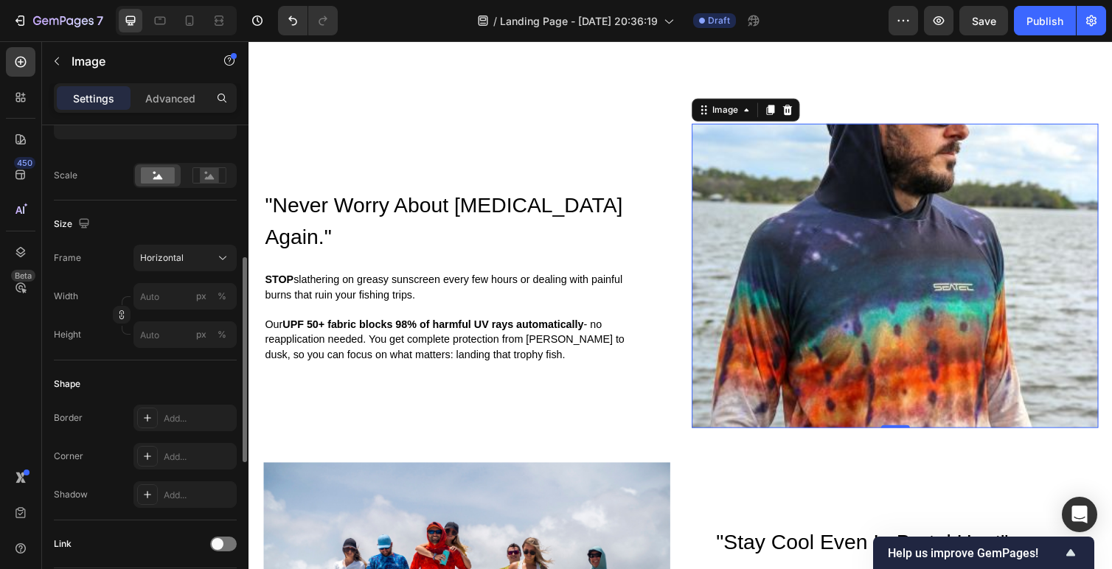
scroll to position [1165, 0]
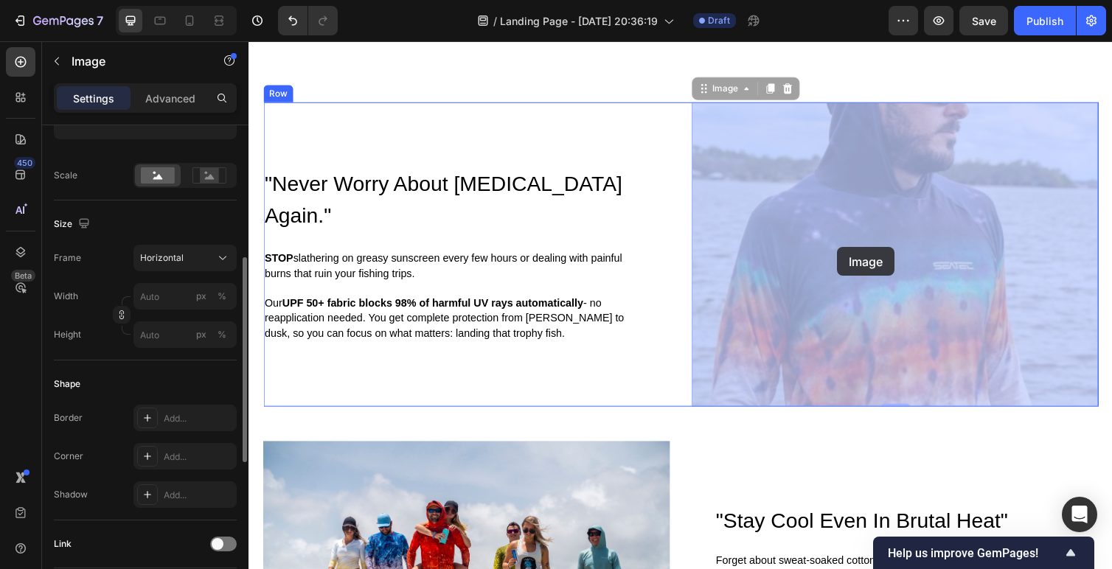
drag, startPoint x: 851, startPoint y: 221, endPoint x: 852, endPoint y: 252, distance: 31.0
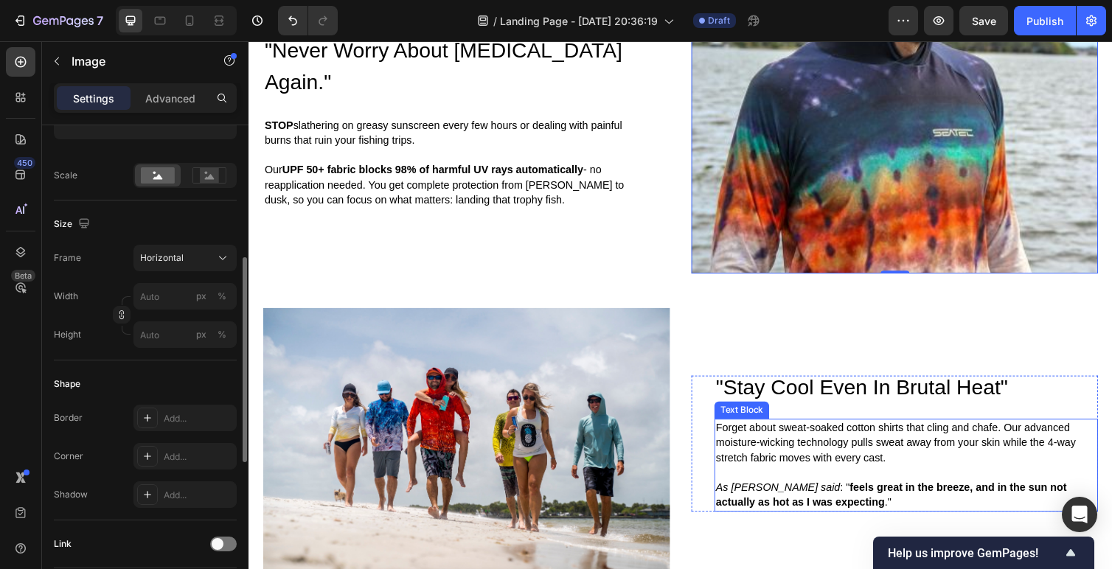
scroll to position [1208, 0]
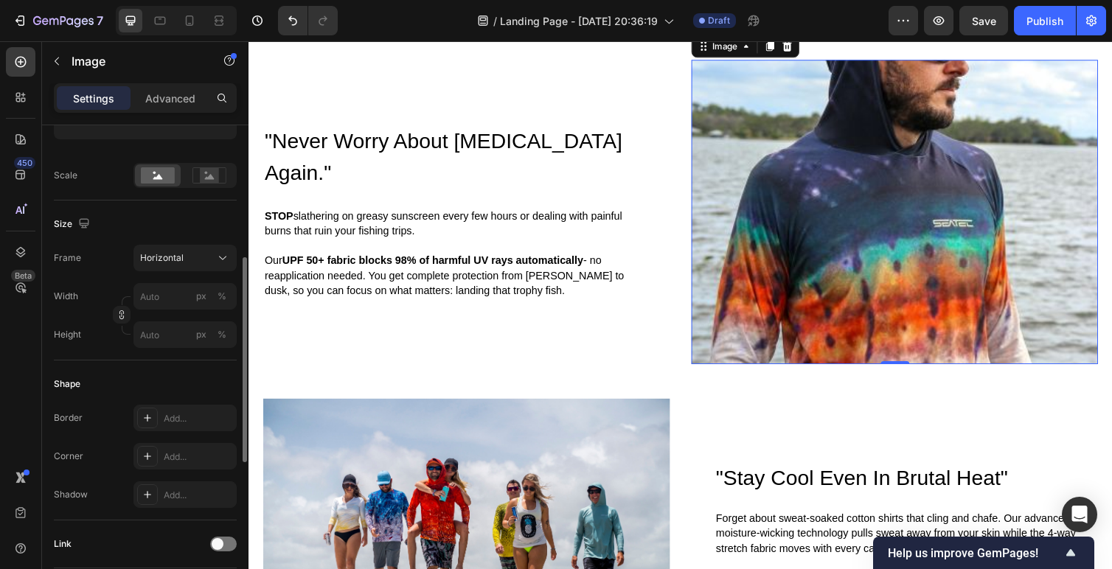
click at [851, 295] on img at bounding box center [910, 216] width 417 height 313
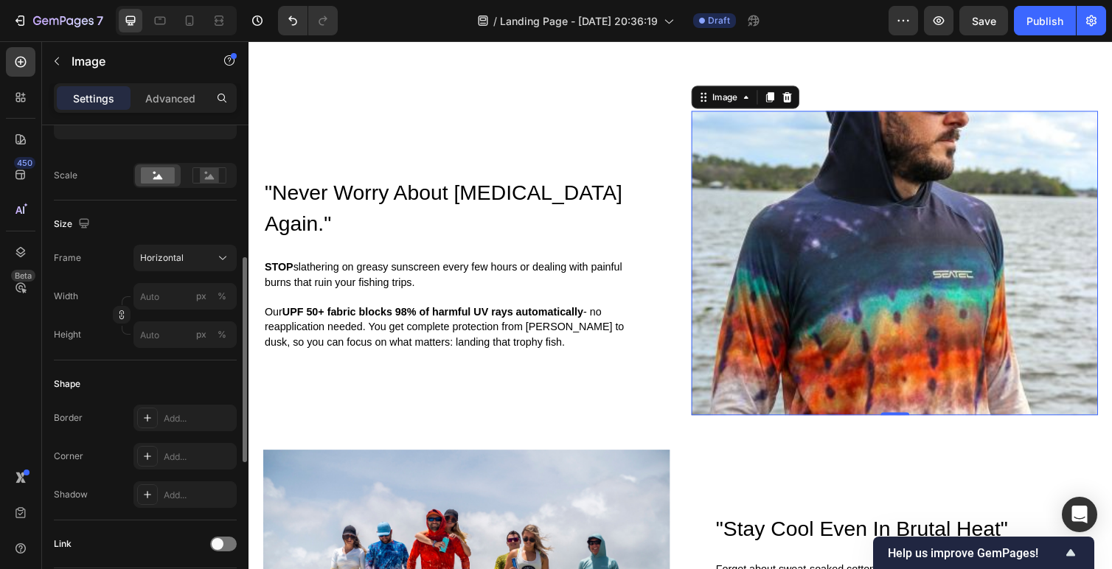
scroll to position [1143, 0]
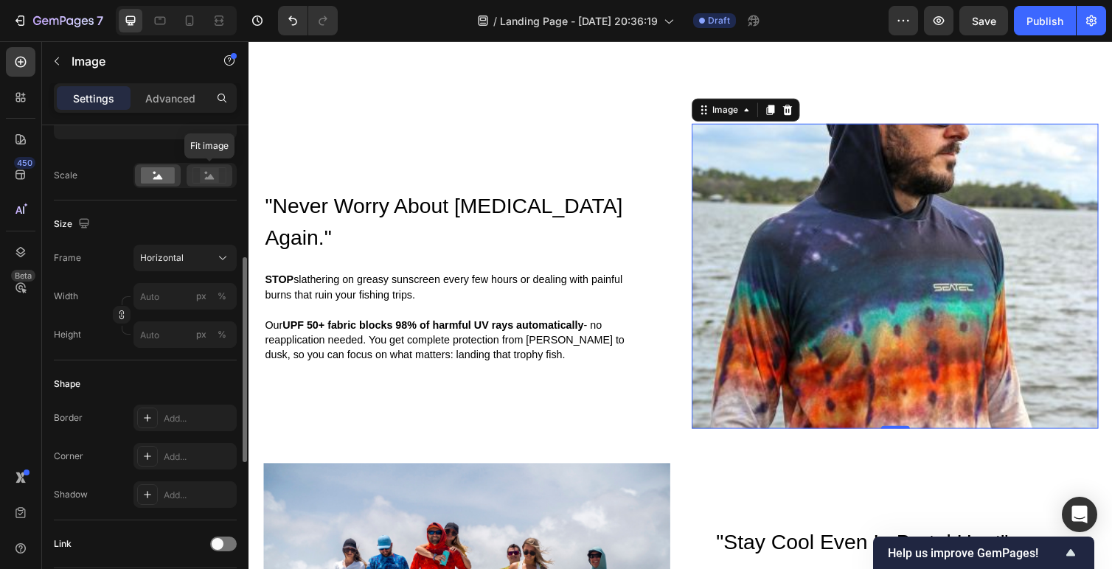
click at [208, 181] on rect at bounding box center [209, 175] width 19 height 15
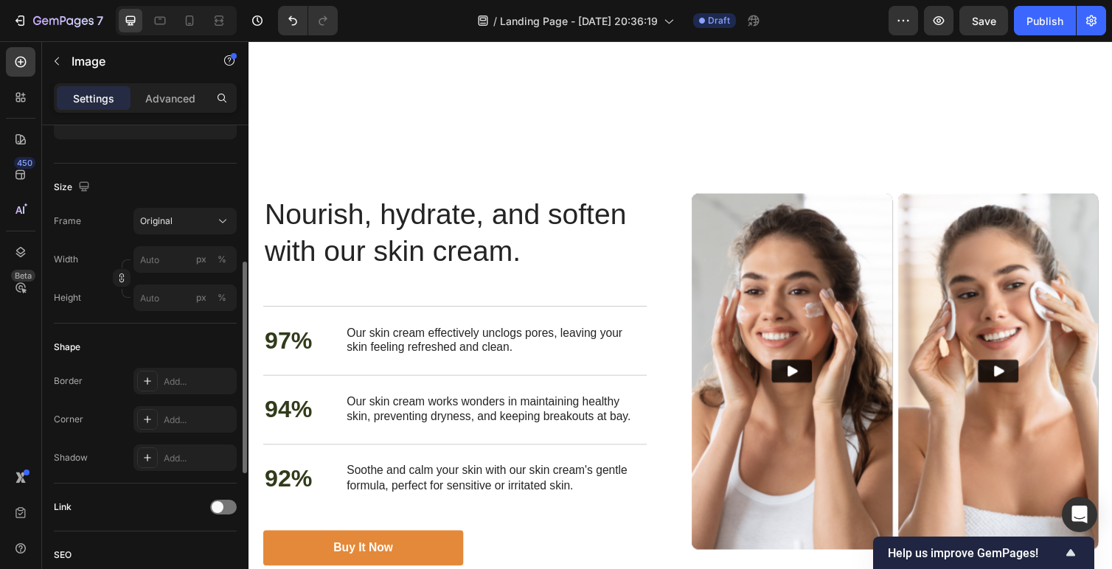
scroll to position [1840, 0]
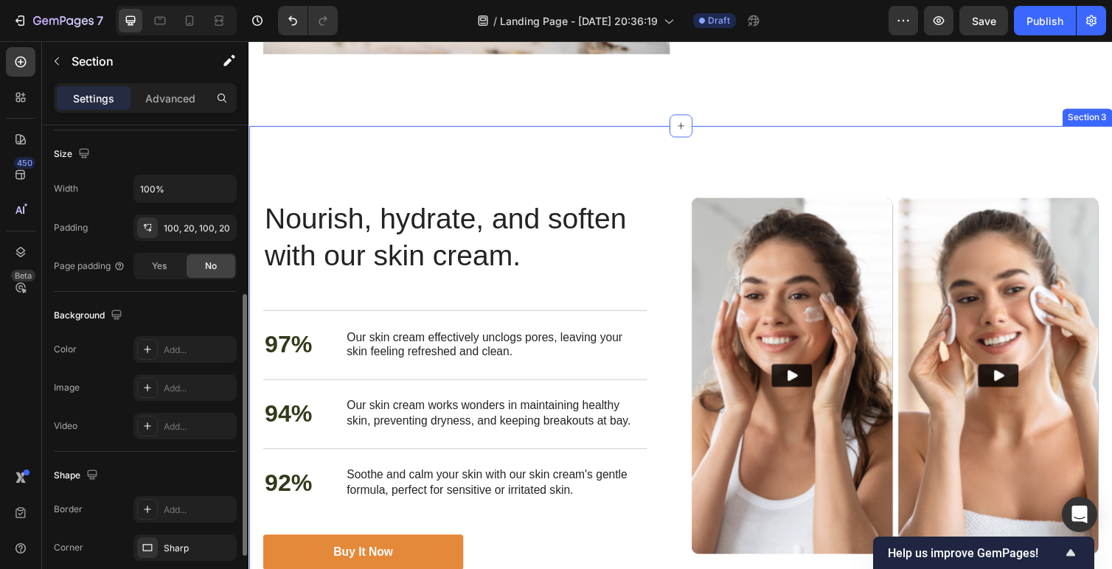
click at [659, 183] on div "Look Good, Feel Great Anywhere Heading Nourish, hydrate, and soften with our sk…" at bounding box center [691, 392] width 885 height 529
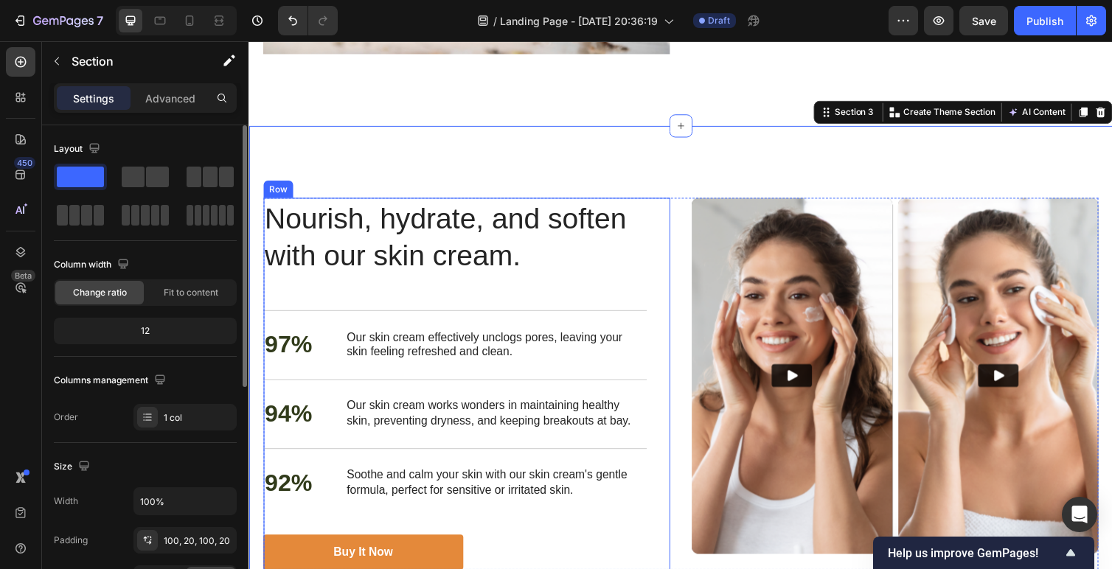
click at [663, 267] on div "Nourish, hydrate, and soften with our skin cream. Heading 97% Text Block Our sk…" at bounding box center [471, 392] width 417 height 381
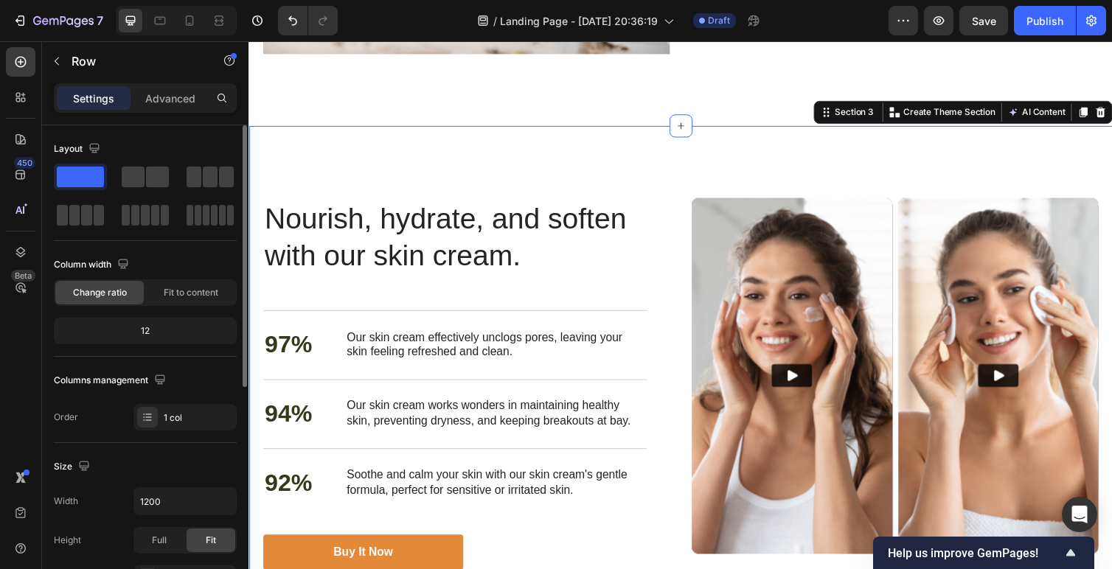
click at [699, 172] on div "Look Good, Feel Great Anywhere Heading Nourish, hydrate, and soften with our sk…" at bounding box center [691, 392] width 885 height 529
click at [730, 163] on div "Look Good, Feel Great Anywhere Heading Nourish, hydrate, and soften with our sk…" at bounding box center [691, 392] width 885 height 529
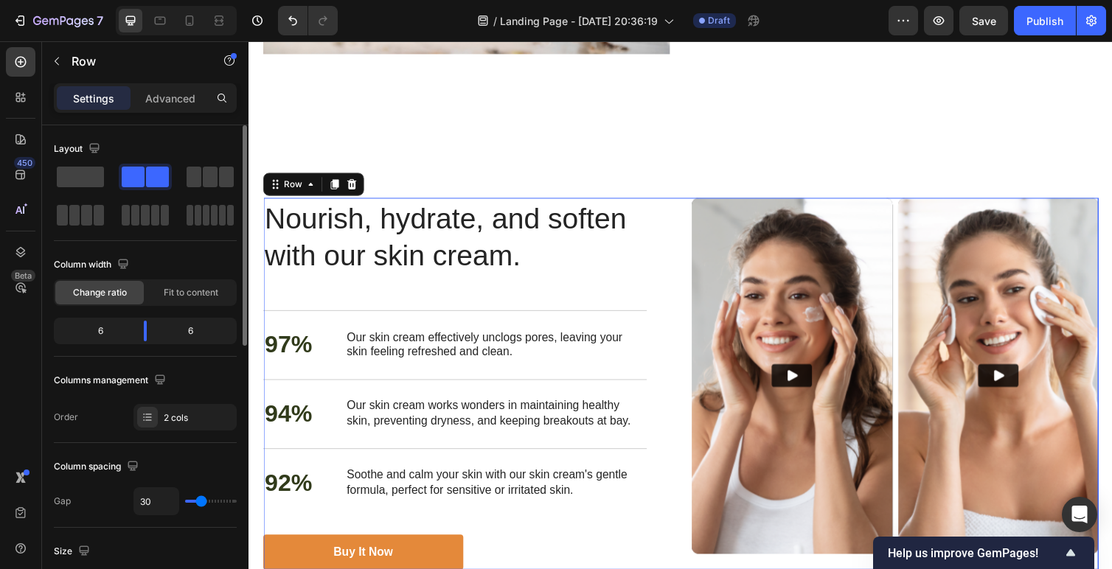
click at [685, 283] on div "Nourish, hydrate, and soften with our skin cream. Heading 97% Text Block Our sk…" at bounding box center [691, 392] width 856 height 381
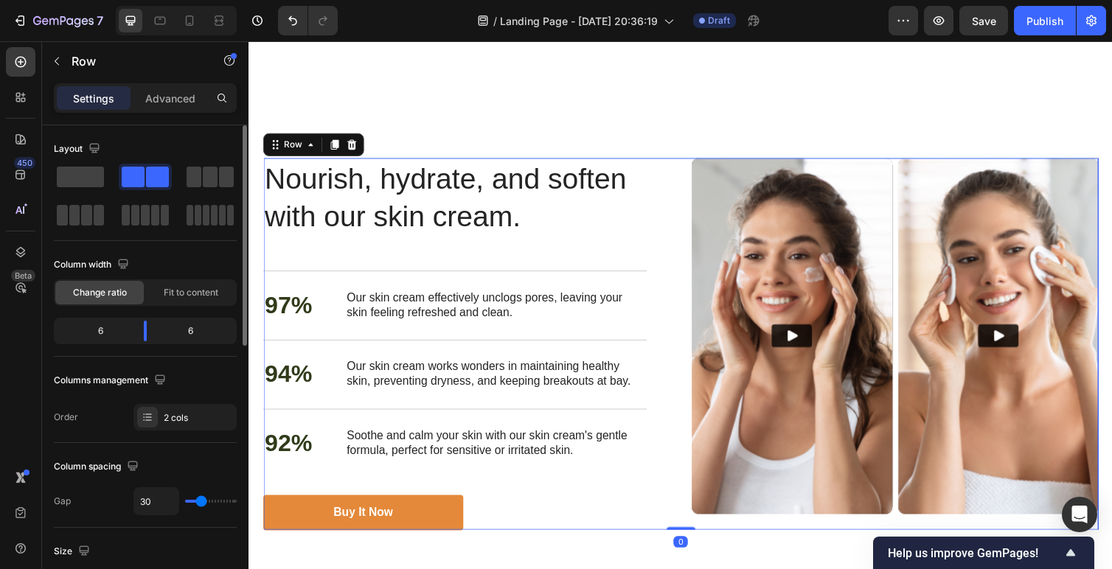
scroll to position [1869, 0]
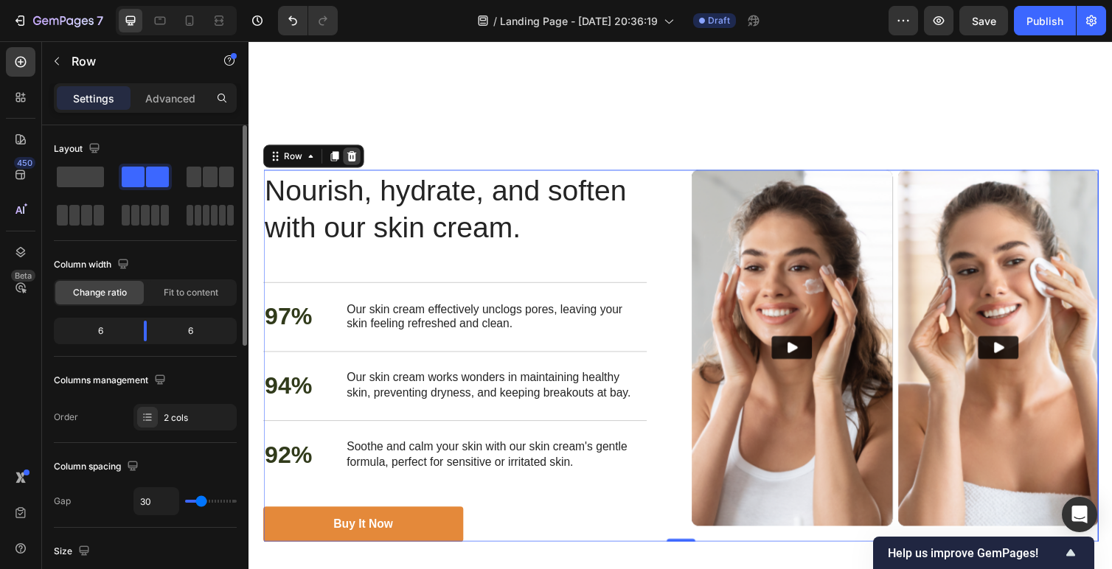
click at [354, 161] on icon at bounding box center [355, 159] width 10 height 10
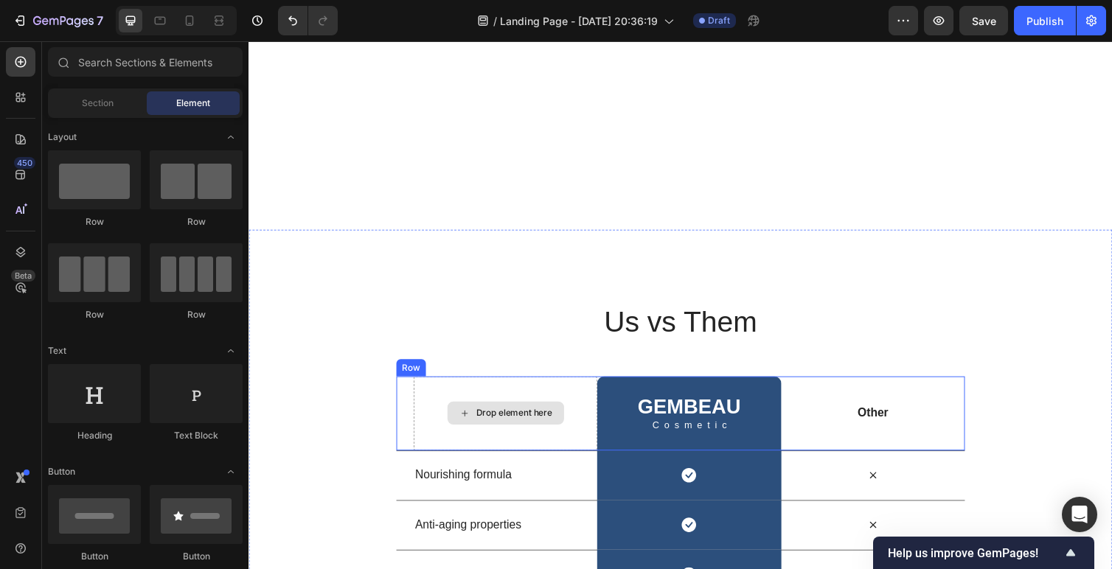
scroll to position [1684, 0]
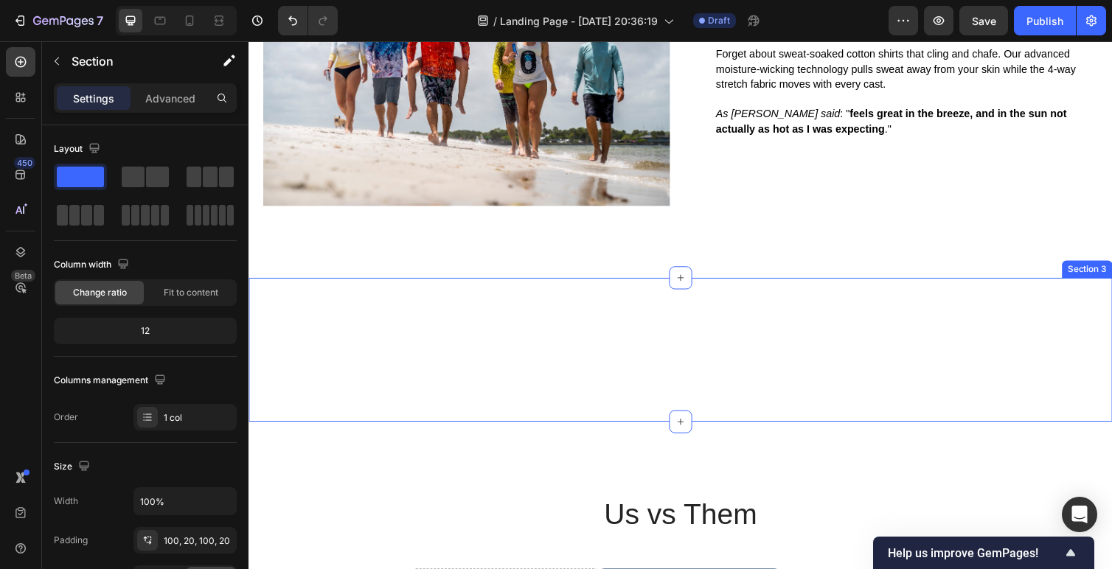
click at [597, 342] on div "Look Good, Feel Great Anywhere Heading Section 3" at bounding box center [691, 358] width 885 height 148
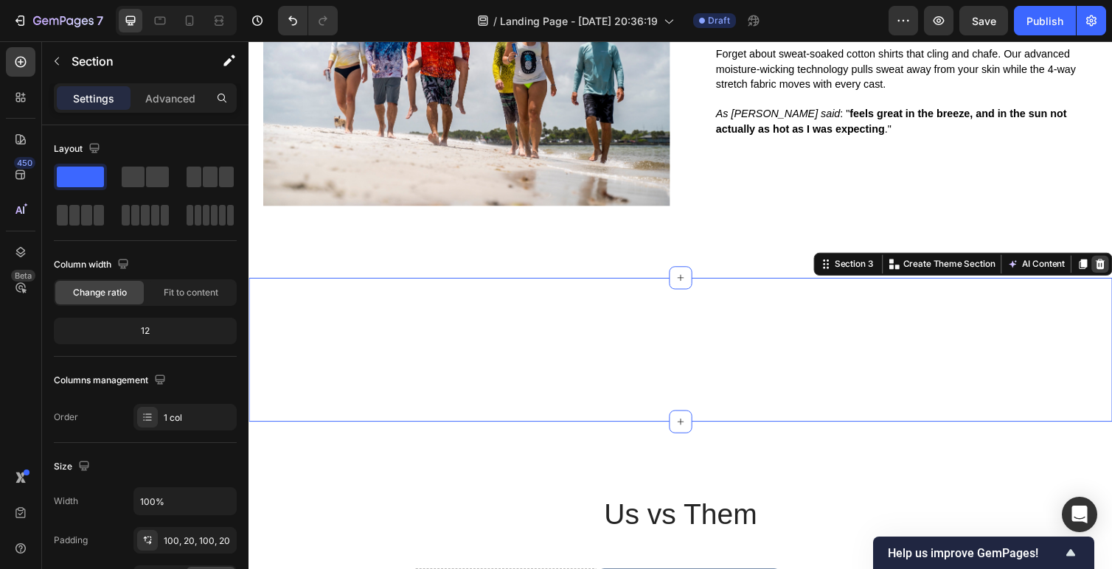
click at [1112, 273] on icon at bounding box center [1122, 270] width 10 height 10
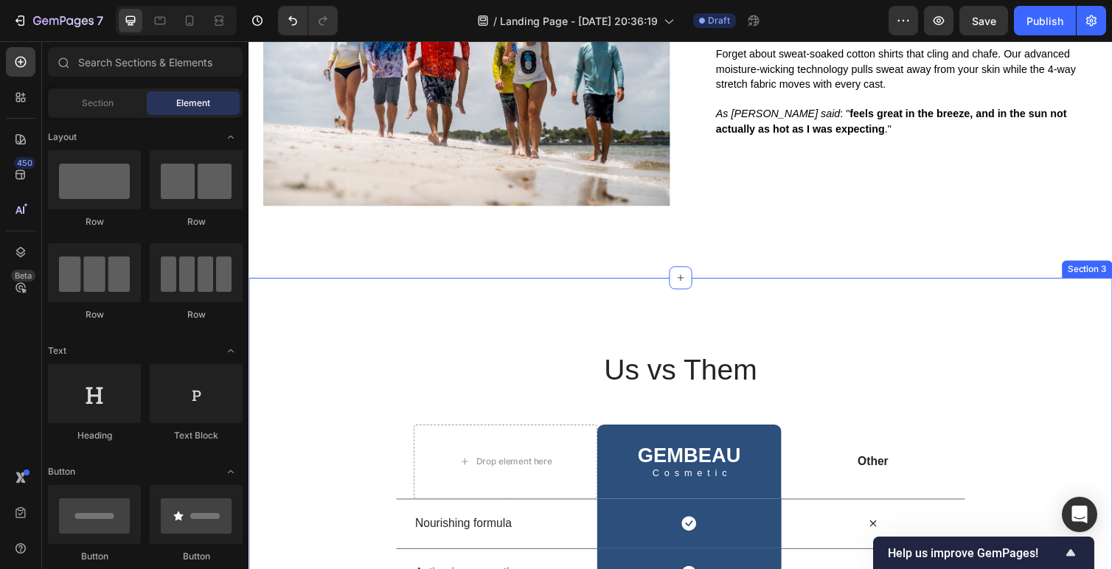
click at [762, 359] on h2 "Us vs Them" at bounding box center [691, 378] width 583 height 41
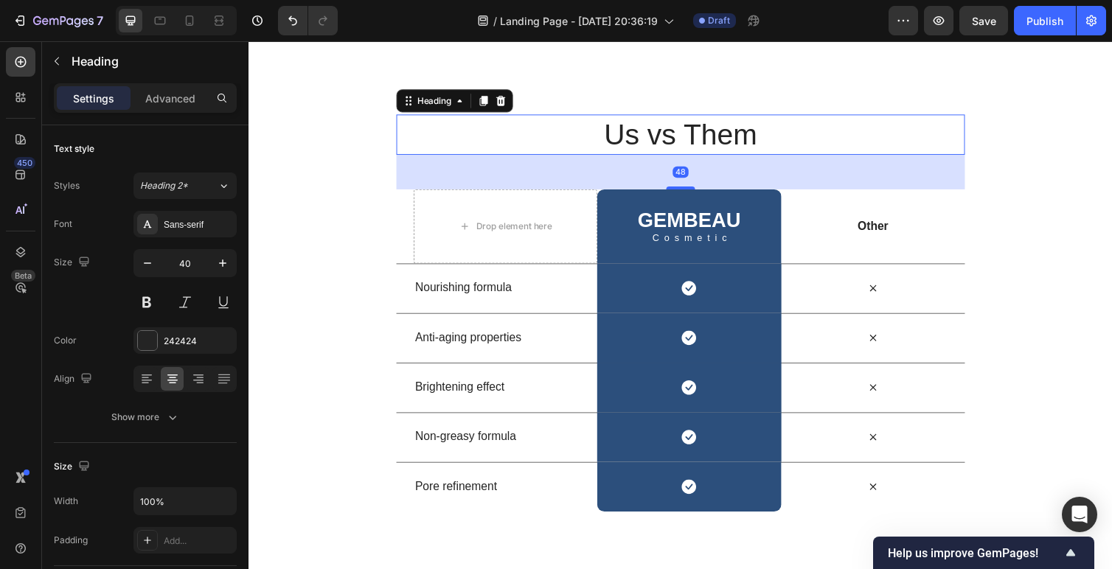
scroll to position [1932, 0]
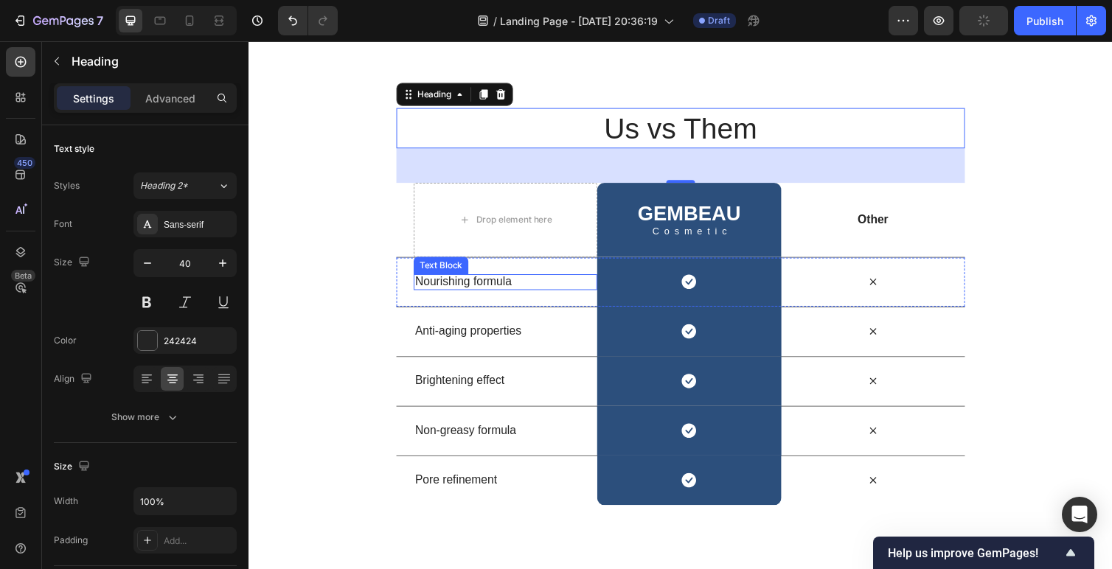
click at [497, 286] on p "Nourishing formula" at bounding box center [511, 287] width 185 height 15
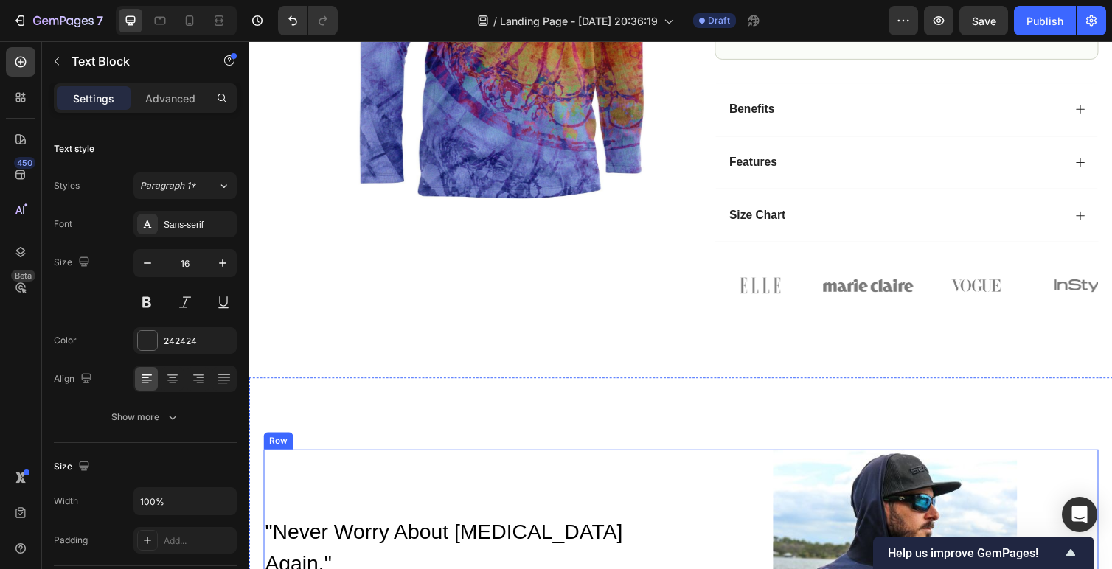
scroll to position [910, 0]
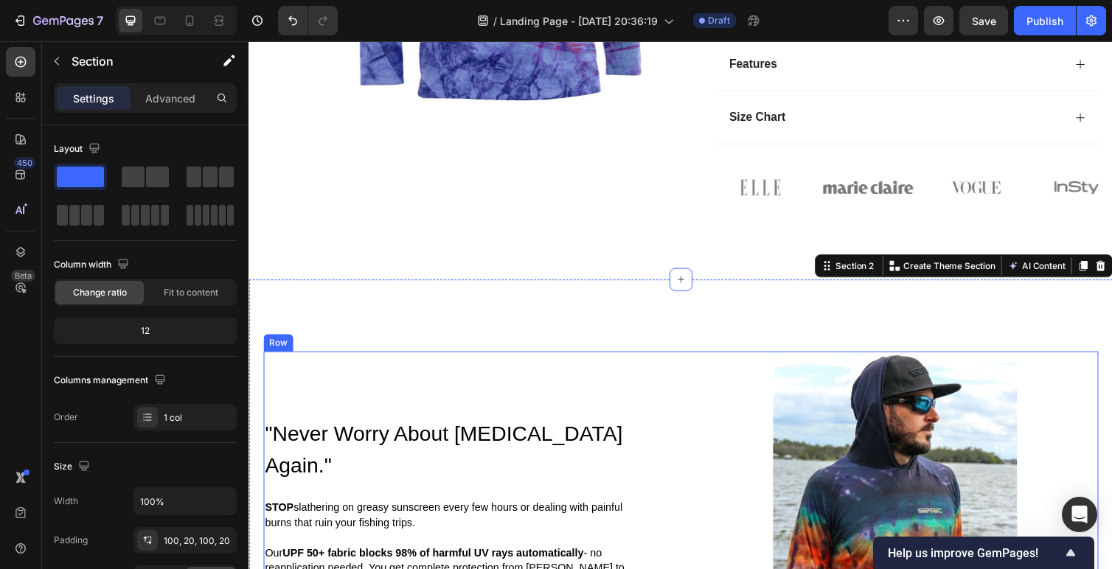
click at [561, 393] on div "" Never Worry About [MEDICAL_DATA] Again ." Heading STOP slathering on greasy s…" at bounding box center [471, 515] width 417 height 313
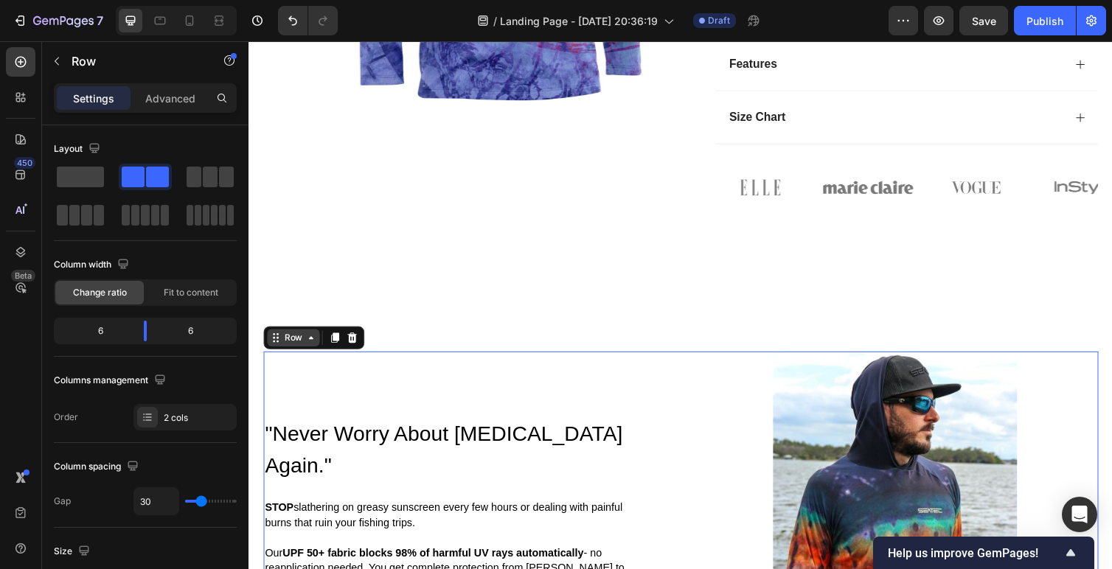
click at [312, 349] on icon at bounding box center [312, 345] width 12 height 12
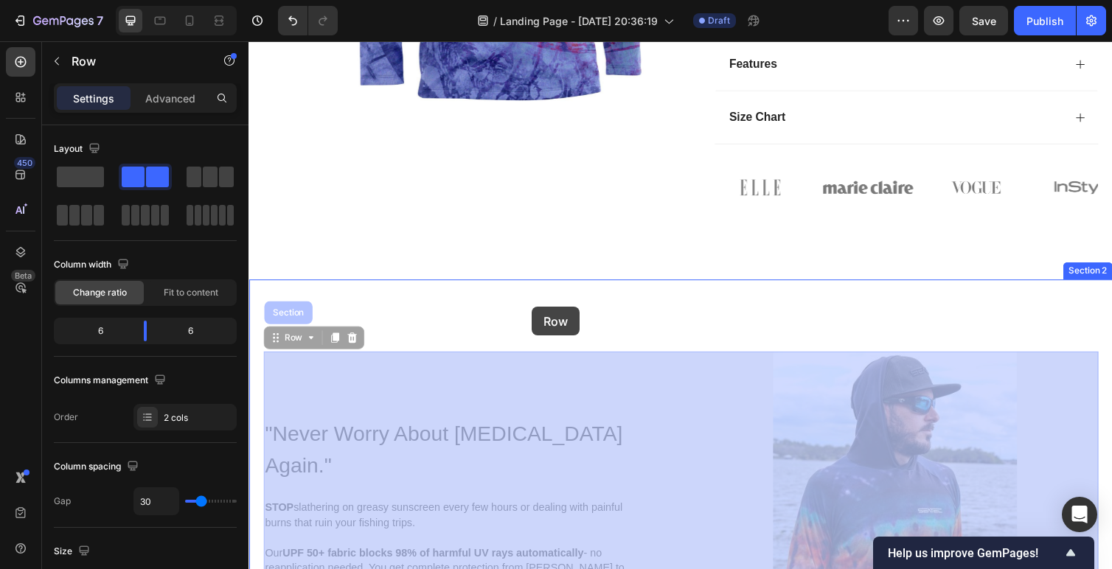
drag, startPoint x: 543, startPoint y: 374, endPoint x: 539, endPoint y: 315, distance: 59.2
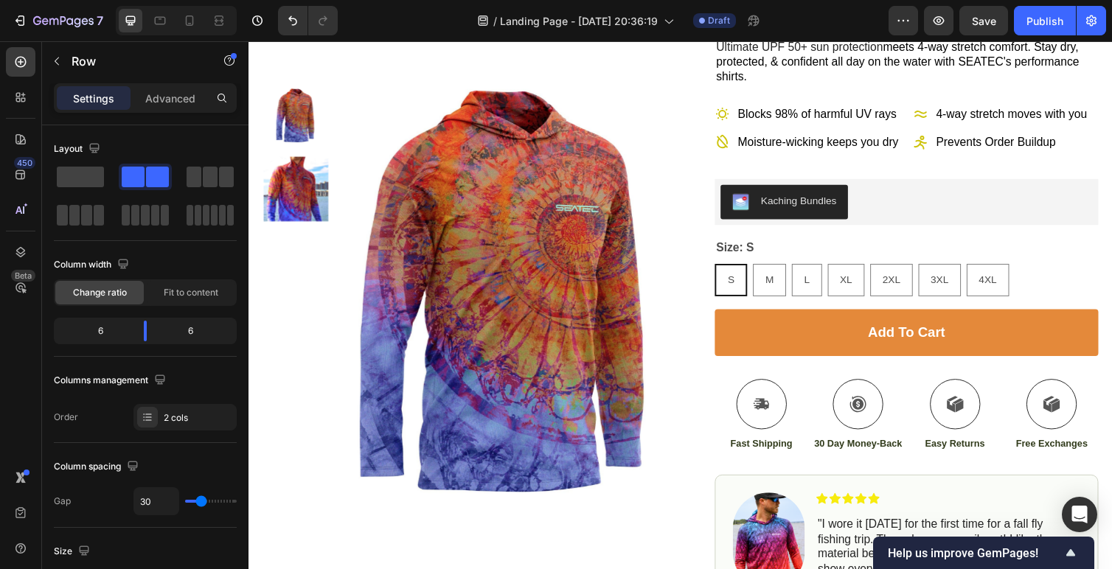
scroll to position [0, 0]
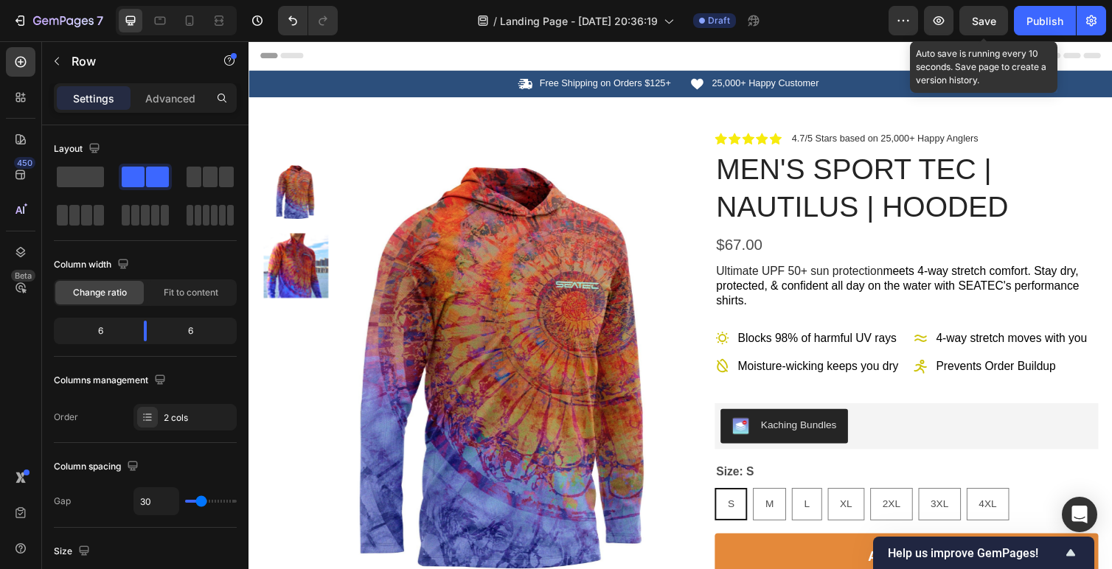
click at [977, 18] on span "Save" at bounding box center [984, 21] width 24 height 13
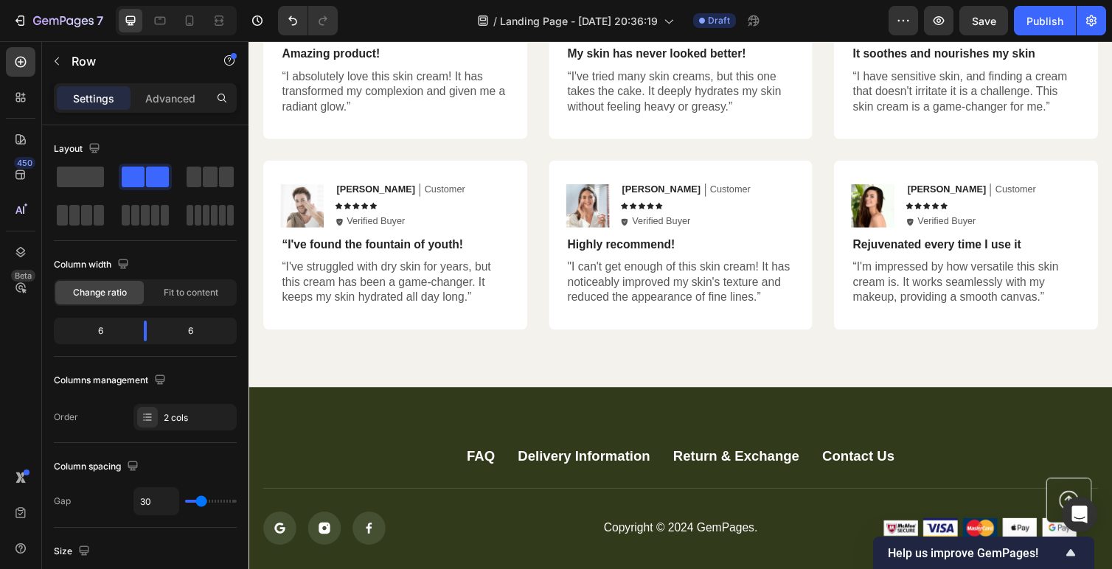
scroll to position [2941, 0]
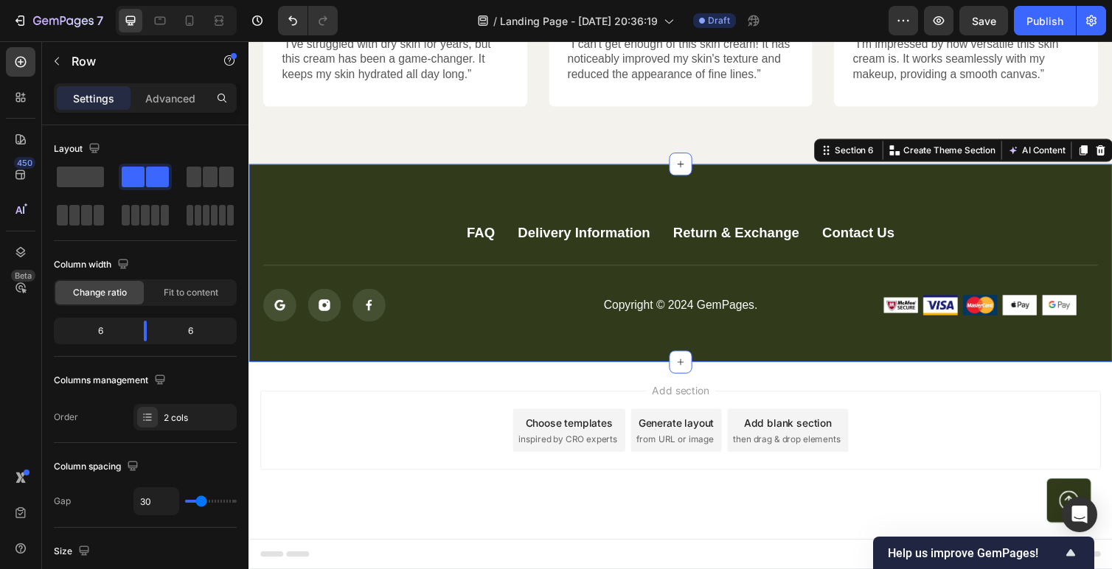
click at [377, 224] on div "FAQ Button Delivery Information Button Return & Exchange Button Contact Us Butt…" at bounding box center [691, 269] width 885 height 204
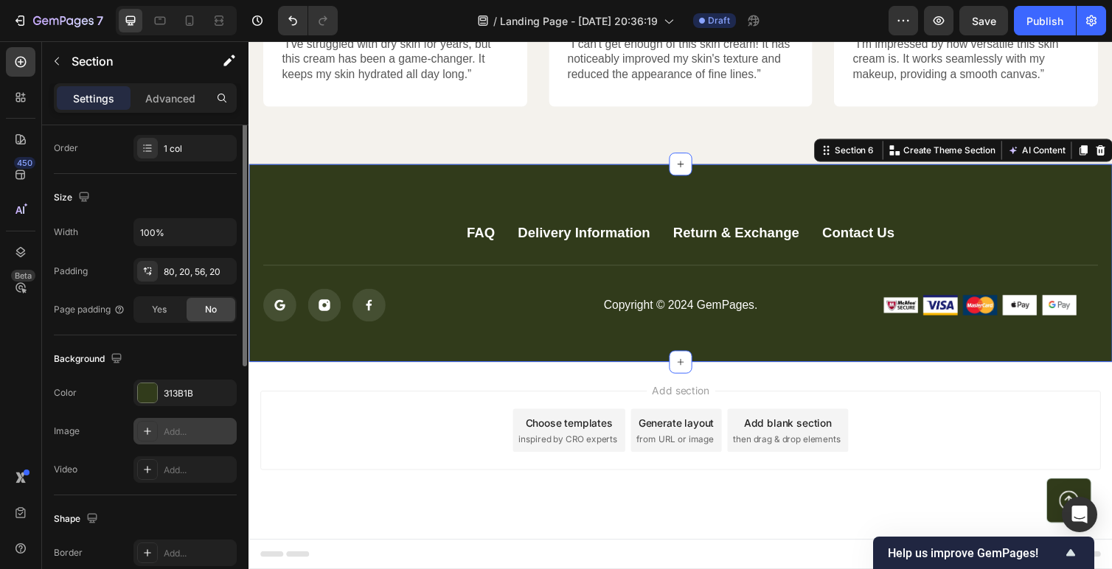
scroll to position [277, 0]
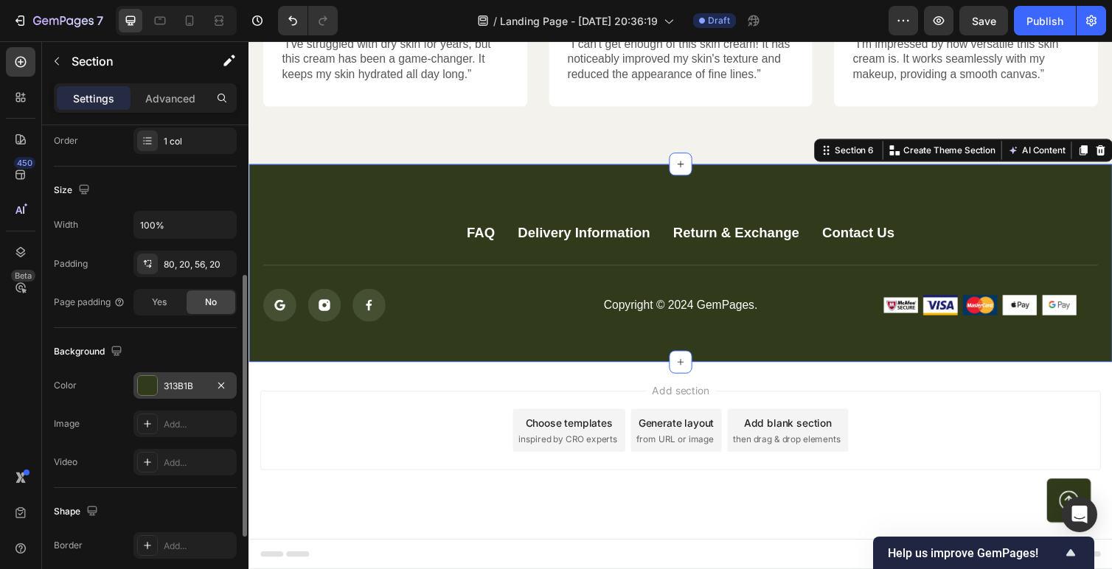
click at [138, 378] on div at bounding box center [147, 385] width 19 height 19
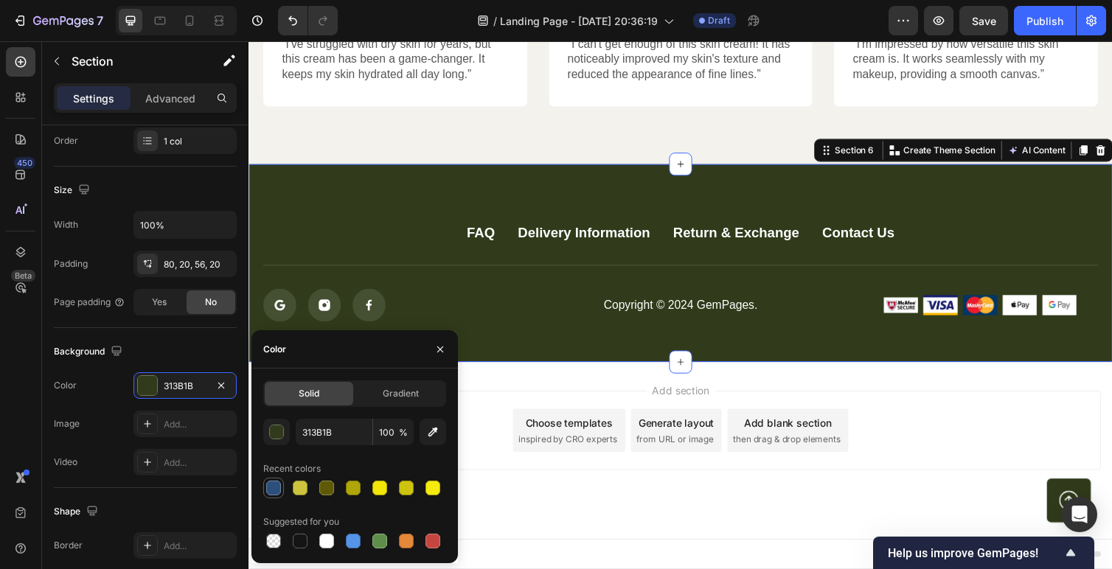
click at [276, 491] on div at bounding box center [273, 488] width 15 height 15
type input "2C4F7C"
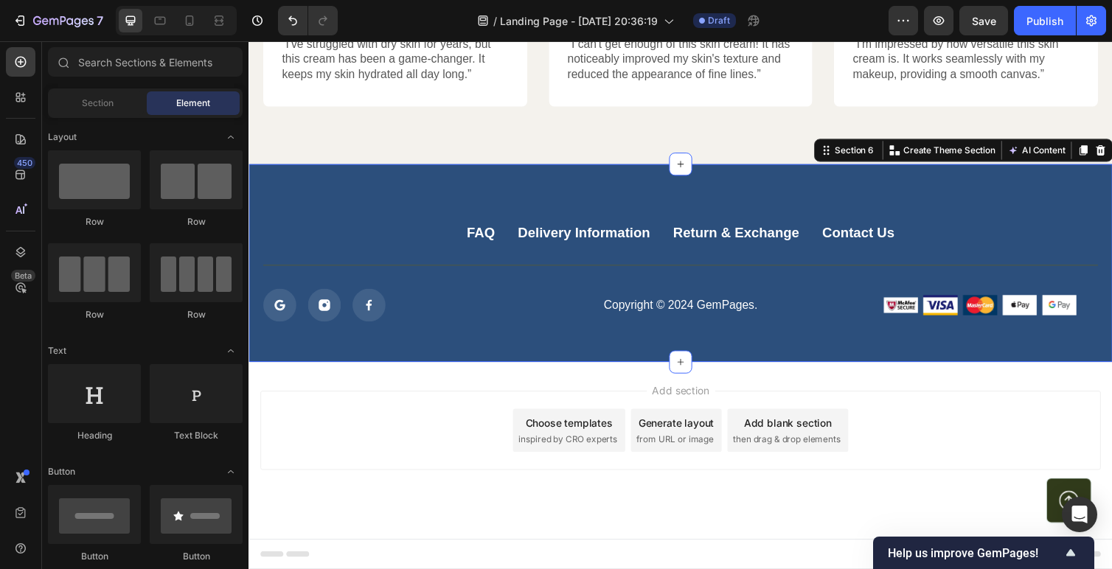
click at [799, 384] on div "Add section Choose templates inspired by CRO experts Generate layout from URL o…" at bounding box center [691, 460] width 885 height 181
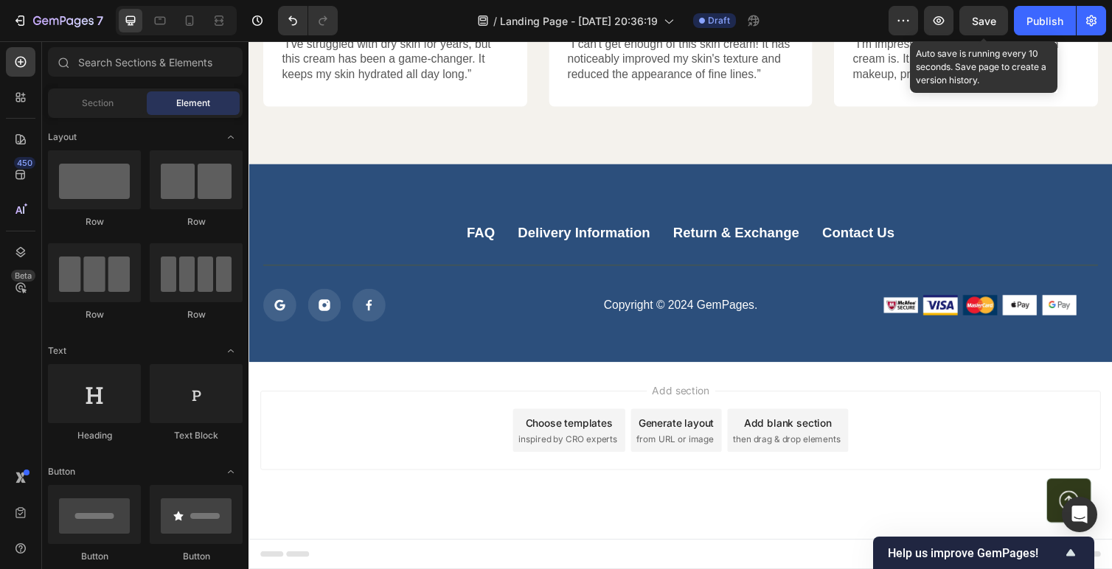
click at [982, 23] on span "Save" at bounding box center [984, 21] width 24 height 13
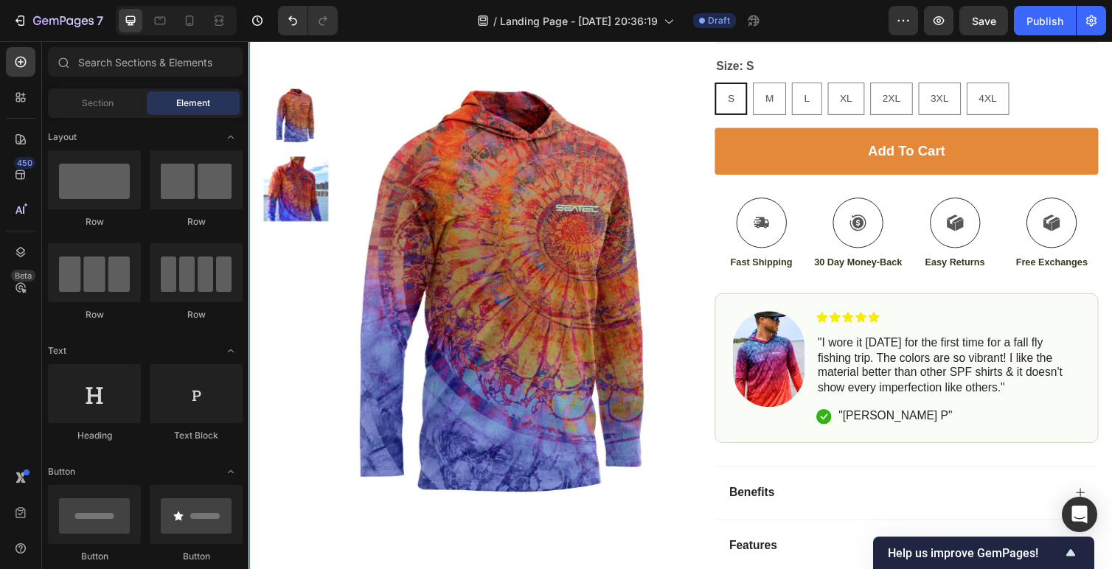
scroll to position [715, 0]
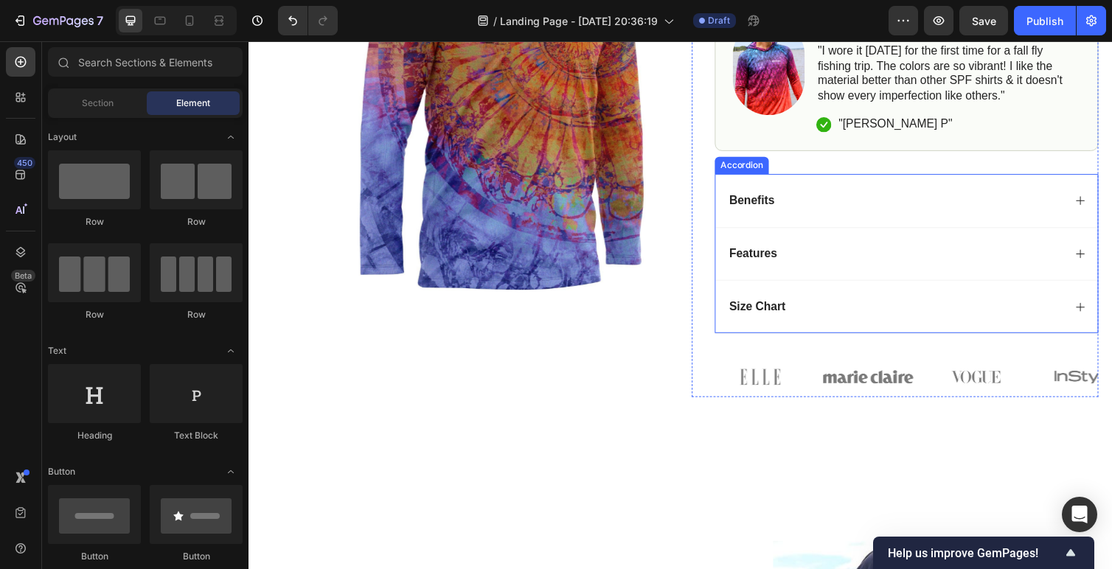
click at [887, 199] on div "Benefits" at bounding box center [910, 205] width 345 height 20
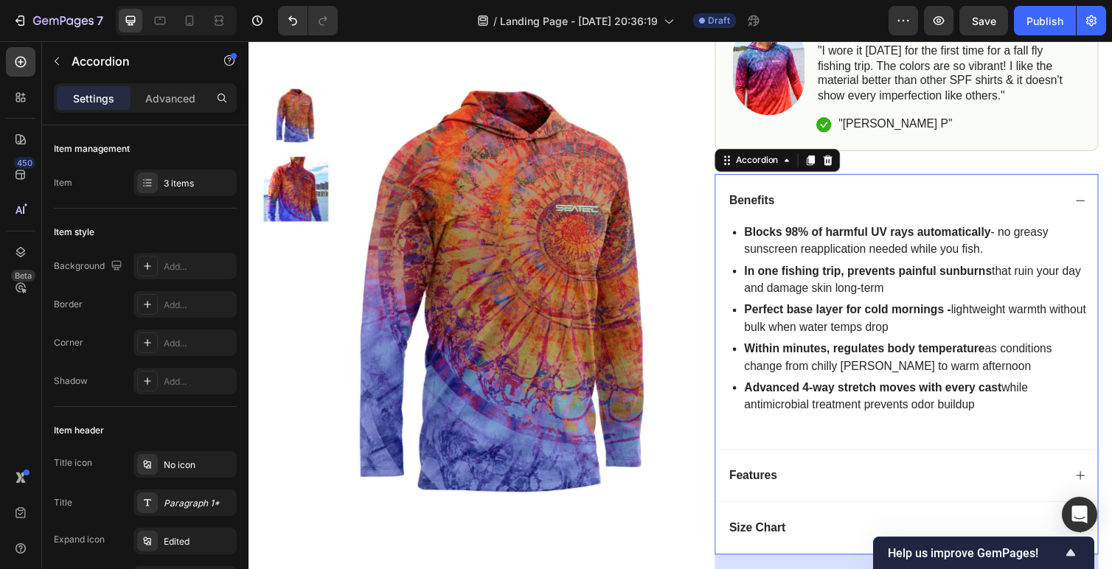
click at [921, 186] on div "Benefits" at bounding box center [923, 205] width 392 height 55
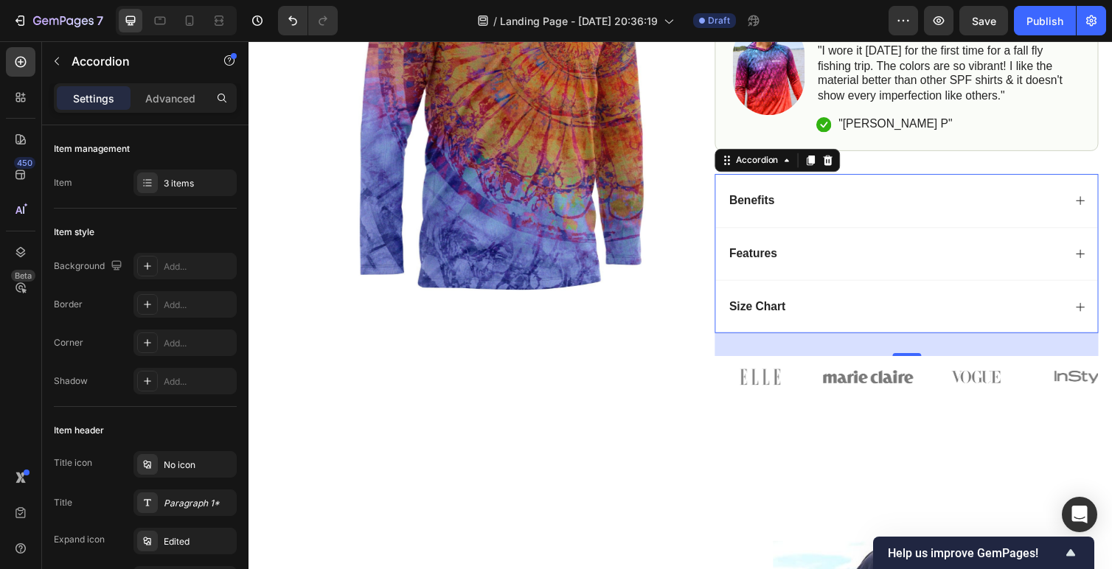
click at [856, 280] on div "Features" at bounding box center [923, 259] width 392 height 55
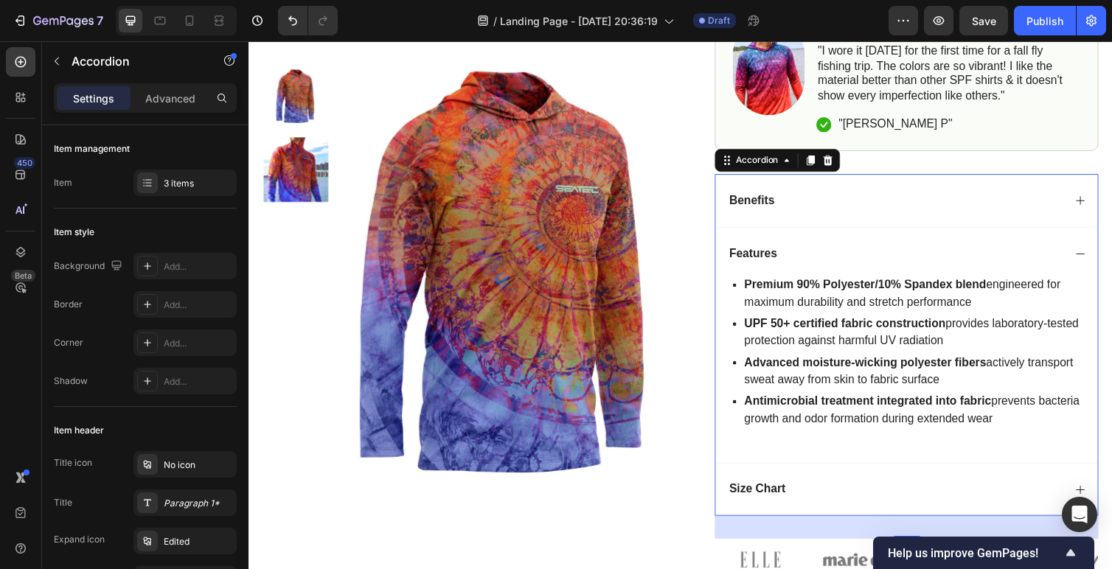
click at [1093, 196] on div "Benefits" at bounding box center [923, 205] width 392 height 55
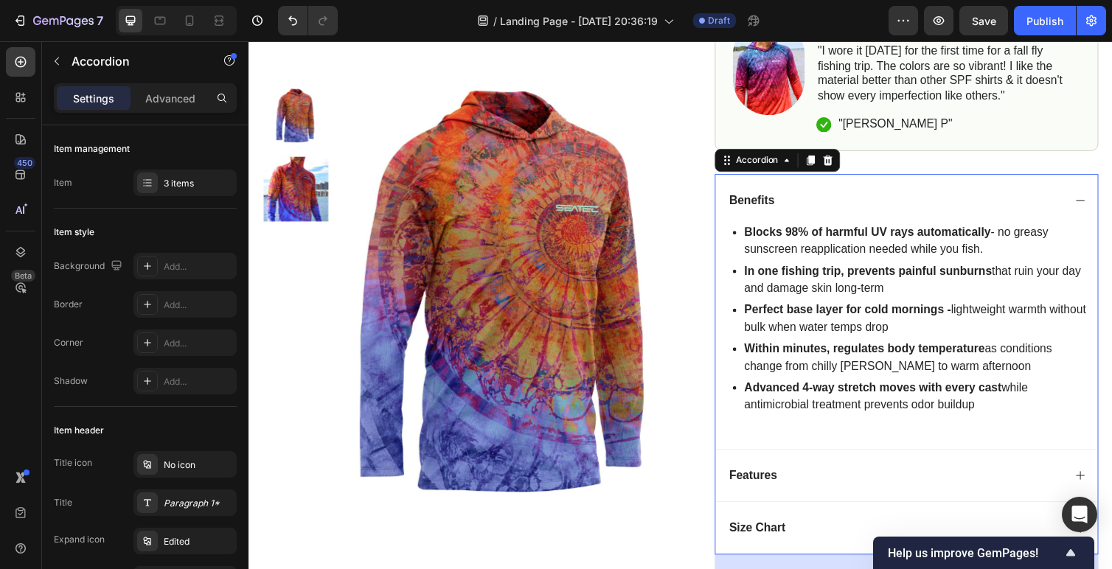
click at [1093, 196] on div "Benefits" at bounding box center [923, 205] width 392 height 55
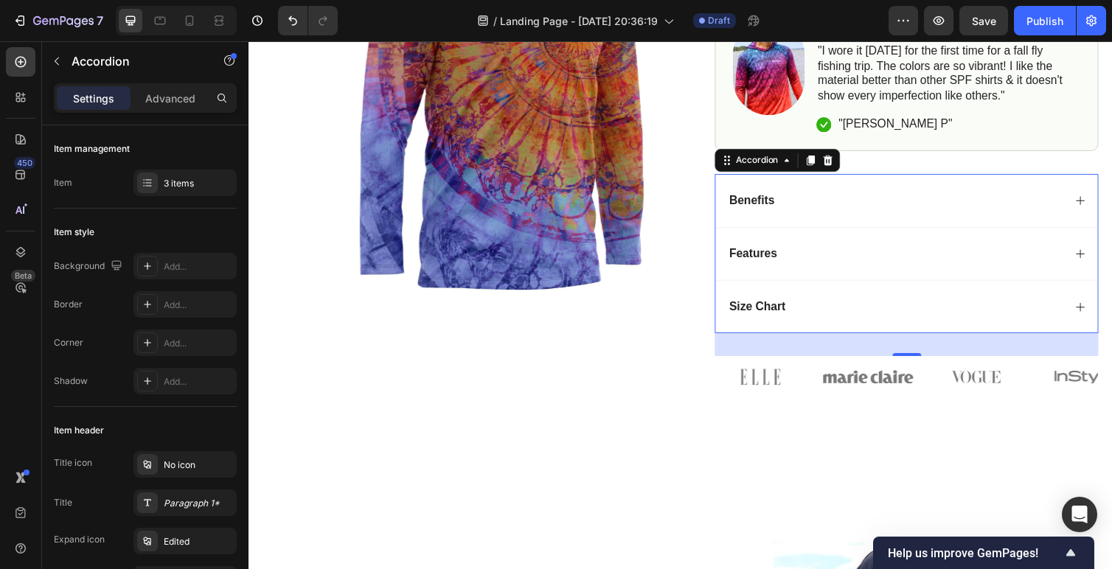
click at [875, 333] on div "Size Chart" at bounding box center [923, 313] width 392 height 55
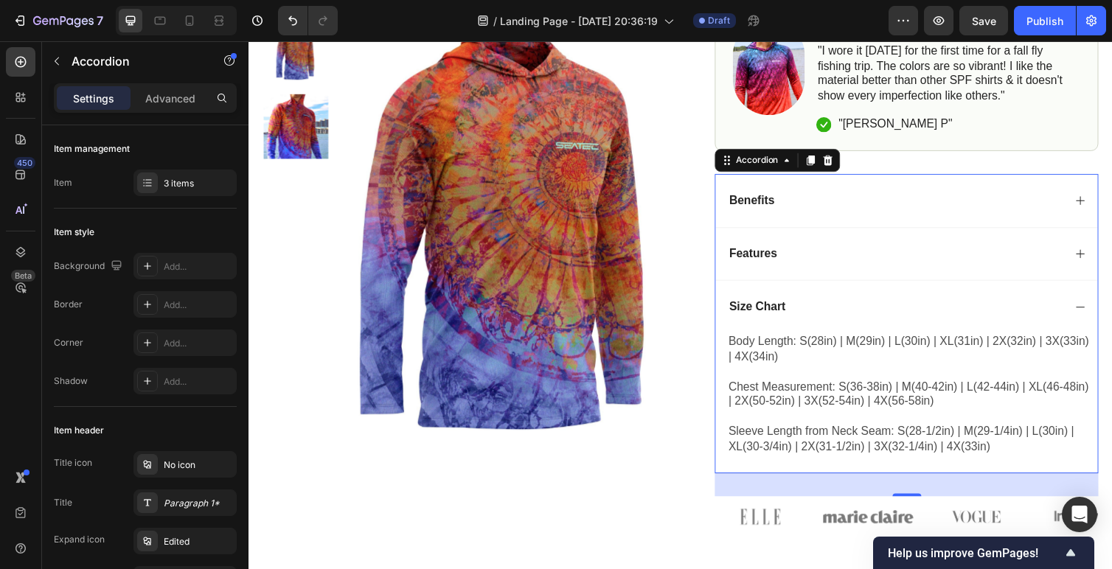
click at [1106, 305] on div "Size Chart" at bounding box center [923, 313] width 392 height 55
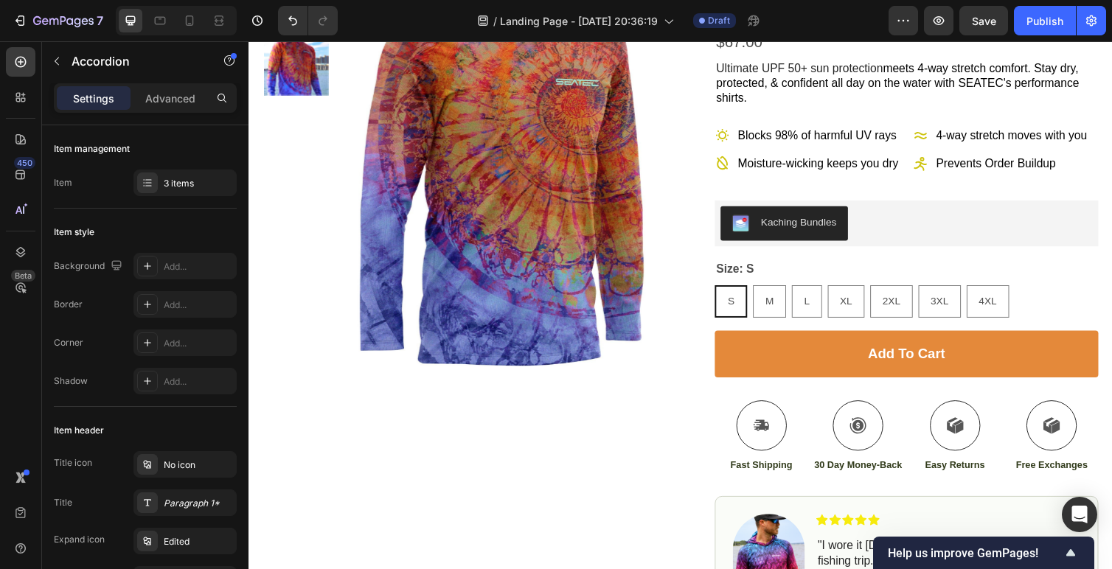
scroll to position [0, 0]
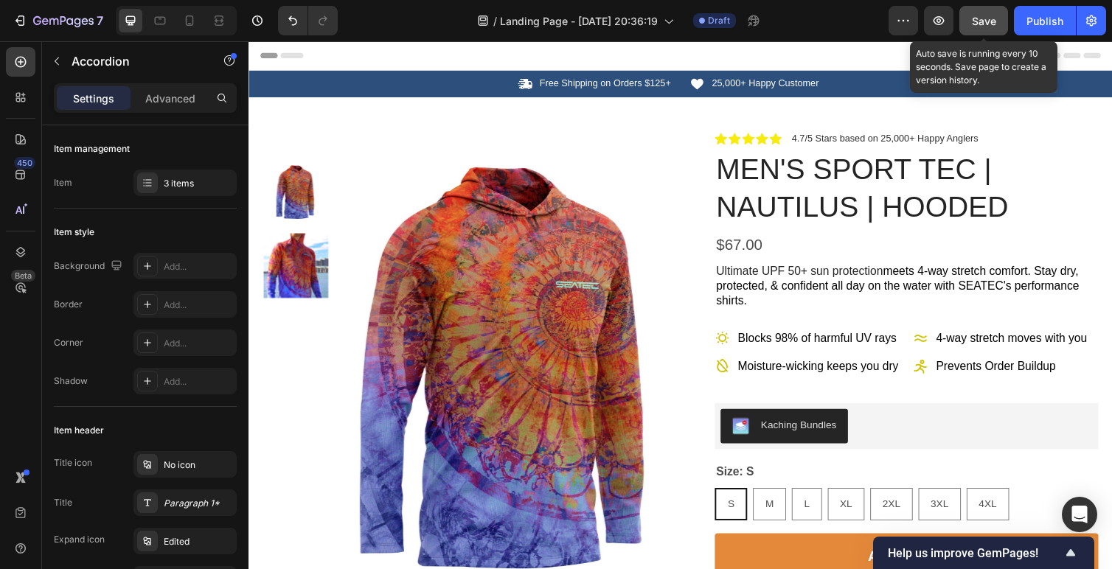
click at [997, 27] on button "Save" at bounding box center [984, 21] width 49 height 30
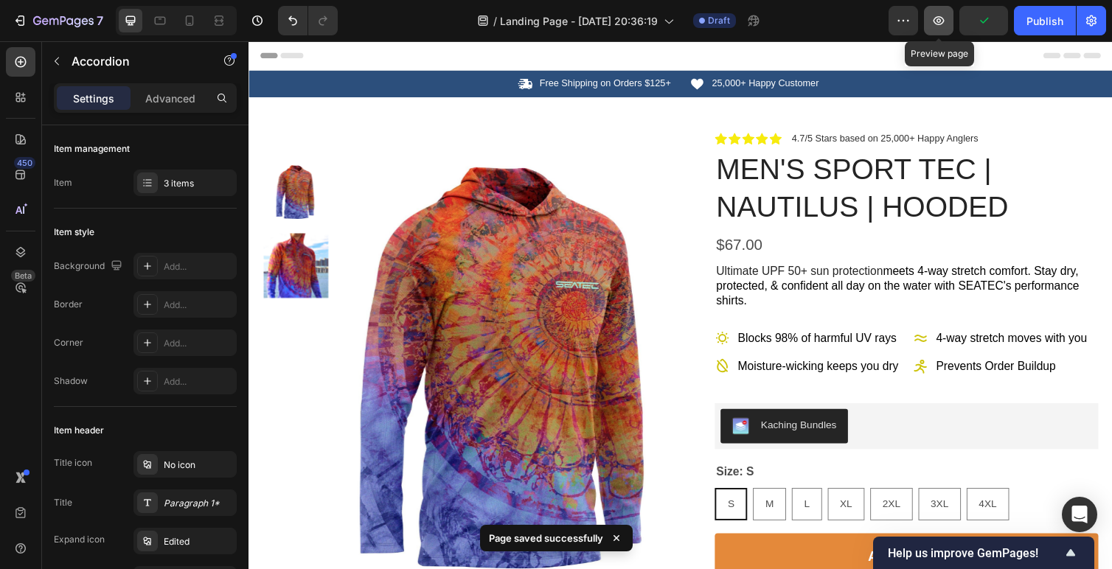
click at [938, 26] on icon "button" at bounding box center [939, 20] width 15 height 15
